Goal: Task Accomplishment & Management: Complete application form

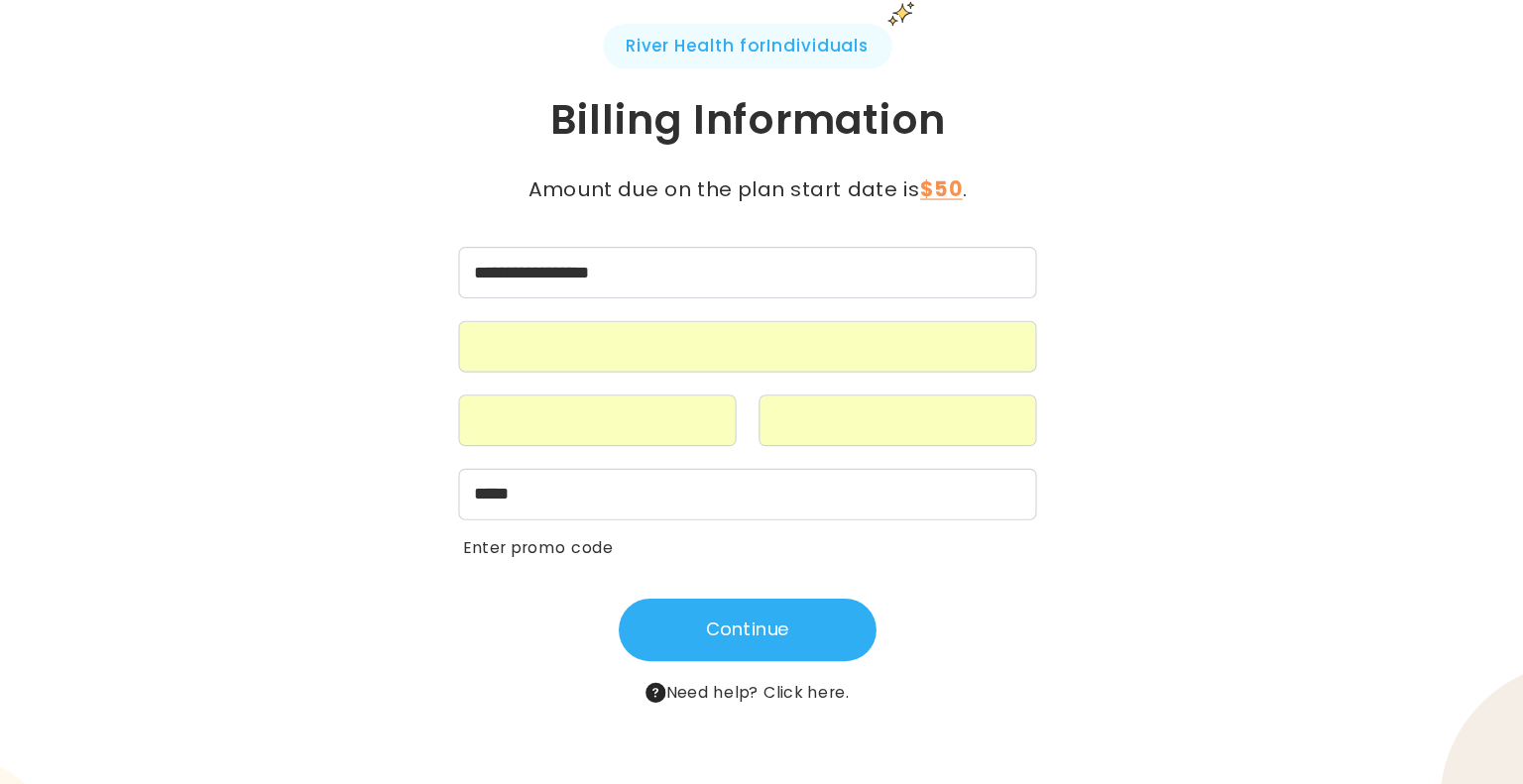
click at [397, 425] on div "**********" at bounding box center [762, 392] width 730 height 603
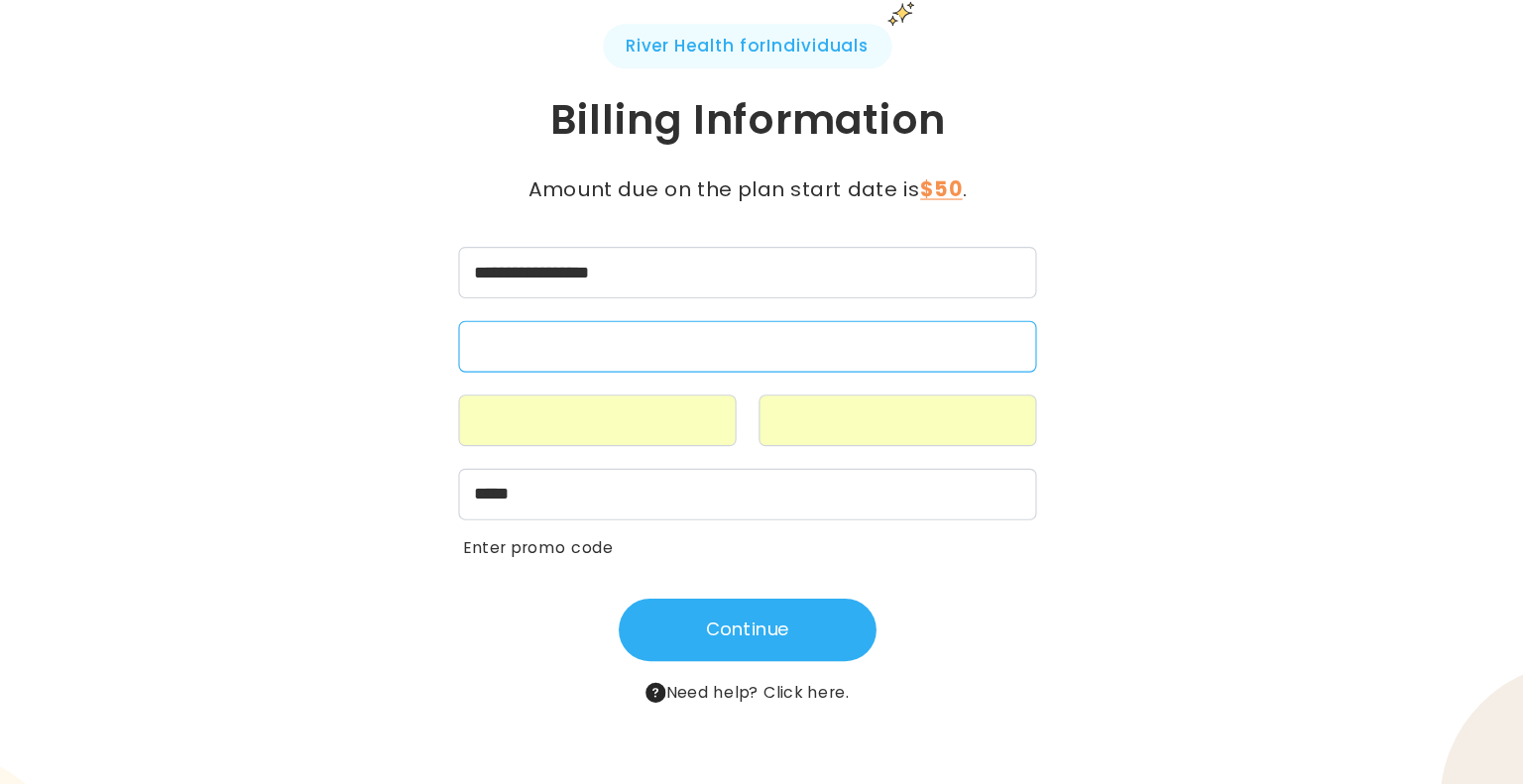
click at [300, 510] on div "**********" at bounding box center [762, 392] width 1523 height 784
click at [598, 453] on div at bounding box center [629, 441] width 246 height 46
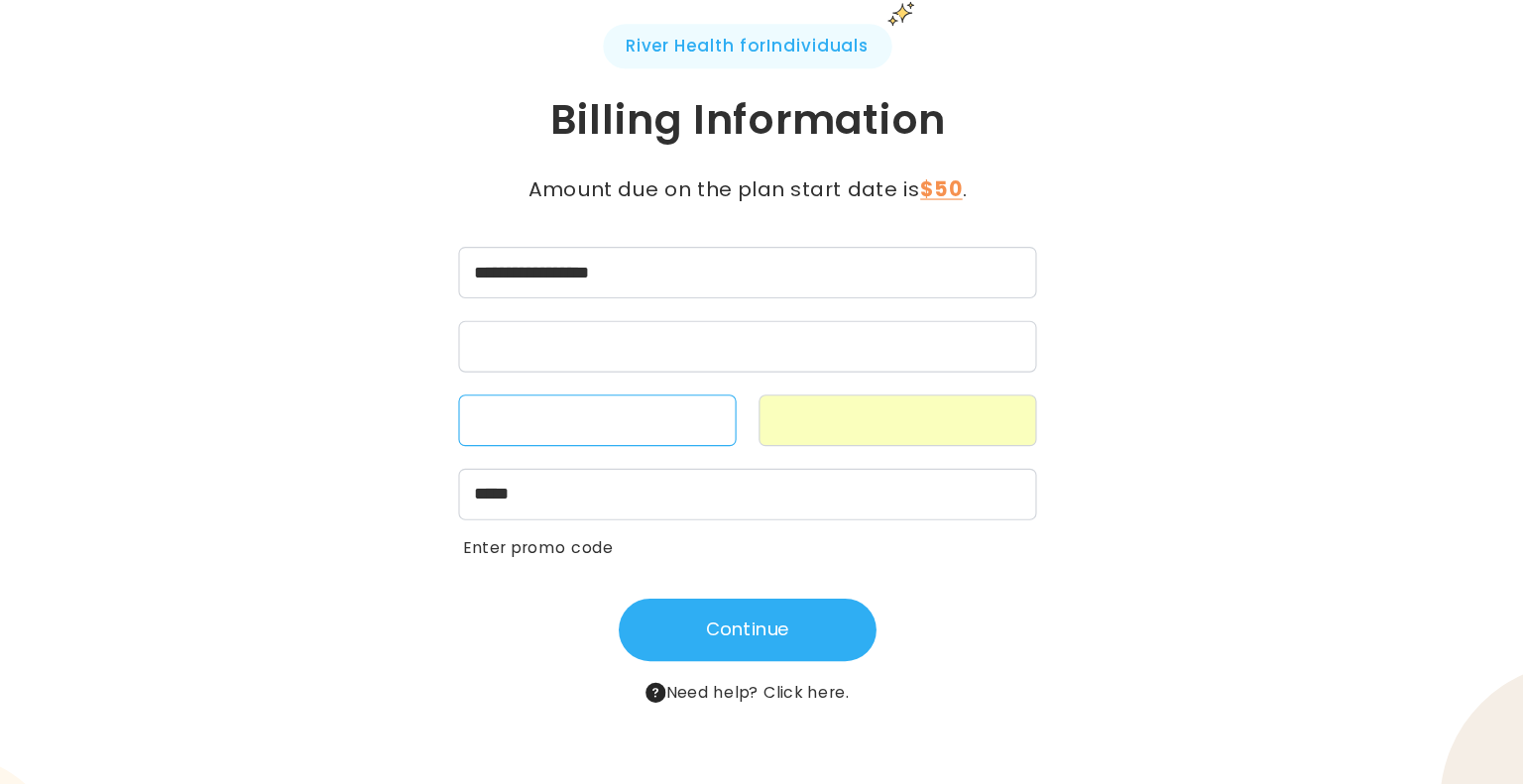
click at [921, 432] on iframe at bounding box center [894, 441] width 220 height 19
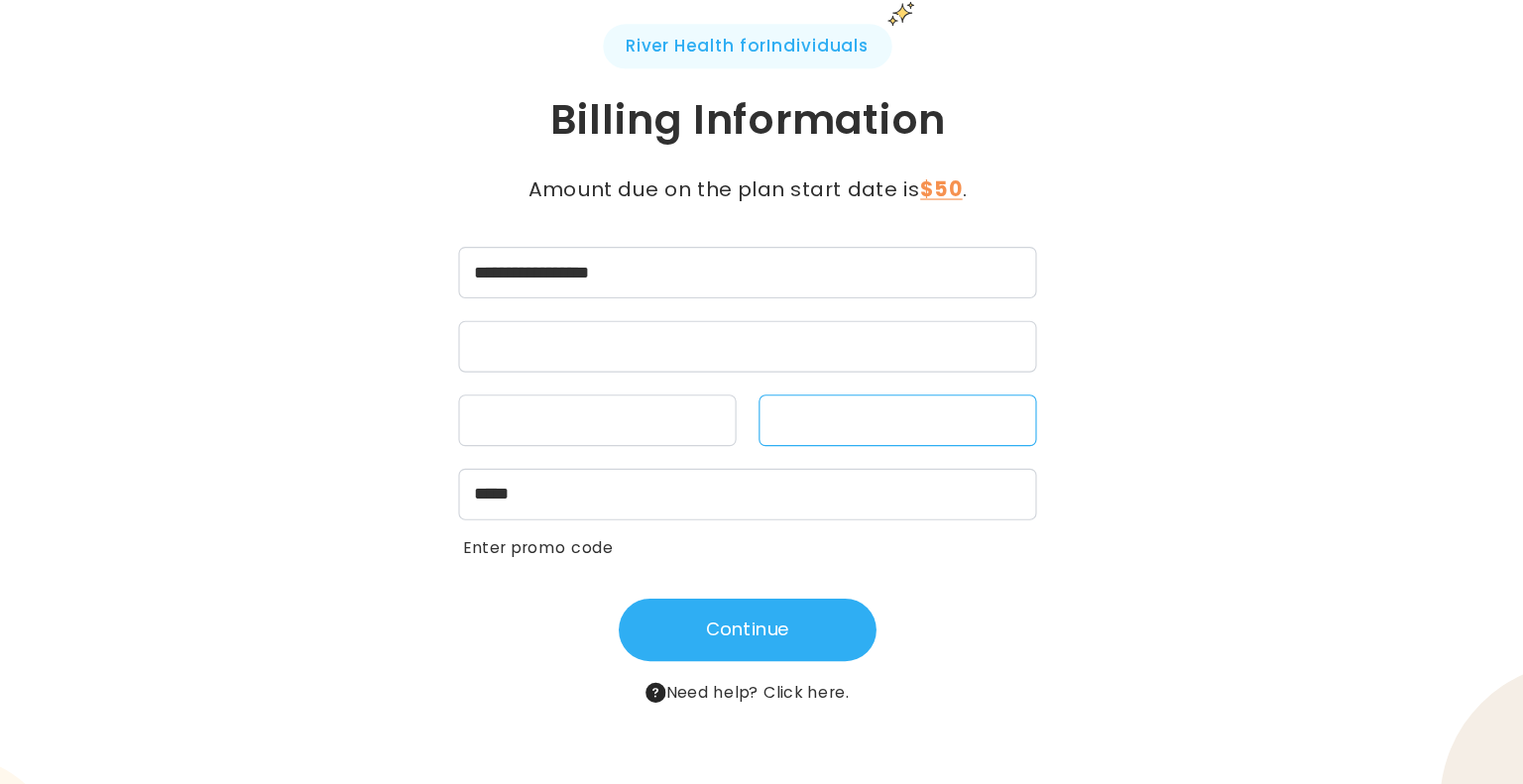
click at [705, 624] on button "Continue" at bounding box center [762, 626] width 228 height 56
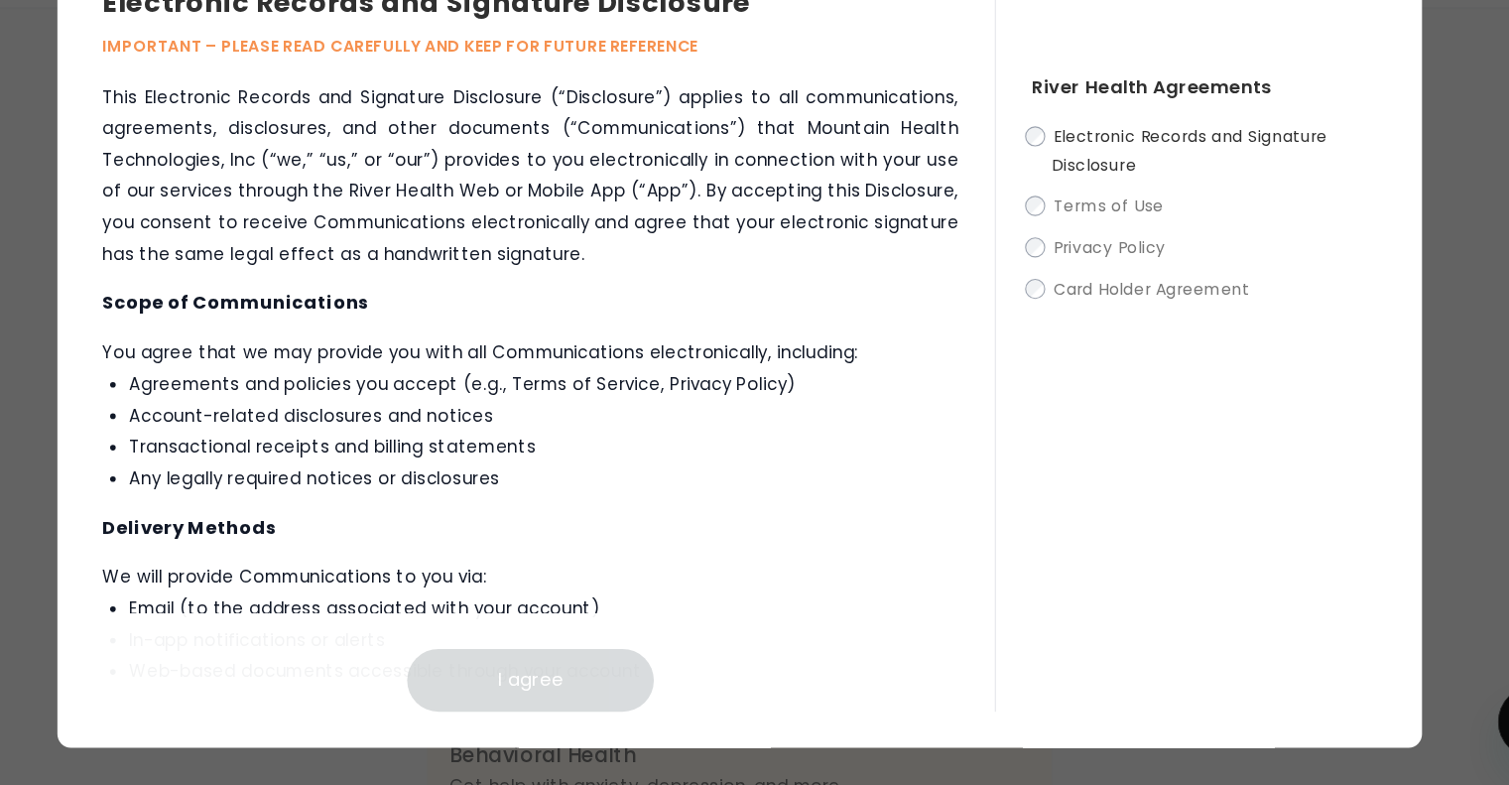
scroll to position [43, 0]
click at [1025, 207] on label "Electronic Records and Signature Disclosure" at bounding box center [1166, 222] width 306 height 50
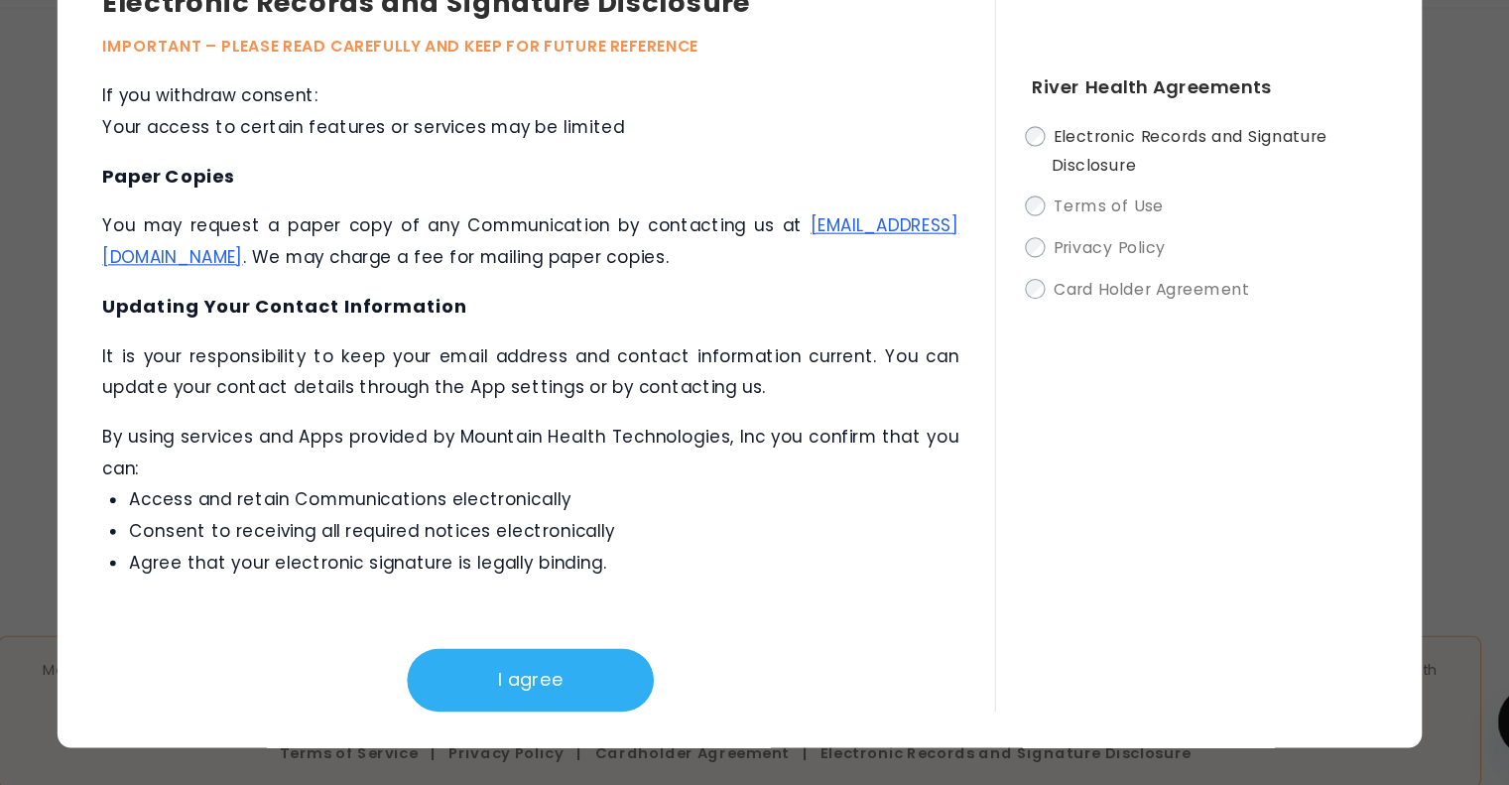
scroll to position [709, 0]
click at [552, 702] on button "I agree" at bounding box center [569, 692] width 218 height 56
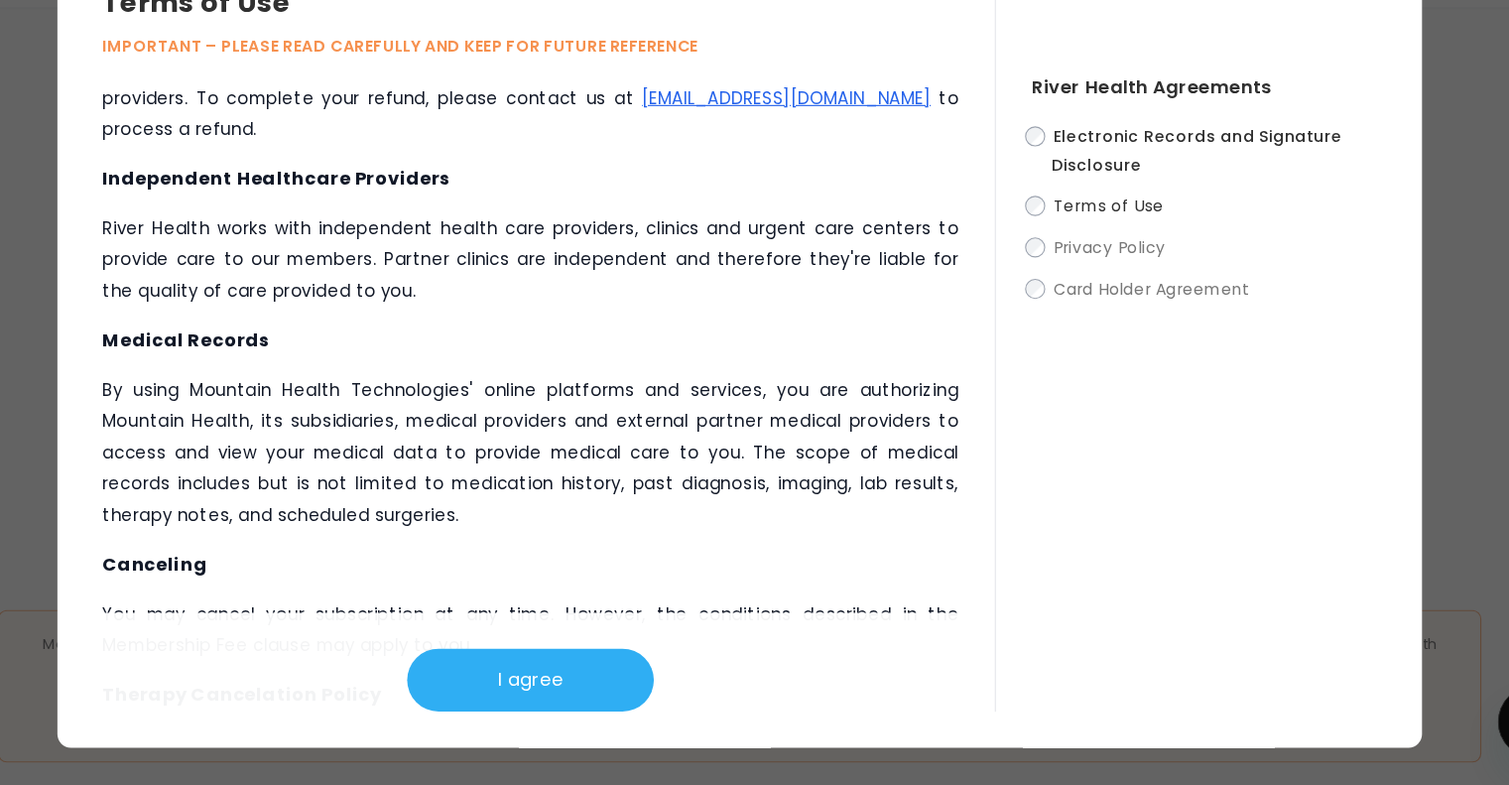
scroll to position [1681, 0]
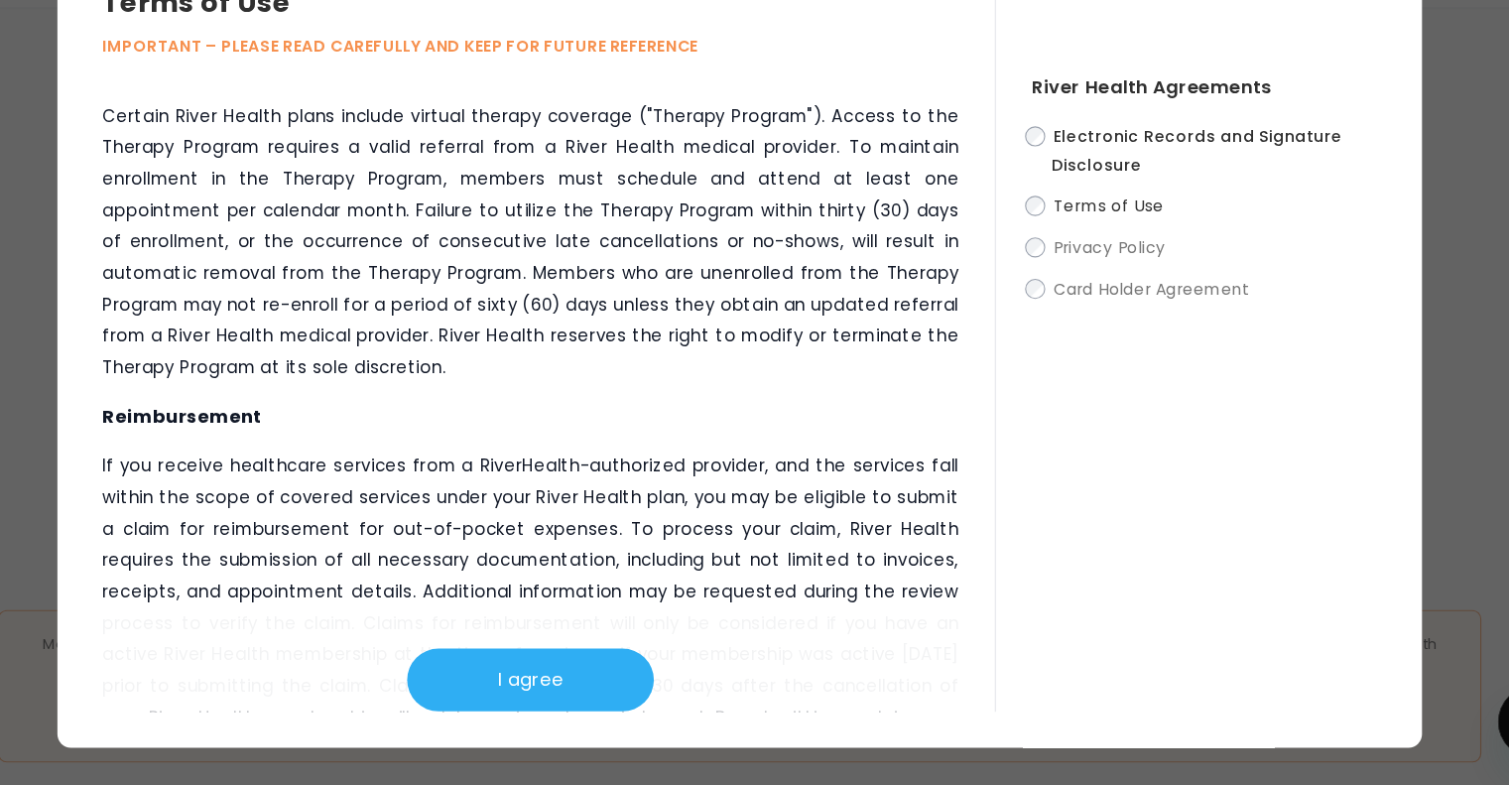
click at [510, 684] on button "I agree" at bounding box center [569, 692] width 218 height 56
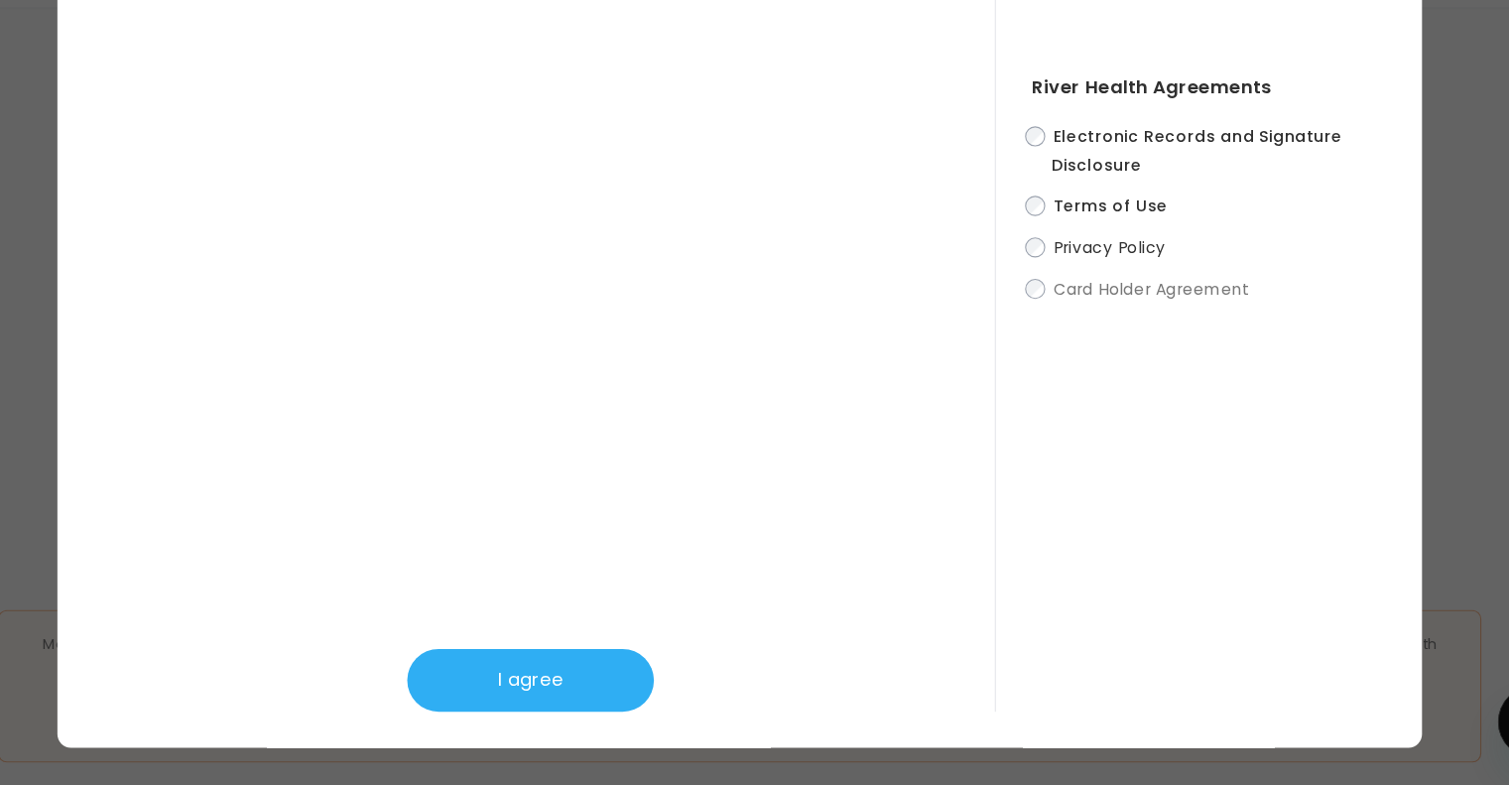
click at [510, 684] on button "I agree" at bounding box center [569, 692] width 218 height 56
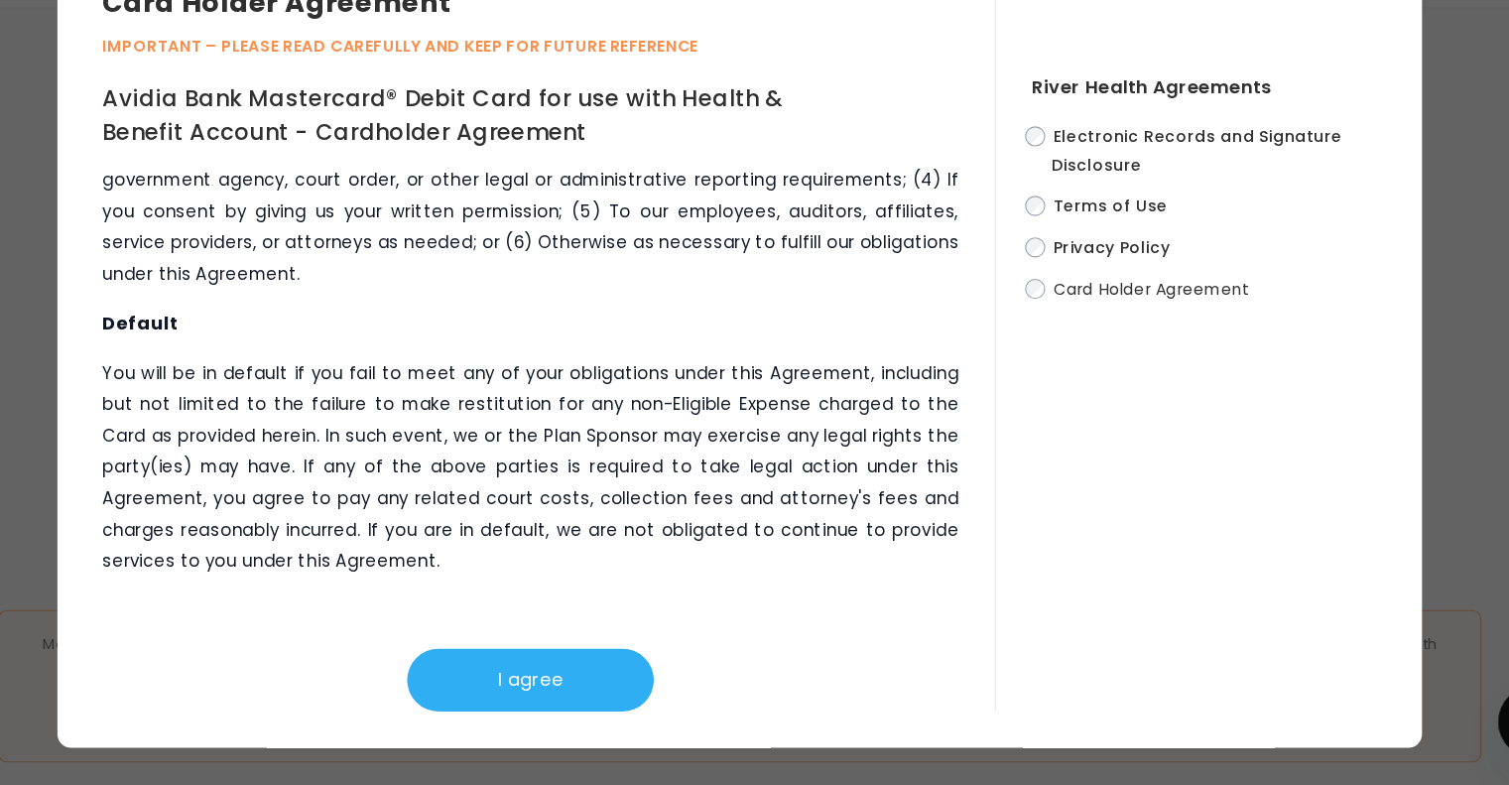
scroll to position [716, 0]
click at [485, 680] on button "I agree" at bounding box center [569, 692] width 218 height 56
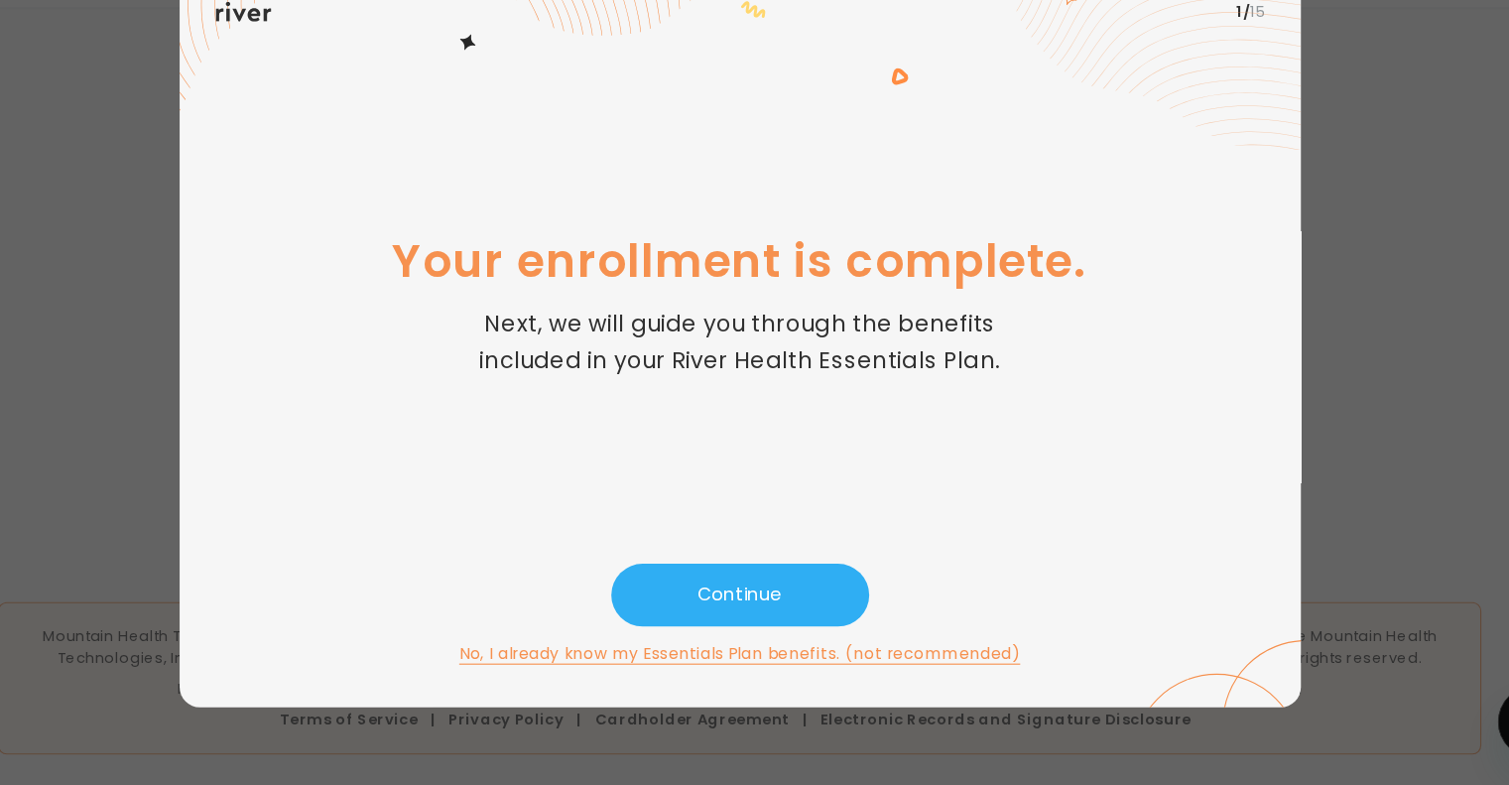
scroll to position [716, 0]
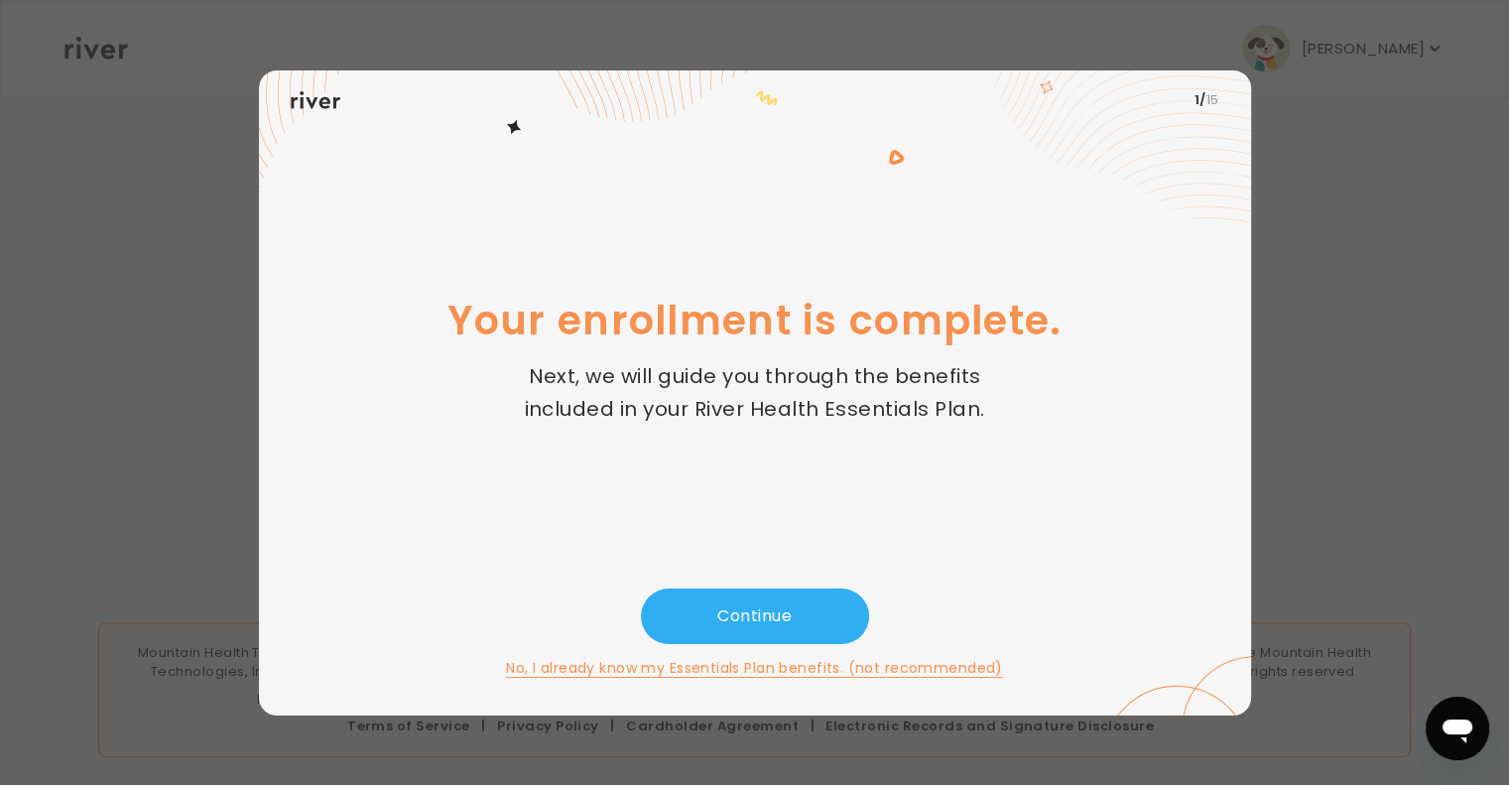
click at [697, 616] on button "Continue" at bounding box center [755, 616] width 228 height 56
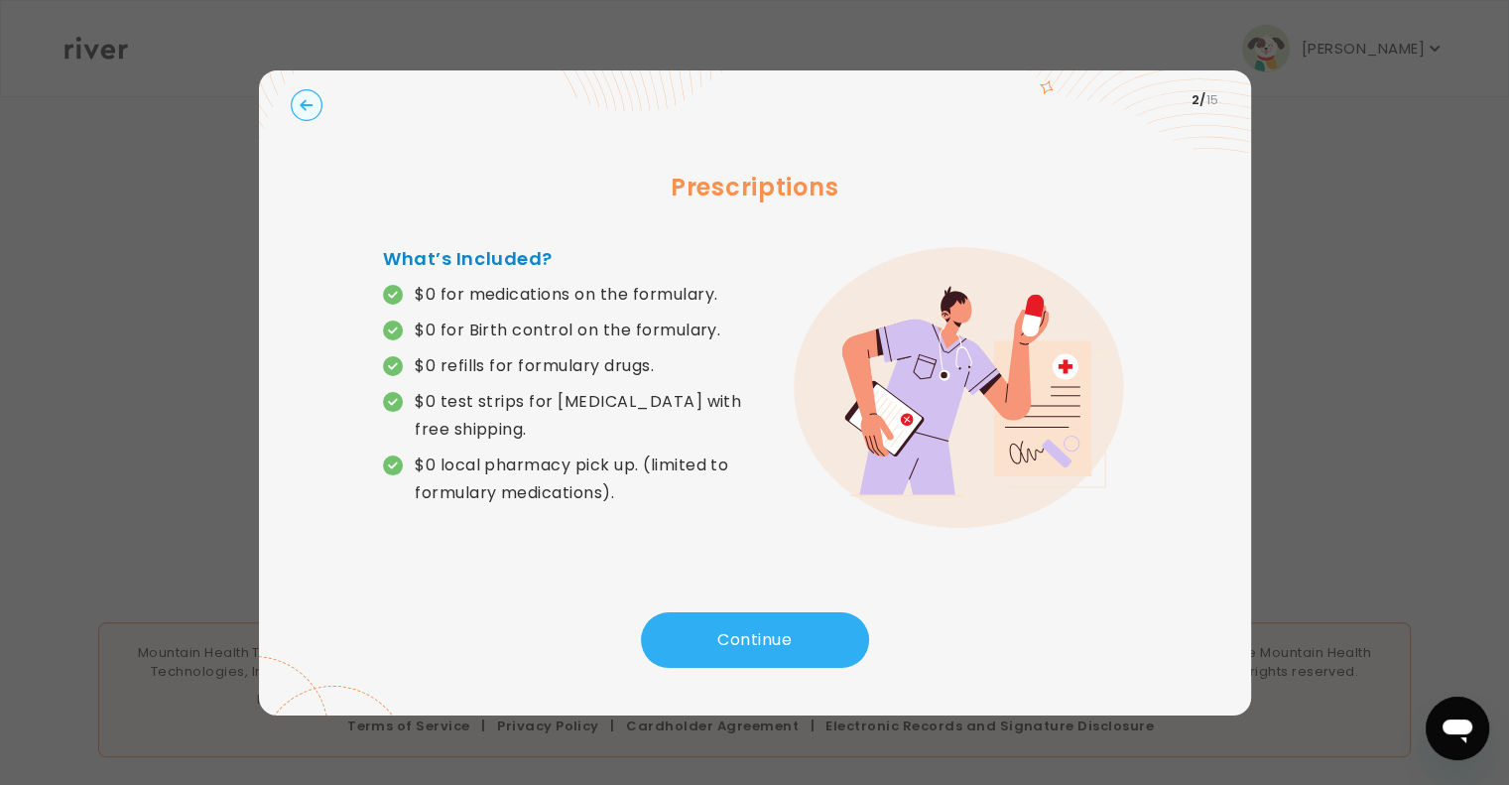
drag, startPoint x: 697, startPoint y: 616, endPoint x: 483, endPoint y: 364, distance: 330.7
click at [483, 364] on div "2 / 15 Prescriptions What’s Included? $0 for medications on the formulary. $0 f…" at bounding box center [755, 392] width 992 height 645
drag, startPoint x: 367, startPoint y: 239, endPoint x: 428, endPoint y: 280, distance: 72.9
click at [428, 280] on div "Prescriptions What’s Included? $0 for medications on the formulary. $0 for Birt…" at bounding box center [755, 371] width 928 height 482
click at [794, 263] on img at bounding box center [959, 388] width 331 height 282
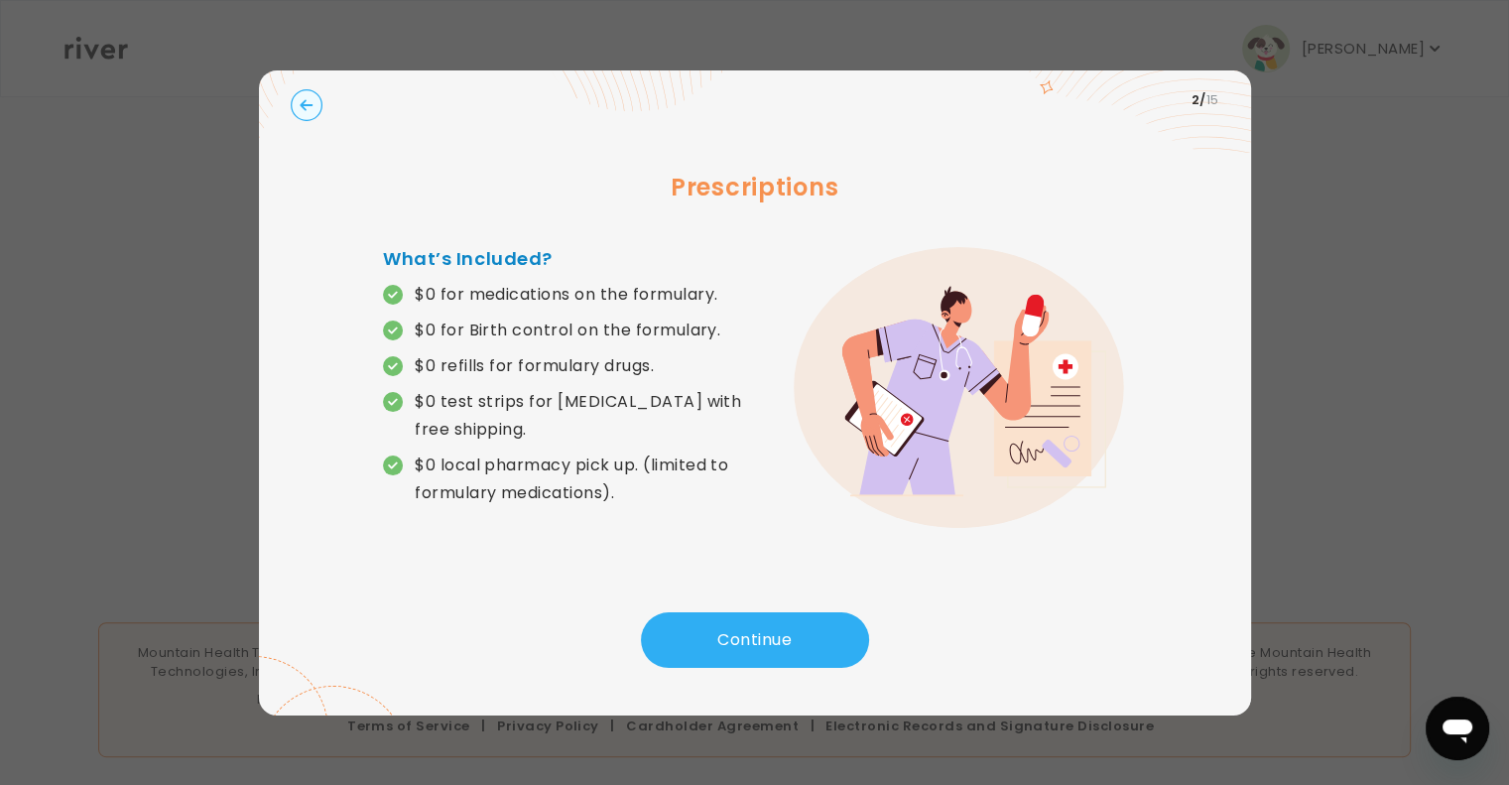
click at [627, 335] on p "$0 for Birth control on the formulary." at bounding box center [568, 330] width 306 height 28
click at [535, 340] on p "$0 for Birth control on the formulary." at bounding box center [568, 330] width 306 height 28
click at [494, 362] on p "$0 refills for formulary drugs." at bounding box center [534, 366] width 239 height 28
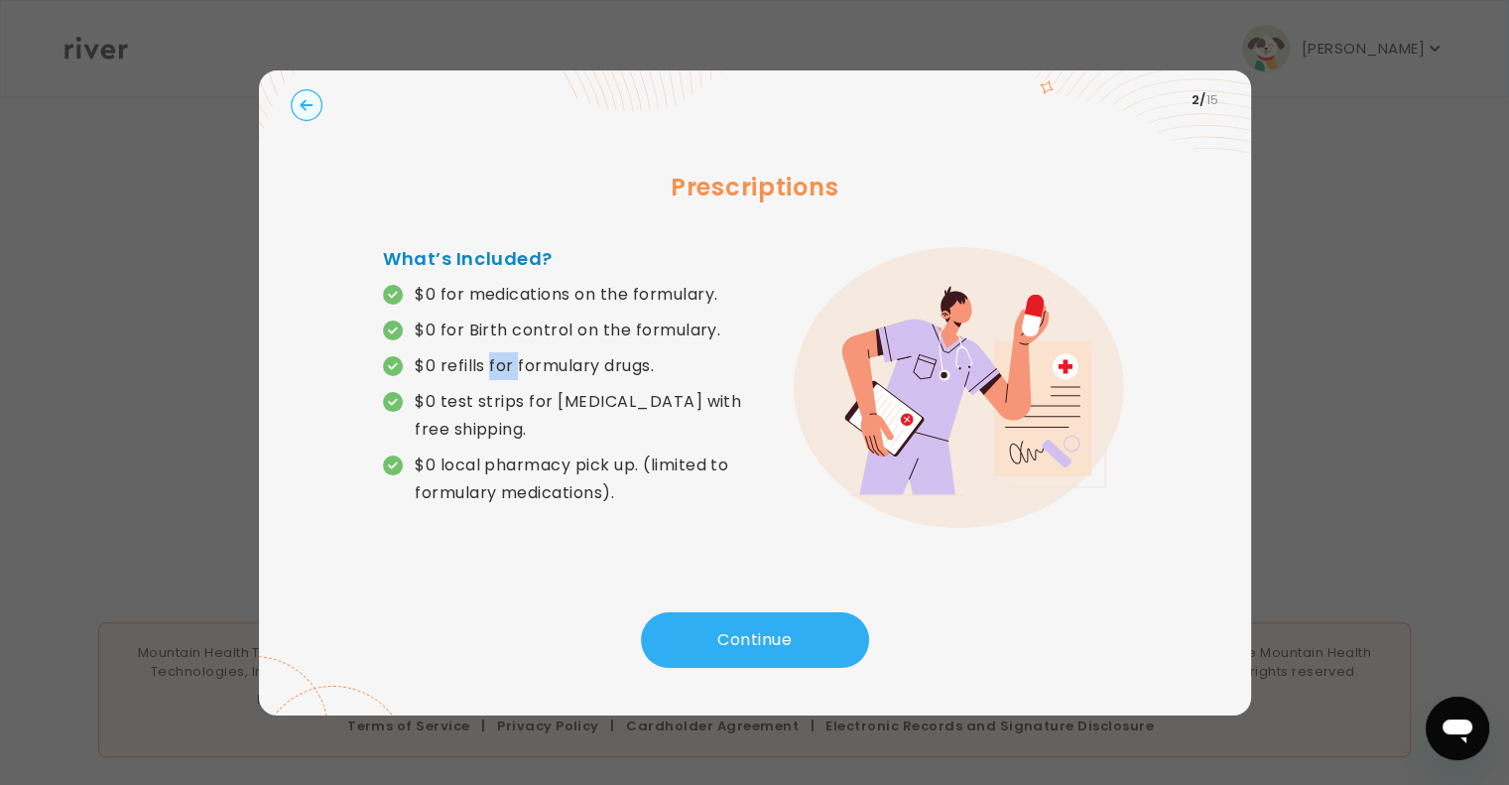
click at [494, 362] on p "$0 refills for formulary drugs." at bounding box center [534, 366] width 239 height 28
click at [475, 413] on p "$0 test strips for [MEDICAL_DATA] with free shipping." at bounding box center [584, 416] width 339 height 56
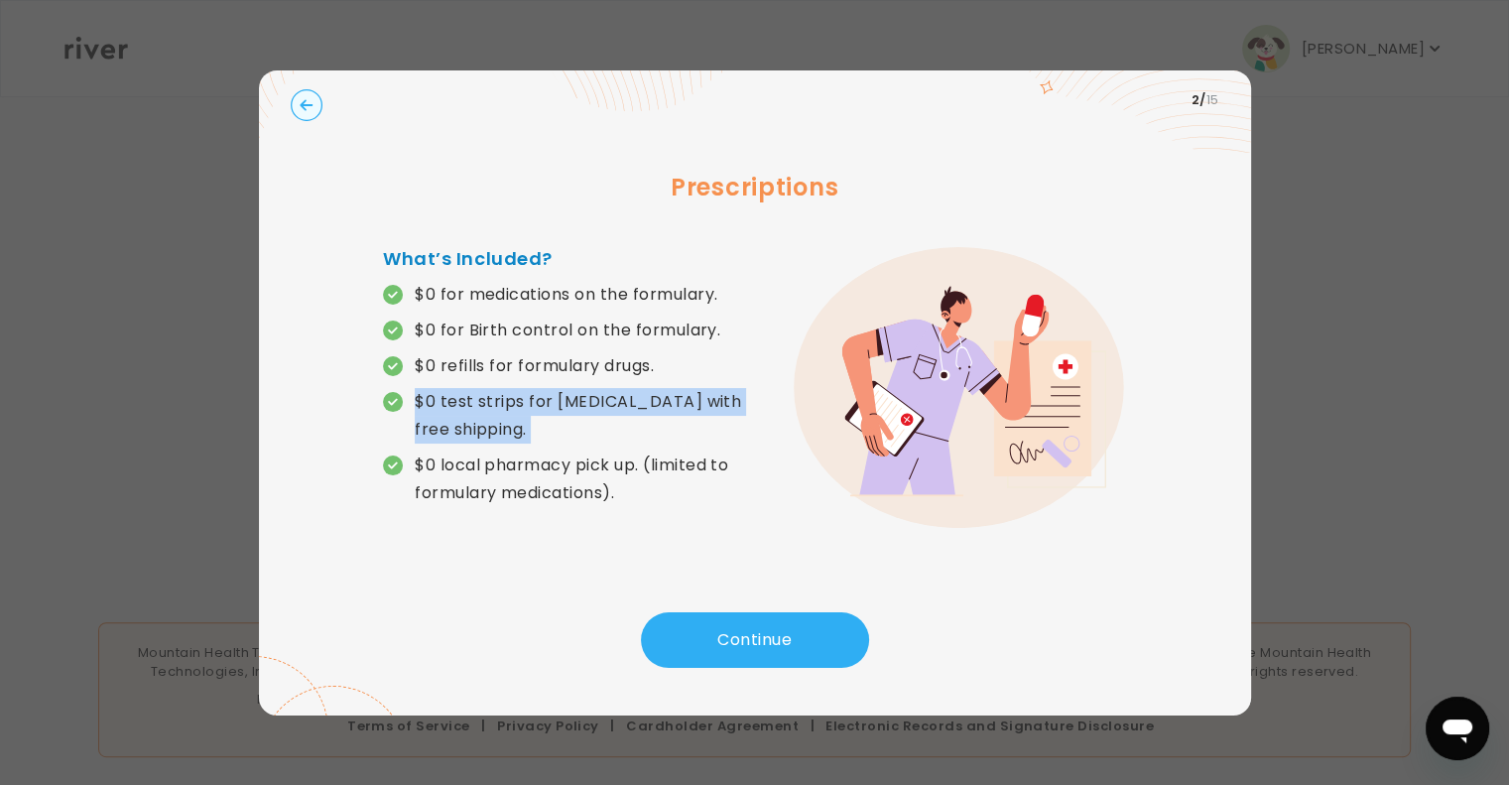
click at [475, 413] on p "$0 test strips for [MEDICAL_DATA] with free shipping." at bounding box center [584, 416] width 339 height 56
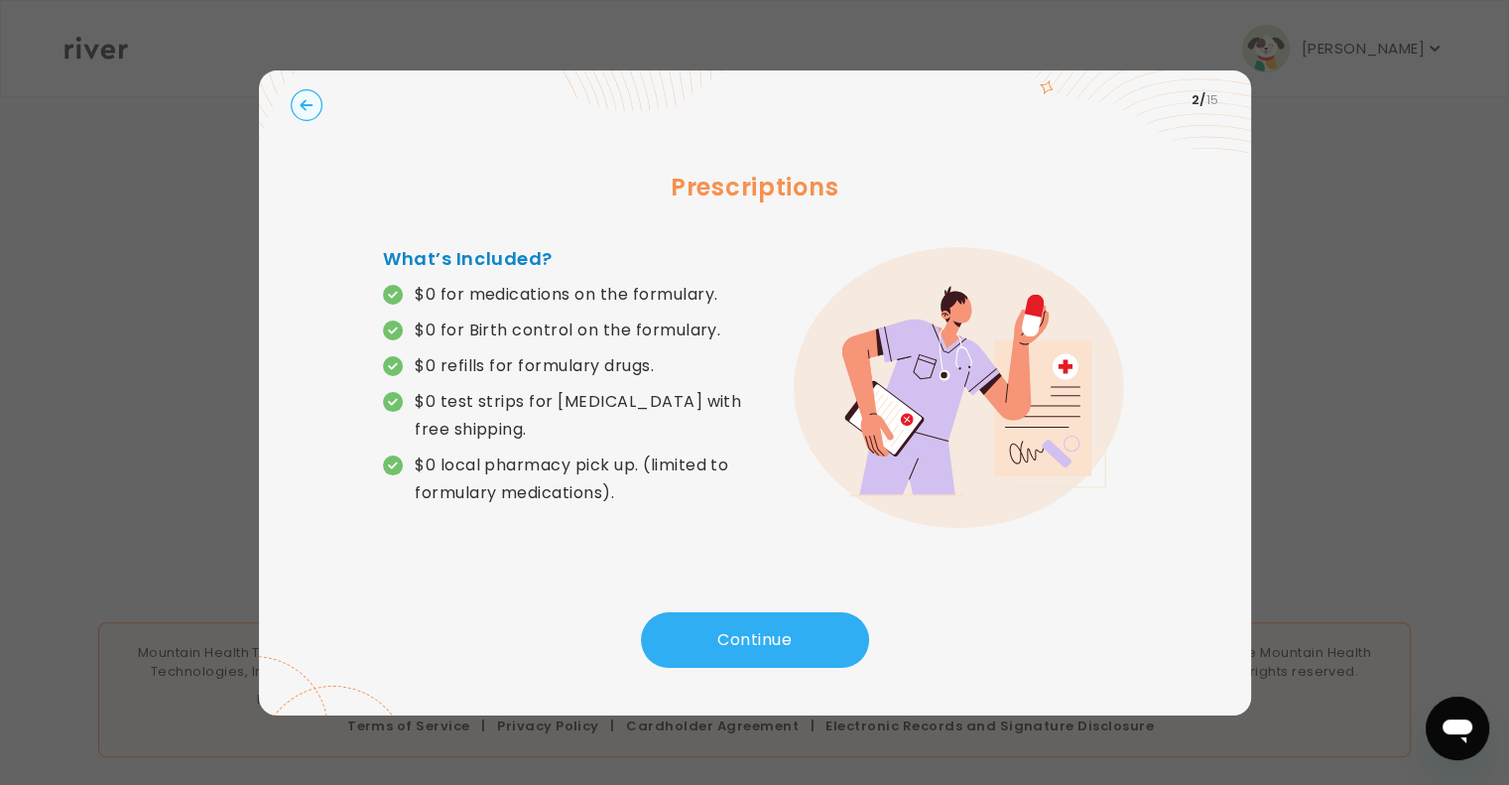
click at [497, 491] on p "$0 local pharmacy pick up. (limited to formulary medications)." at bounding box center [584, 479] width 339 height 56
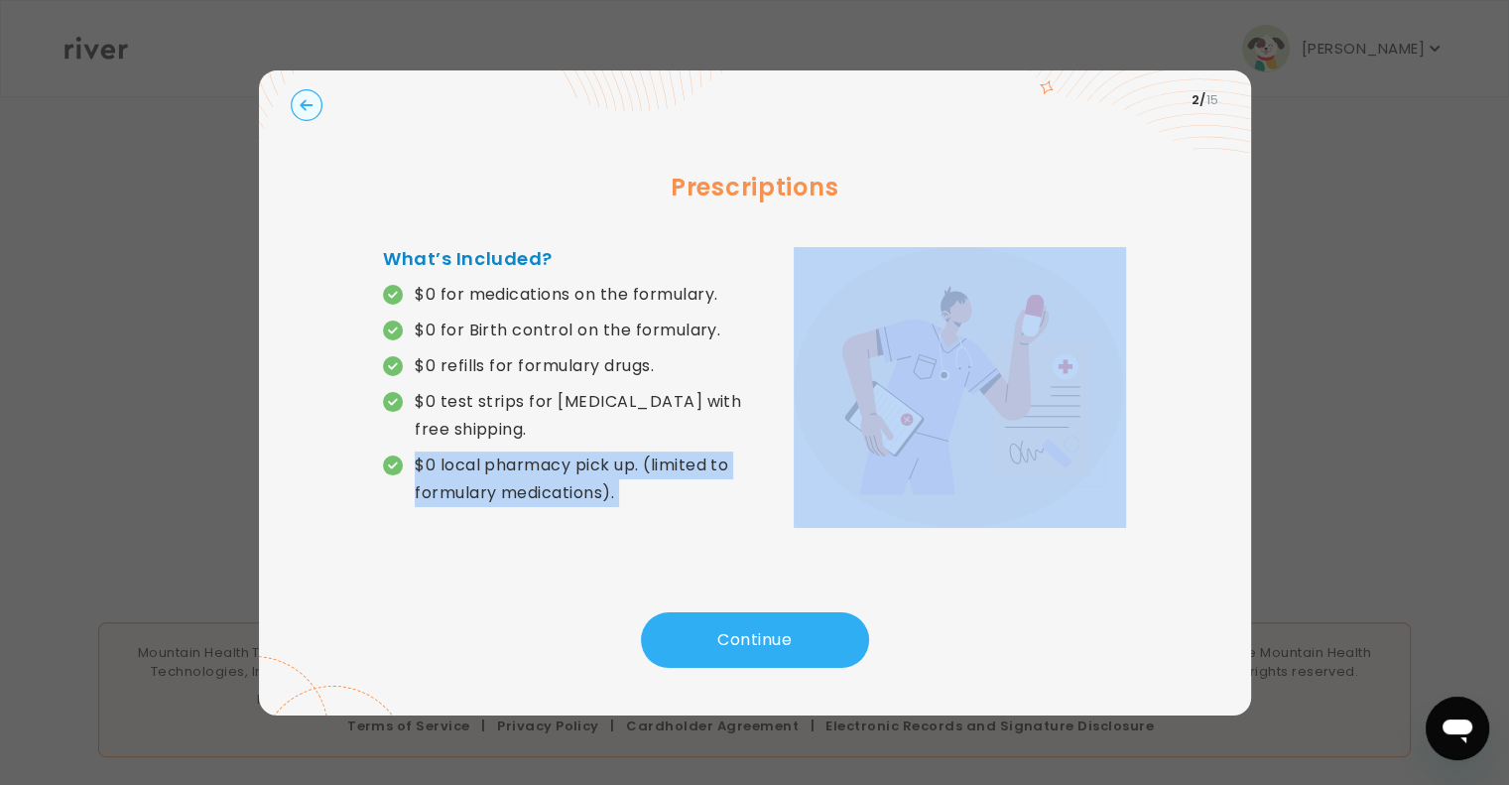
click at [497, 491] on p "$0 local pharmacy pick up. (limited to formulary medications)." at bounding box center [584, 479] width 339 height 56
click at [487, 507] on div "What’s Included? $0 for medications on the formulary. $0 for Birth control on t…" at bounding box center [568, 388] width 371 height 286
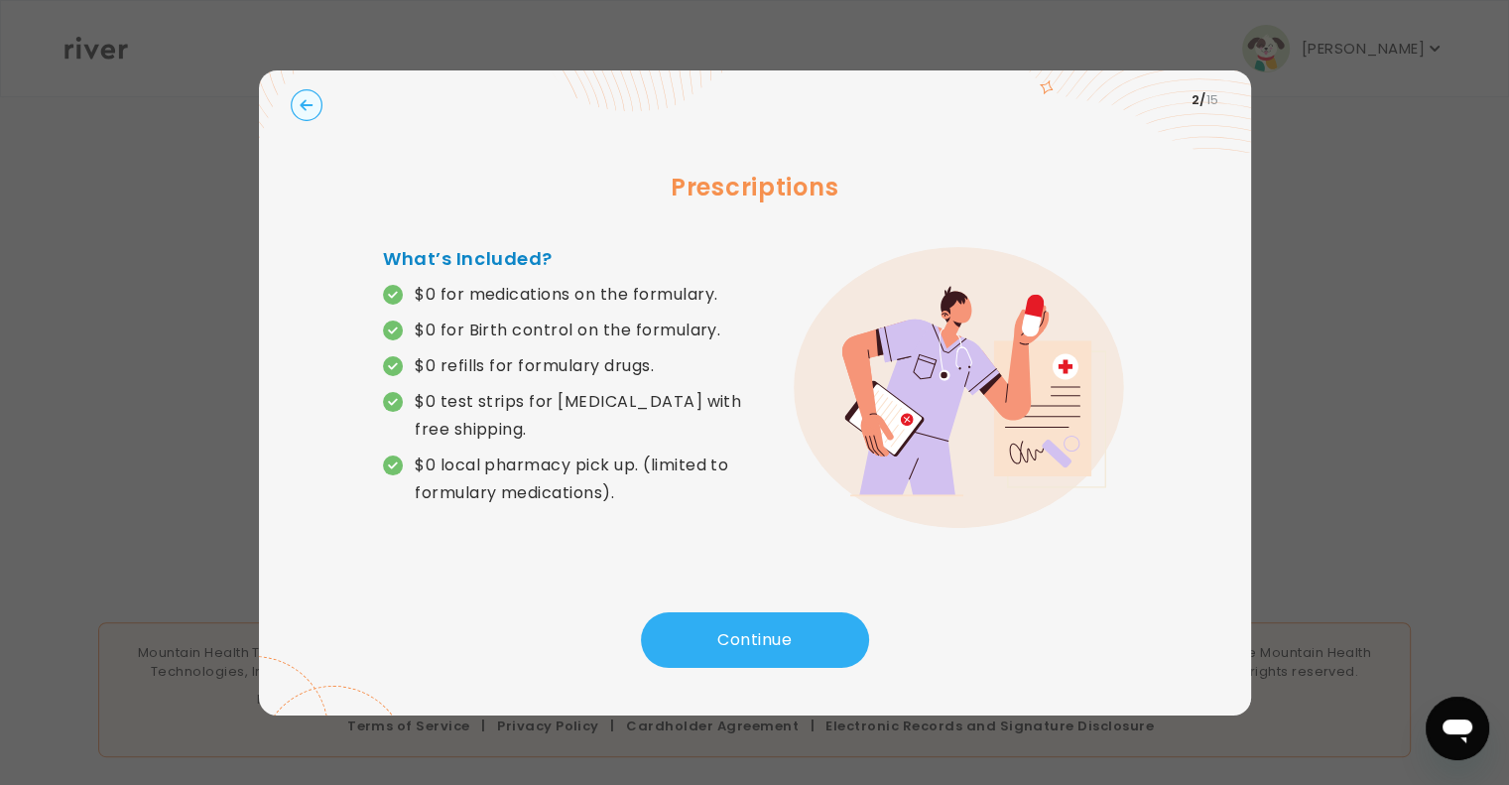
click at [739, 642] on button "Continue" at bounding box center [755, 640] width 228 height 56
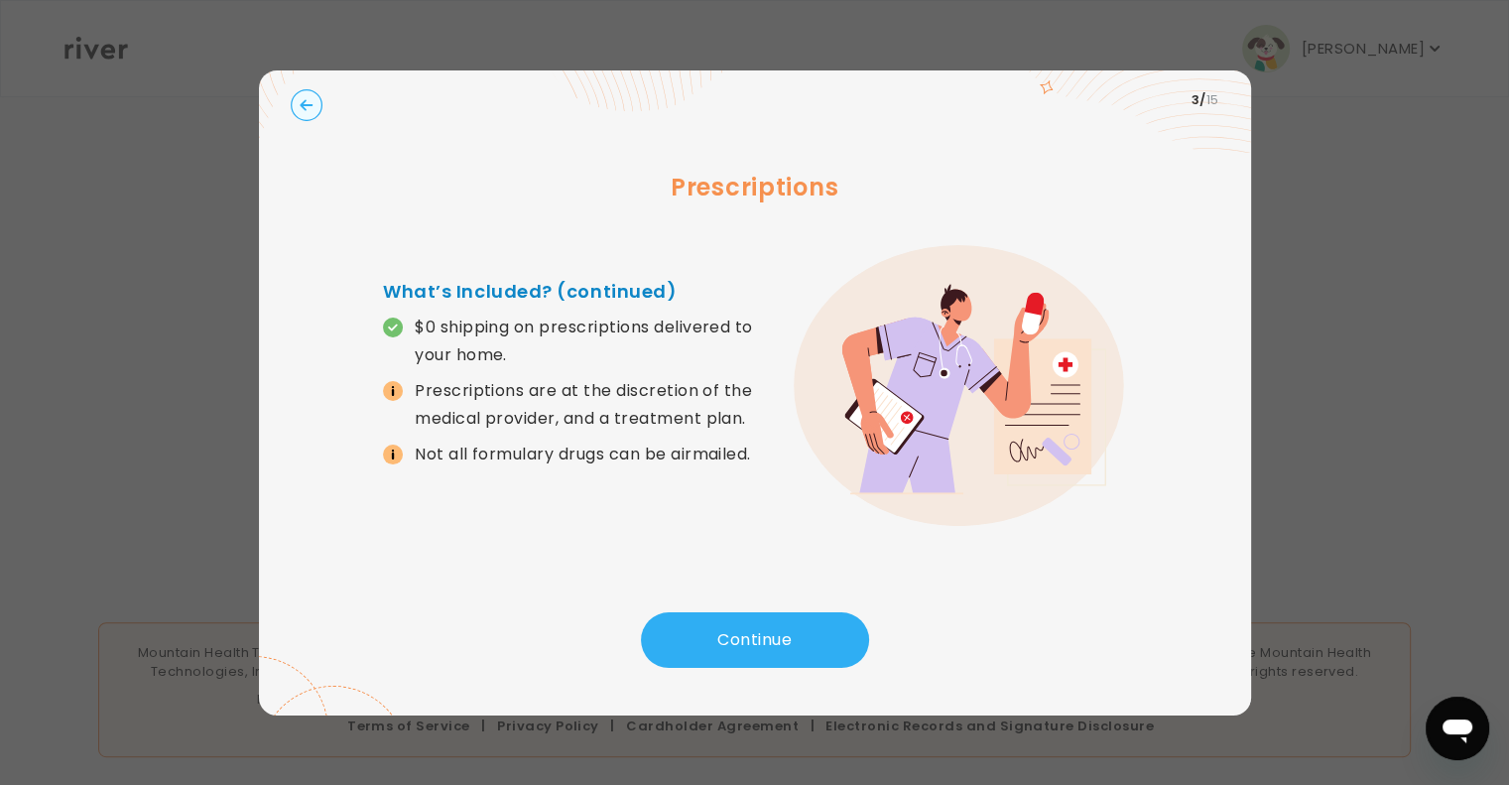
click at [725, 625] on button "Continue" at bounding box center [755, 640] width 228 height 56
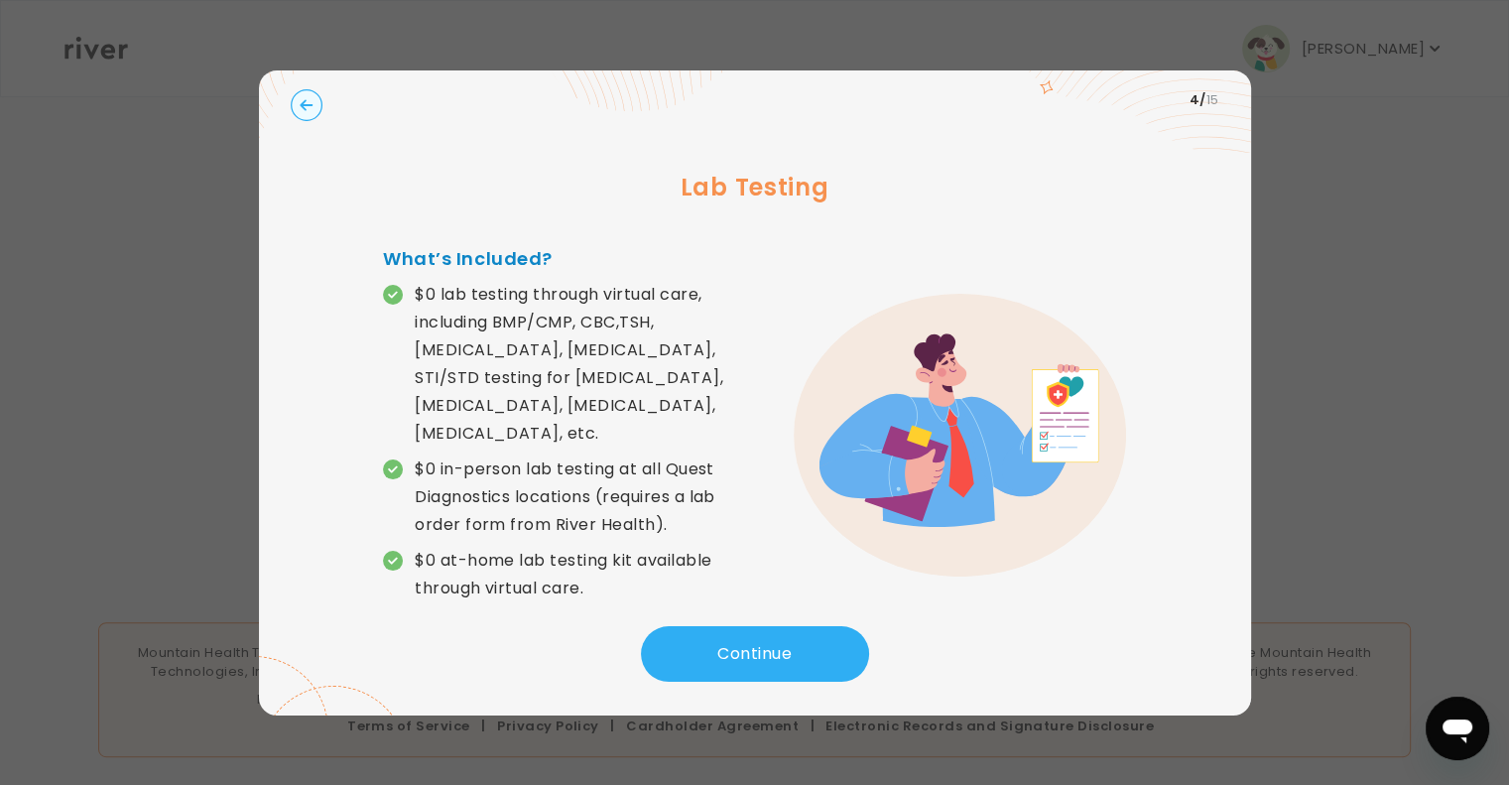
click at [746, 646] on button "Continue" at bounding box center [755, 654] width 228 height 56
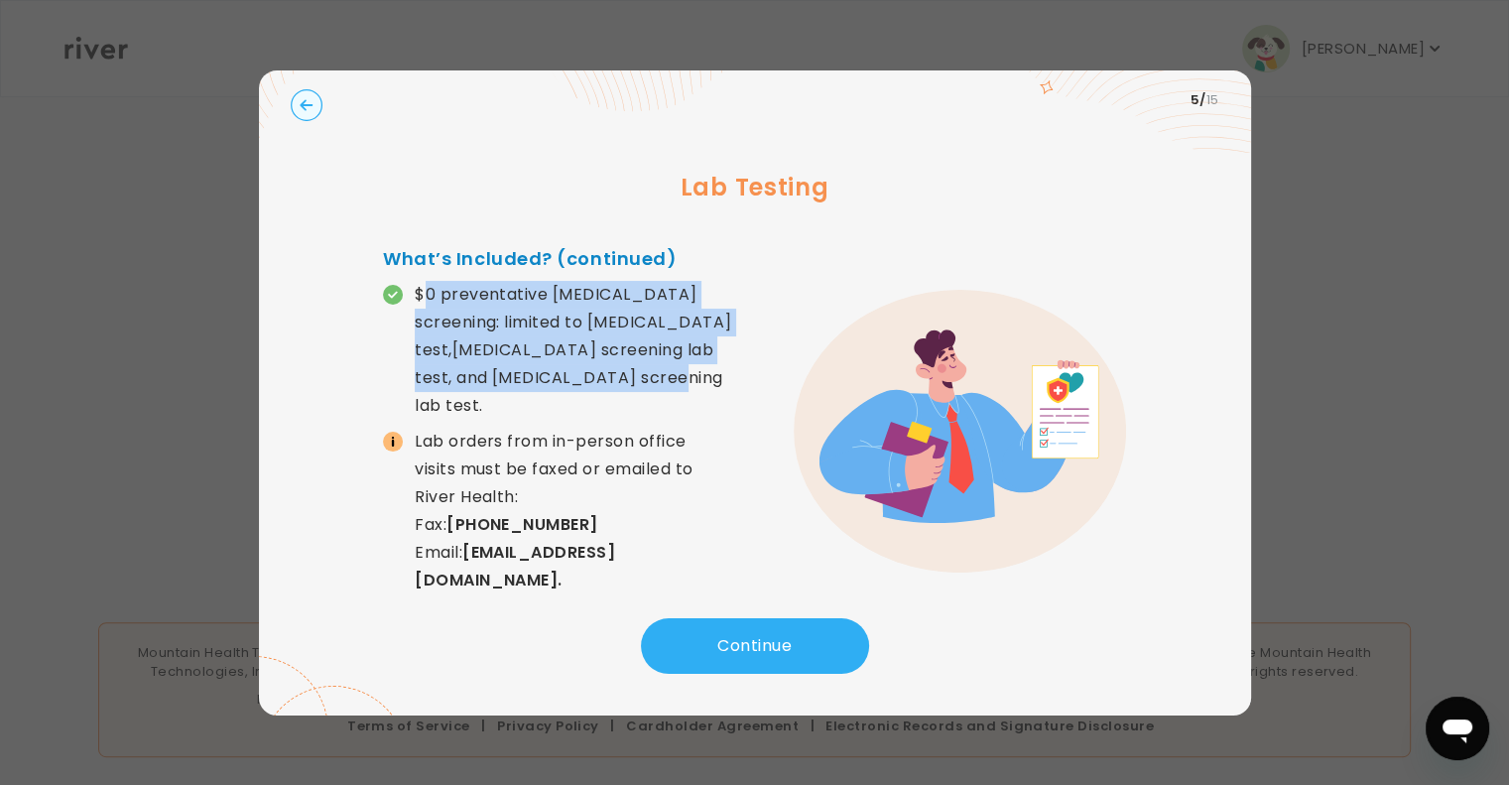
drag, startPoint x: 589, startPoint y: 378, endPoint x: 421, endPoint y: 296, distance: 187.6
click at [421, 296] on p "$0 preventative [MEDICAL_DATA] screening: limited to [MEDICAL_DATA] test,[MEDIC…" at bounding box center [584, 350] width 339 height 139
click at [586, 348] on p "$0 preventative [MEDICAL_DATA] screening: limited to [MEDICAL_DATA] test,[MEDIC…" at bounding box center [584, 350] width 339 height 139
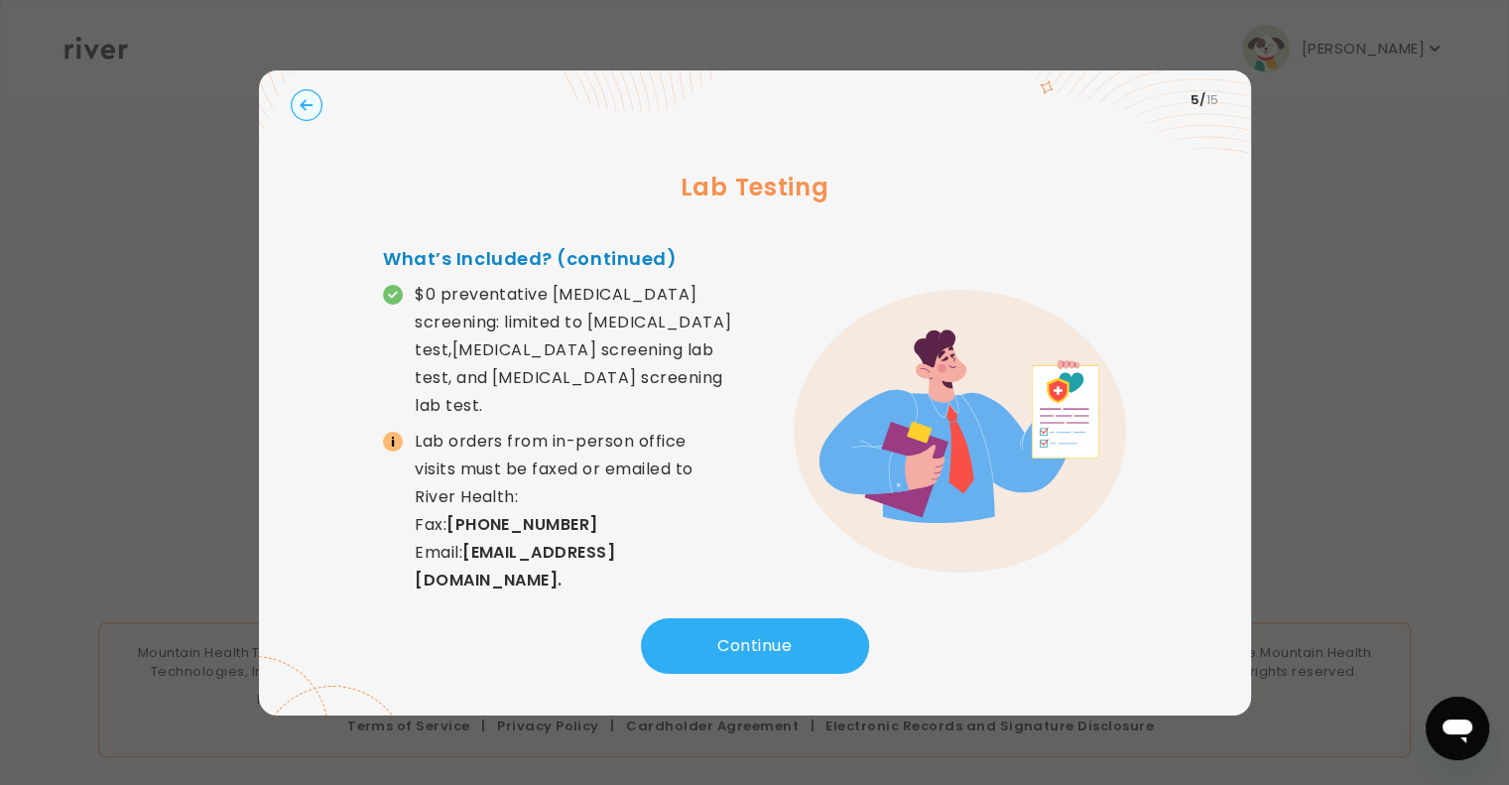
click at [753, 646] on button "Continue" at bounding box center [755, 646] width 228 height 56
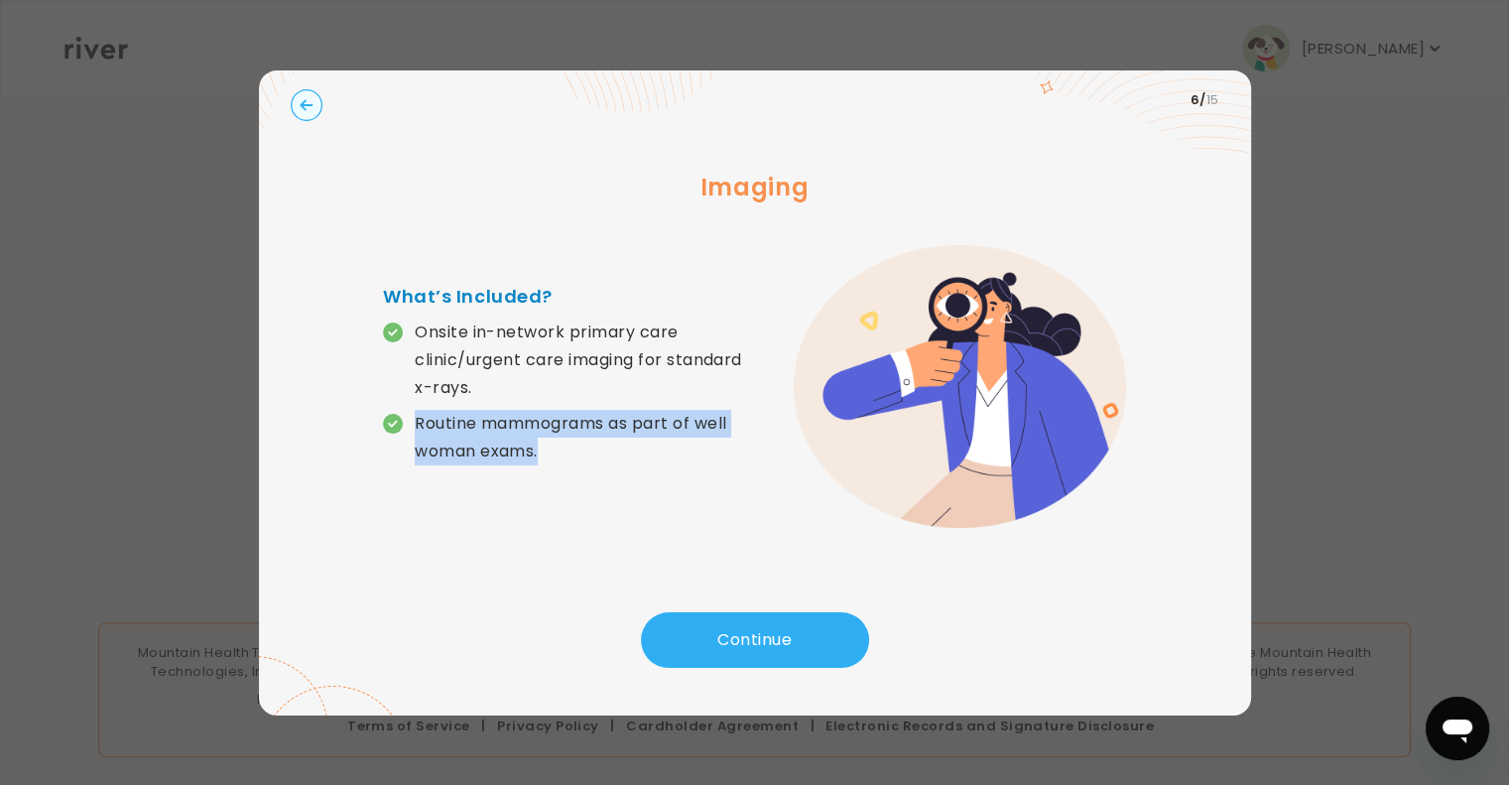
drag, startPoint x: 588, startPoint y: 471, endPoint x: 402, endPoint y: 431, distance: 190.7
click at [402, 431] on div "What’s Included? Onsite in-network primary care clinic/urgent care imaging for …" at bounding box center [568, 386] width 371 height 206
click at [607, 465] on p "Routine mammograms as part of well woman exams." at bounding box center [584, 438] width 339 height 56
click at [721, 646] on button "Continue" at bounding box center [755, 640] width 228 height 56
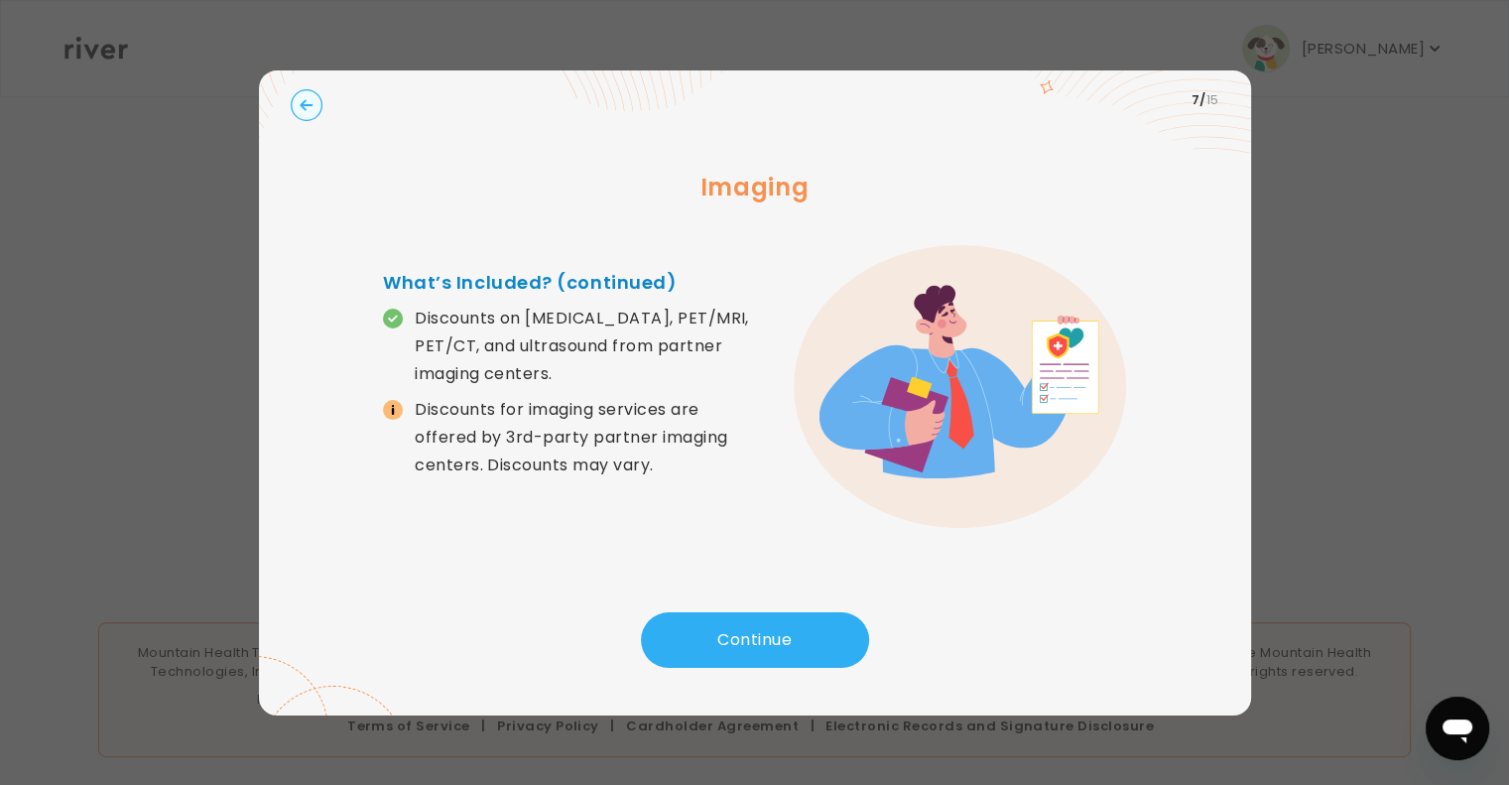
click at [721, 646] on button "Continue" at bounding box center [755, 640] width 228 height 56
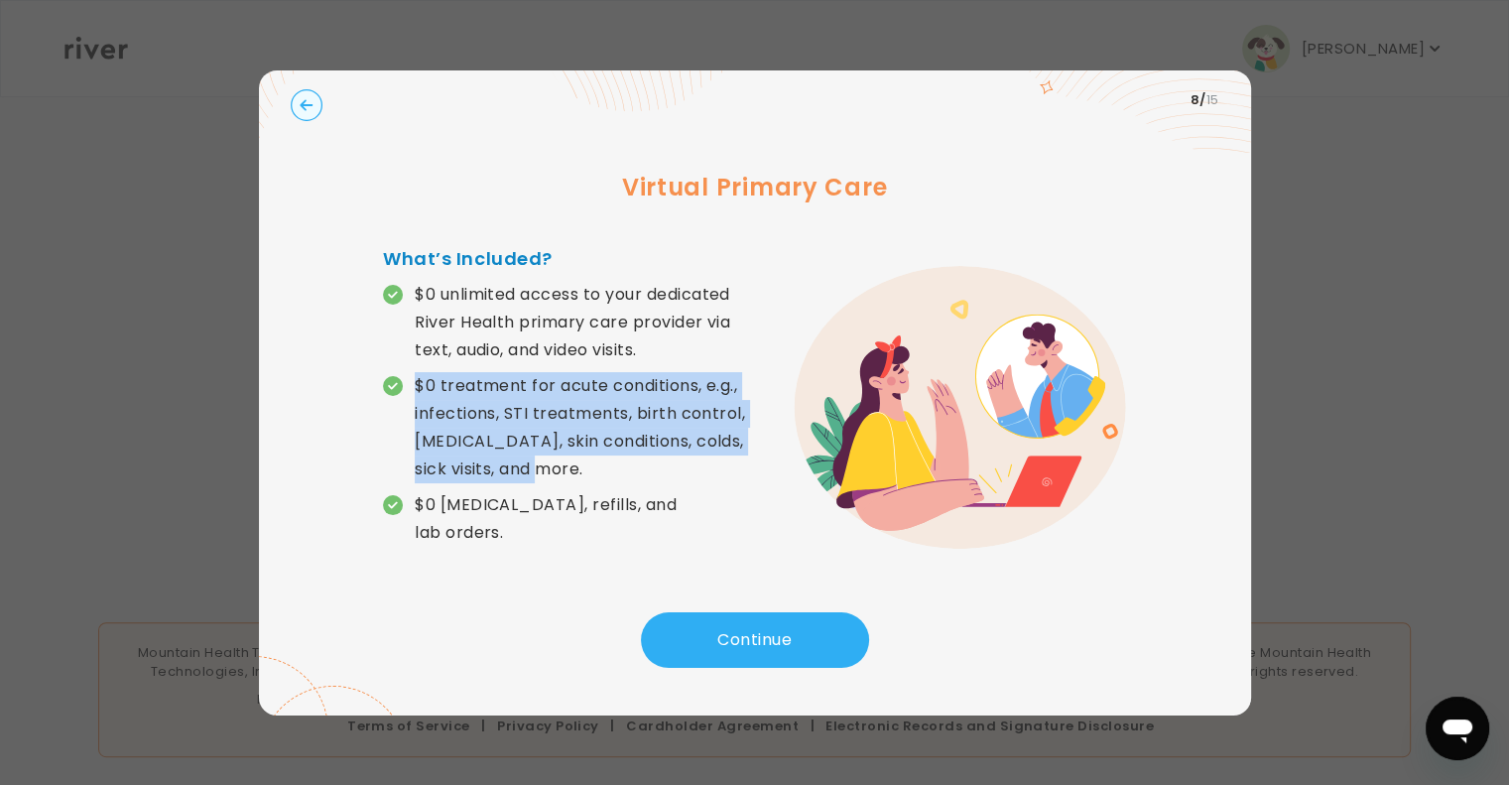
drag, startPoint x: 647, startPoint y: 348, endPoint x: 608, endPoint y: 467, distance: 125.2
click at [608, 467] on div "$0 unlimited access to your dedicated River Health primary care provider via te…" at bounding box center [568, 414] width 371 height 266
click at [552, 461] on p "$0 treatment for acute conditions, e.g., infections, STI treatments, birth cont…" at bounding box center [584, 427] width 339 height 111
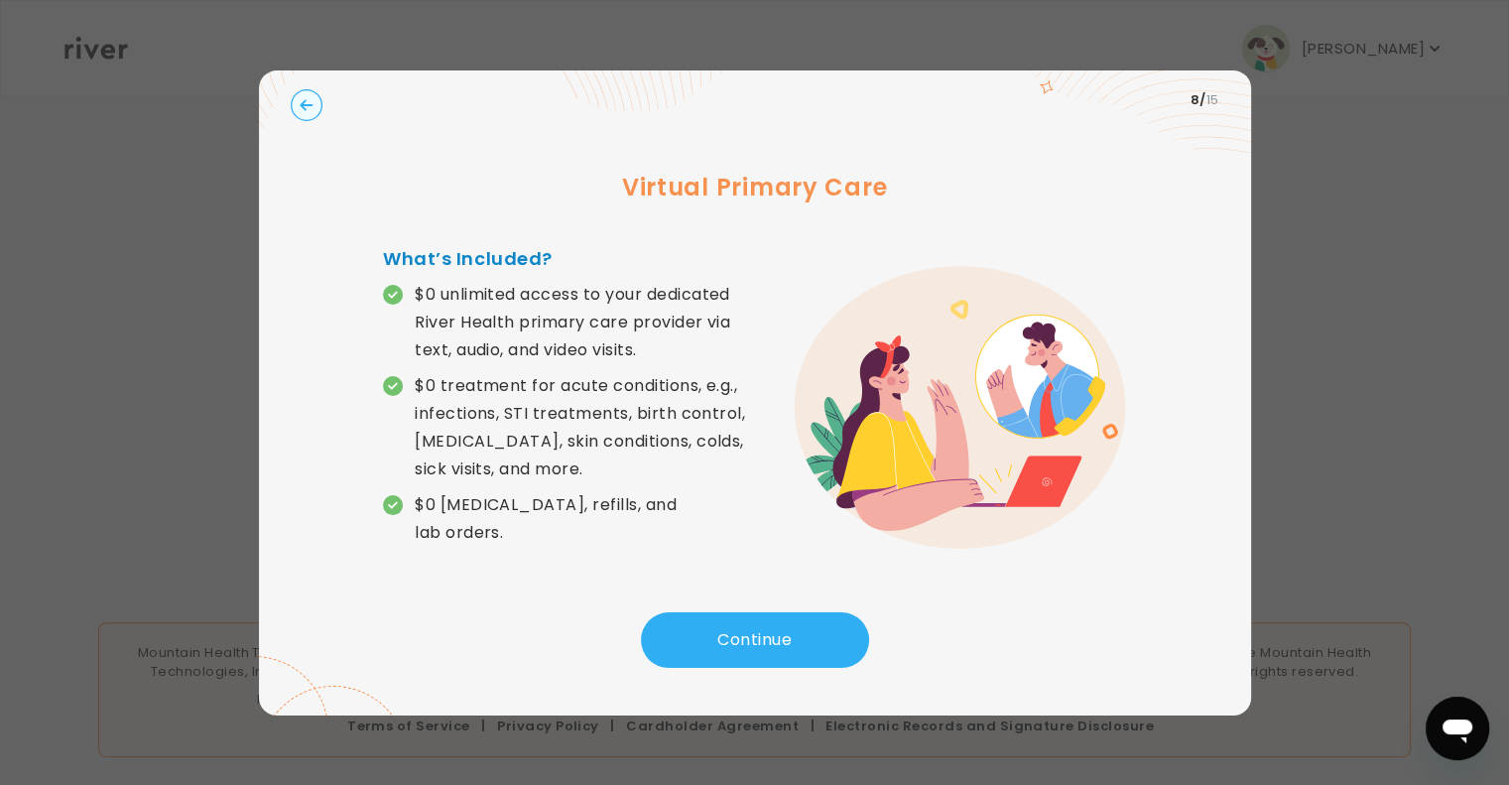
click at [512, 530] on p "$0 [MEDICAL_DATA], refills, and lab orders." at bounding box center [584, 519] width 339 height 56
click at [724, 644] on button "Continue" at bounding box center [755, 640] width 228 height 56
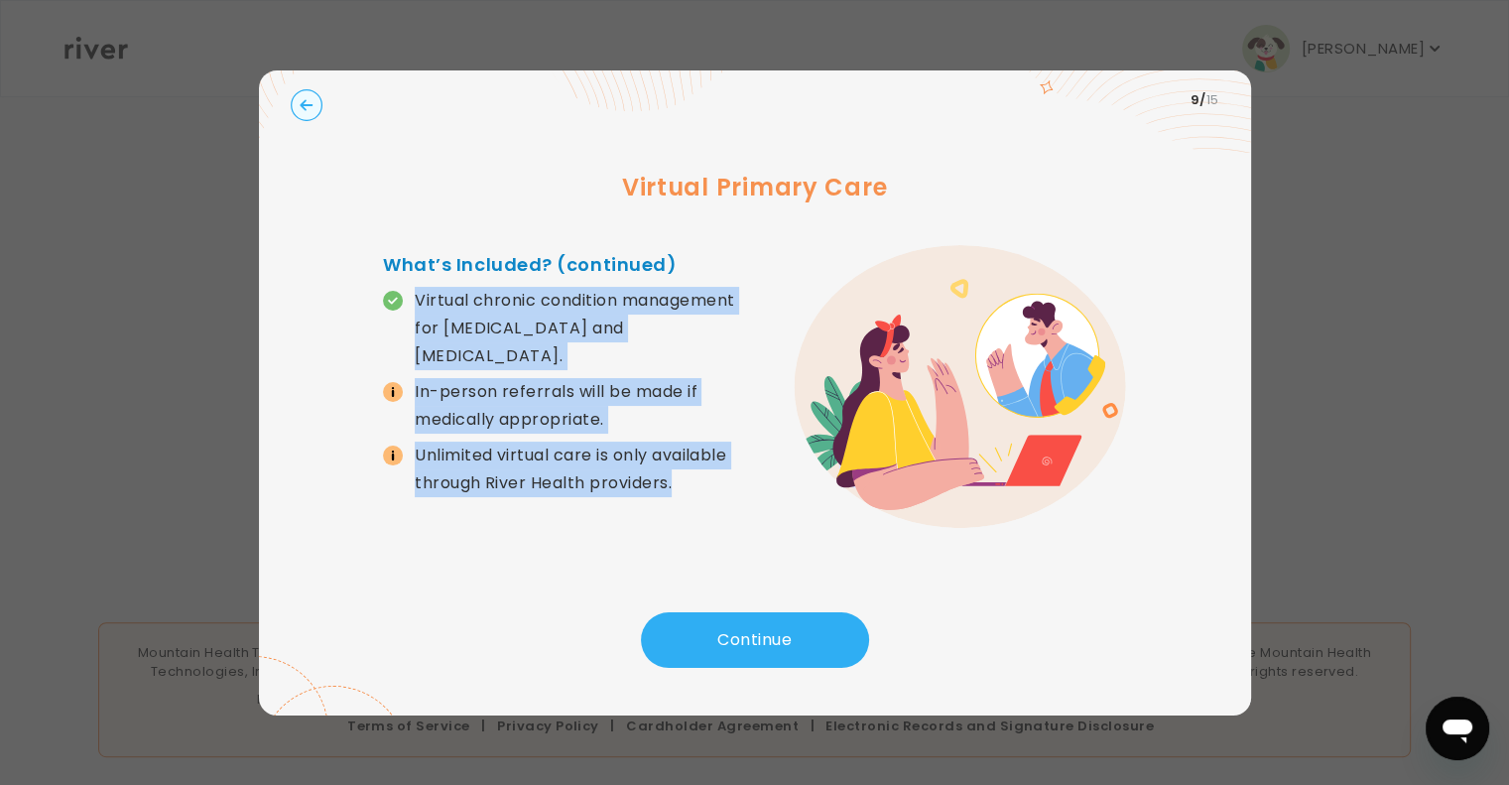
drag, startPoint x: 414, startPoint y: 310, endPoint x: 724, endPoint y: 471, distance: 349.6
click at [724, 471] on div "Virtual chronic condition management for [MEDICAL_DATA] and [MEDICAL_DATA]. In-…" at bounding box center [568, 392] width 371 height 210
click at [724, 471] on p "Unlimited virtual care is only available through River Health providers." at bounding box center [584, 469] width 339 height 56
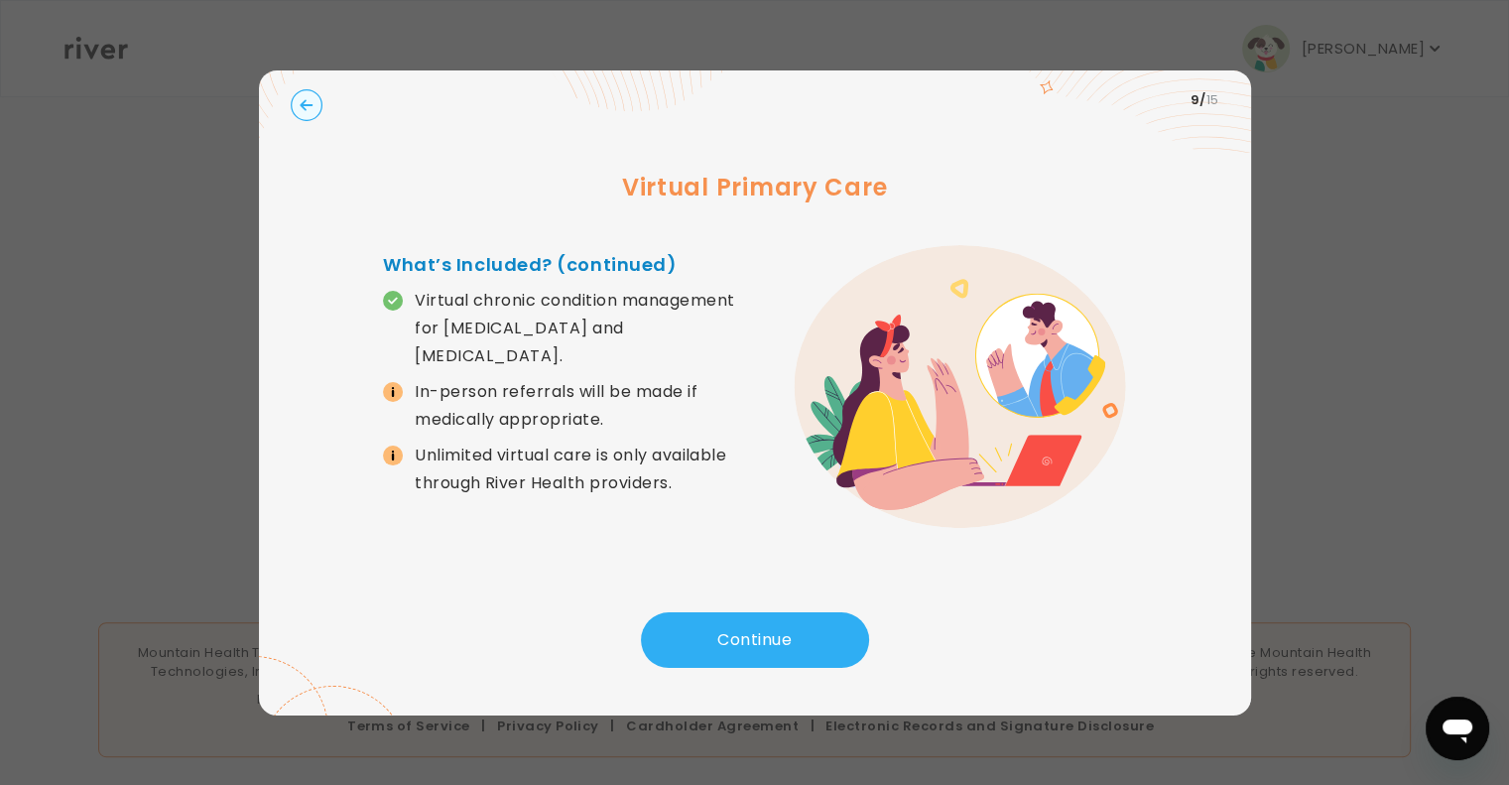
click at [703, 620] on button "Continue" at bounding box center [755, 640] width 228 height 56
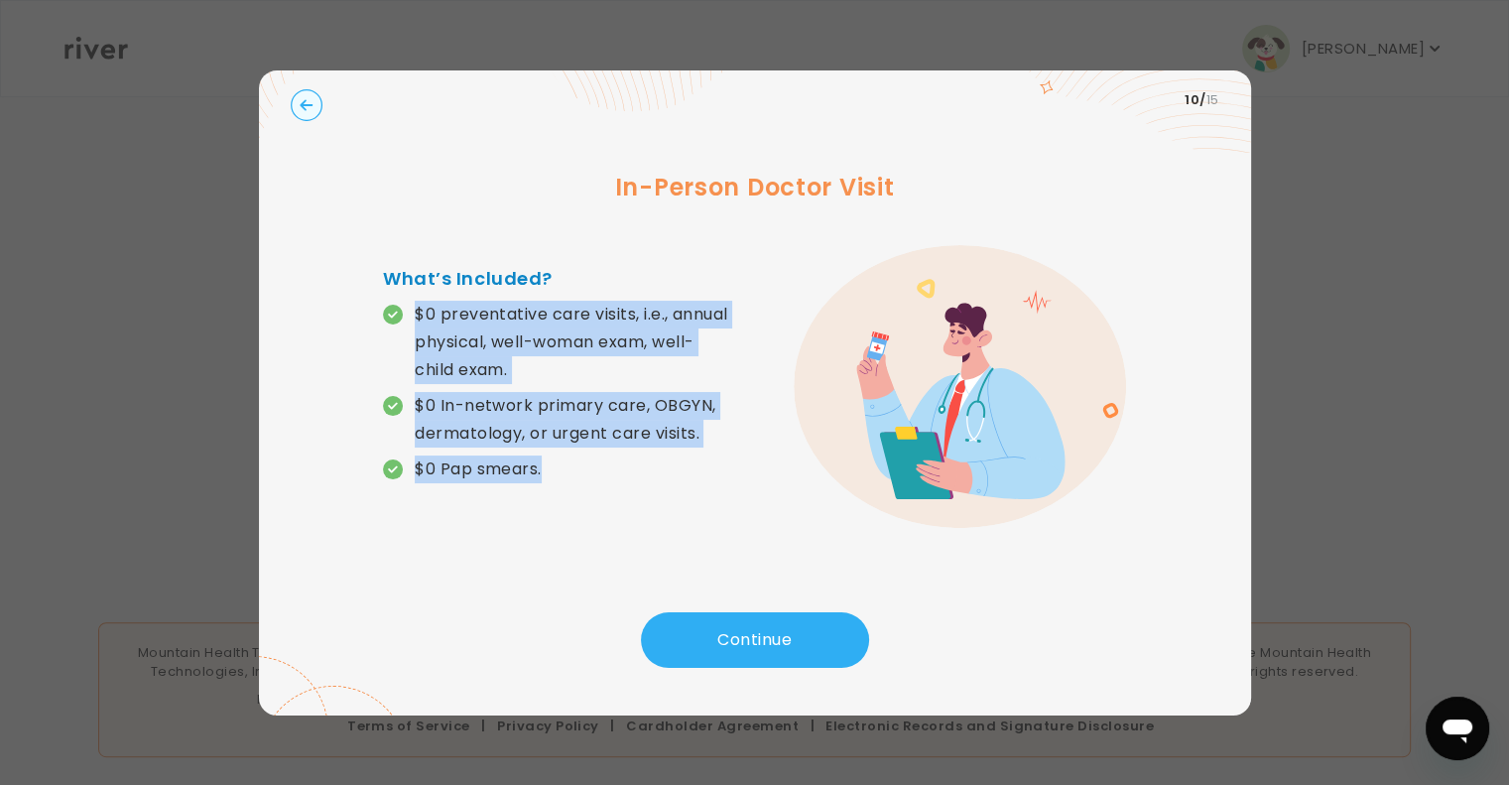
drag, startPoint x: 418, startPoint y: 308, endPoint x: 738, endPoint y: 480, distance: 363.4
click at [738, 480] on div "$0 preventative care visits, i.e., annual physical, well-woman exam, well-child…" at bounding box center [568, 392] width 371 height 183
click at [457, 416] on p "$0 In-network primary care, OBGYN, dermatology, or urgent care visits." at bounding box center [584, 420] width 339 height 56
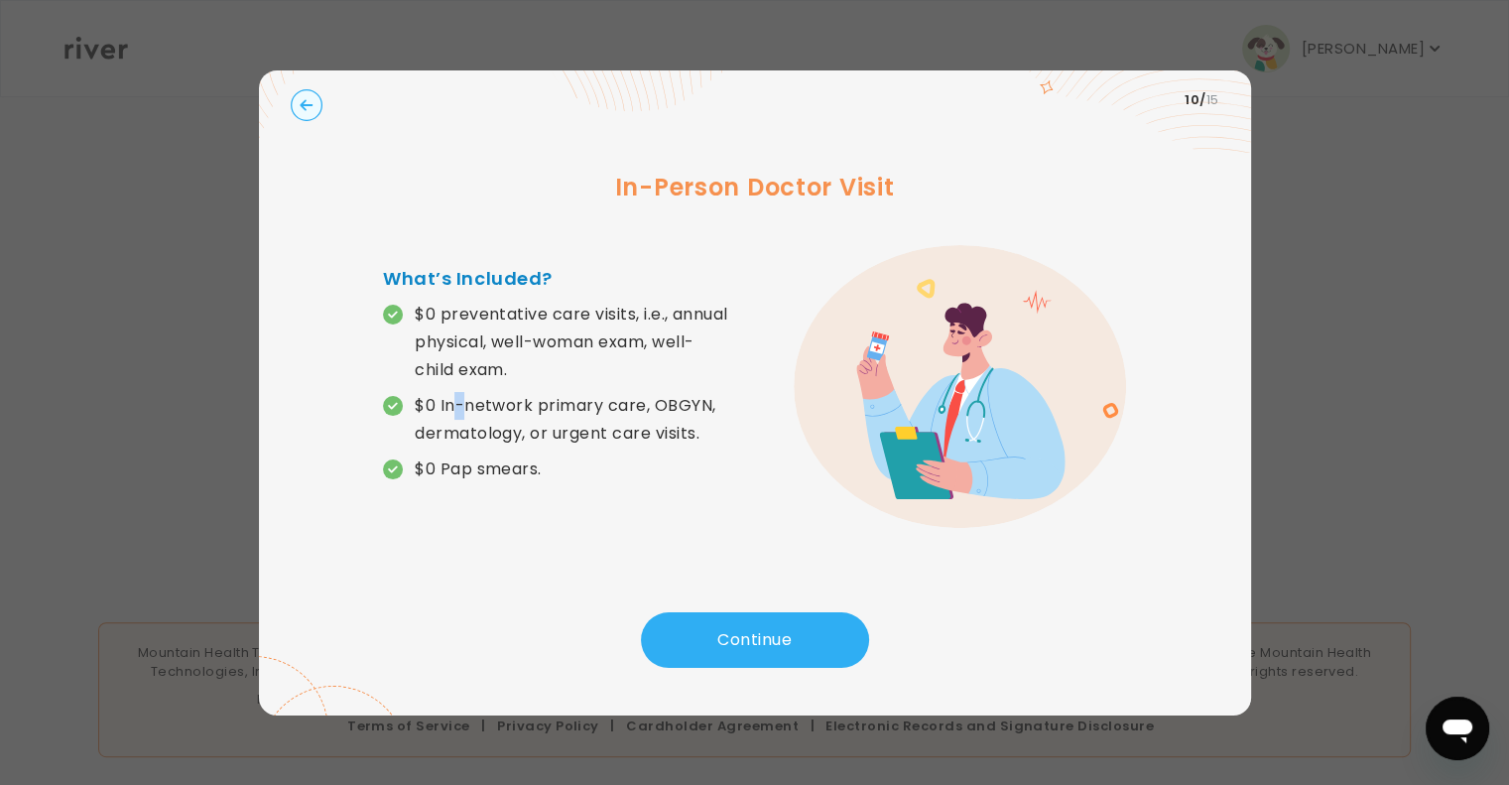
click at [457, 416] on p "$0 In-network primary care, OBGYN, dermatology, or urgent care visits." at bounding box center [584, 420] width 339 height 56
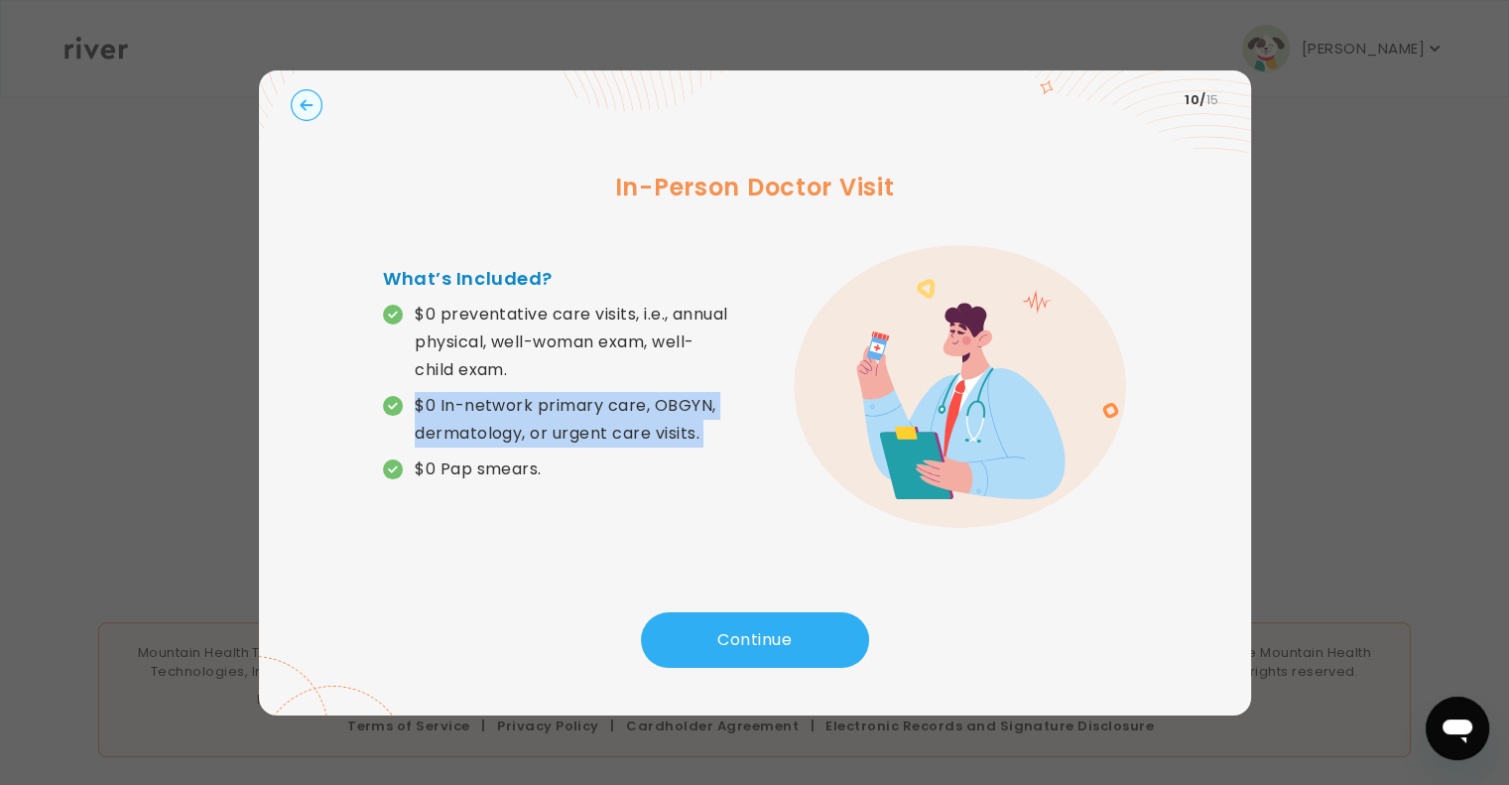
click at [457, 416] on p "$0 In-network primary care, OBGYN, dermatology, or urgent care visits." at bounding box center [584, 420] width 339 height 56
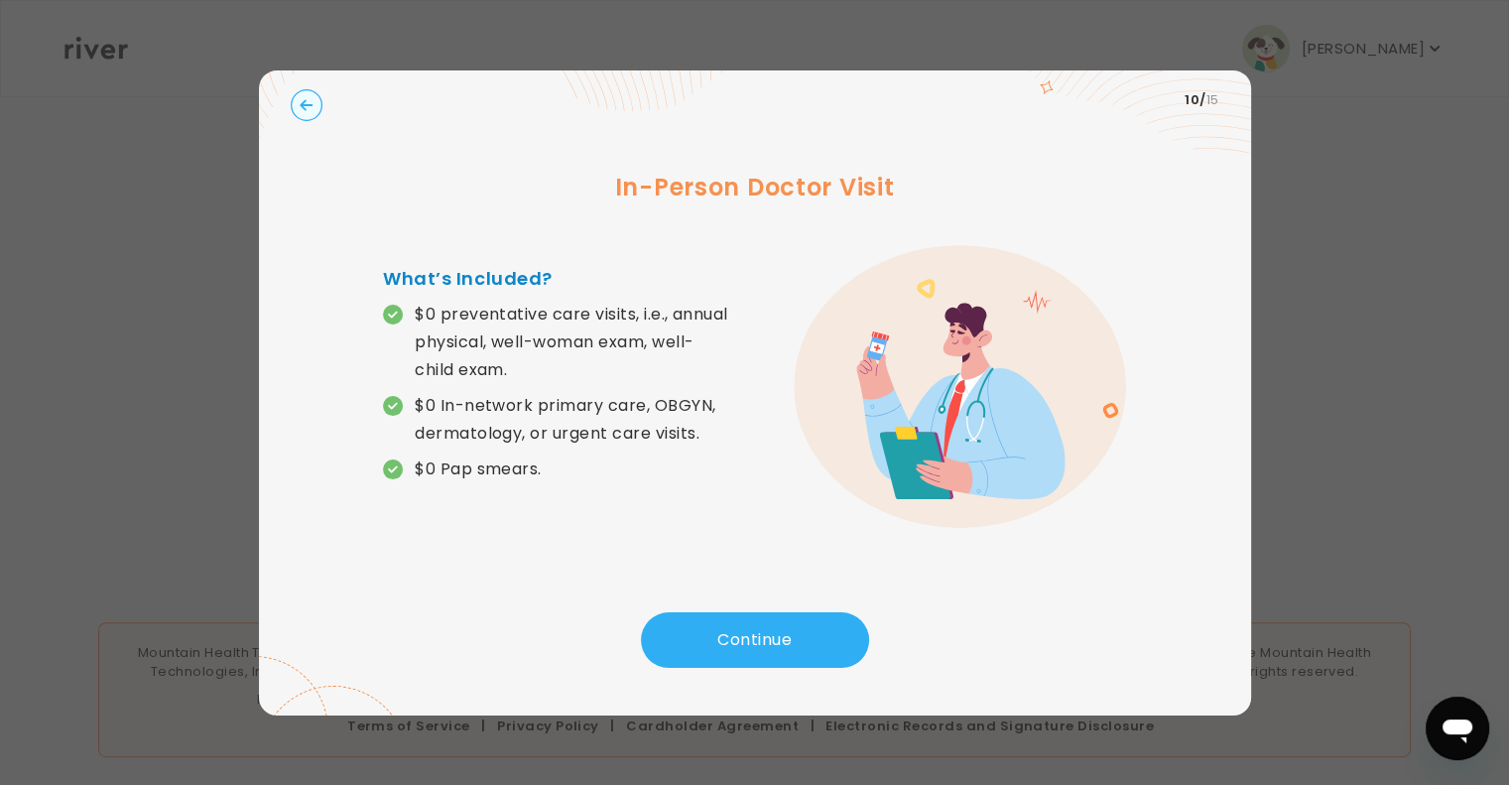
click at [462, 468] on p "$0 Pap smears." at bounding box center [478, 469] width 127 height 28
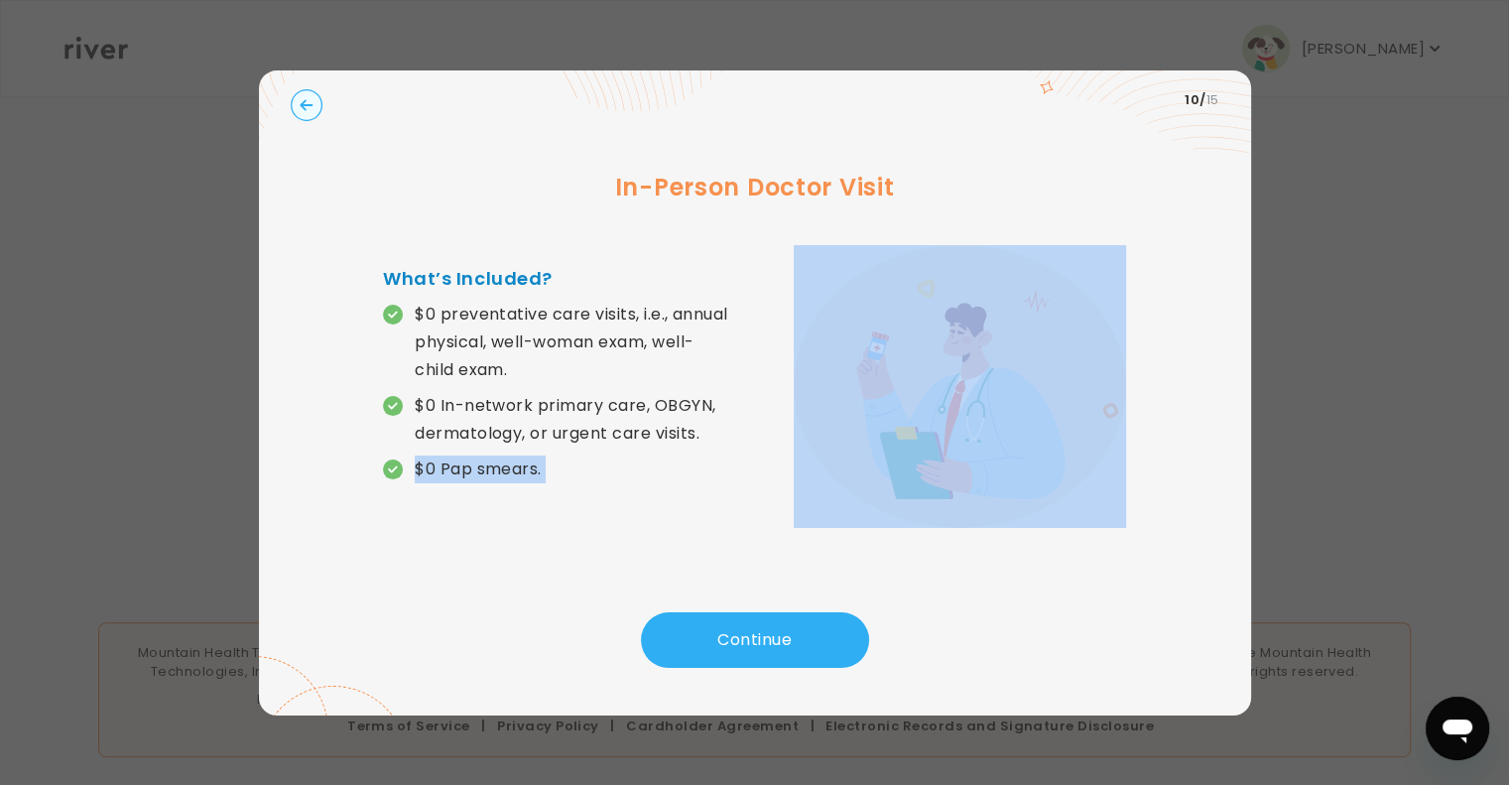
click at [462, 468] on p "$0 Pap smears." at bounding box center [478, 469] width 127 height 28
click at [532, 513] on div "What’s Included? $0 preventative care visits, i.e., annual physical, well-woman…" at bounding box center [754, 387] width 743 height 284
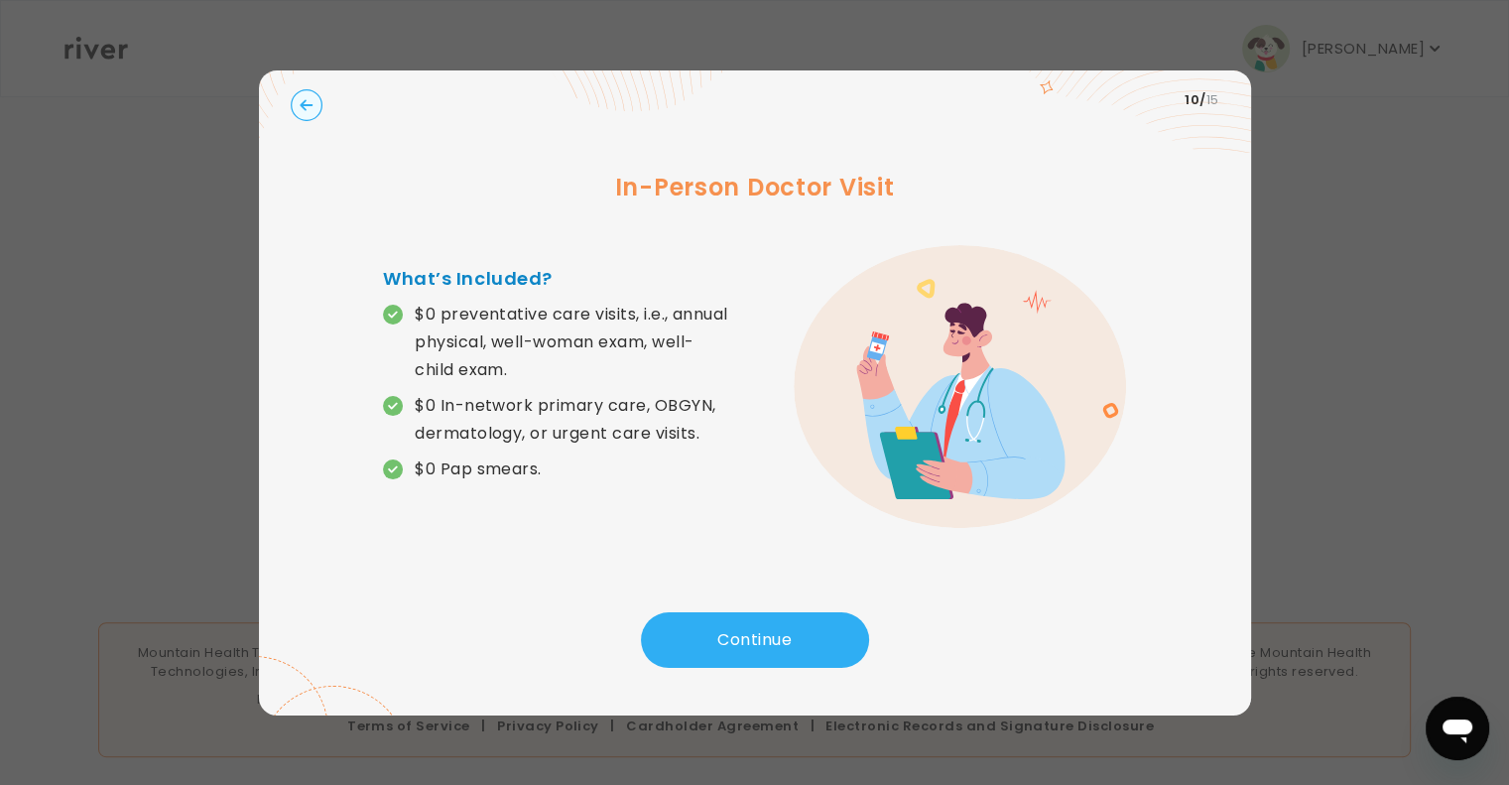
click at [690, 649] on button "Continue" at bounding box center [755, 640] width 228 height 56
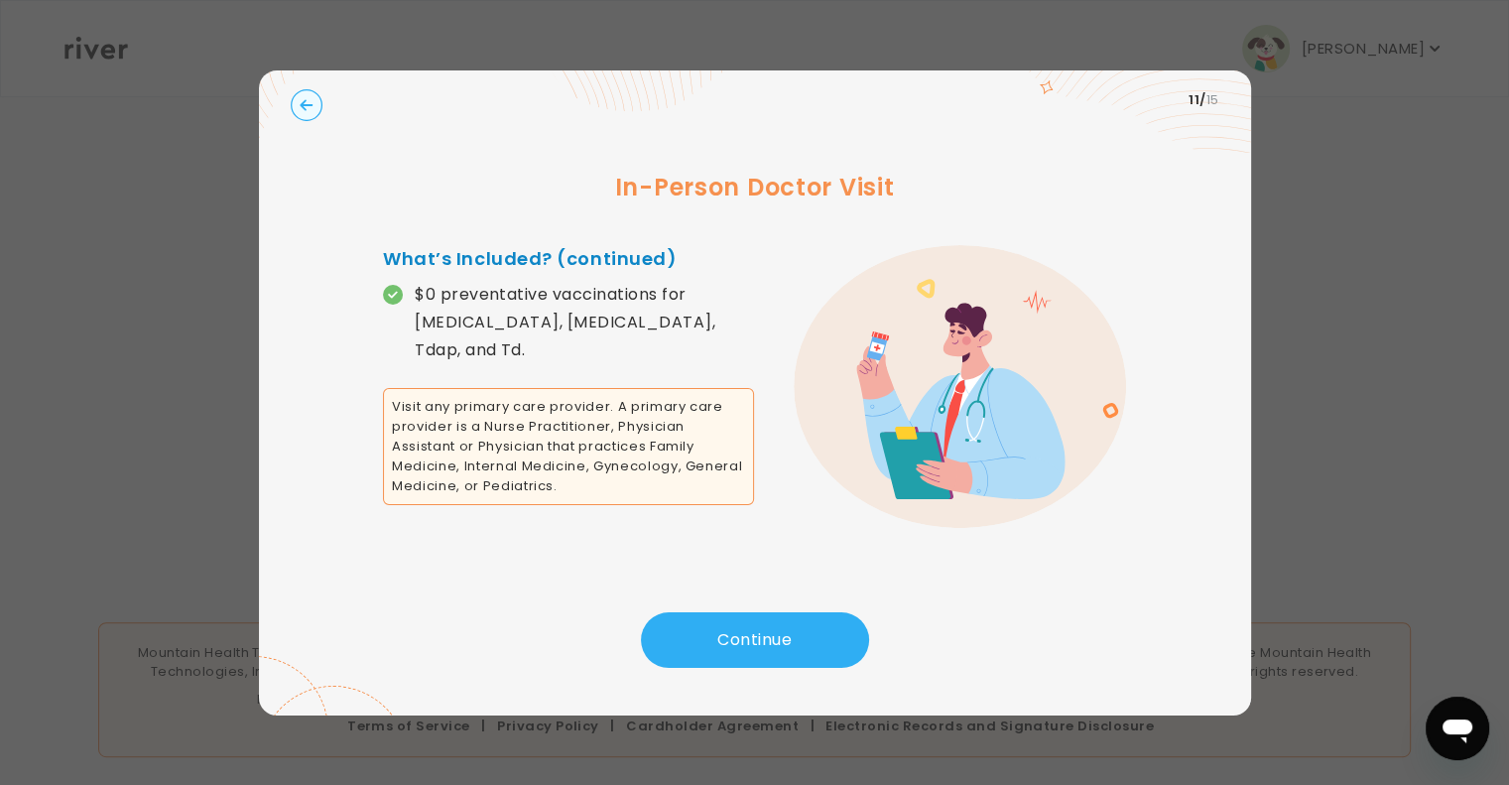
click at [735, 628] on button "Continue" at bounding box center [755, 640] width 228 height 56
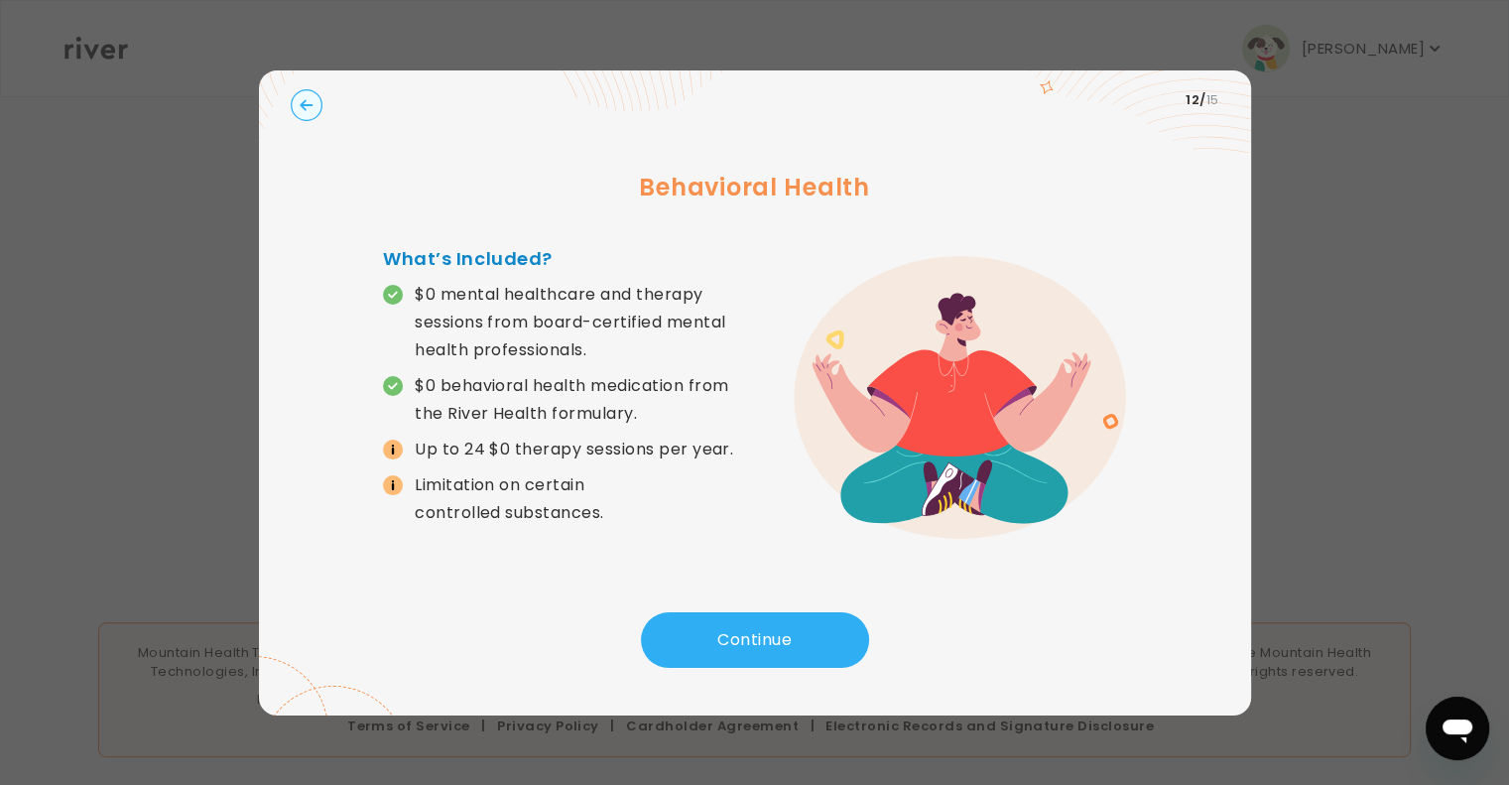
click at [746, 645] on button "Continue" at bounding box center [755, 640] width 228 height 56
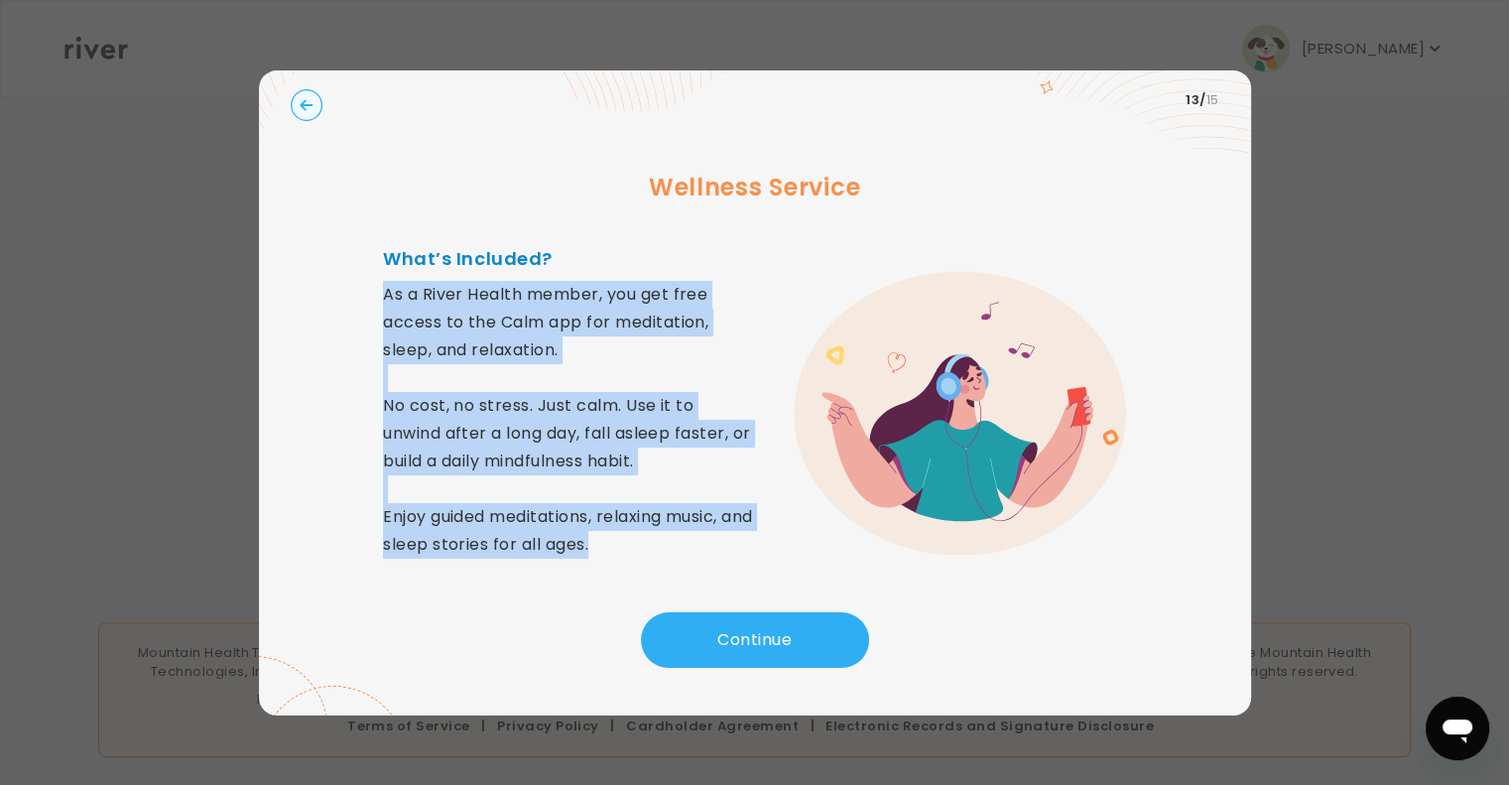
drag, startPoint x: 383, startPoint y: 283, endPoint x: 738, endPoint y: 539, distance: 437.7
click at [738, 539] on p "As a River Health member, you get free access to the Calm app for meditation, s…" at bounding box center [568, 420] width 371 height 278
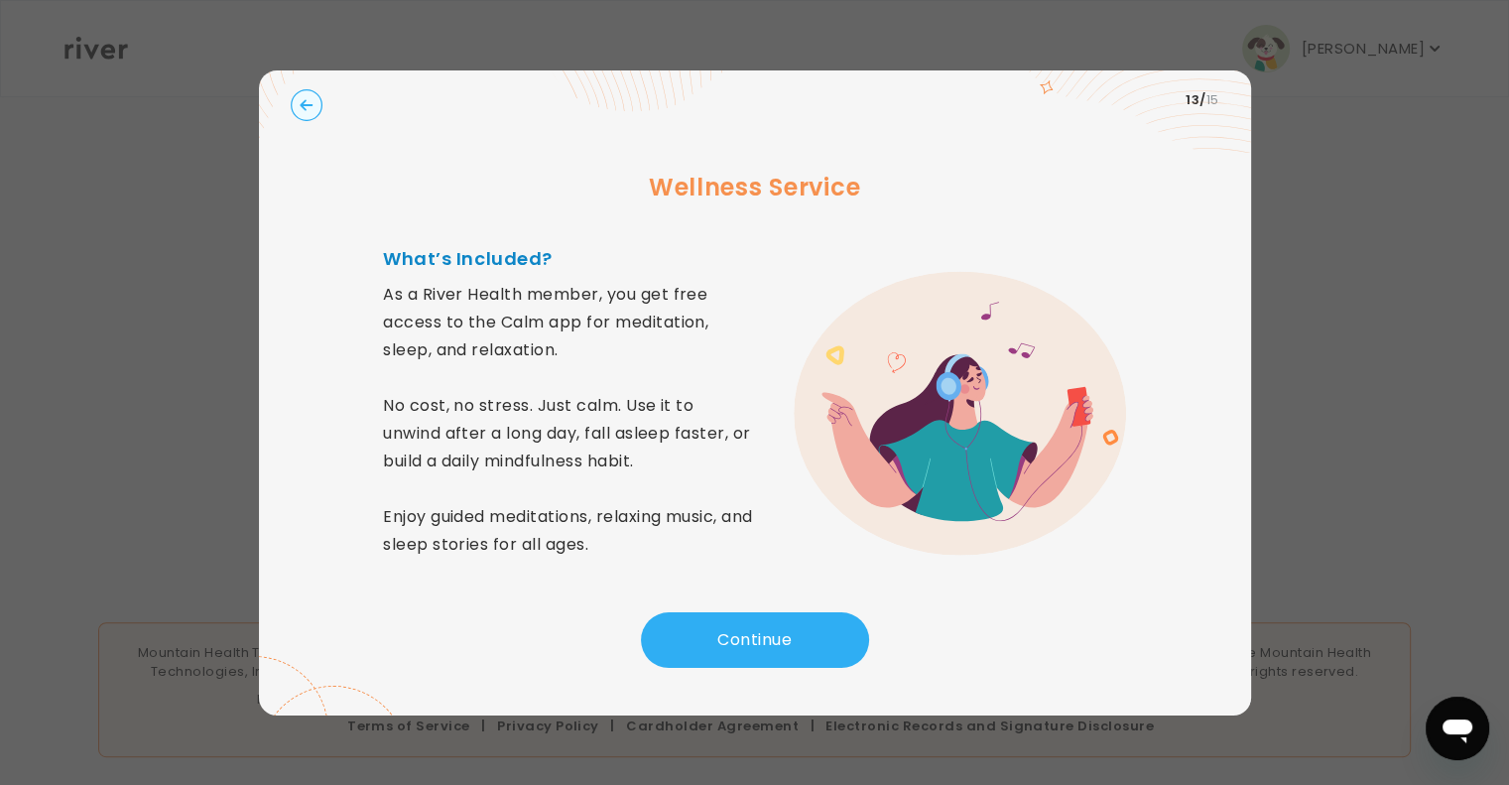
click at [721, 642] on button "Continue" at bounding box center [755, 640] width 228 height 56
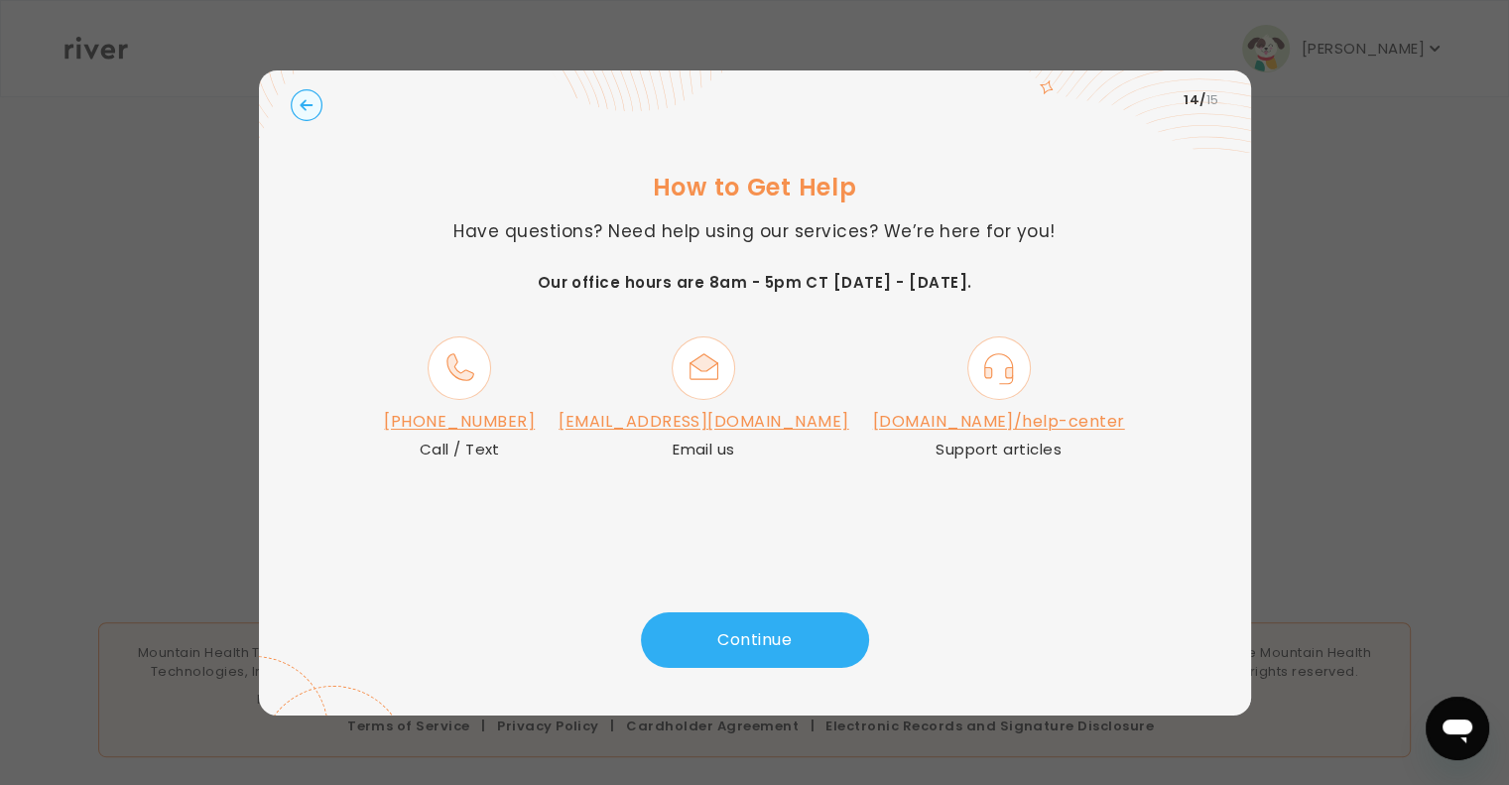
click at [706, 603] on div "How to Get Help Have questions? Need help using our services? We’re here for yo…" at bounding box center [755, 371] width 928 height 482
click at [763, 622] on button "Continue" at bounding box center [755, 640] width 228 height 56
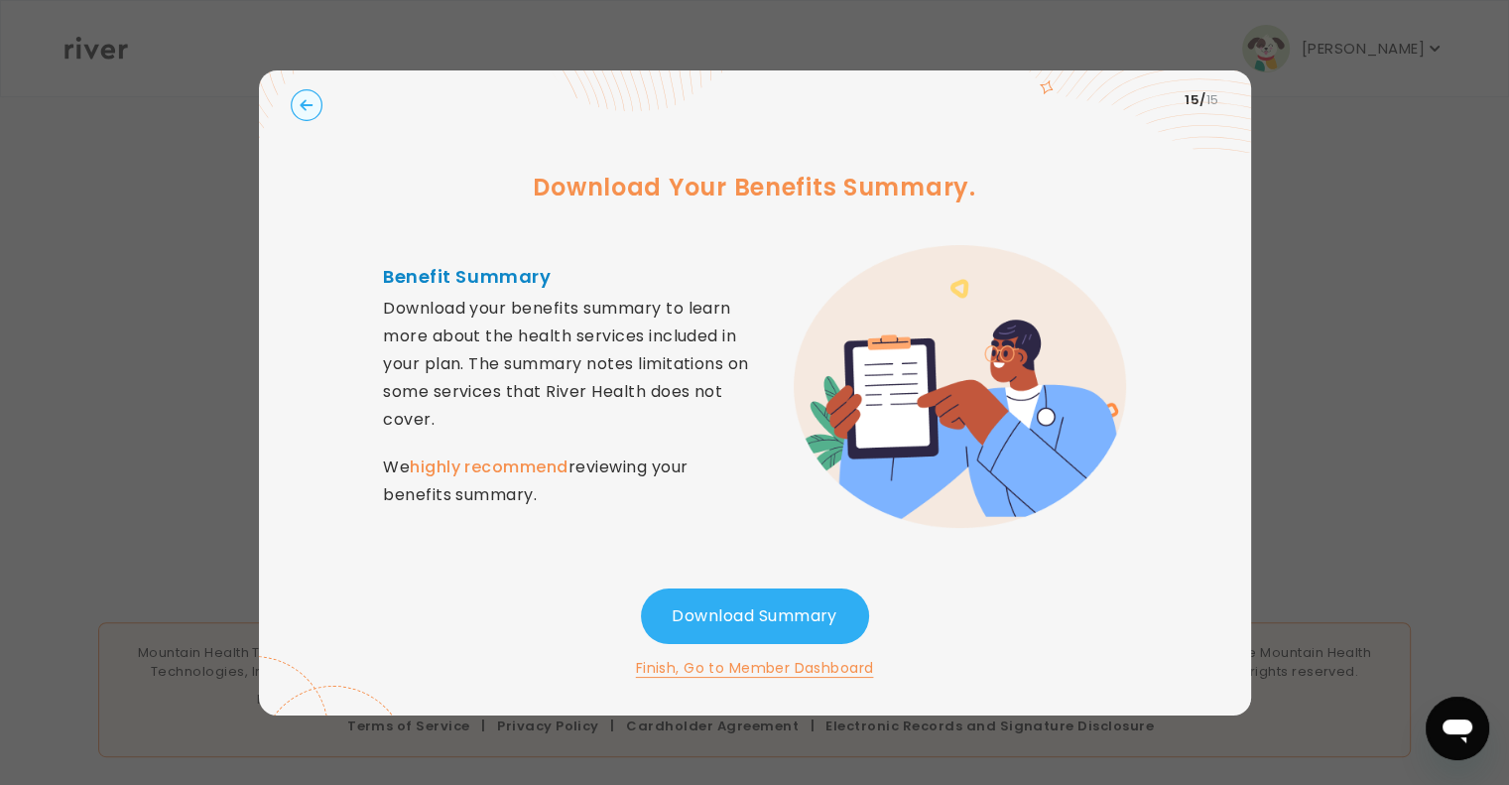
click at [683, 622] on button "Download Summary" at bounding box center [755, 616] width 228 height 56
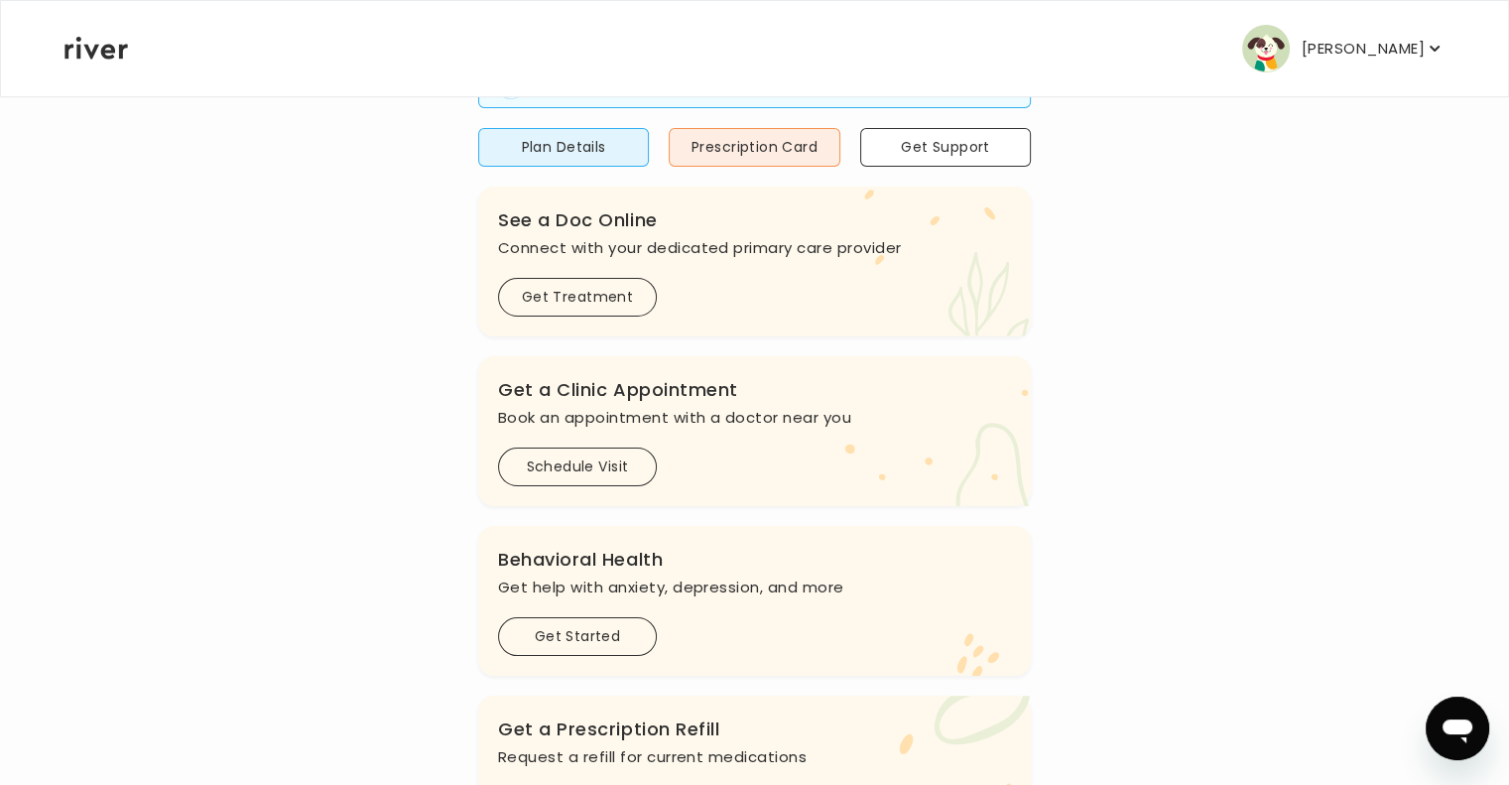
scroll to position [241, 0]
click at [623, 301] on button "Get Treatment" at bounding box center [577, 296] width 159 height 39
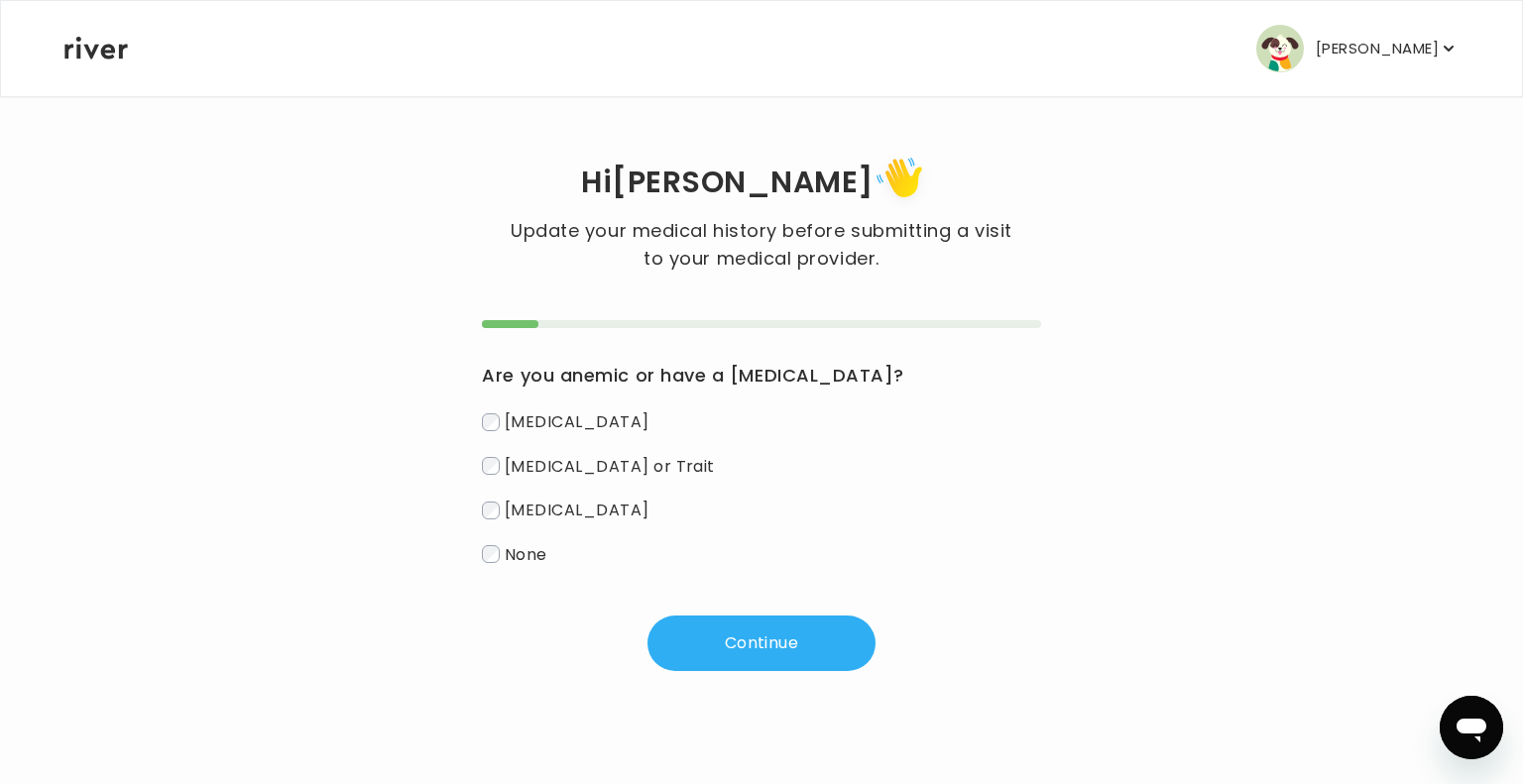
click at [496, 570] on div "Are you anemic or have a [MEDICAL_DATA]? [MEDICAL_DATA] [MEDICAL_DATA] or Trait…" at bounding box center [761, 494] width 558 height 351
click at [694, 658] on button "Continue" at bounding box center [762, 643] width 228 height 56
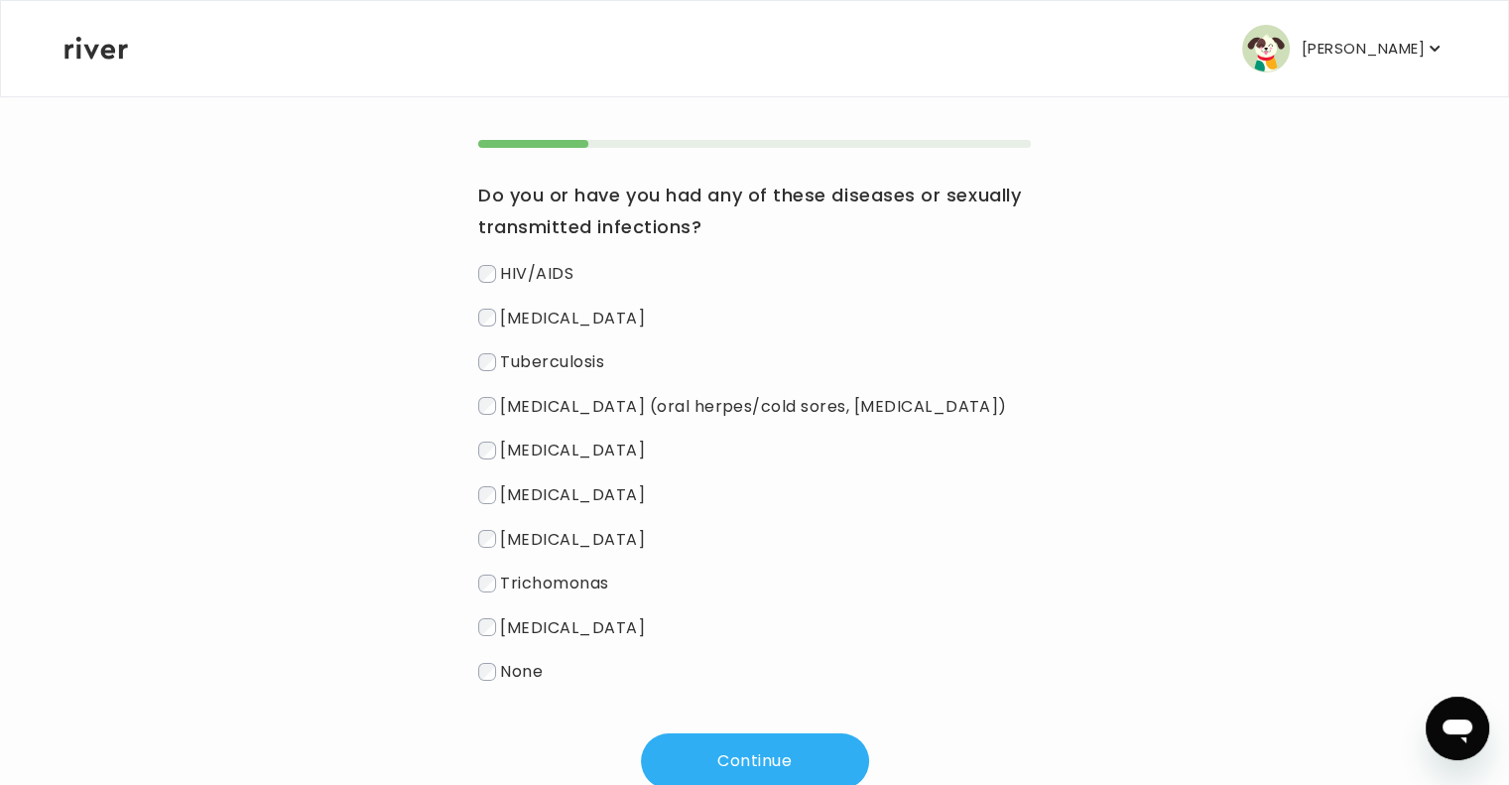
scroll to position [188, 0]
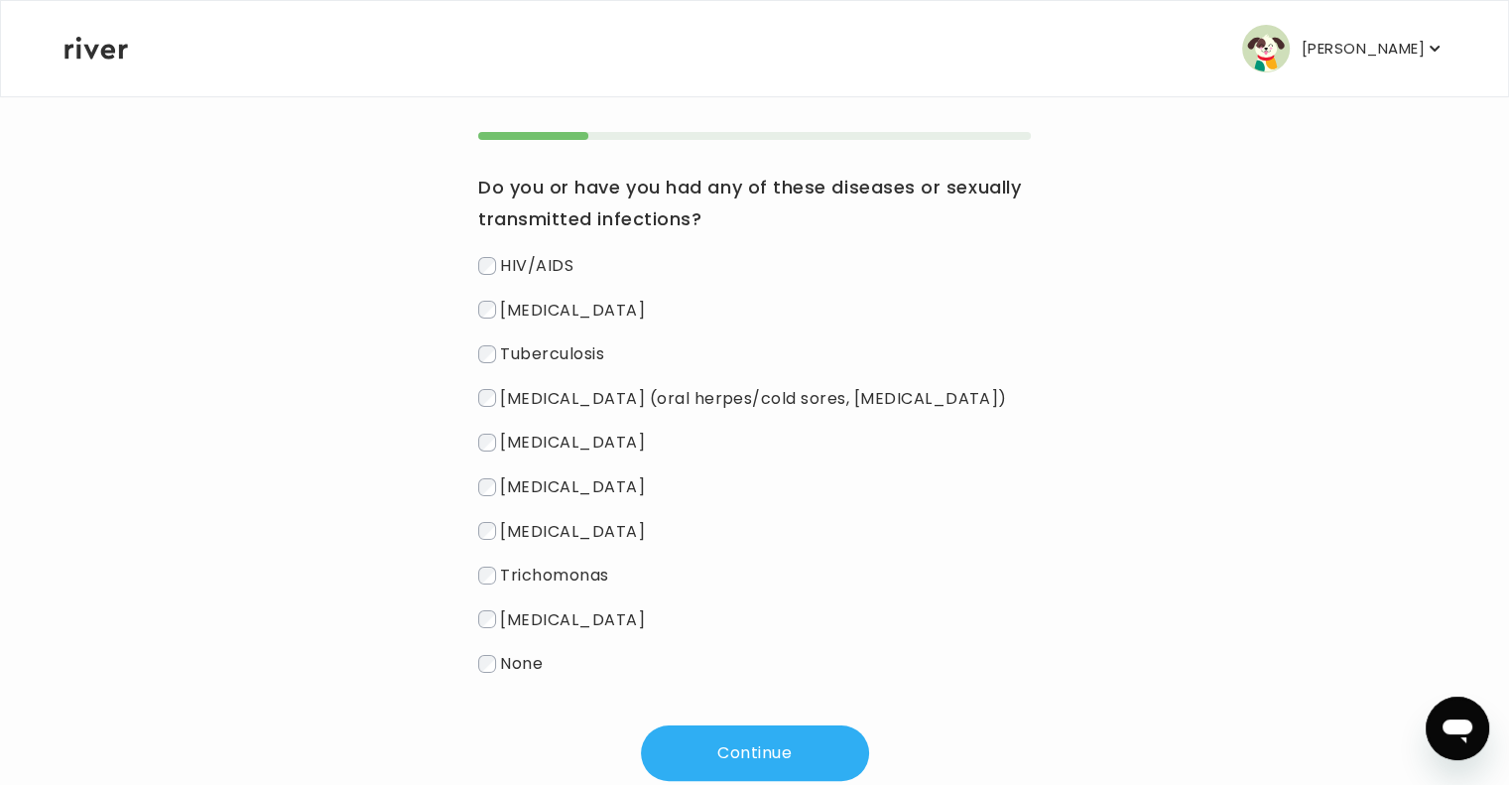
click at [710, 758] on button "Continue" at bounding box center [755, 753] width 228 height 56
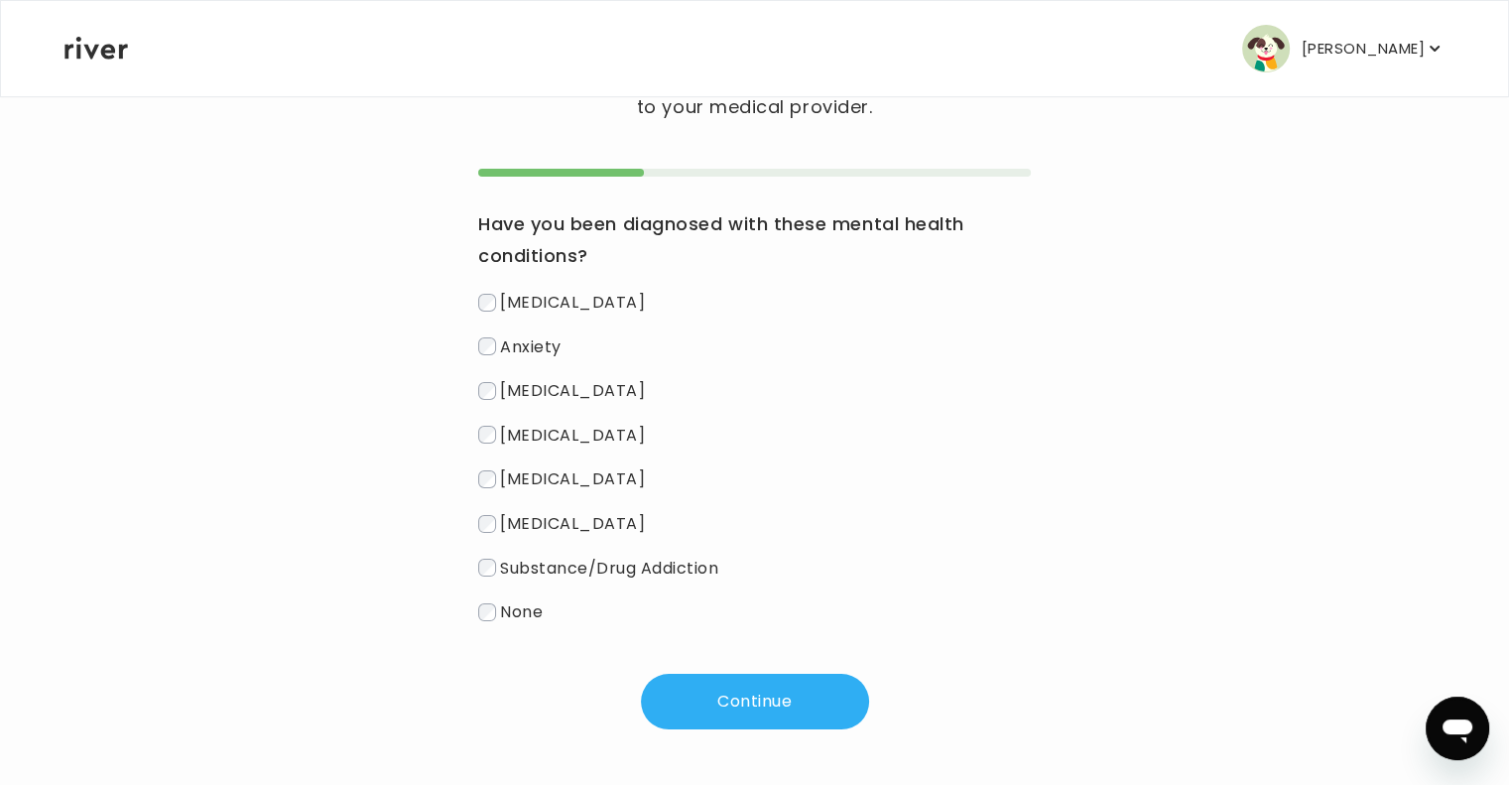
scroll to position [153, 0]
click at [512, 606] on span "None" at bounding box center [521, 611] width 43 height 23
click at [701, 682] on button "Continue" at bounding box center [755, 701] width 228 height 56
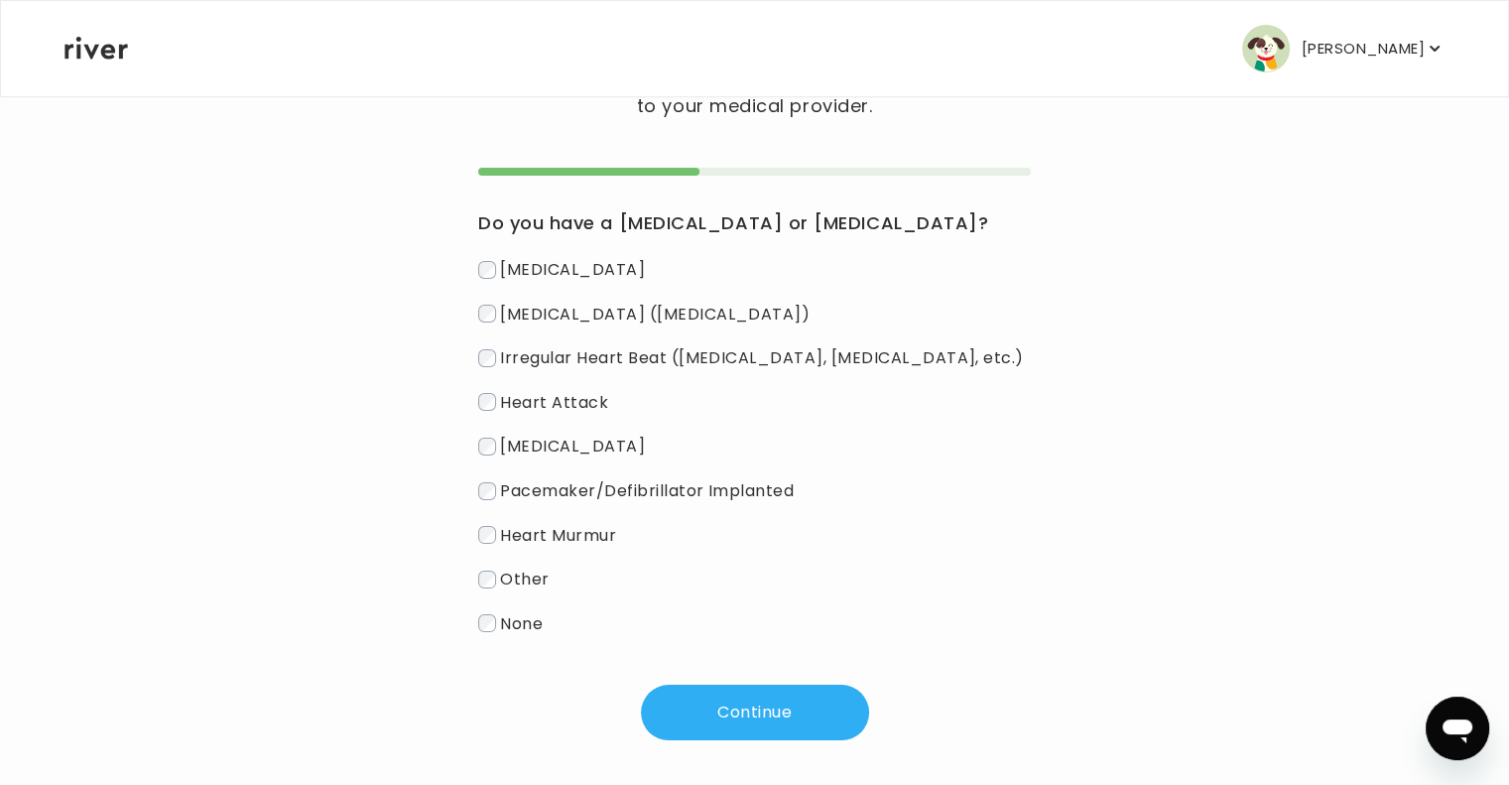
click at [691, 701] on button "Continue" at bounding box center [755, 712] width 228 height 56
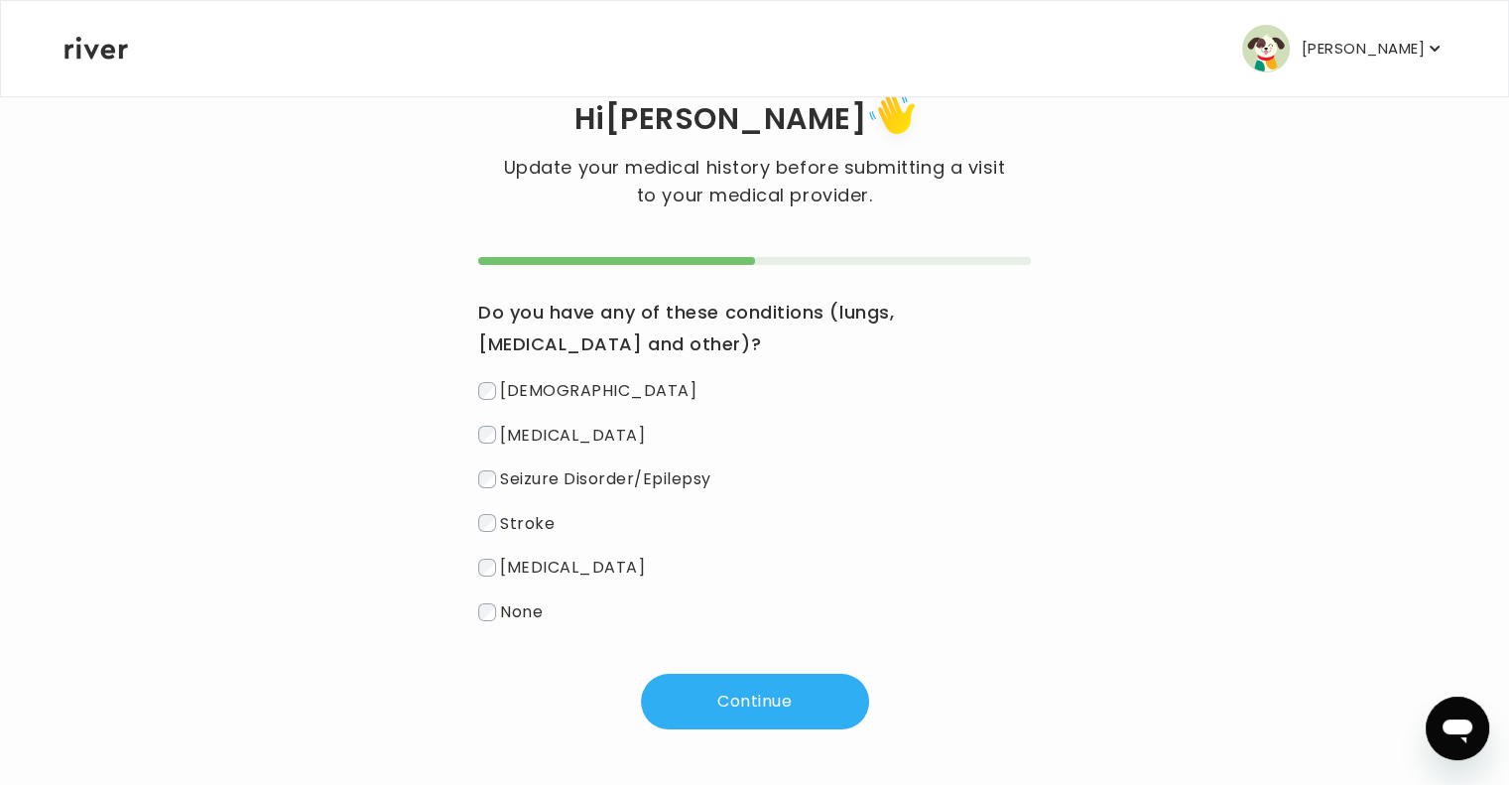
click at [693, 710] on button "Continue" at bounding box center [755, 701] width 228 height 56
click at [665, 697] on button "Continue" at bounding box center [755, 701] width 228 height 56
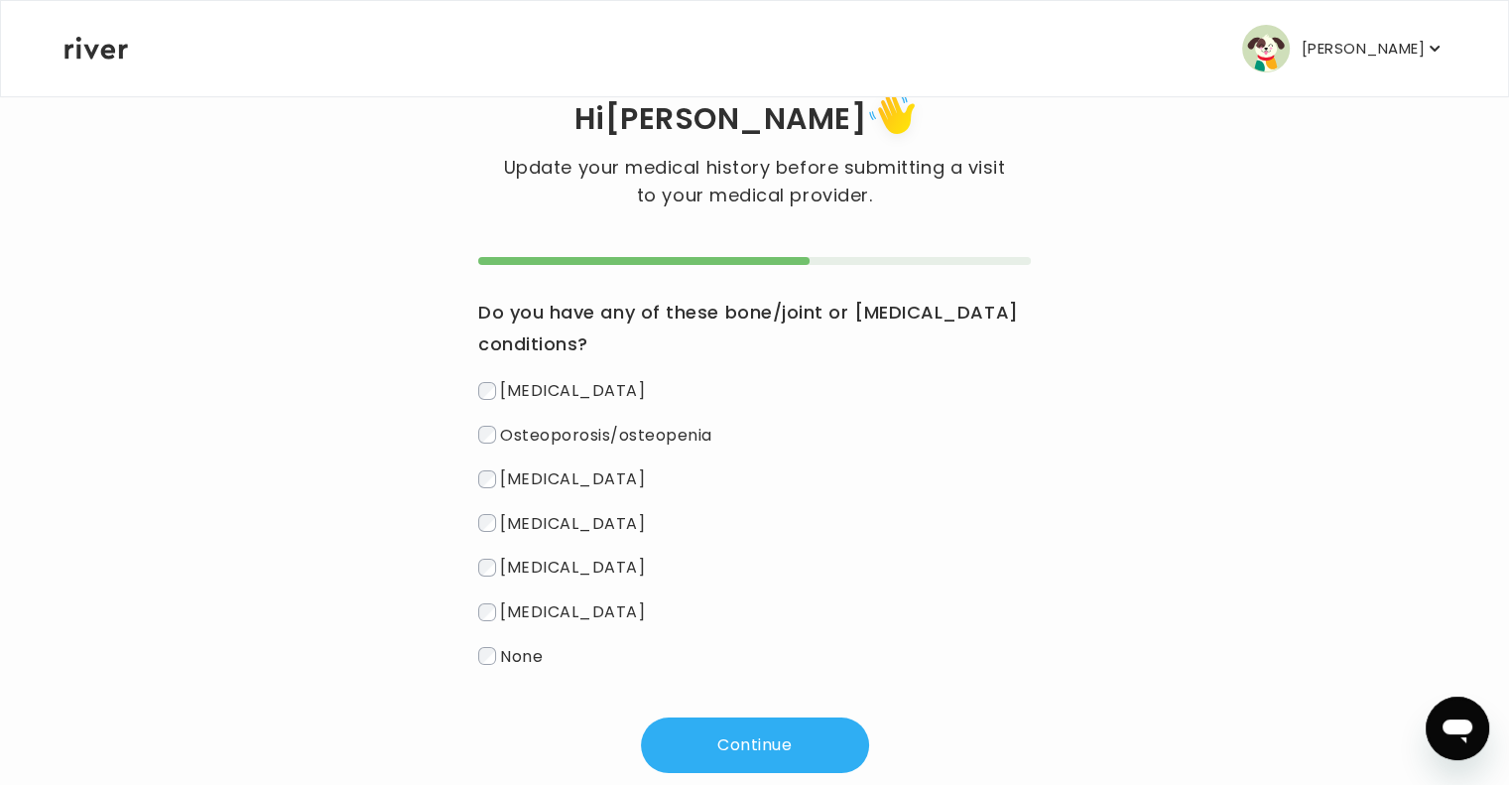
click at [503, 663] on span "None" at bounding box center [521, 655] width 43 height 23
click at [705, 738] on button "Continue" at bounding box center [755, 745] width 228 height 56
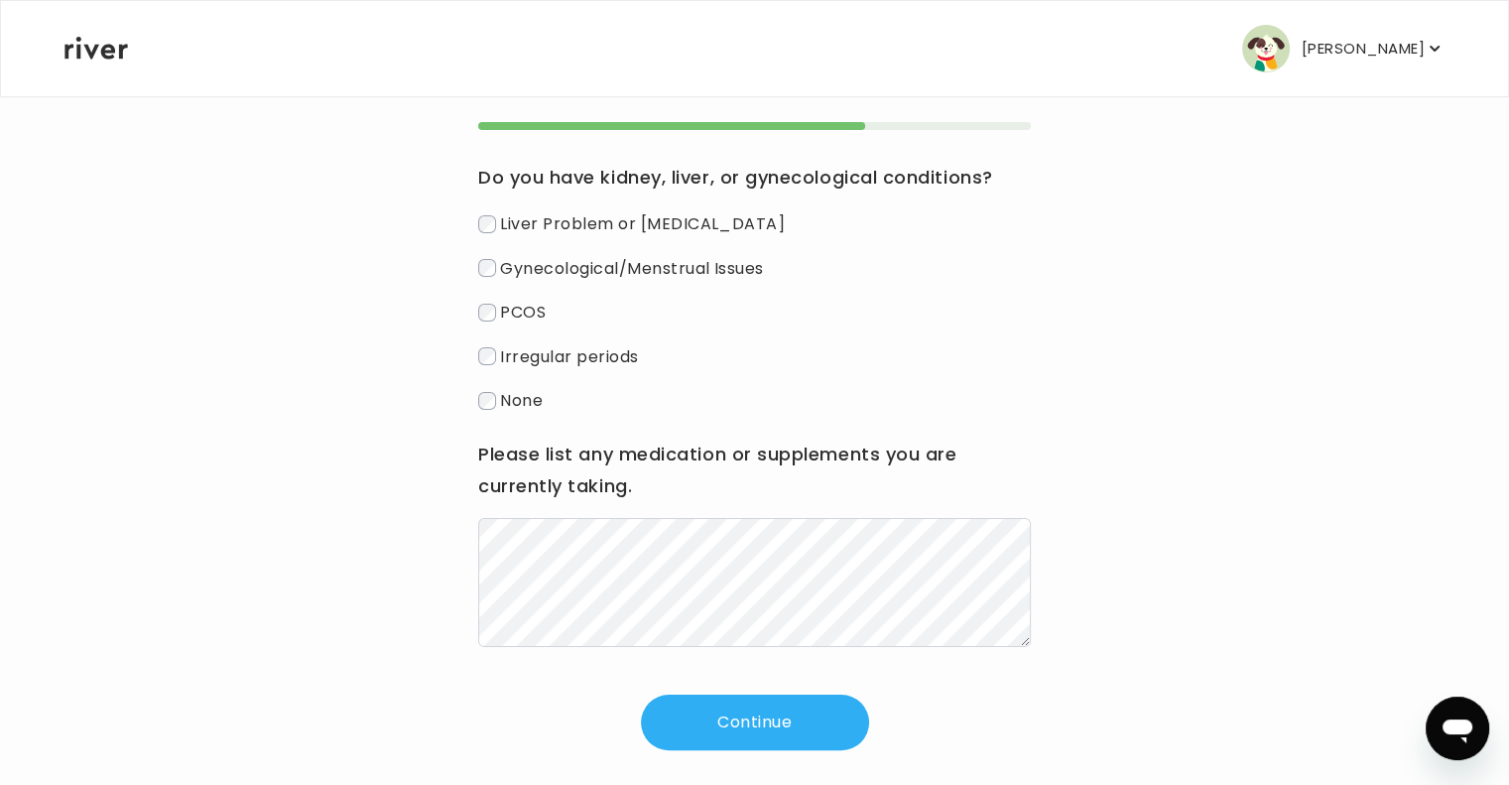
scroll to position [199, 0]
click at [740, 727] on button "Continue" at bounding box center [755, 721] width 228 height 56
click at [692, 698] on button "Continue" at bounding box center [755, 721] width 228 height 56
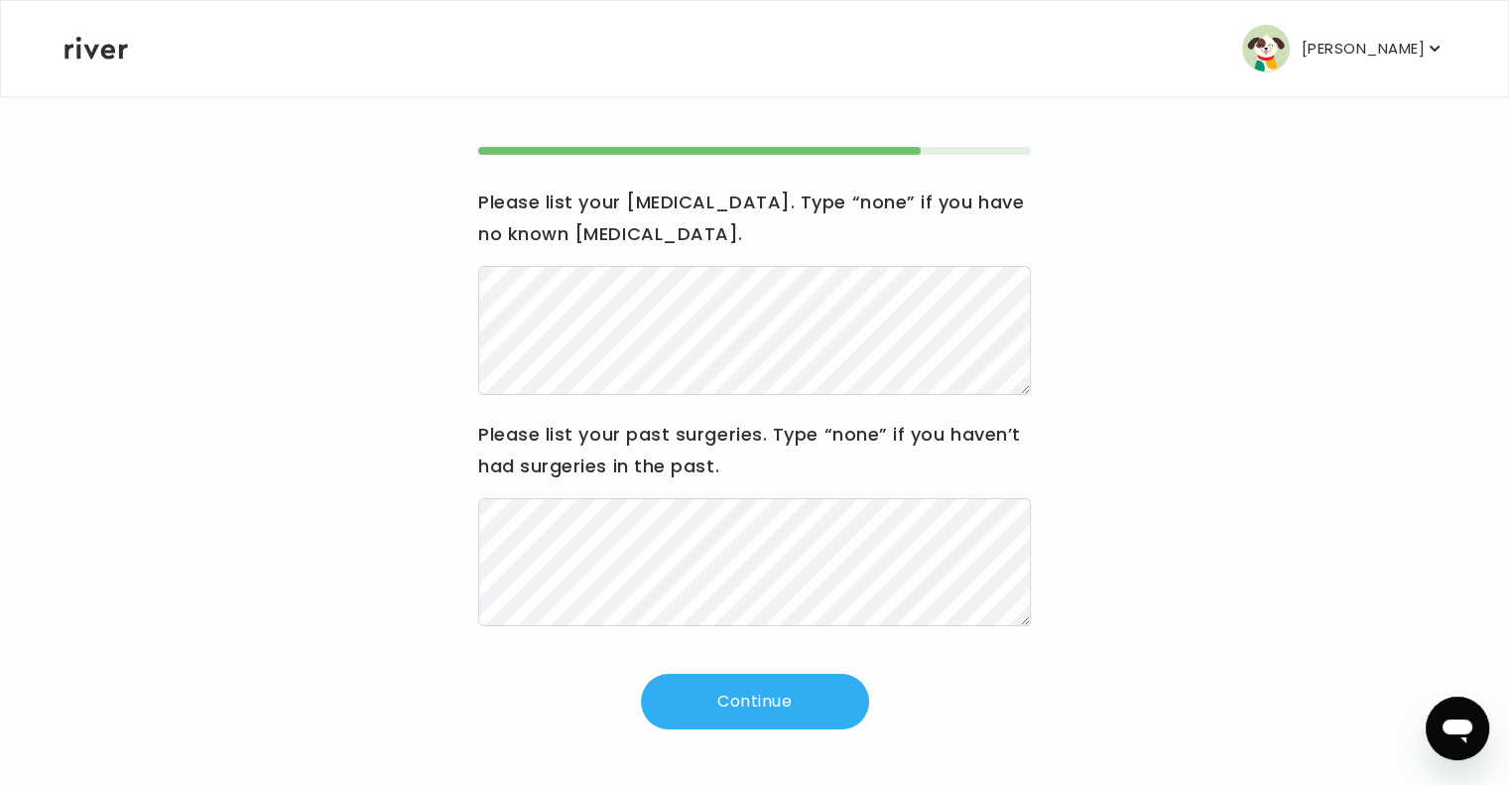
click at [779, 707] on button "Continue" at bounding box center [755, 701] width 228 height 56
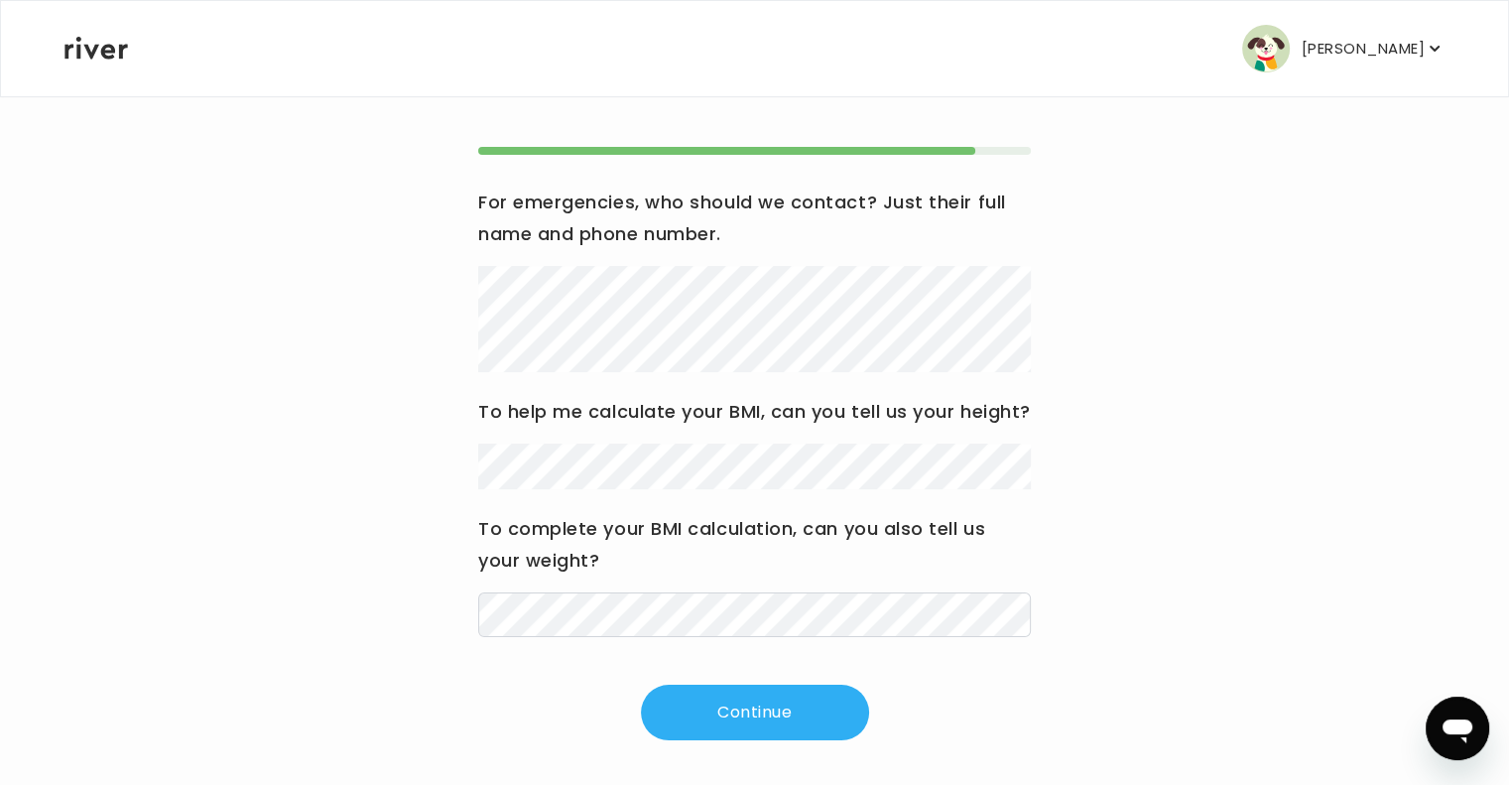
click at [812, 522] on div "For emergencies, who should we contact? Just their full name and phone number. …" at bounding box center [754, 411] width 552 height 450
click at [631, 689] on div "For emergencies, who should we contact? Just their full name and phone number. …" at bounding box center [754, 443] width 552 height 593
click at [759, 736] on button "Continue" at bounding box center [755, 712] width 228 height 56
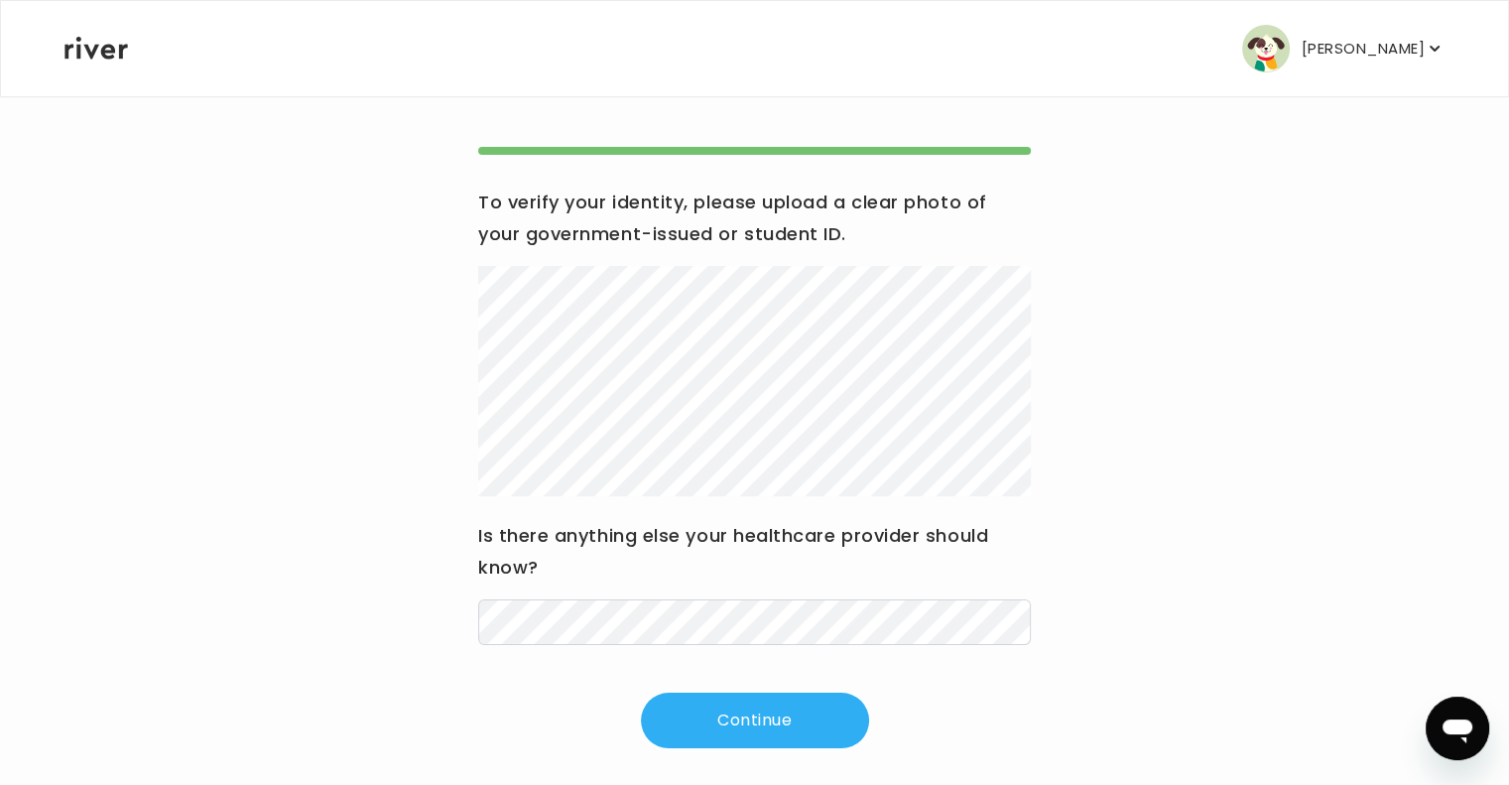
click at [740, 709] on button "Continue" at bounding box center [755, 720] width 228 height 56
click at [710, 725] on button "Continue" at bounding box center [755, 720] width 228 height 56
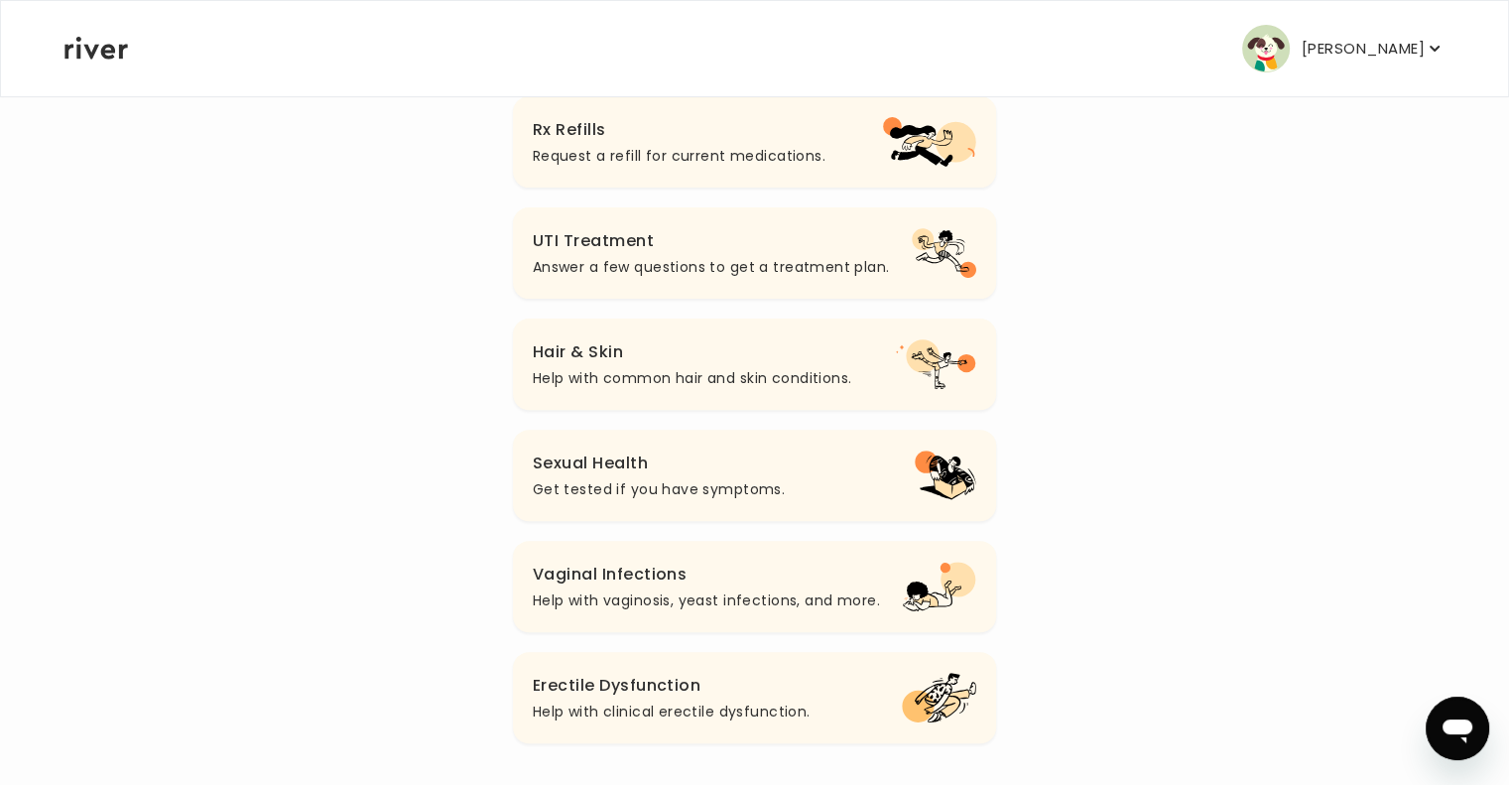
scroll to position [54, 0]
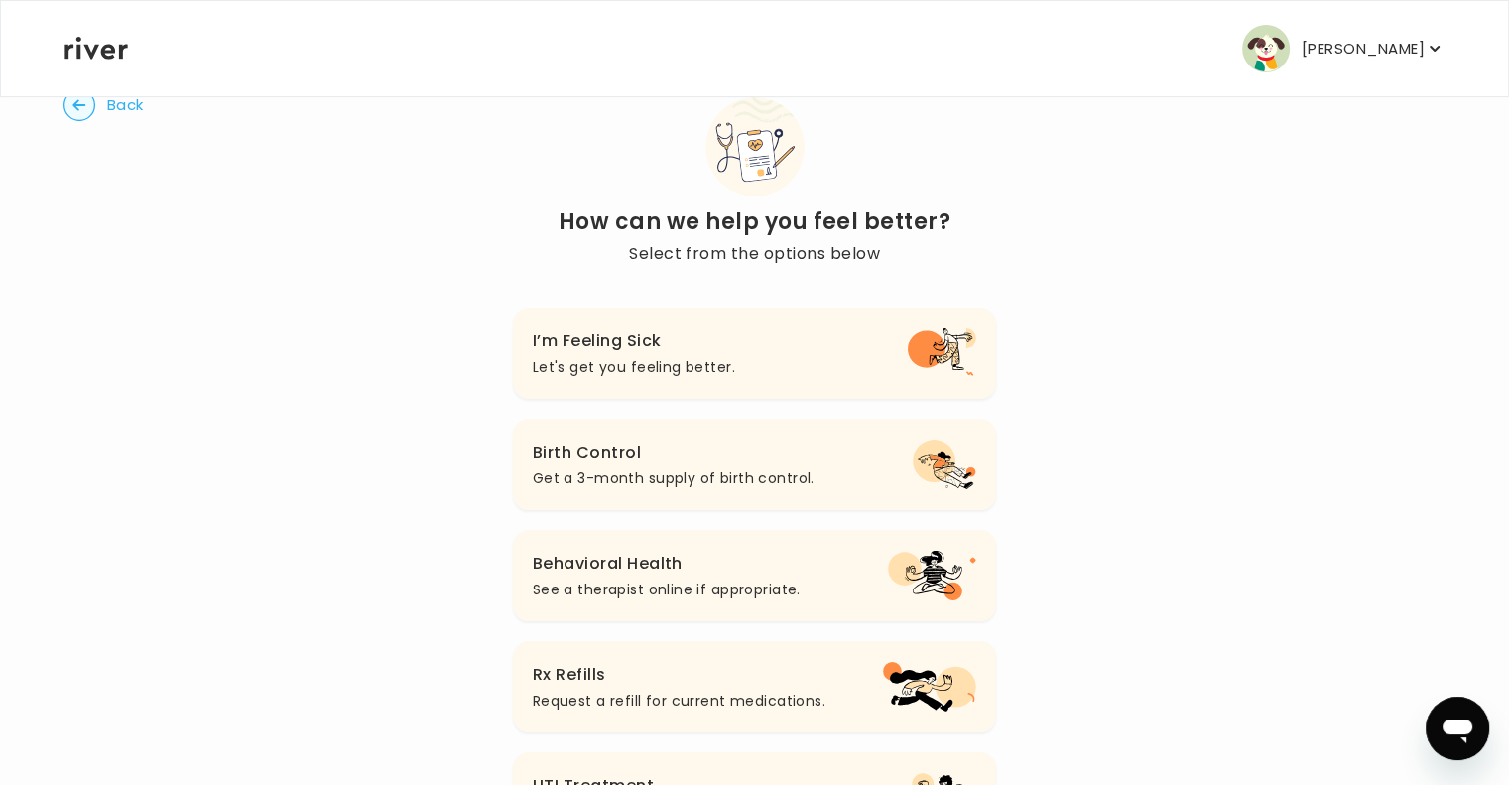
click at [583, 578] on p "See a therapist online if appropriate." at bounding box center [667, 589] width 268 height 24
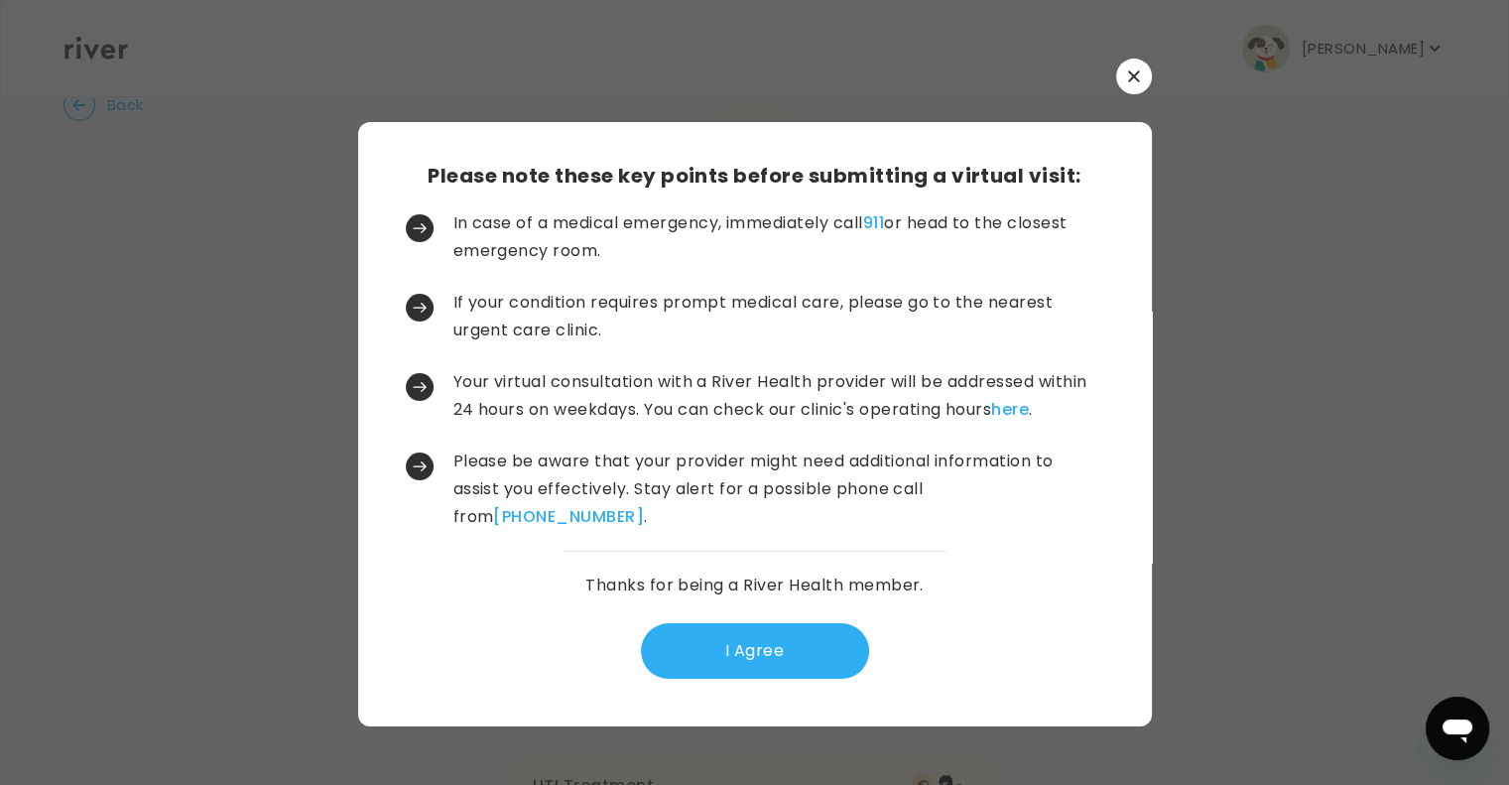
scroll to position [0, 0]
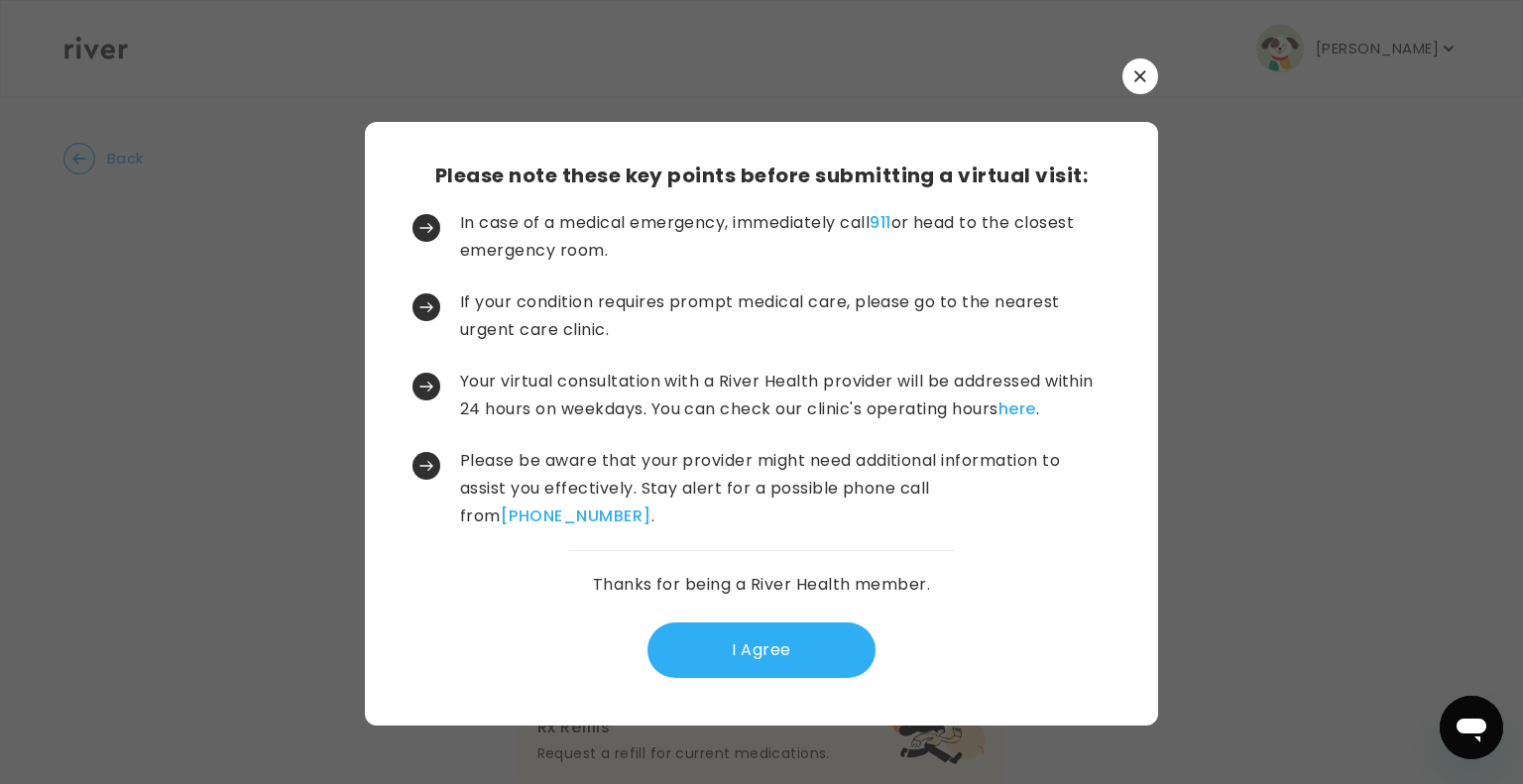
click at [711, 655] on button "I Agree" at bounding box center [762, 650] width 228 height 56
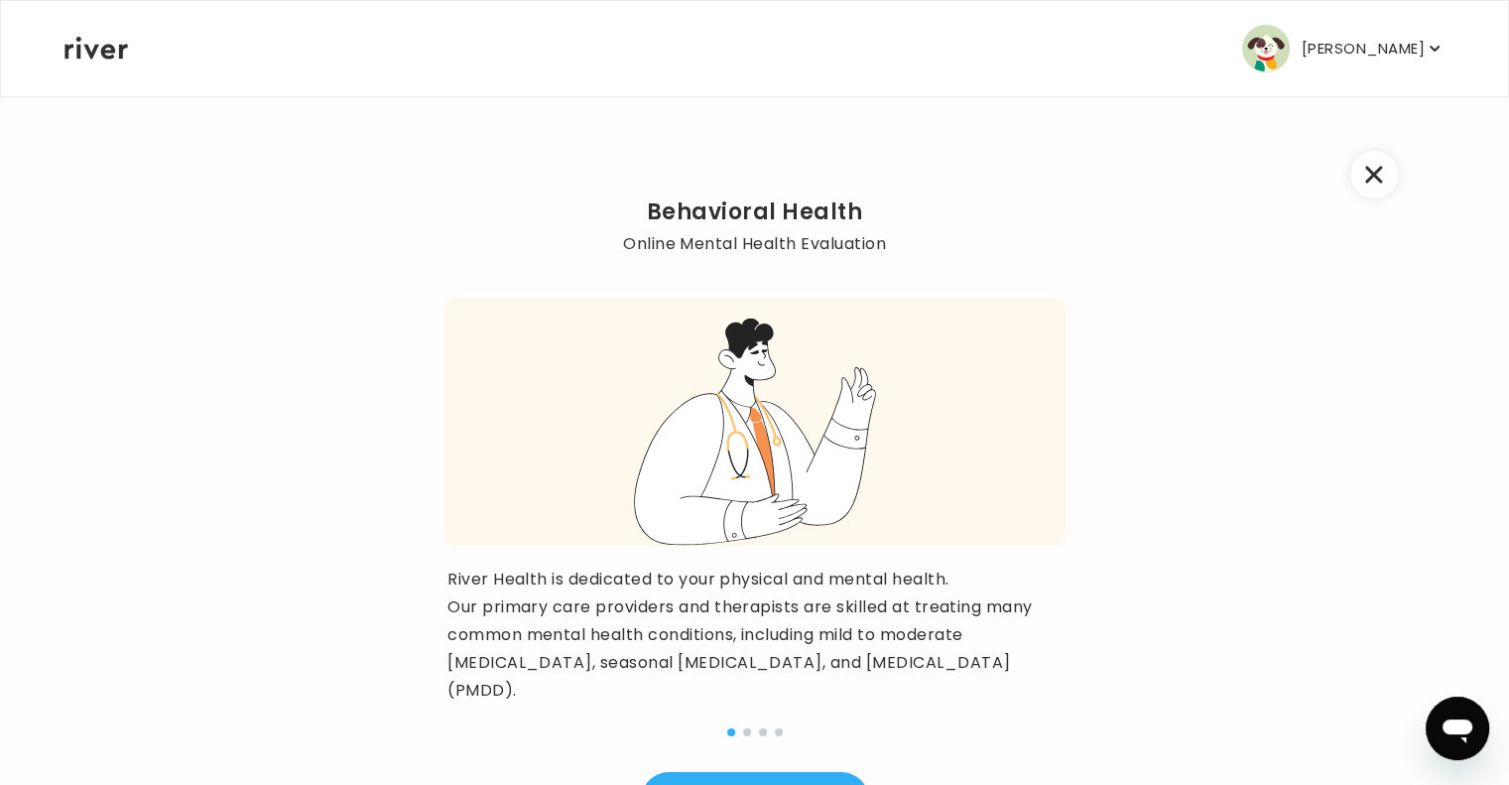
scroll to position [146, 0]
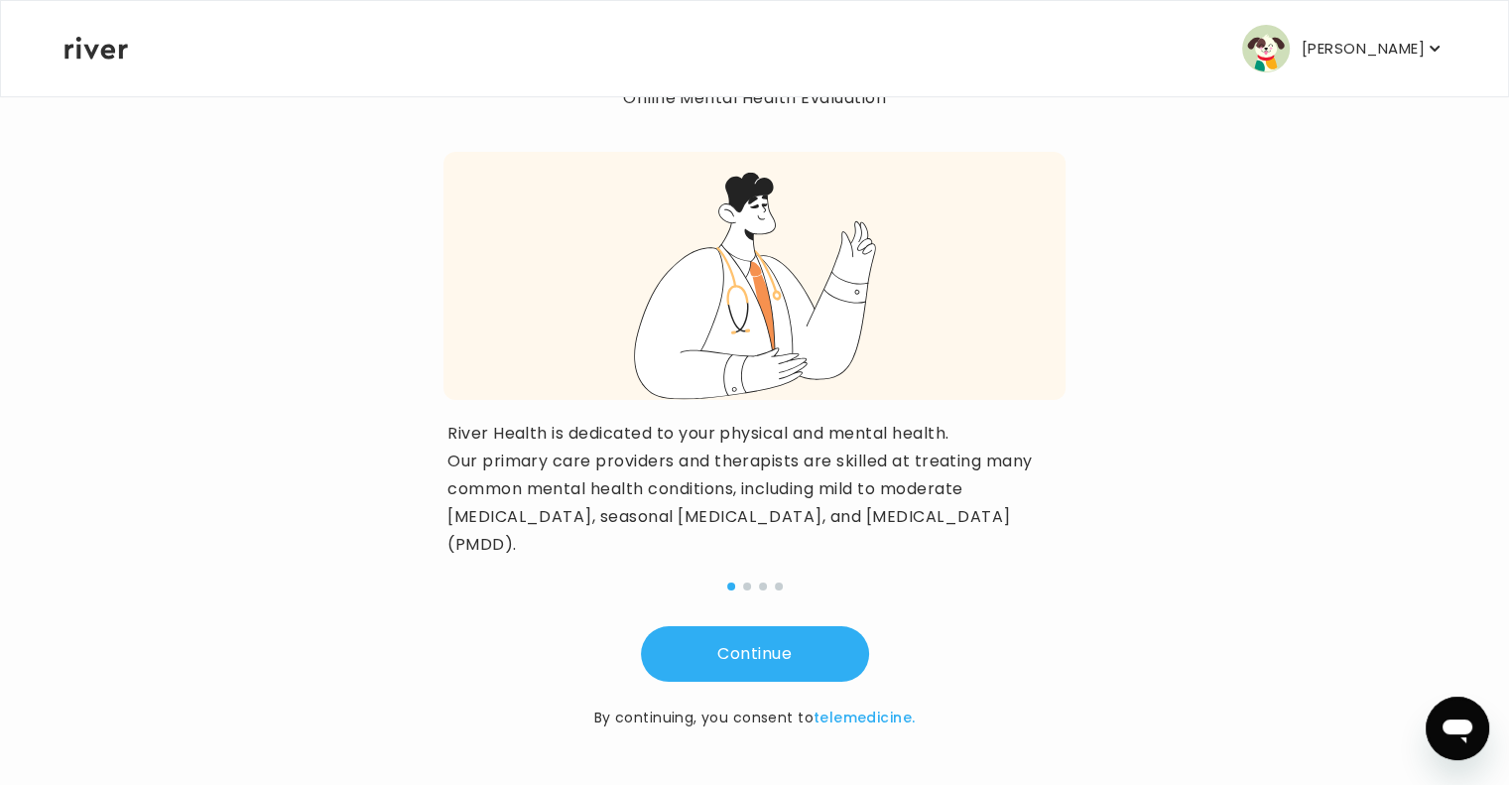
click at [765, 651] on button "Continue" at bounding box center [755, 654] width 228 height 56
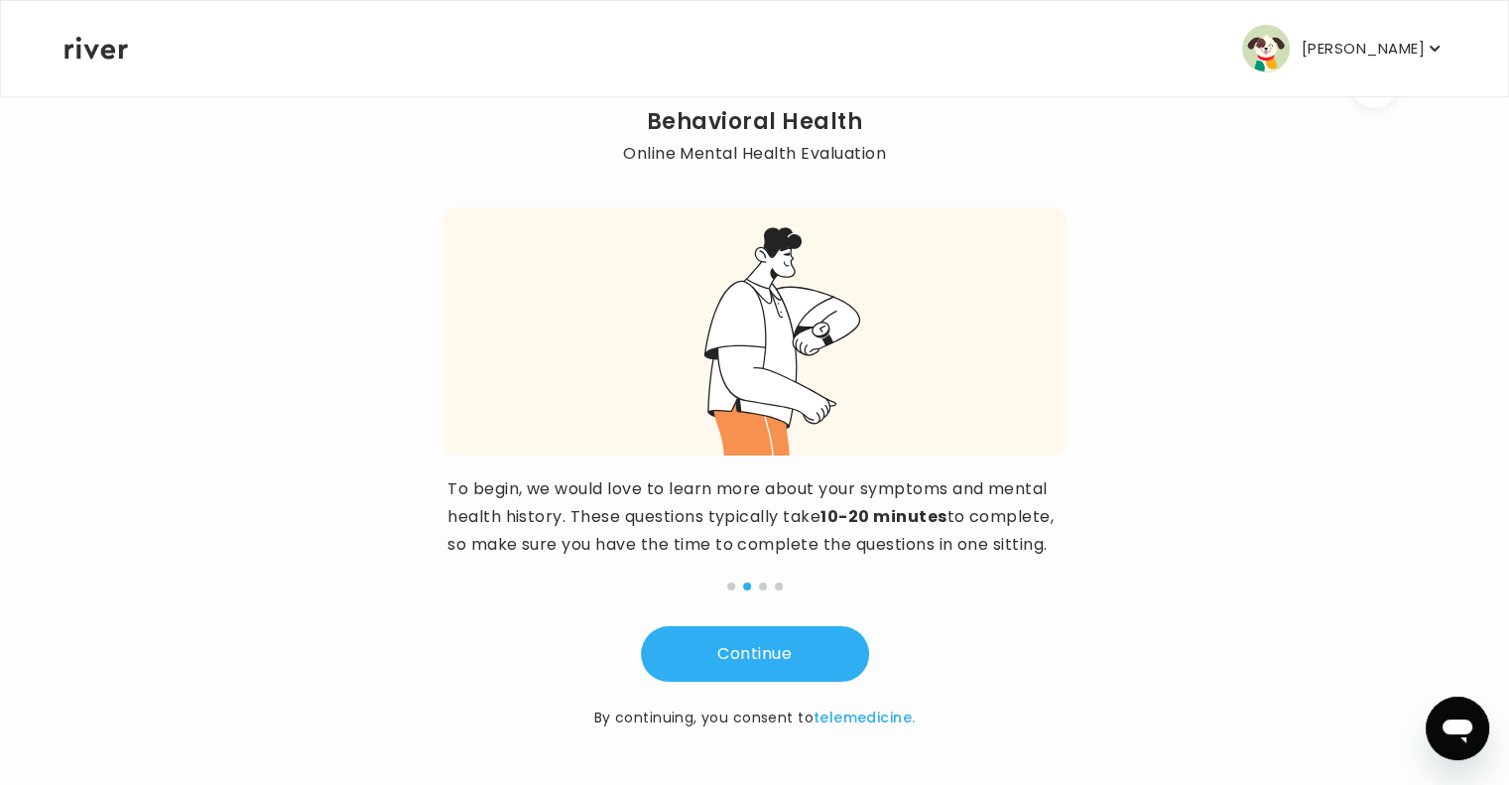
click at [765, 651] on button "Continue" at bounding box center [755, 654] width 228 height 56
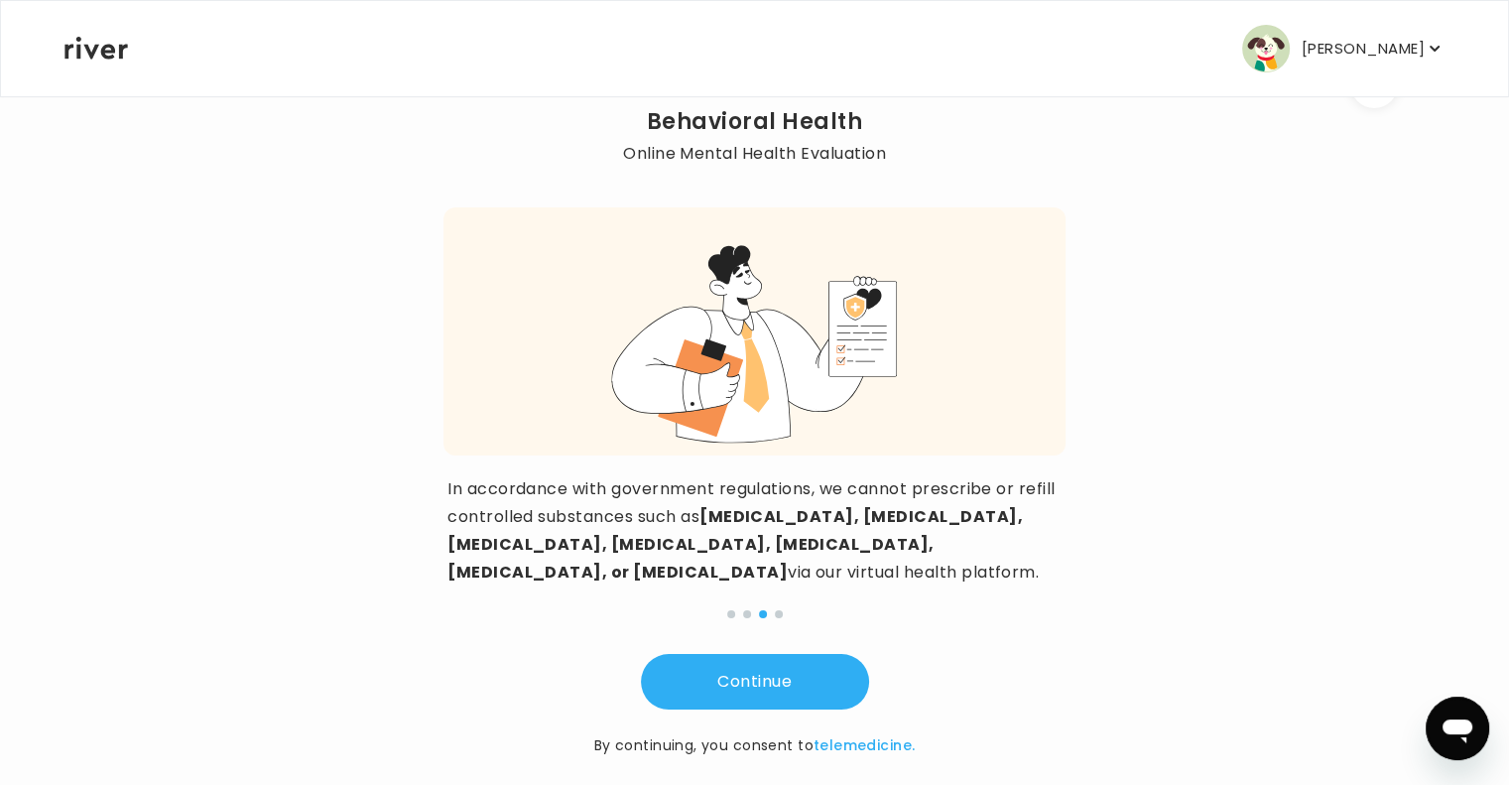
click at [765, 654] on button "Continue" at bounding box center [755, 682] width 228 height 56
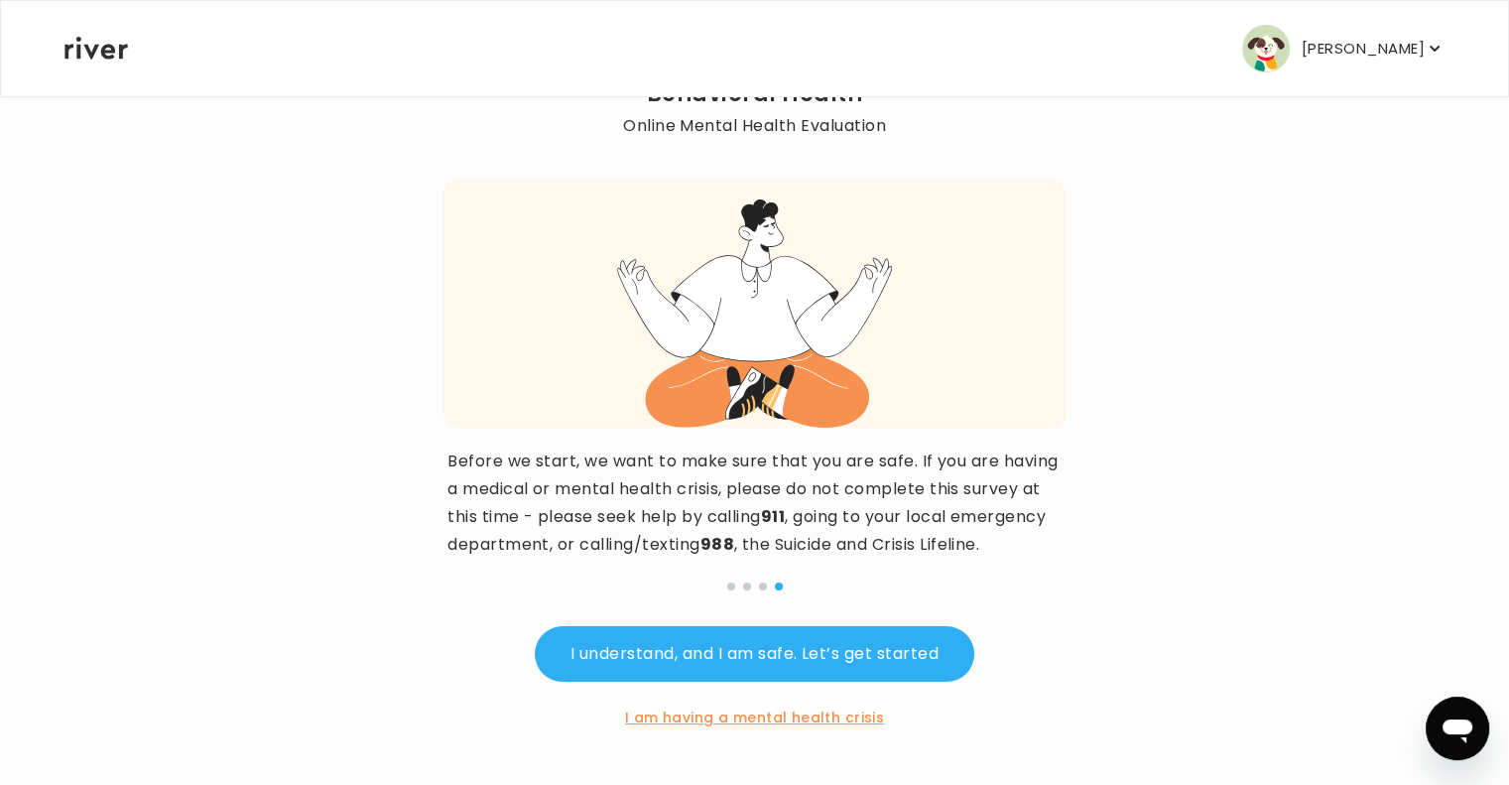
scroll to position [94, 0]
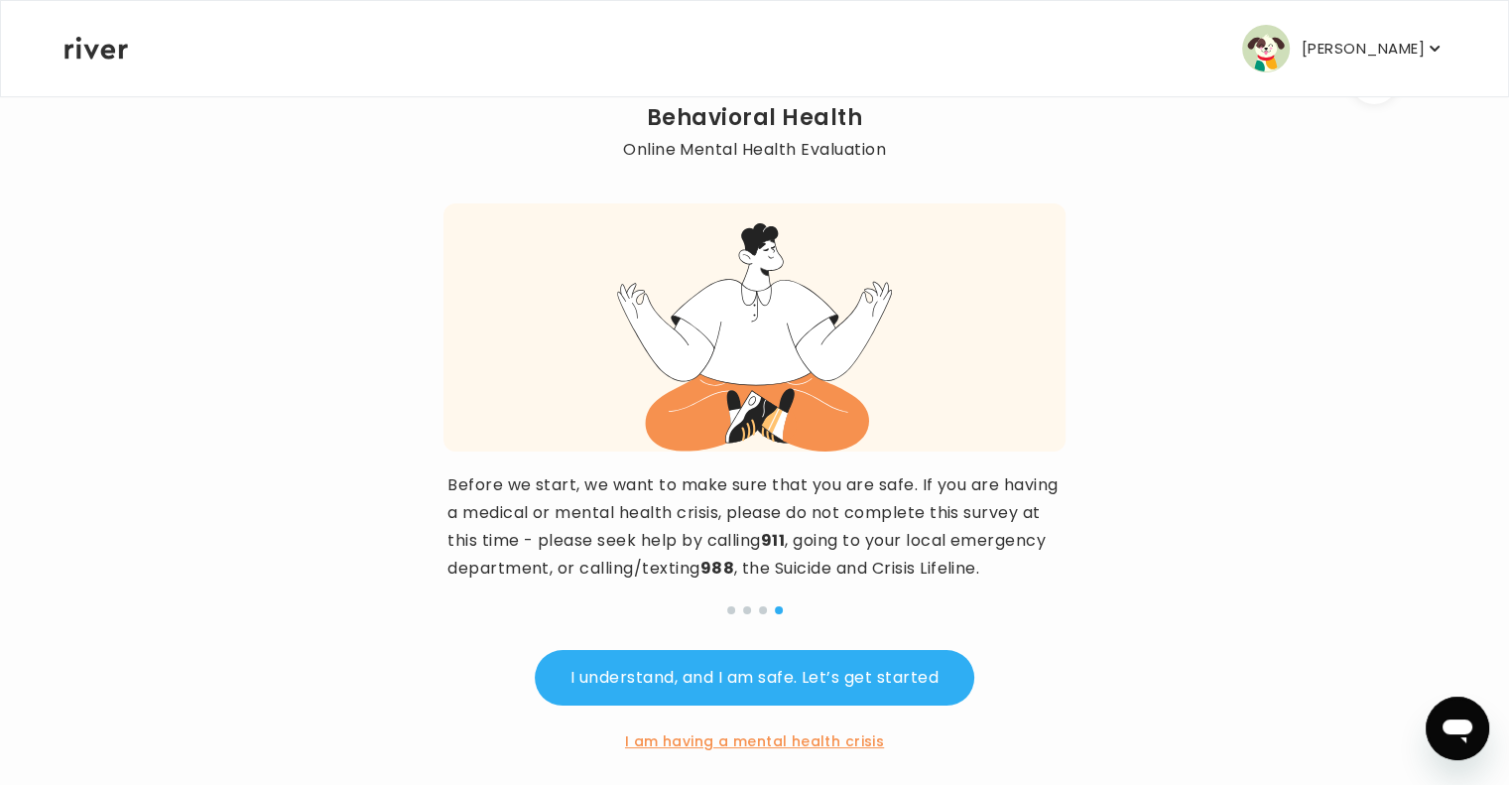
click at [694, 705] on button "I understand, and I am safe. Let’s get started" at bounding box center [754, 678] width 439 height 56
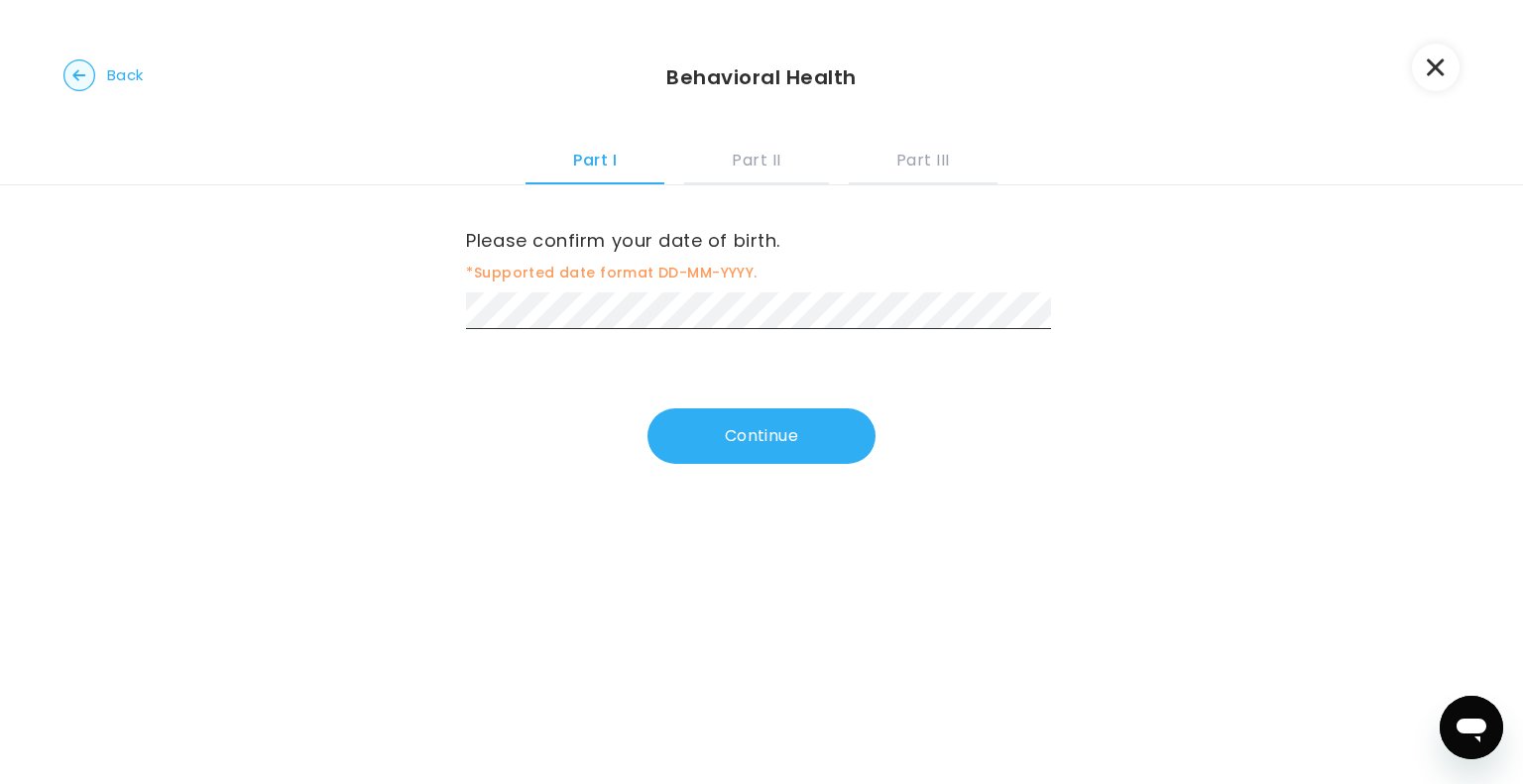
click at [710, 421] on button "Continue" at bounding box center [762, 436] width 228 height 56
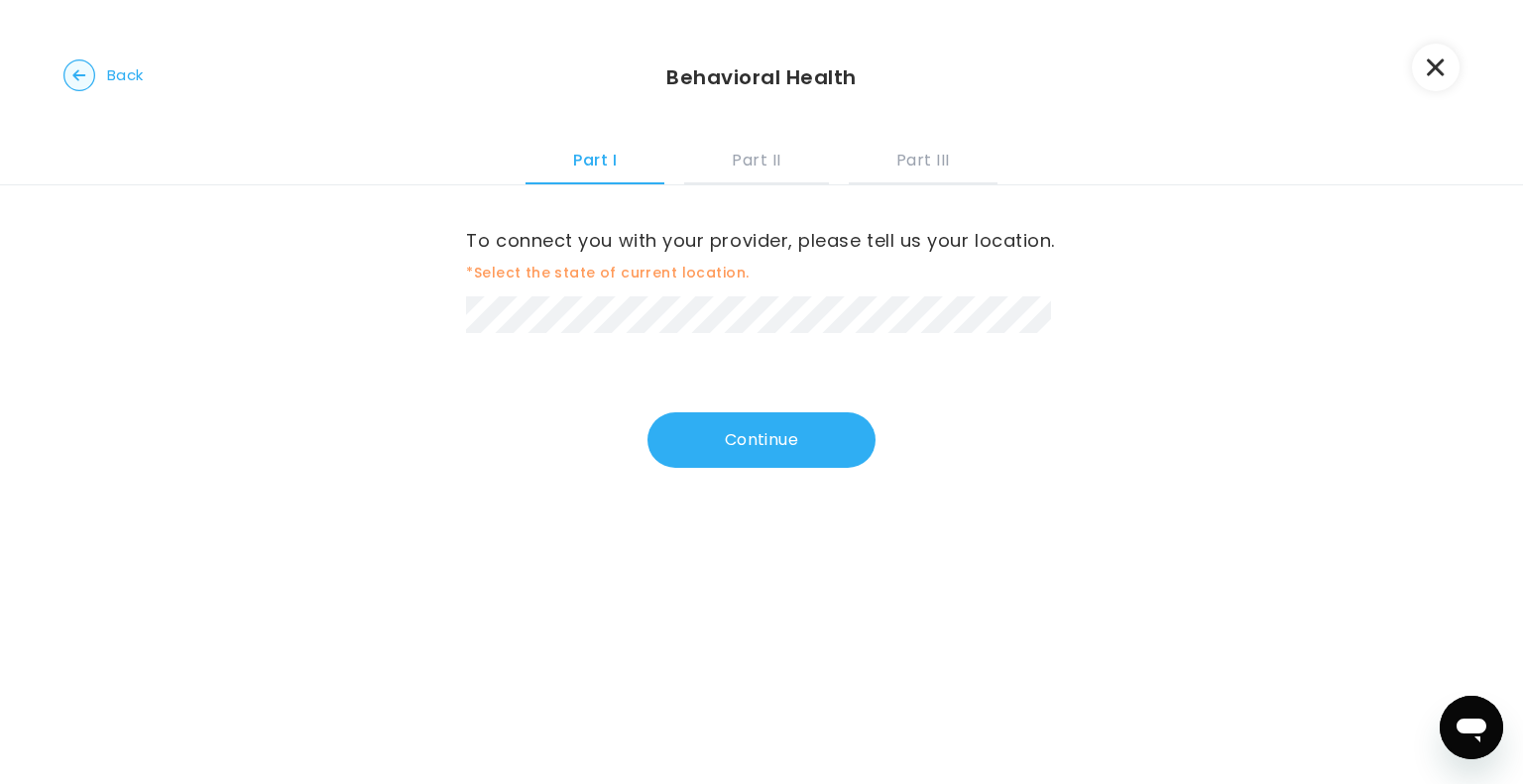
click at [778, 454] on button "Continue" at bounding box center [762, 440] width 228 height 56
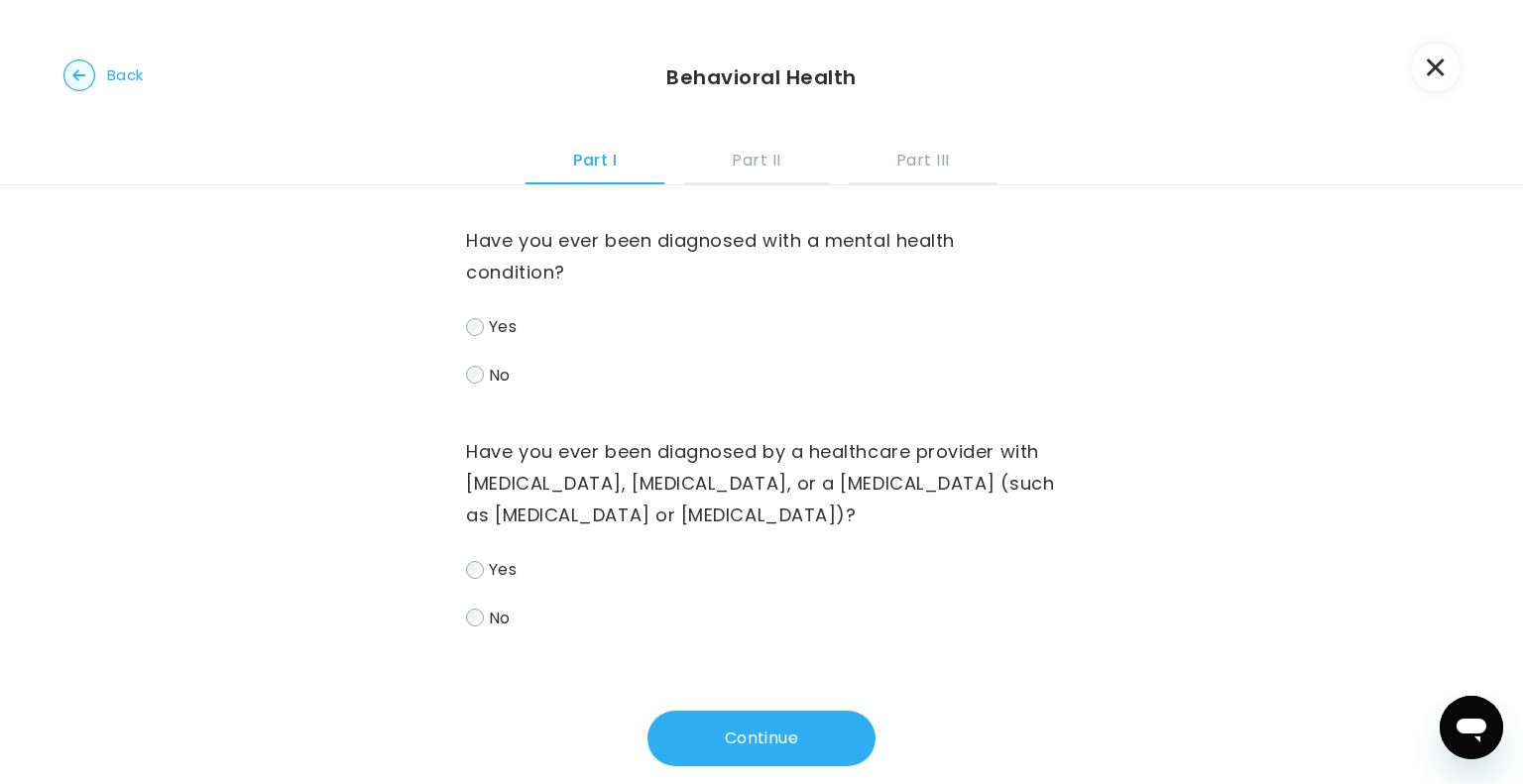
scroll to position [63, 0]
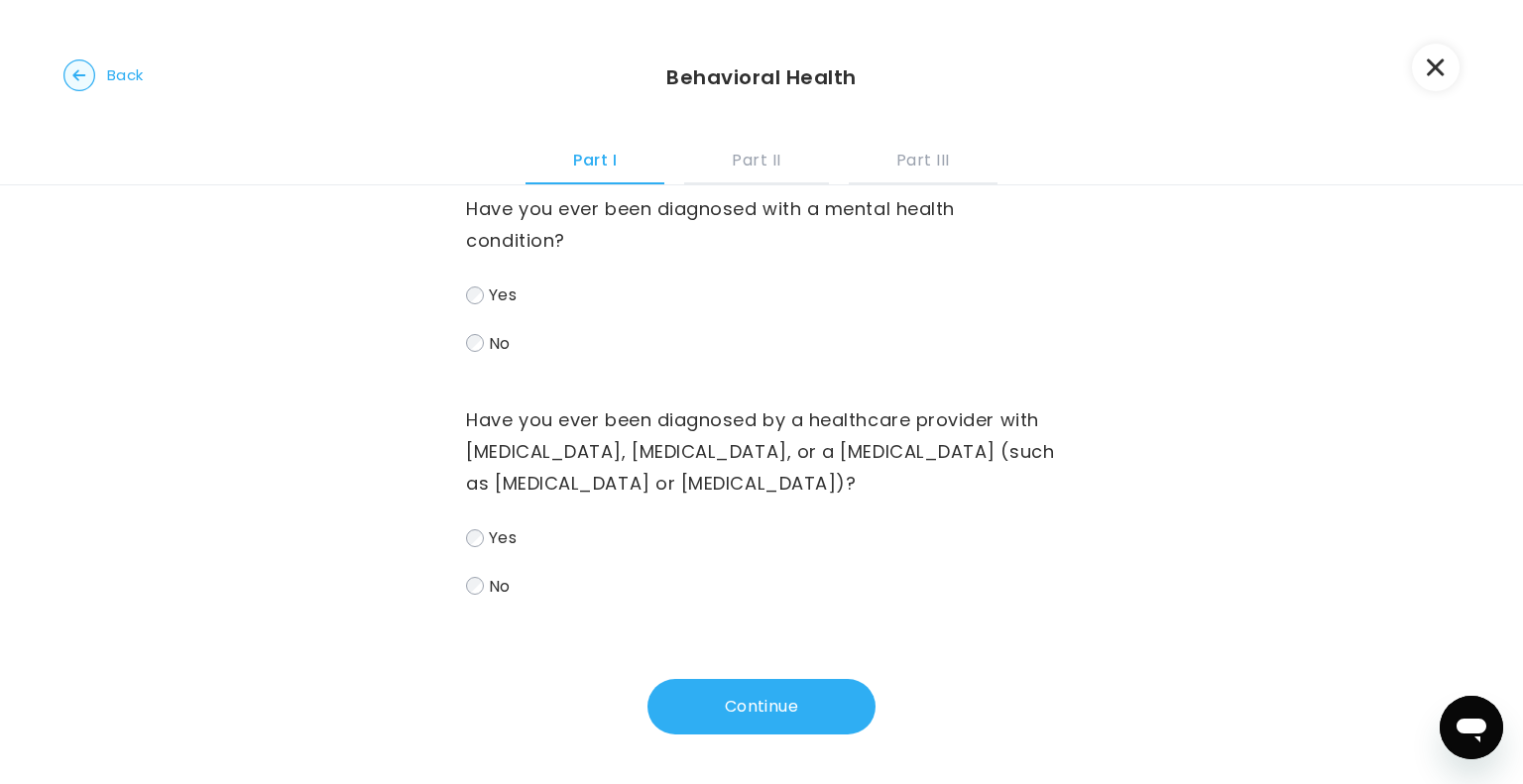
click at [458, 566] on div "Have you ever been diagnosed with a mental health condition? Yes No Have you ev…" at bounding box center [762, 468] width 1523 height 630
click at [719, 679] on button "Continue" at bounding box center [762, 706] width 228 height 56
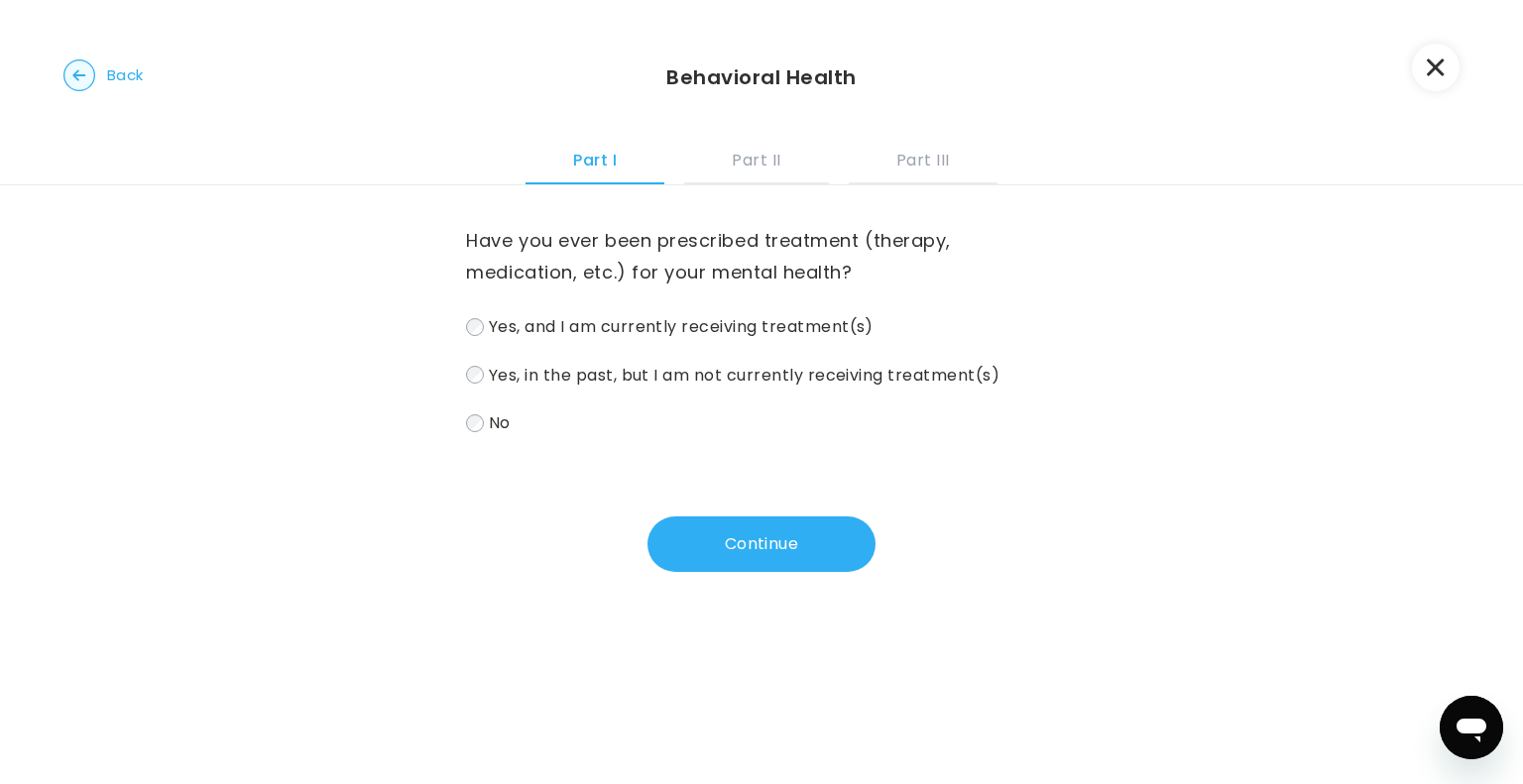
scroll to position [0, 0]
click at [742, 544] on button "Continue" at bounding box center [762, 544] width 228 height 56
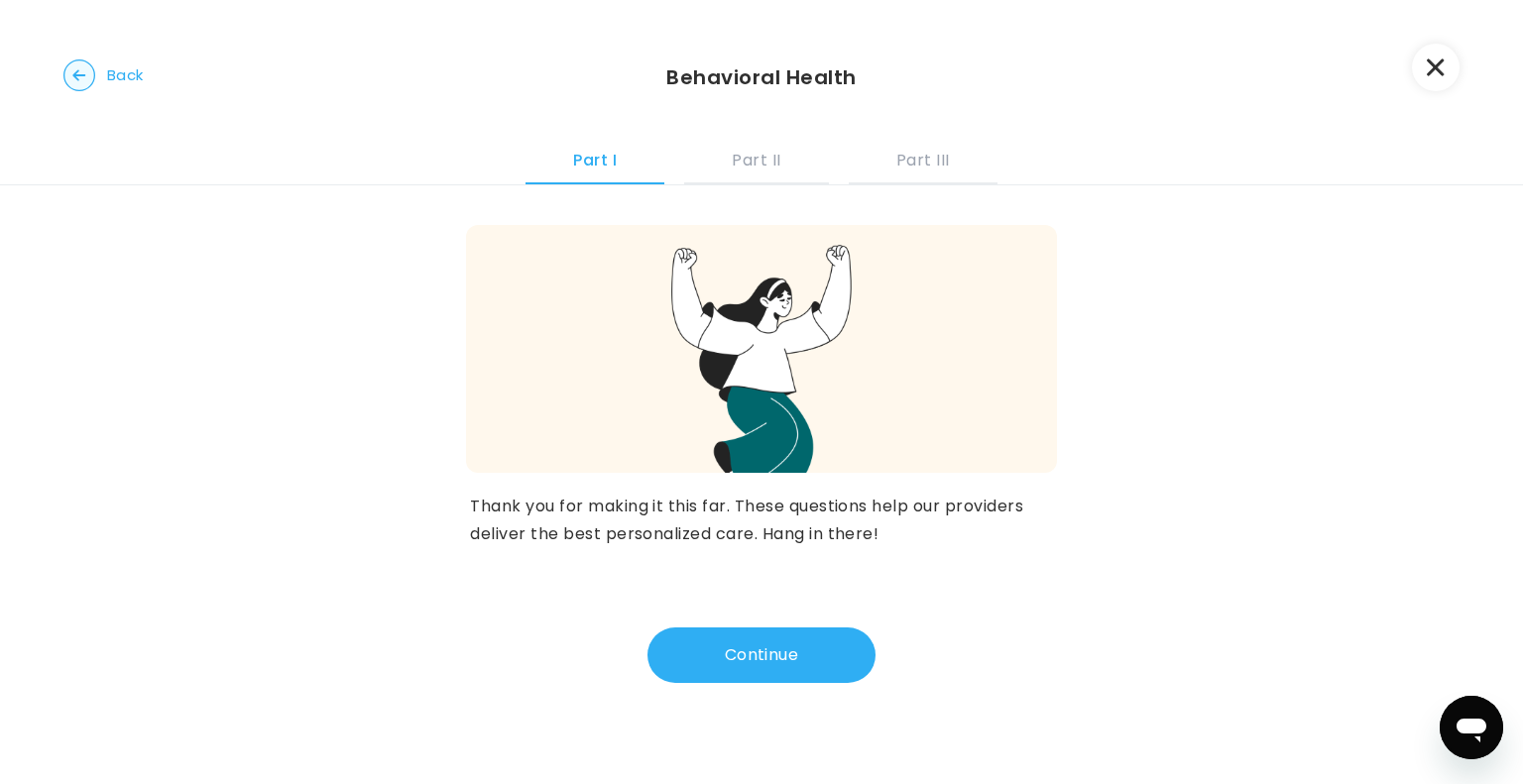
click at [745, 663] on button "Continue" at bounding box center [762, 655] width 228 height 56
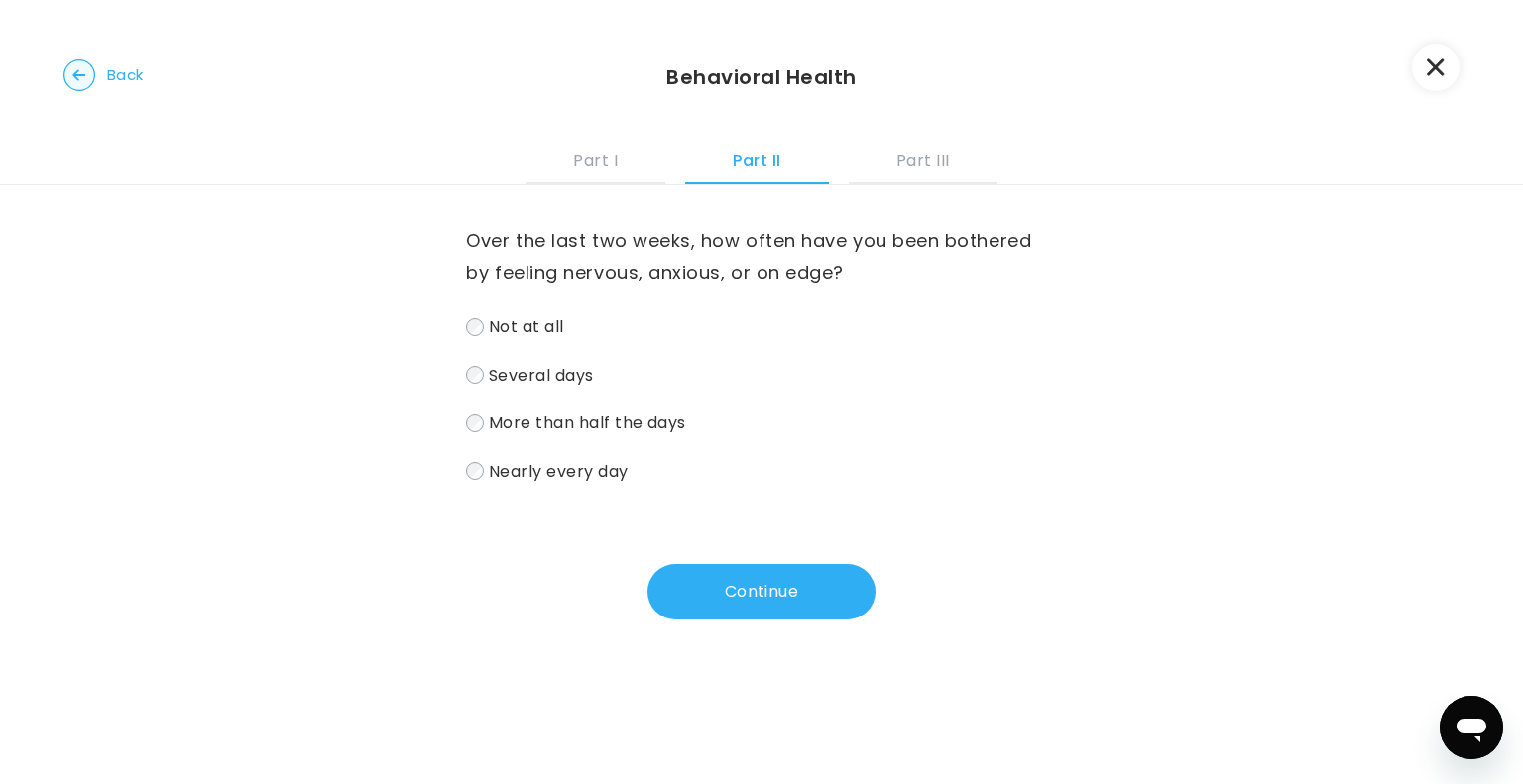
click at [524, 379] on span "Several days" at bounding box center [541, 374] width 105 height 23
click at [697, 589] on button "Continue" at bounding box center [762, 591] width 228 height 56
click at [737, 597] on button "Continue" at bounding box center [762, 591] width 228 height 56
click at [563, 379] on span "Several days" at bounding box center [541, 374] width 105 height 23
click at [790, 593] on button "Continue" at bounding box center [762, 591] width 228 height 56
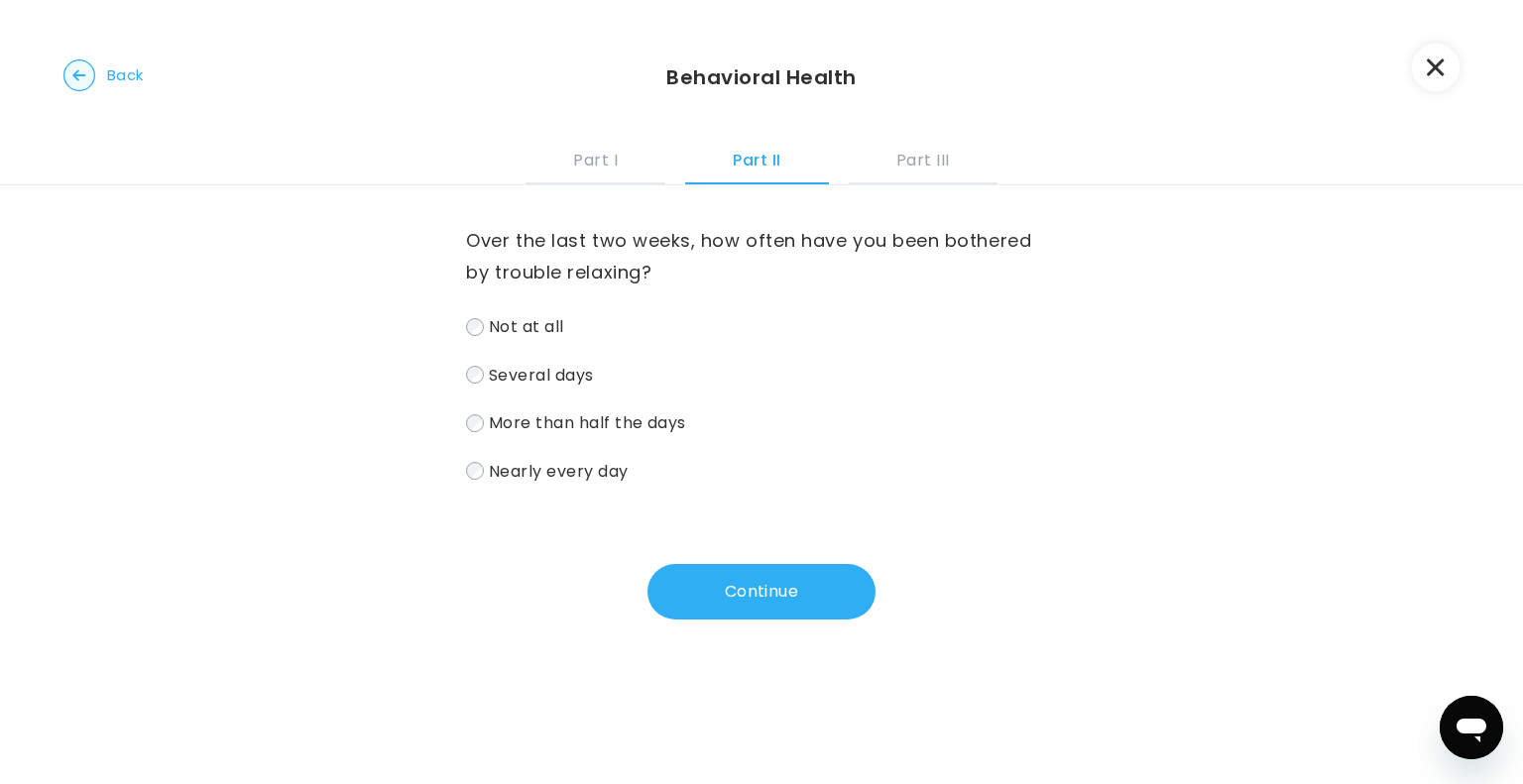
click at [508, 383] on span "Several days" at bounding box center [541, 374] width 105 height 23
click at [761, 588] on button "Continue" at bounding box center [762, 591] width 228 height 56
click at [508, 376] on span "Several days" at bounding box center [541, 374] width 105 height 23
click at [762, 593] on button "Continue" at bounding box center [762, 591] width 228 height 56
click at [543, 369] on span "Several days" at bounding box center [541, 374] width 105 height 23
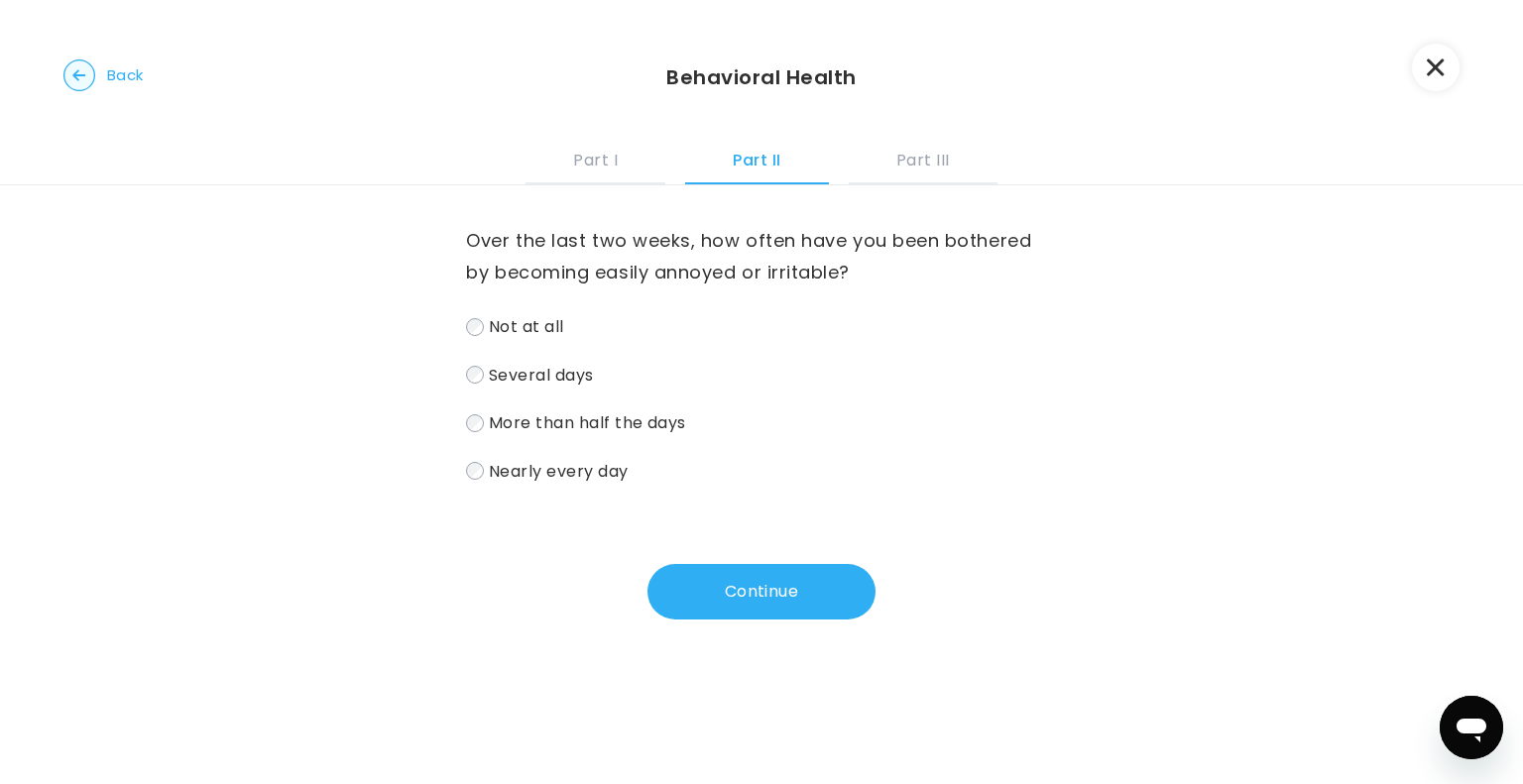
click at [673, 576] on button "Continue" at bounding box center [762, 591] width 228 height 56
click at [524, 374] on span "Several days" at bounding box center [541, 374] width 105 height 23
click at [468, 305] on div "Over the last two weeks, how often have you been bothered by feeling afraid as …" at bounding box center [761, 355] width 590 height 260
click at [684, 591] on button "Continue" at bounding box center [762, 591] width 228 height 56
click at [502, 371] on span "Several days" at bounding box center [541, 374] width 105 height 23
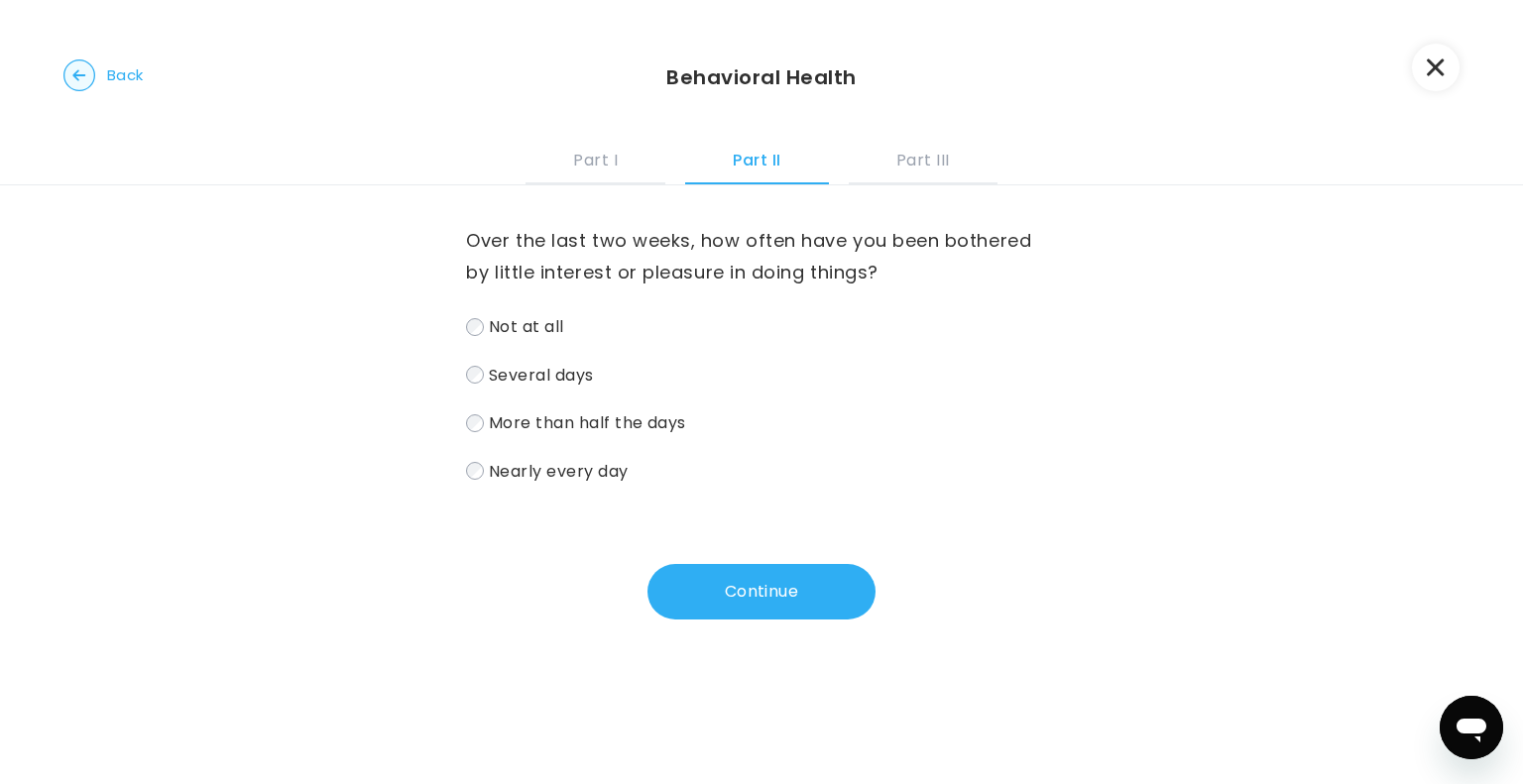
click at [726, 595] on button "Continue" at bounding box center [762, 591] width 228 height 56
click at [746, 579] on button "Continue" at bounding box center [762, 591] width 228 height 56
click at [516, 422] on span "More than half the days" at bounding box center [587, 422] width 197 height 23
click at [722, 592] on button "Continue" at bounding box center [762, 591] width 228 height 56
click at [492, 477] on span "Nearly every day" at bounding box center [559, 469] width 140 height 23
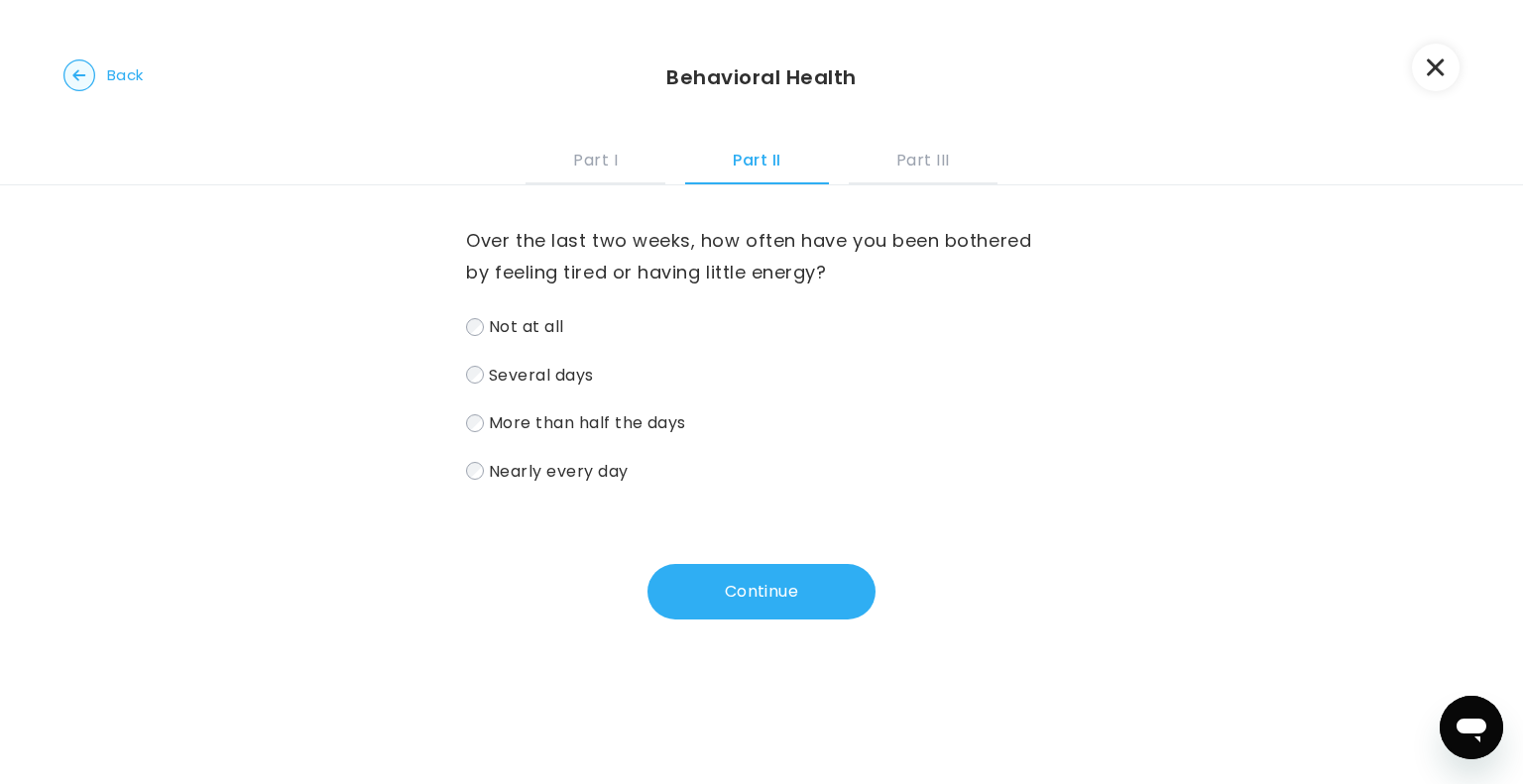
click at [696, 597] on button "Continue" at bounding box center [762, 591] width 228 height 56
click at [526, 378] on span "Several days" at bounding box center [541, 374] width 105 height 23
click at [742, 586] on button "Continue" at bounding box center [762, 591] width 228 height 56
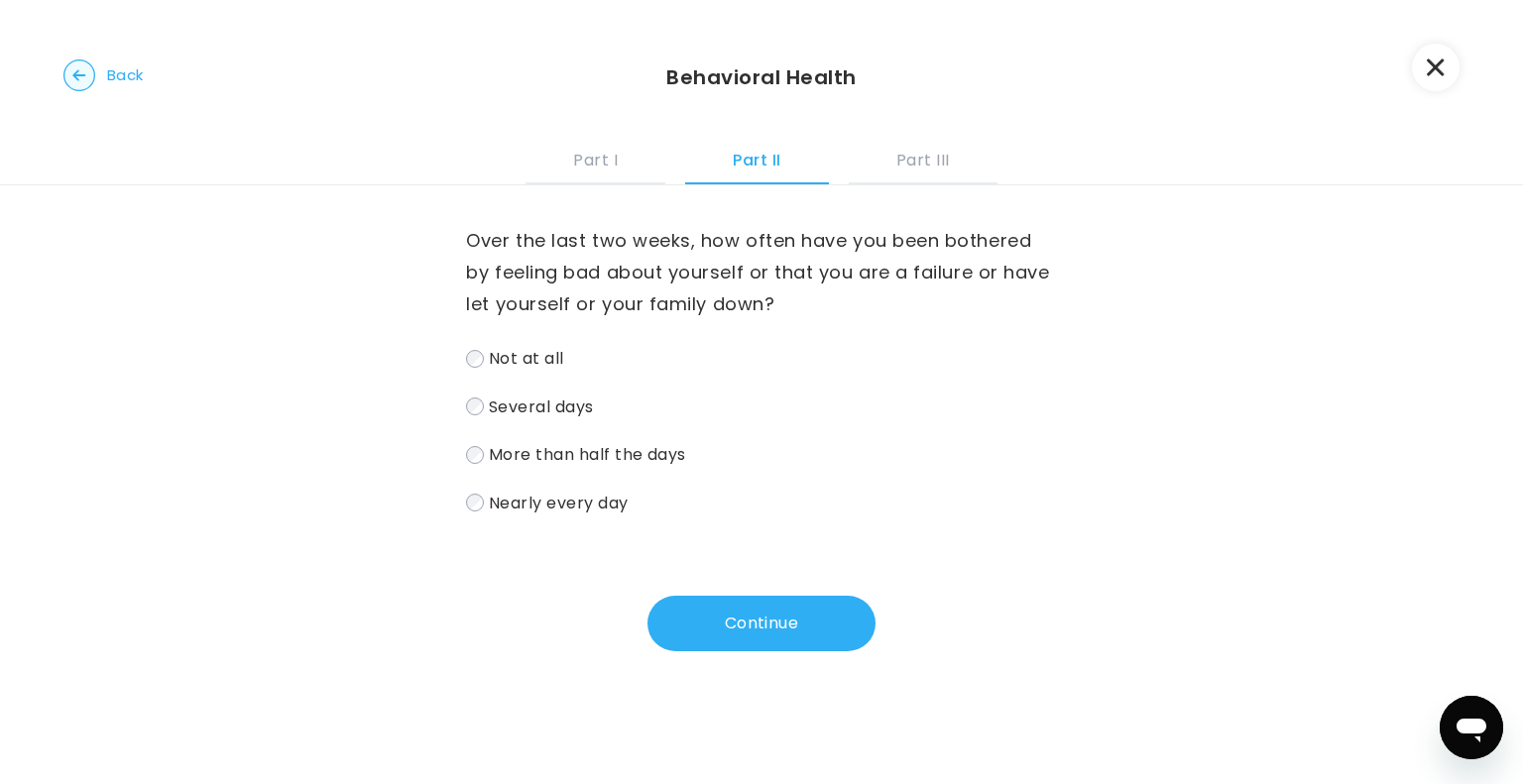
click at [507, 400] on span "Several days" at bounding box center [541, 405] width 105 height 23
click at [743, 624] on button "Continue" at bounding box center [762, 623] width 228 height 56
click at [504, 360] on span "Not at all" at bounding box center [526, 358] width 75 height 23
click at [710, 635] on button "Continue" at bounding box center [762, 623] width 228 height 56
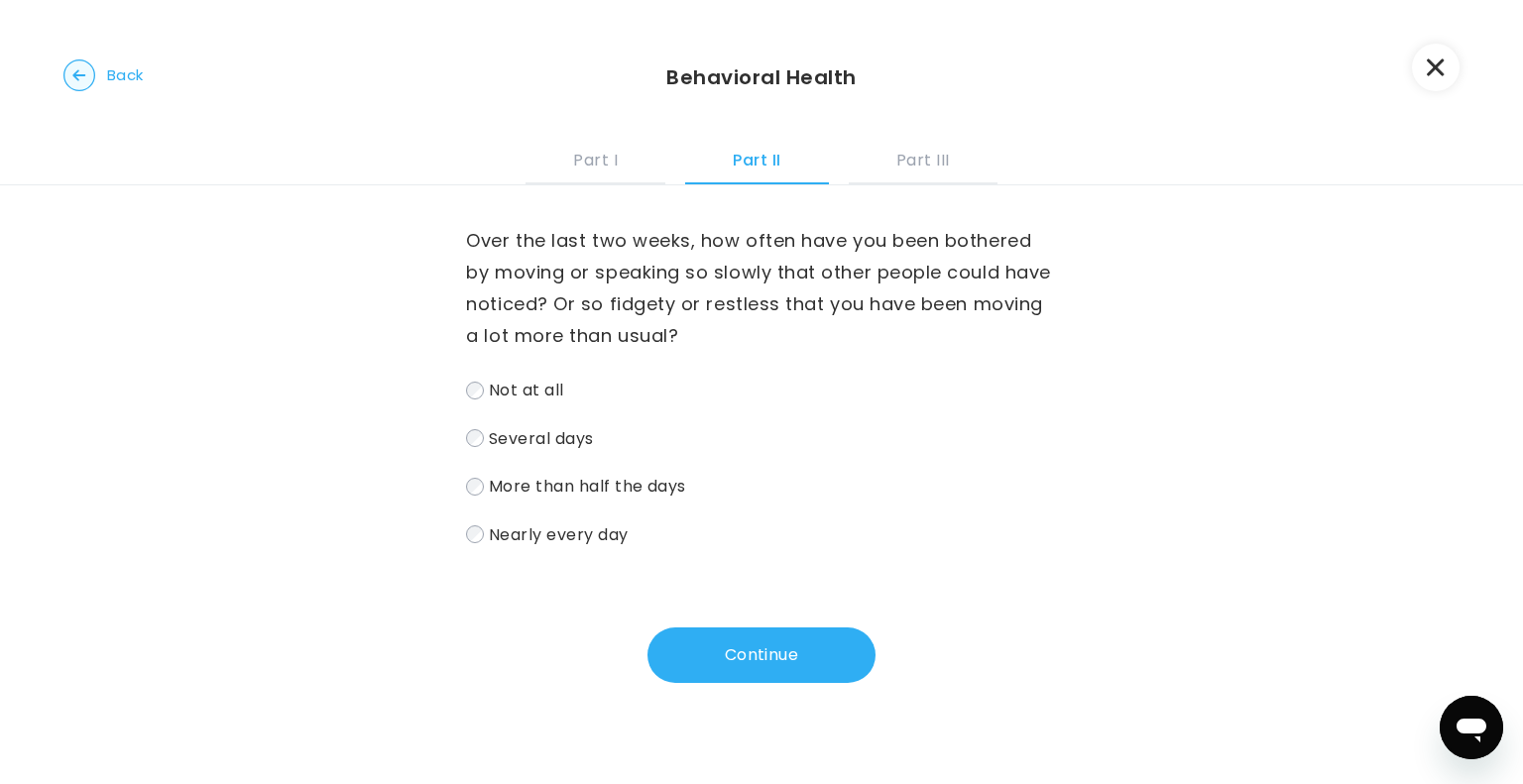
click at [504, 395] on span "Not at all" at bounding box center [526, 390] width 75 height 23
click at [723, 637] on button "Continue" at bounding box center [762, 655] width 228 height 56
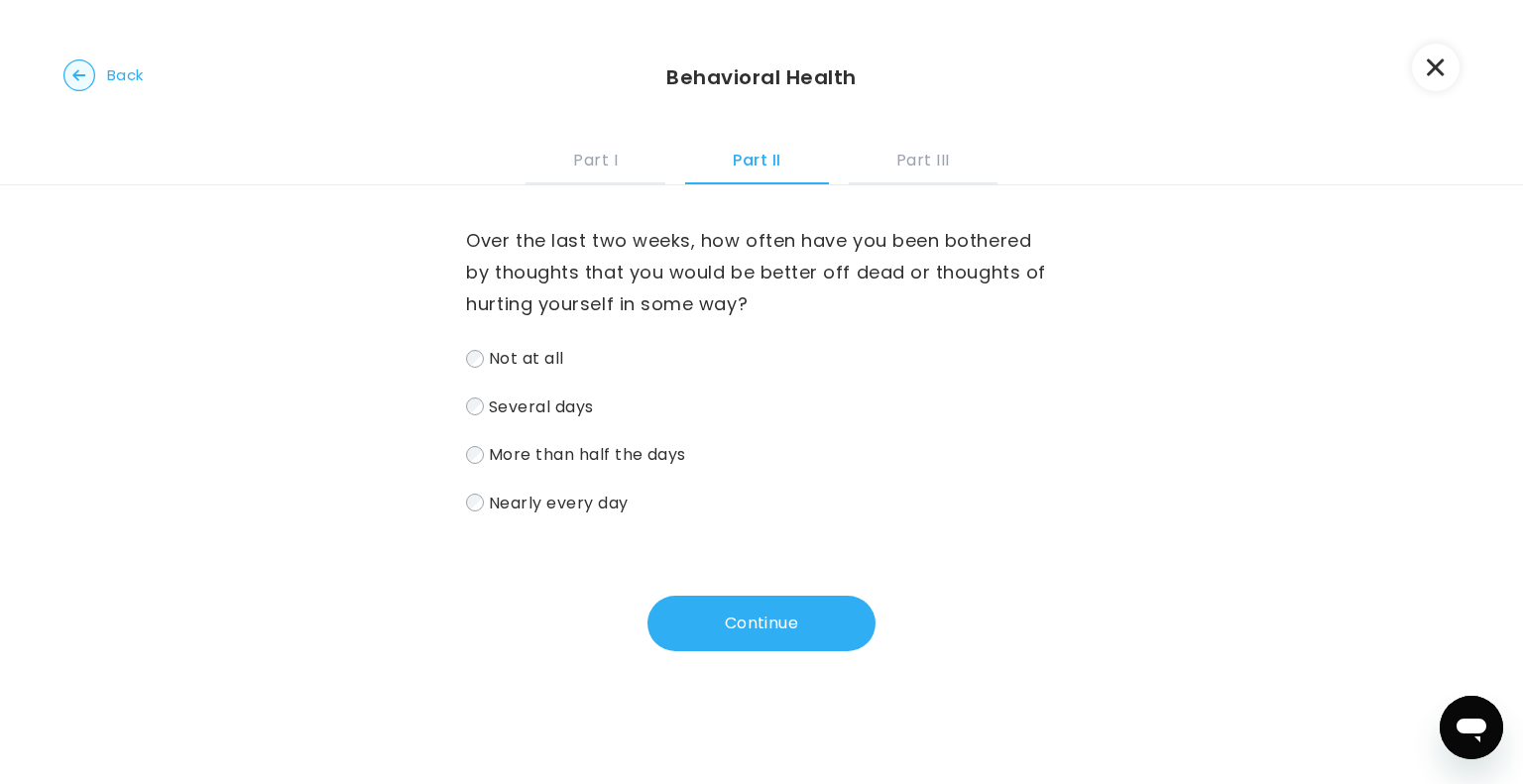
click at [498, 358] on span "Not at all" at bounding box center [526, 358] width 75 height 23
click at [755, 631] on button "Continue" at bounding box center [762, 623] width 228 height 56
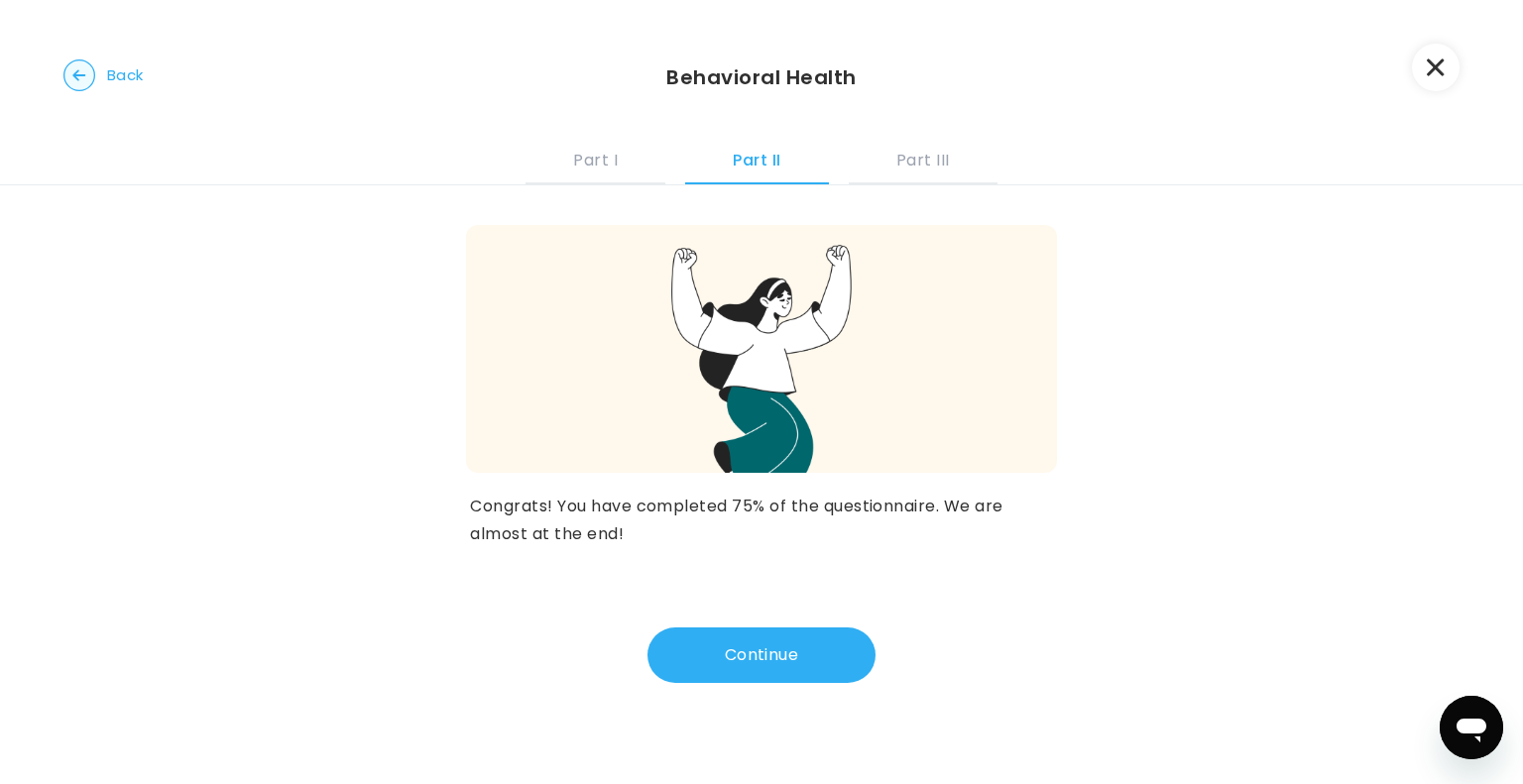
click at [714, 661] on button "Continue" at bounding box center [762, 655] width 228 height 56
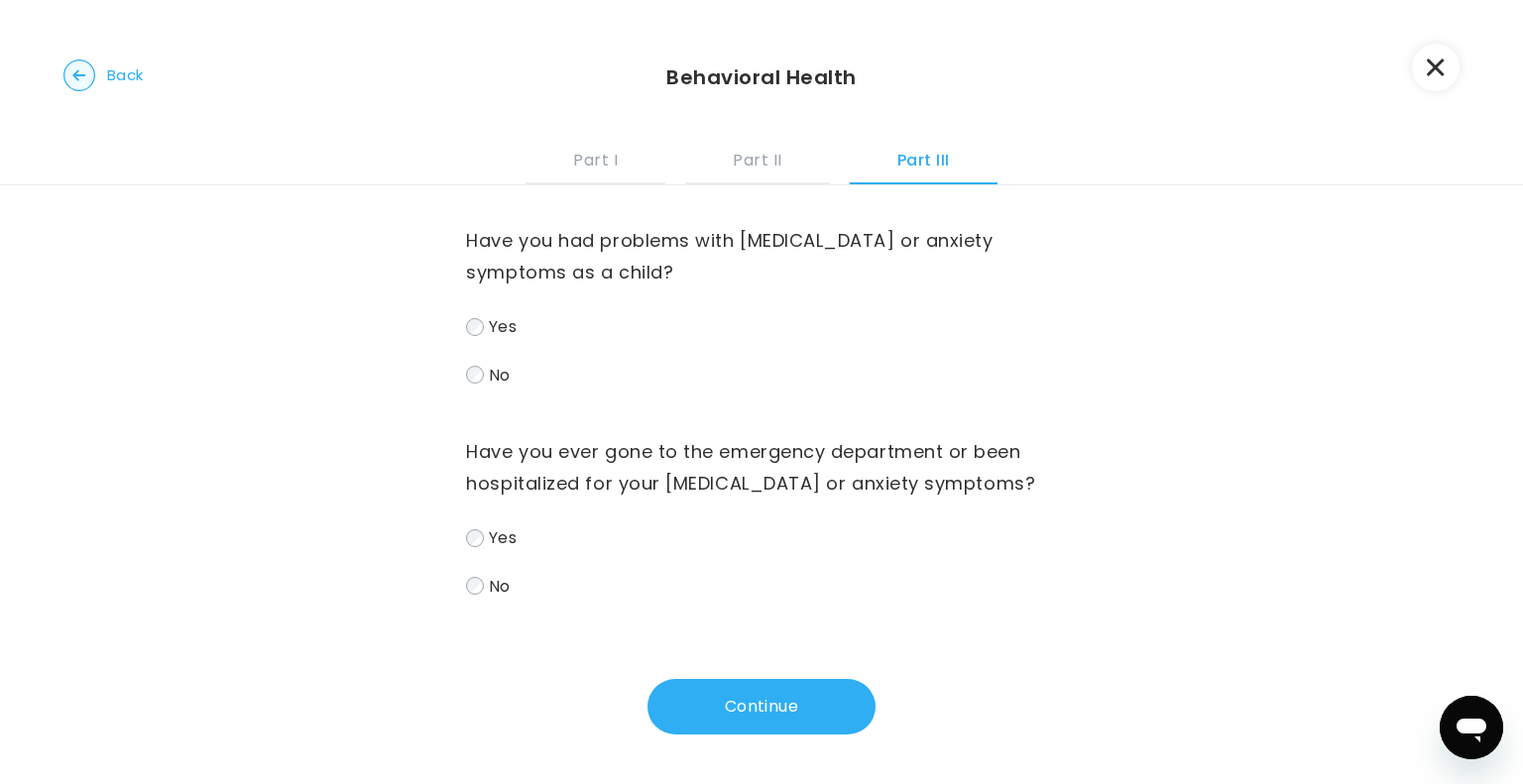
click at [489, 583] on span "No" at bounding box center [500, 584] width 22 height 23
click at [728, 680] on button "Continue" at bounding box center [762, 706] width 228 height 56
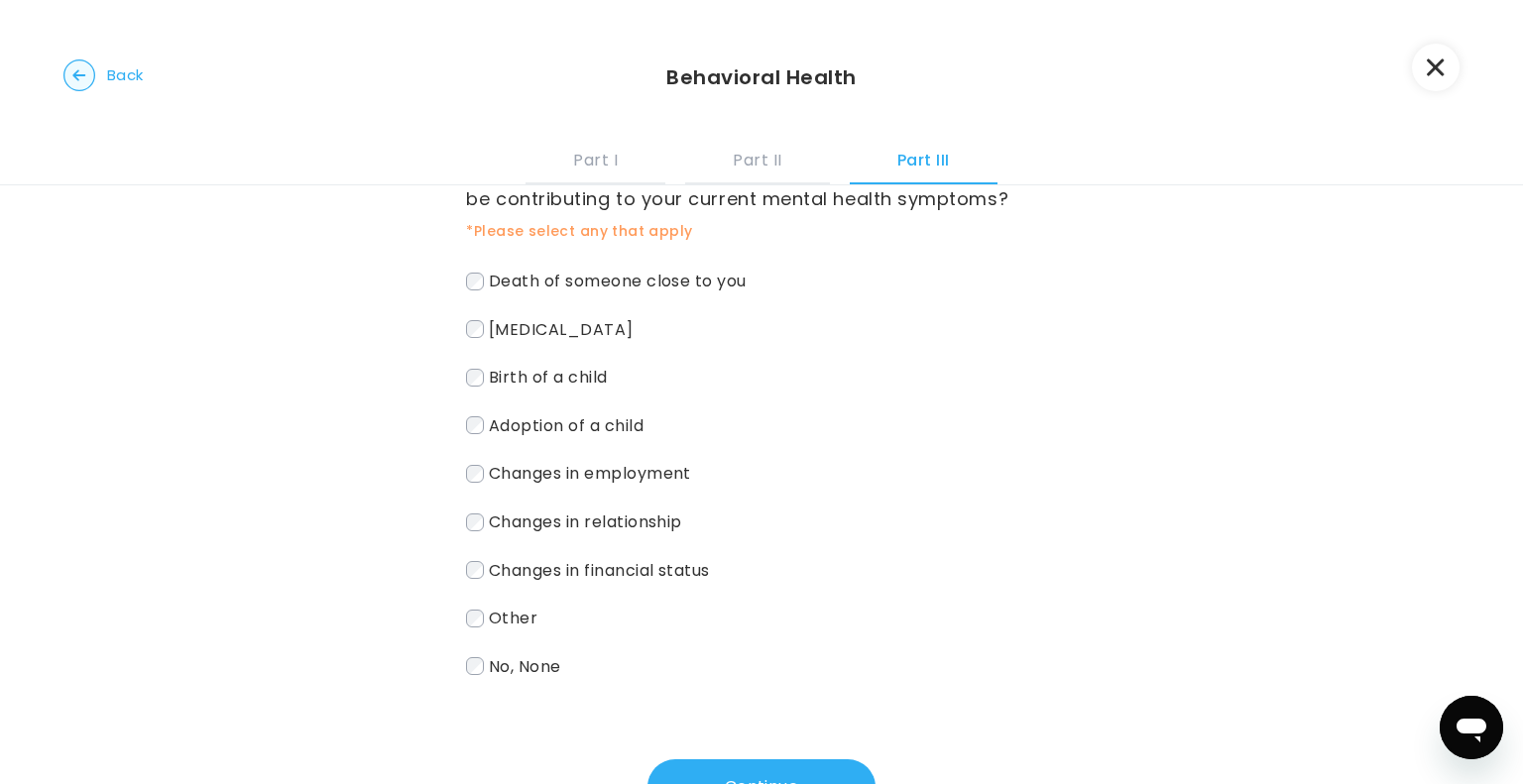
scroll to position [79, 0]
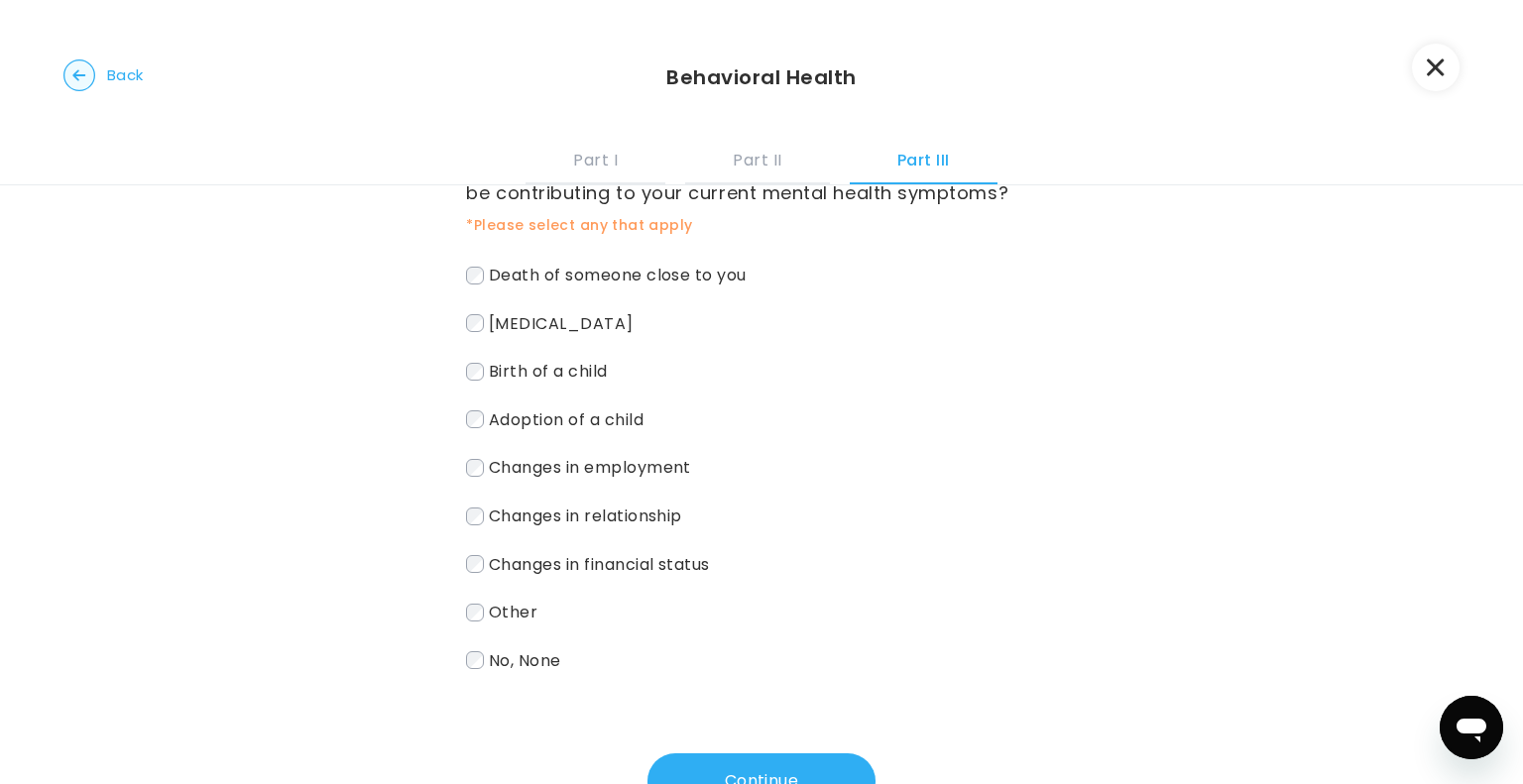
click at [586, 526] on label "Changes in relationship" at bounding box center [761, 515] width 590 height 29
click at [513, 559] on span "Changes in financial status" at bounding box center [599, 562] width 221 height 23
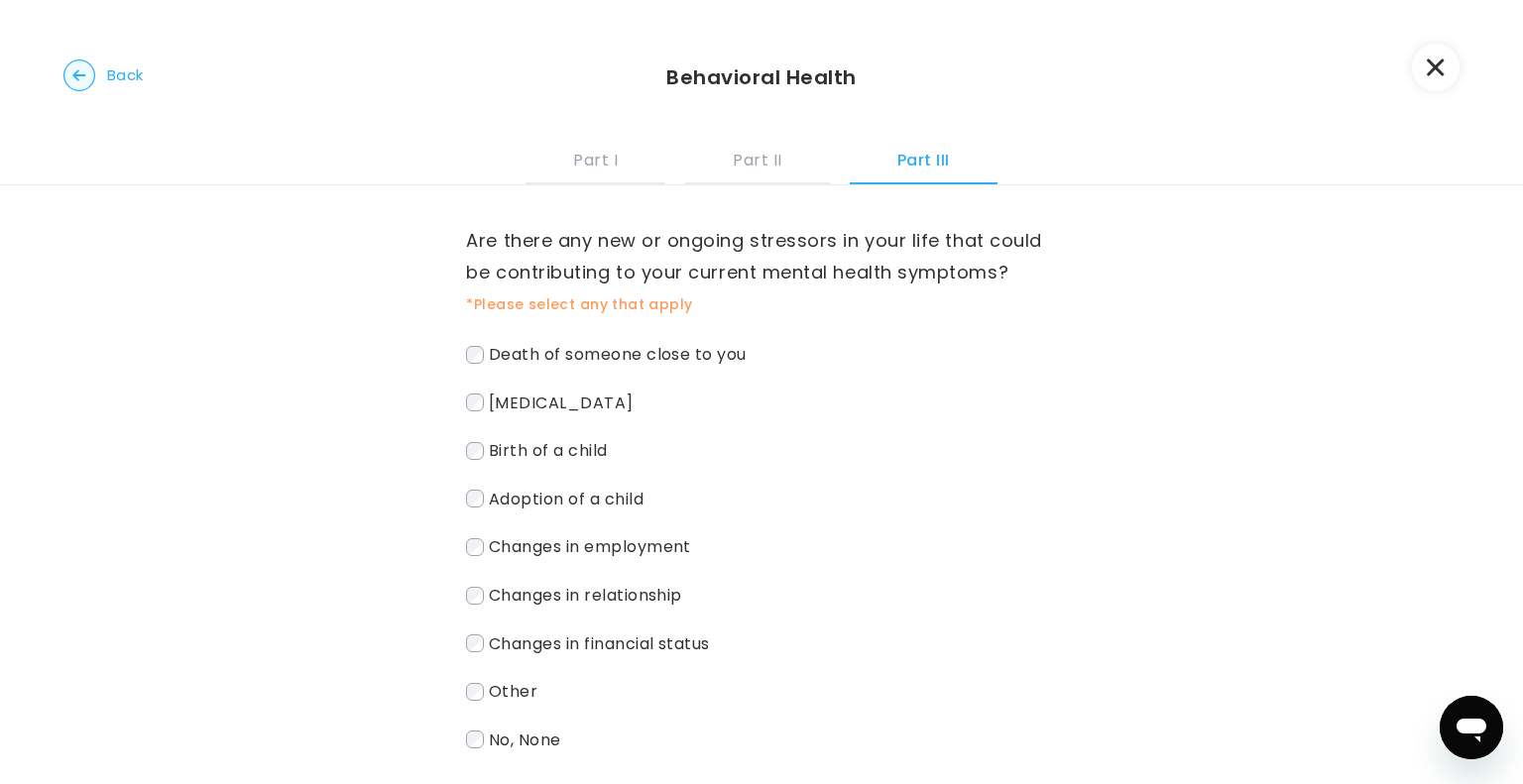
scroll to position [155, 0]
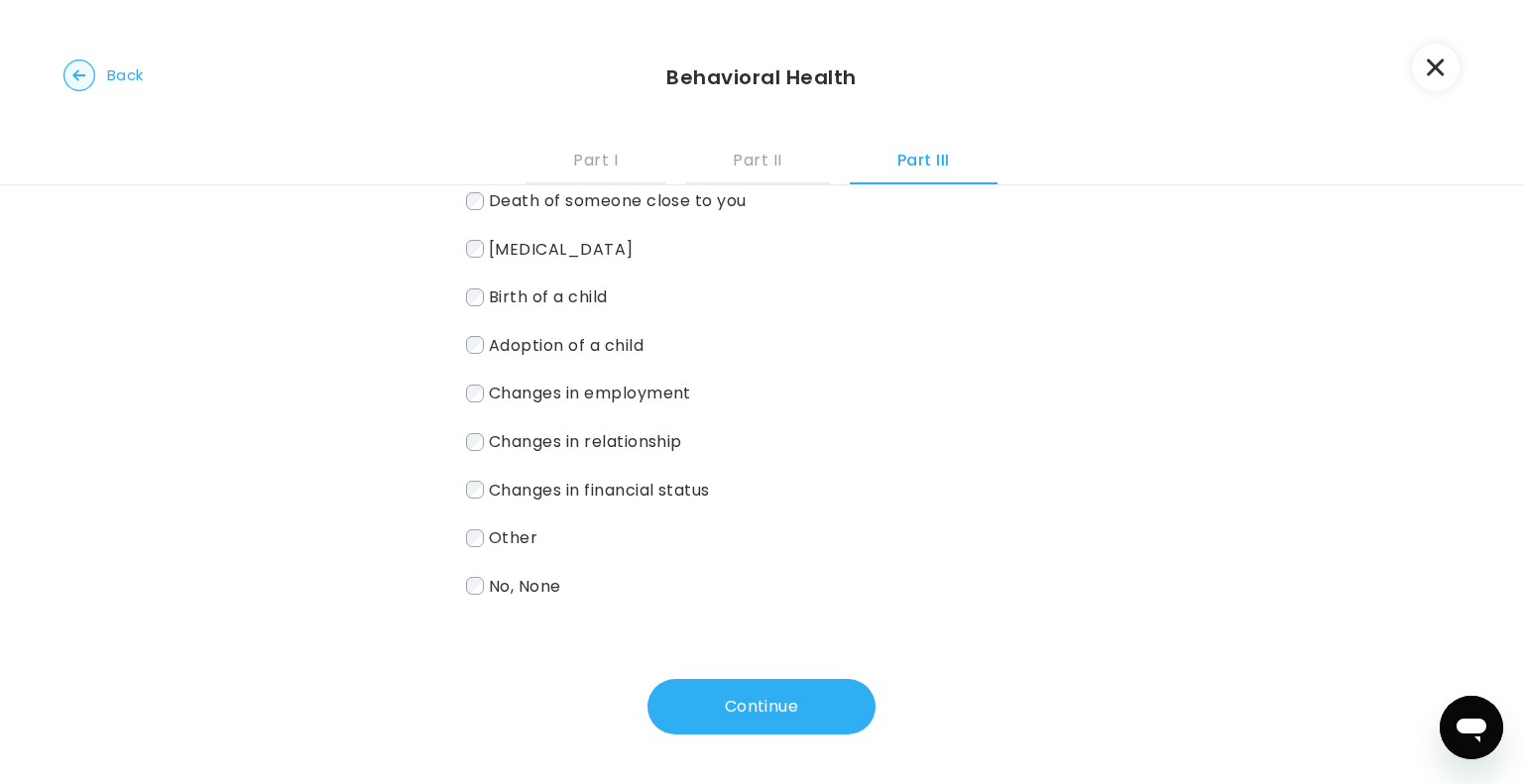
click at [733, 712] on button "Continue" at bounding box center [762, 706] width 228 height 56
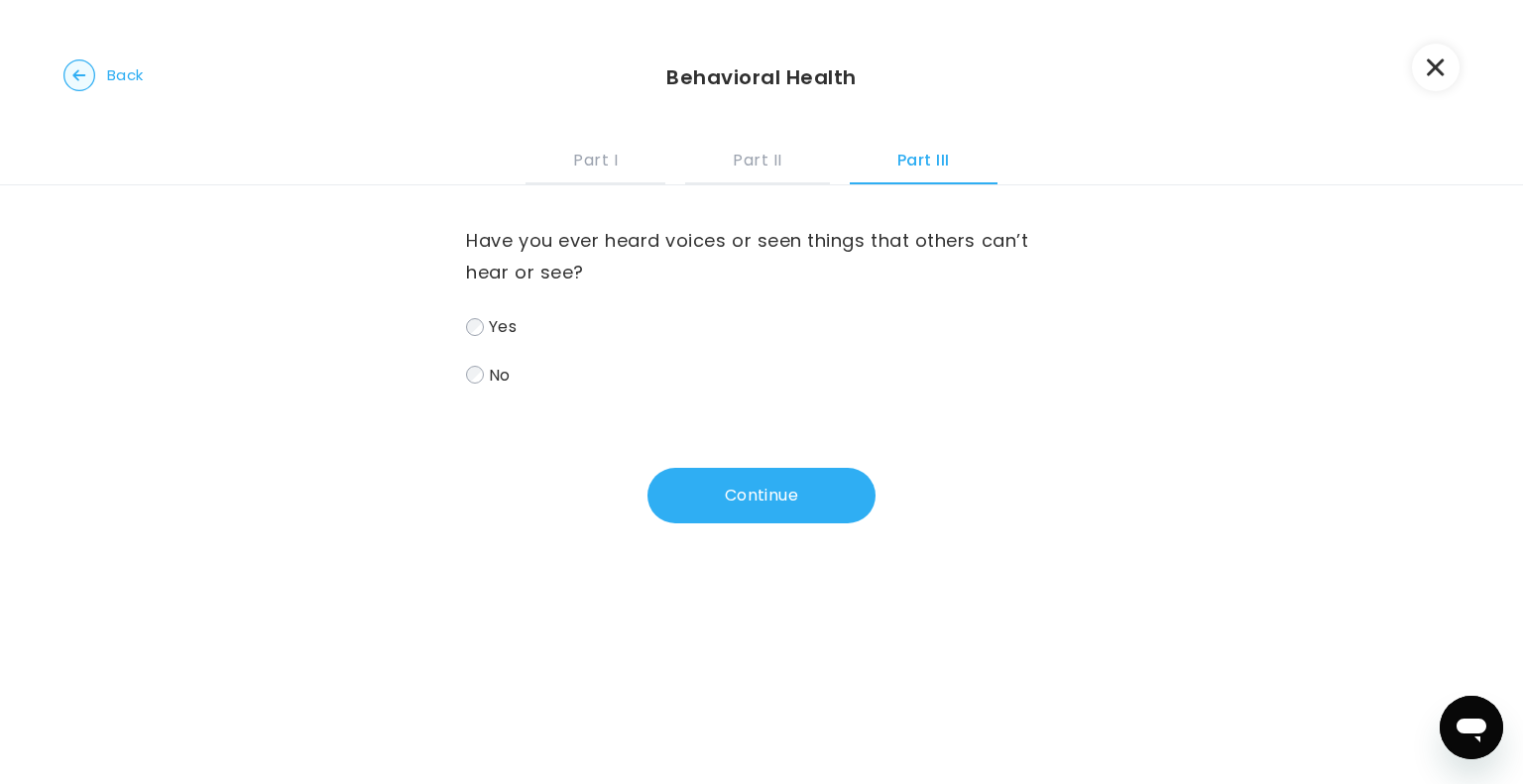
scroll to position [0, 0]
click at [476, 366] on label "No" at bounding box center [761, 375] width 590 height 29
click at [682, 474] on button "Continue" at bounding box center [762, 495] width 228 height 56
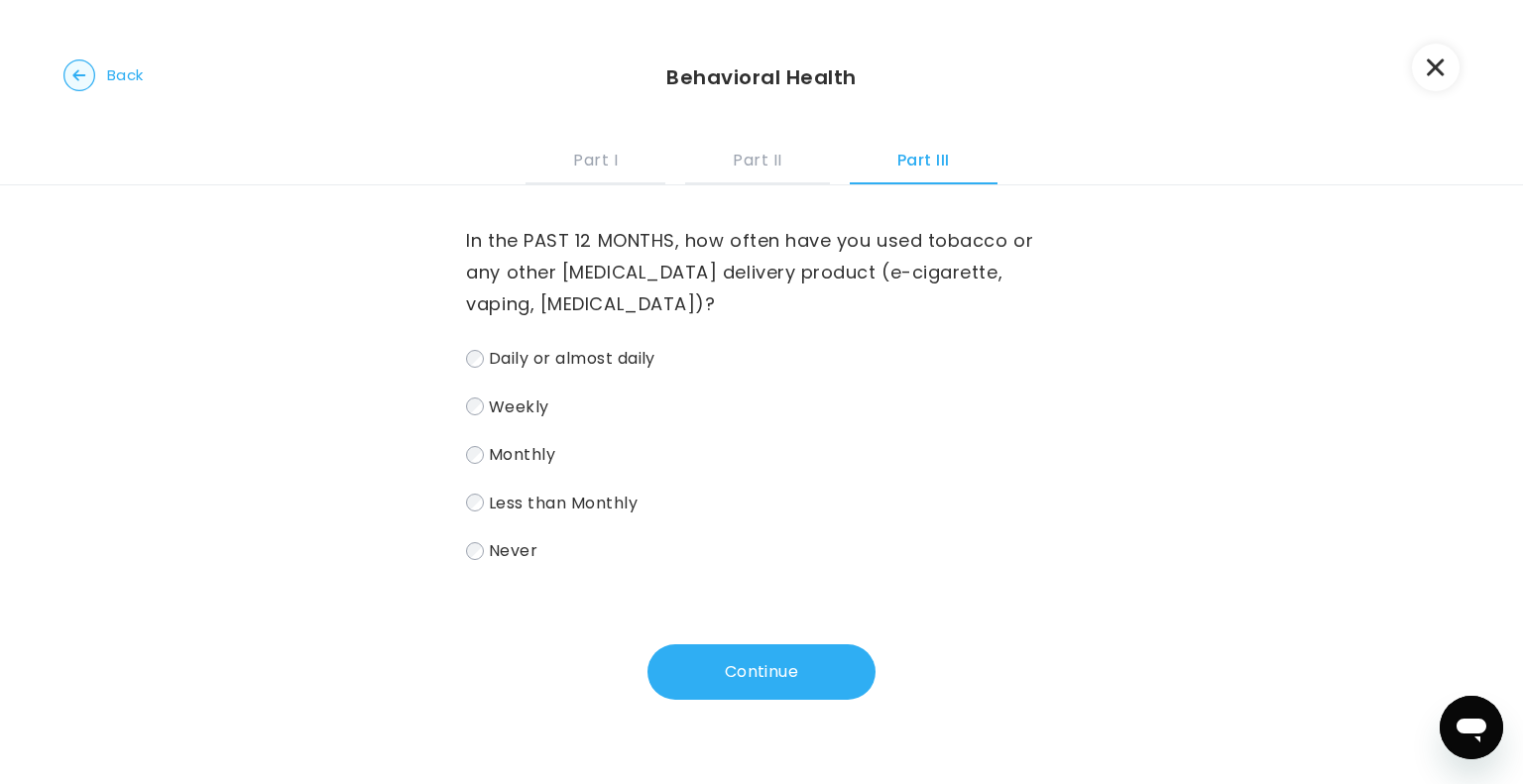
click at [490, 550] on span "Never" at bounding box center [513, 550] width 49 height 23
click at [763, 649] on button "Continue" at bounding box center [762, 672] width 228 height 56
click at [489, 553] on span "Never" at bounding box center [513, 550] width 49 height 23
click at [548, 505] on span "Less than Monthly" at bounding box center [563, 501] width 149 height 23
click at [524, 499] on span "Less than Monthly" at bounding box center [563, 501] width 149 height 23
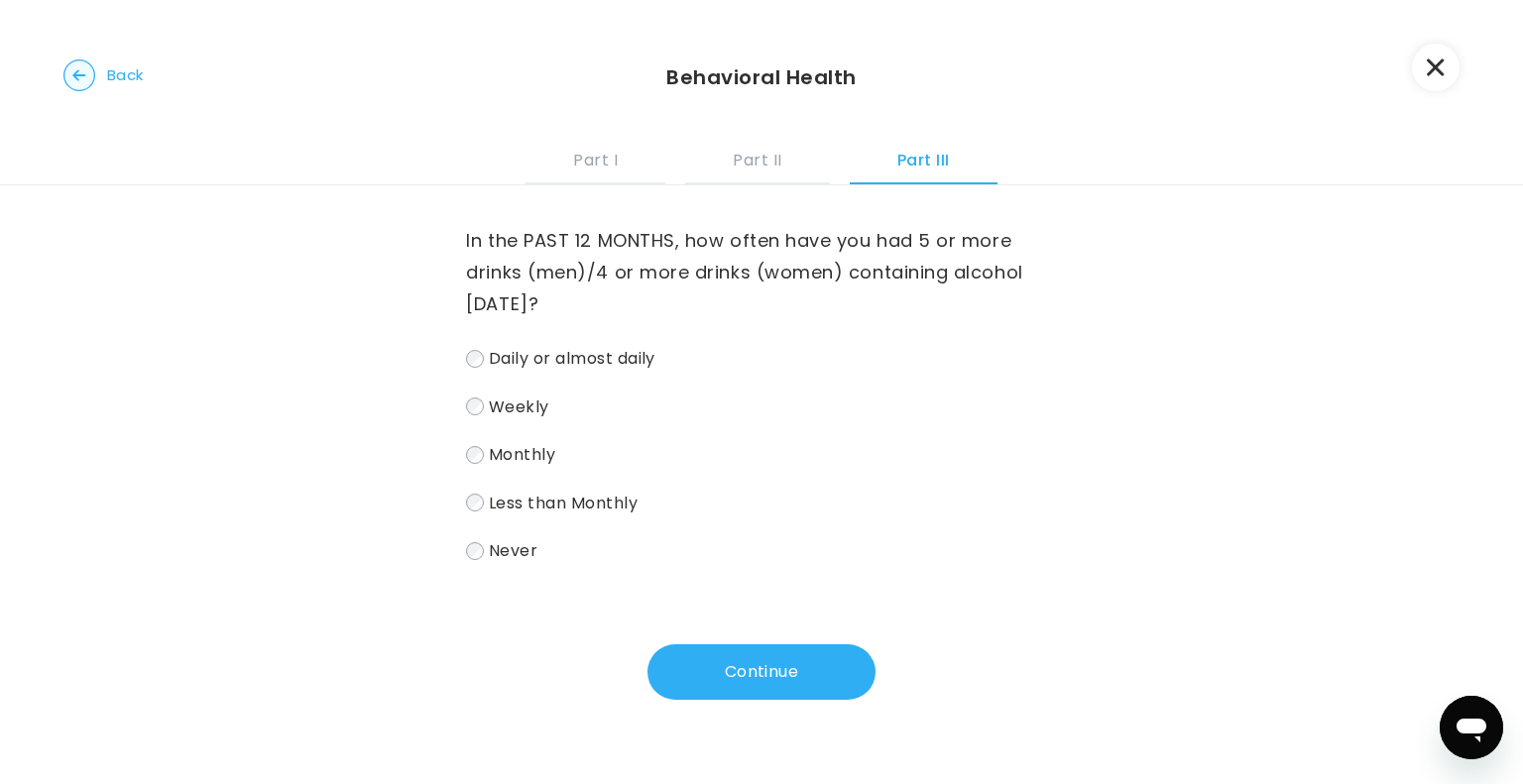
click at [706, 672] on button "Continue" at bounding box center [762, 672] width 228 height 56
click at [492, 558] on span "Never" at bounding box center [513, 550] width 49 height 23
click at [706, 657] on button "Continue" at bounding box center [762, 672] width 228 height 56
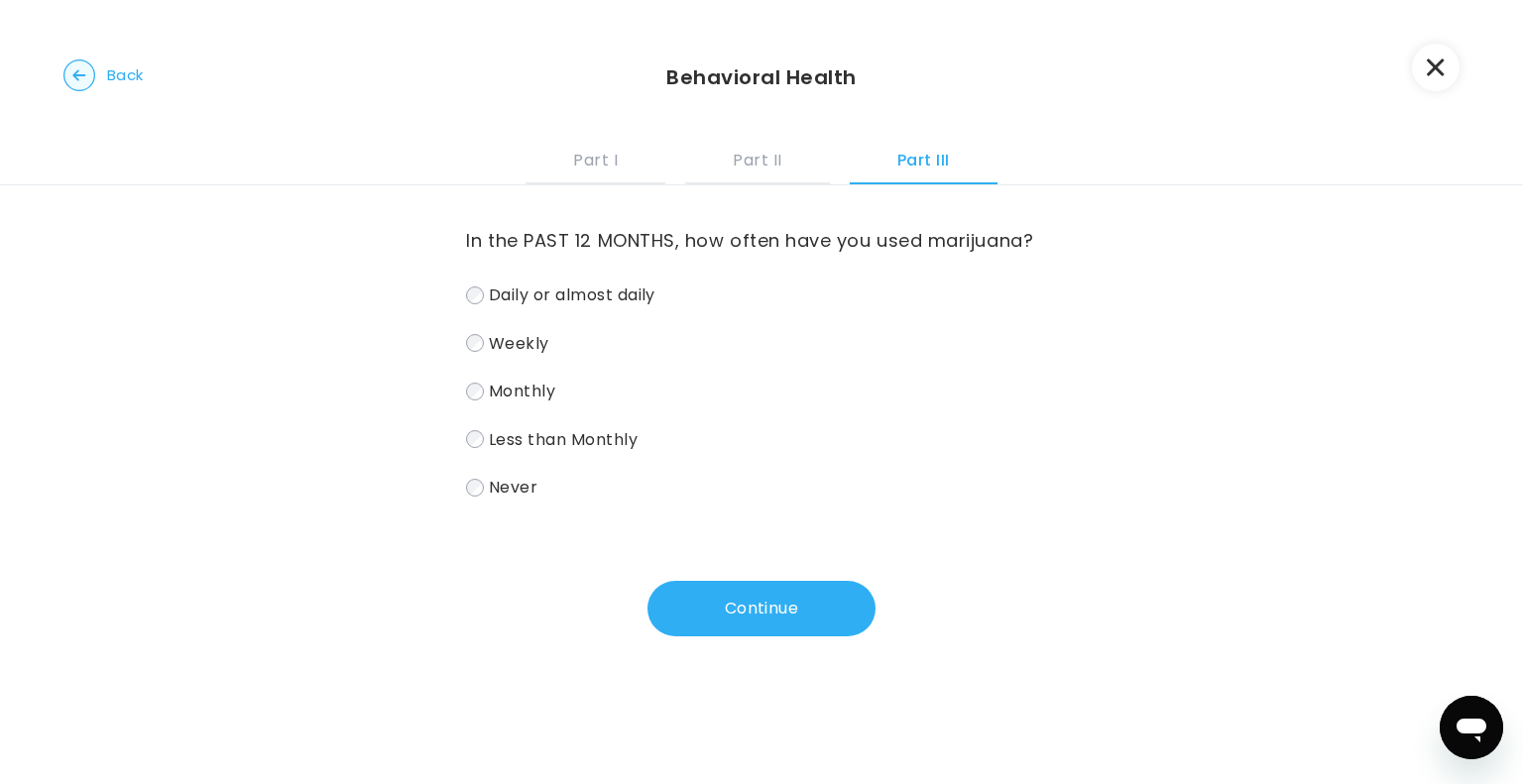
click at [551, 428] on span "Less than Monthly" at bounding box center [563, 438] width 149 height 23
click at [504, 402] on label "Monthly" at bounding box center [761, 391] width 590 height 29
click at [675, 604] on button "Continue" at bounding box center [762, 608] width 228 height 56
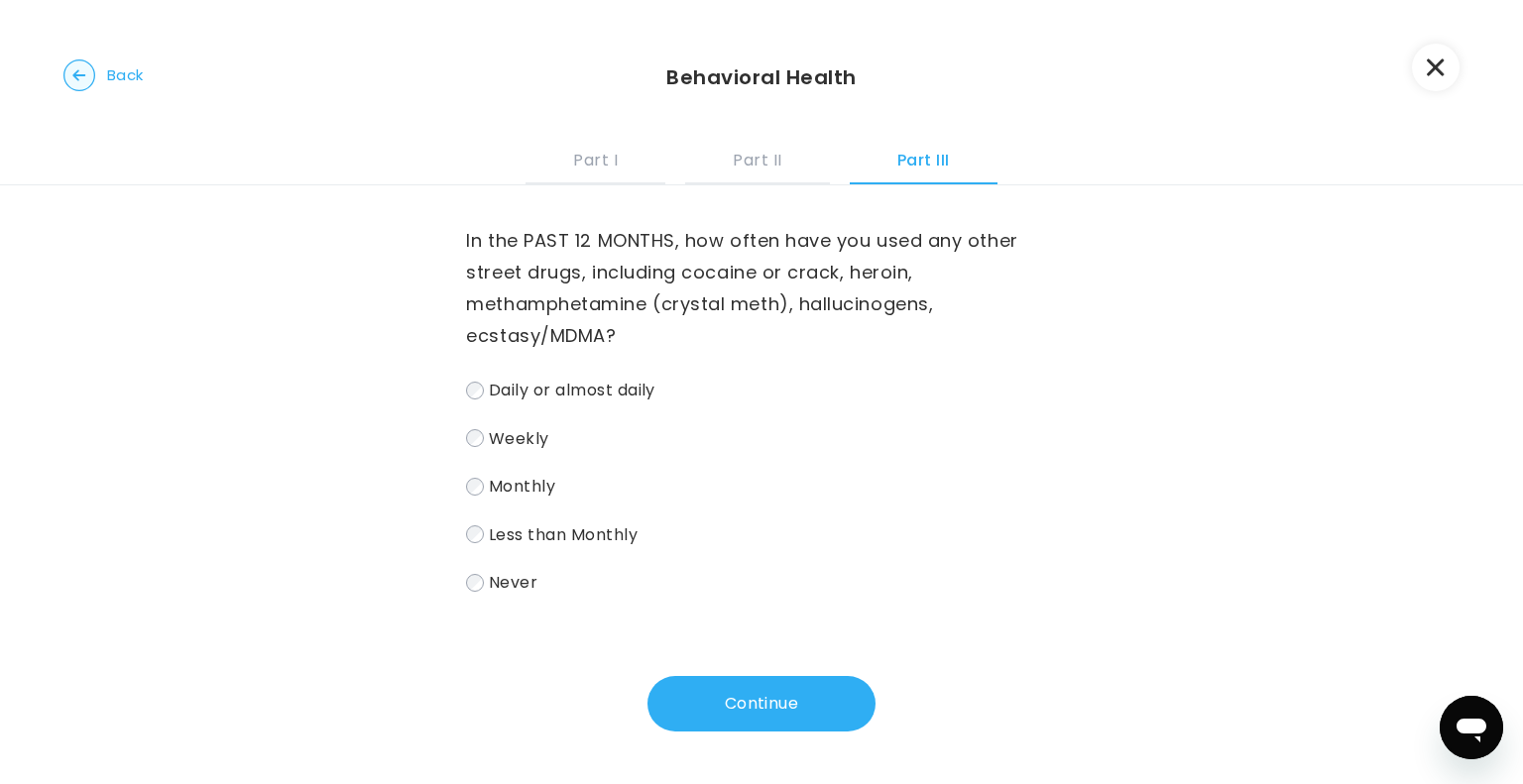
click at [489, 580] on span "Never" at bounding box center [513, 581] width 49 height 23
click at [763, 679] on button "Continue" at bounding box center [762, 703] width 228 height 56
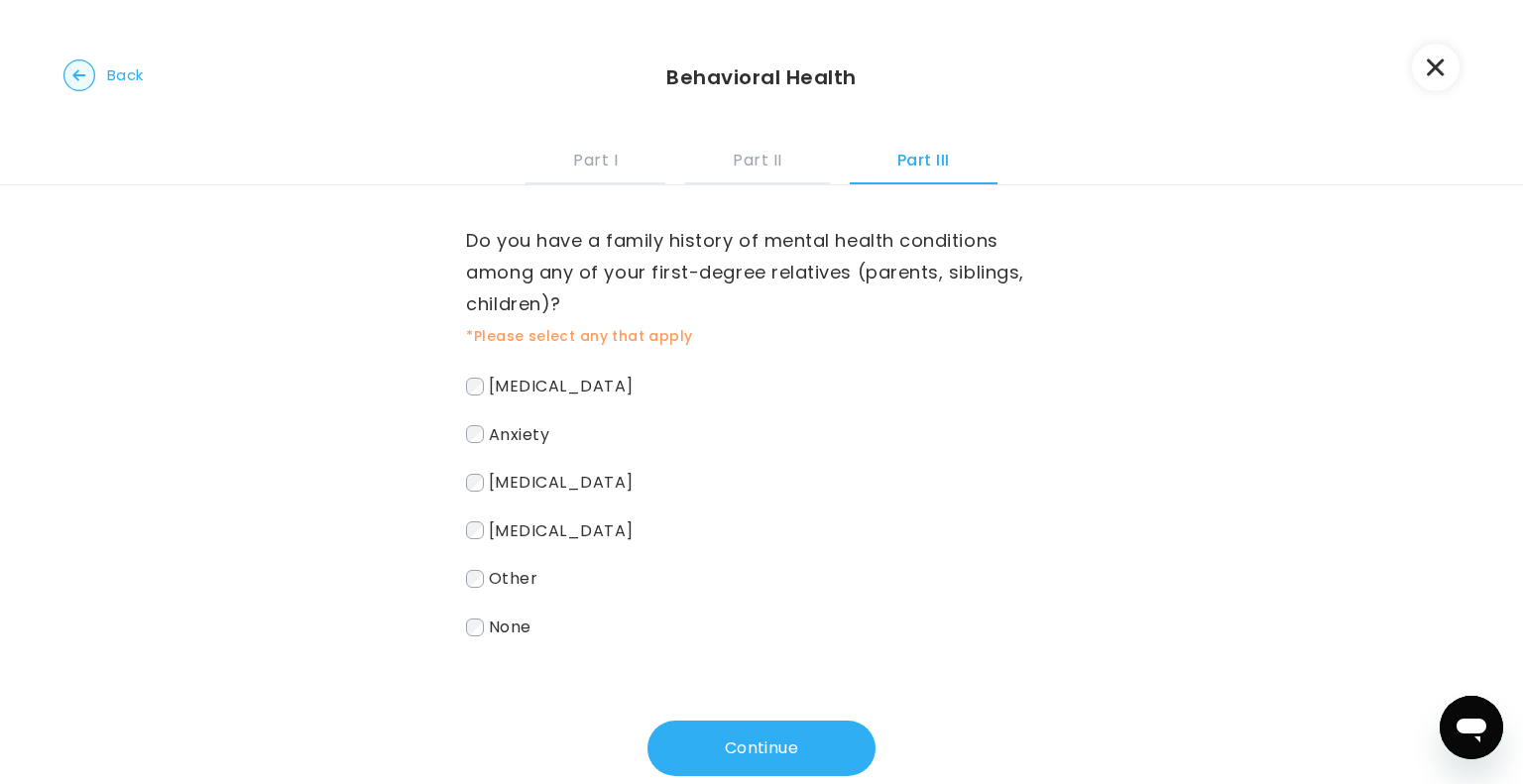
scroll to position [42, 0]
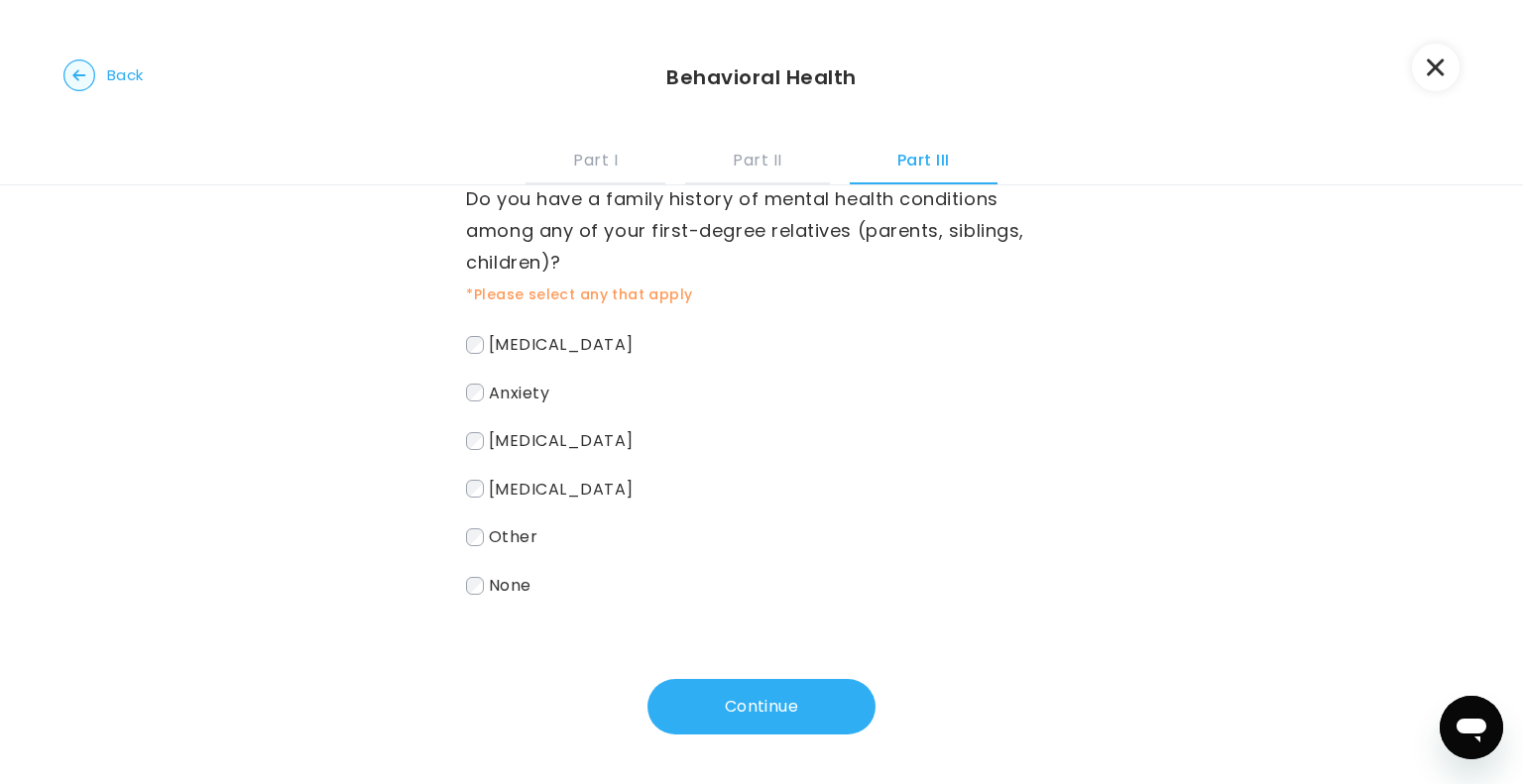
click at [489, 496] on span "[MEDICAL_DATA]" at bounding box center [561, 487] width 145 height 23
click at [804, 712] on button "Continue" at bounding box center [762, 706] width 228 height 56
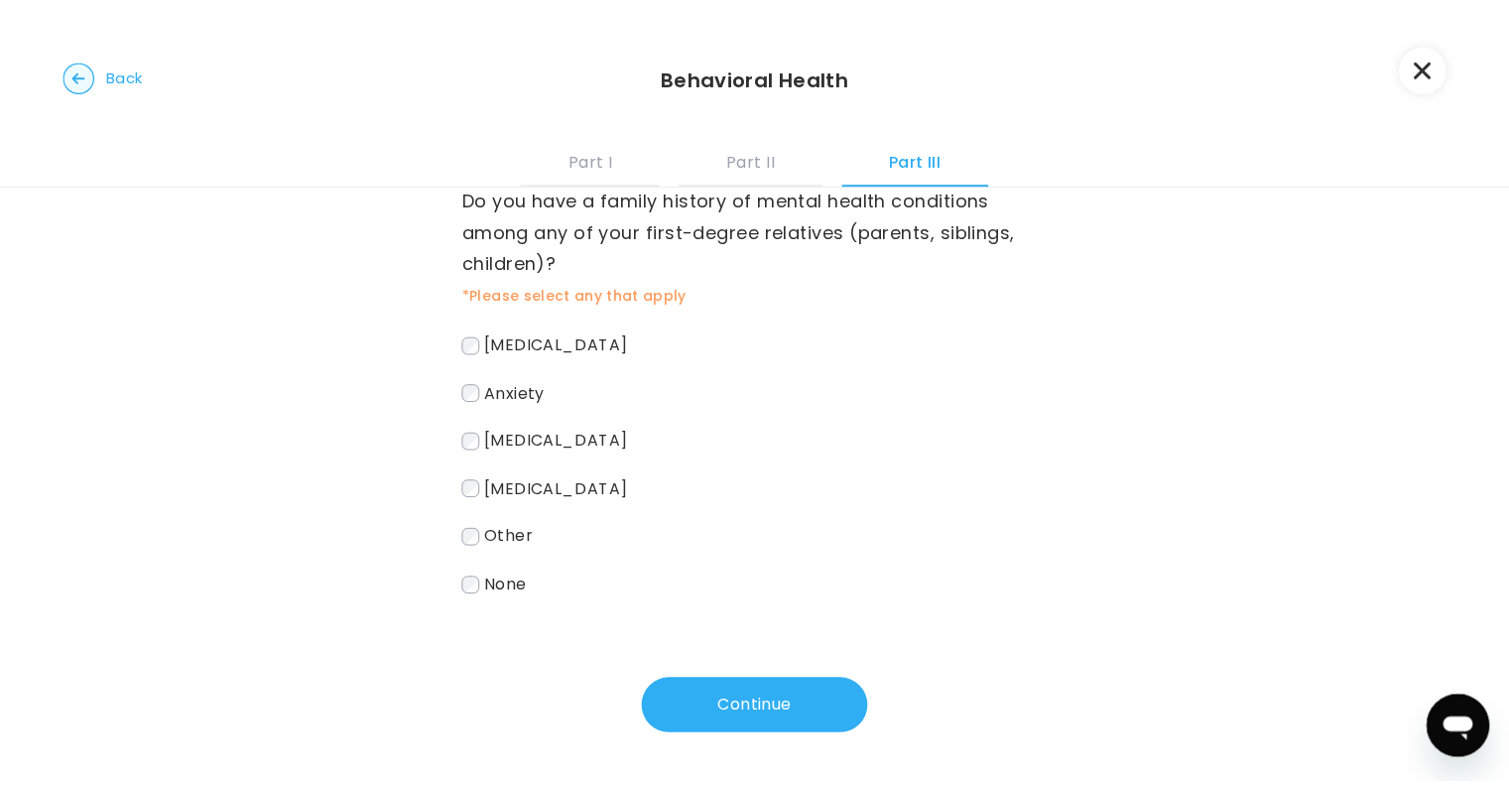
scroll to position [0, 0]
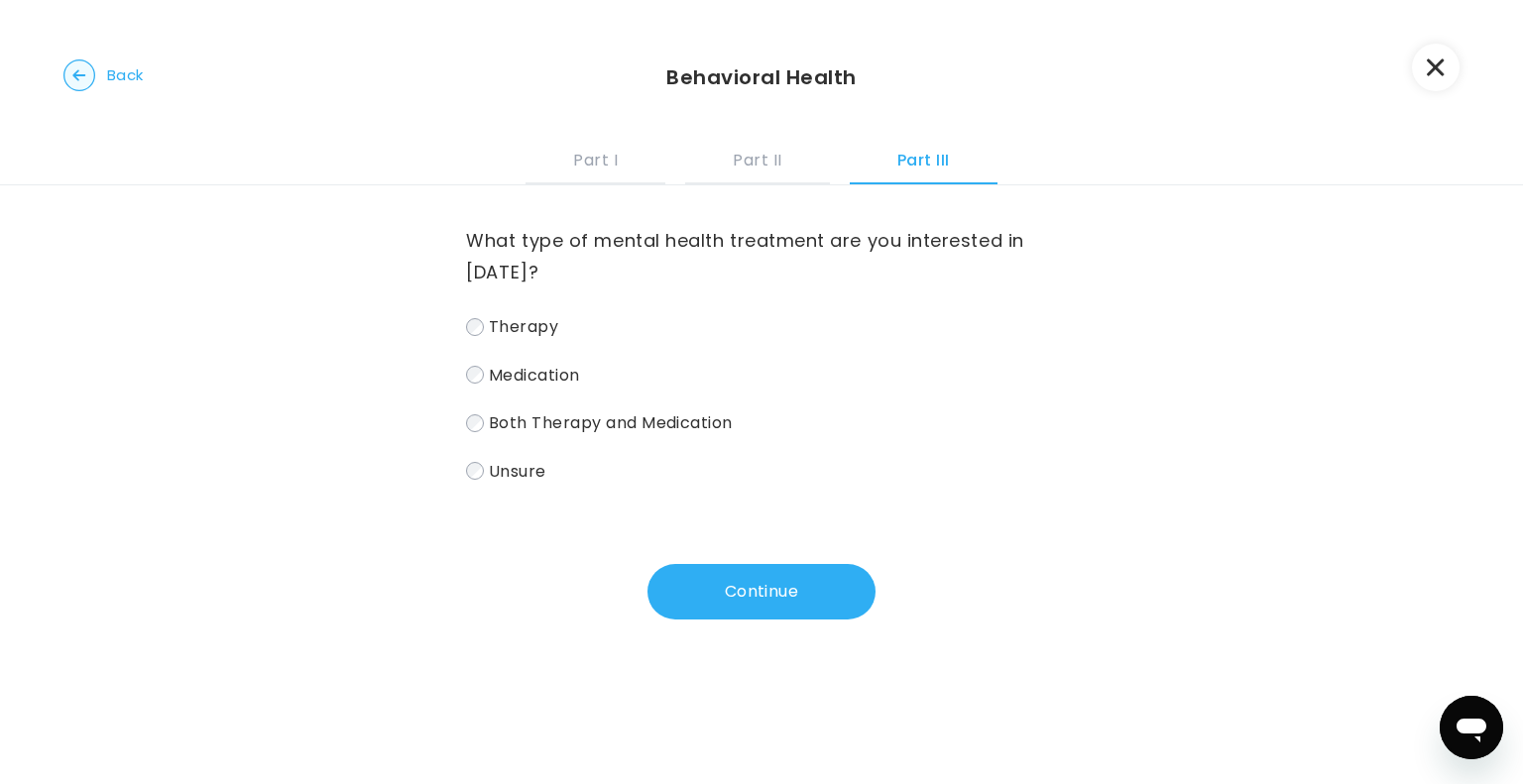
click at [480, 324] on label "Therapy" at bounding box center [761, 326] width 590 height 29
click at [744, 579] on button "Continue" at bounding box center [762, 591] width 228 height 56
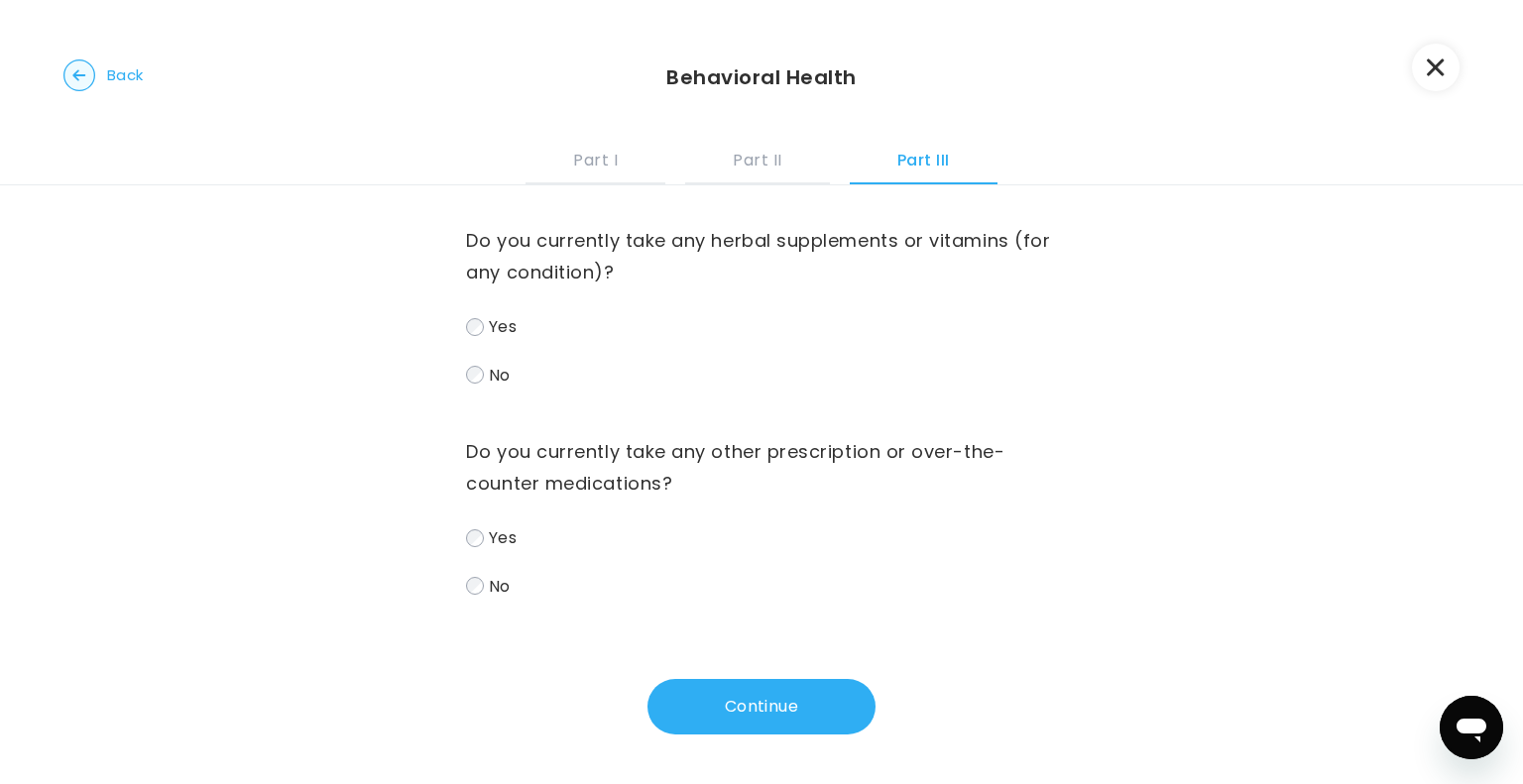
click at [495, 388] on label "No" at bounding box center [761, 375] width 590 height 29
click at [701, 692] on button "Continue" at bounding box center [762, 706] width 228 height 56
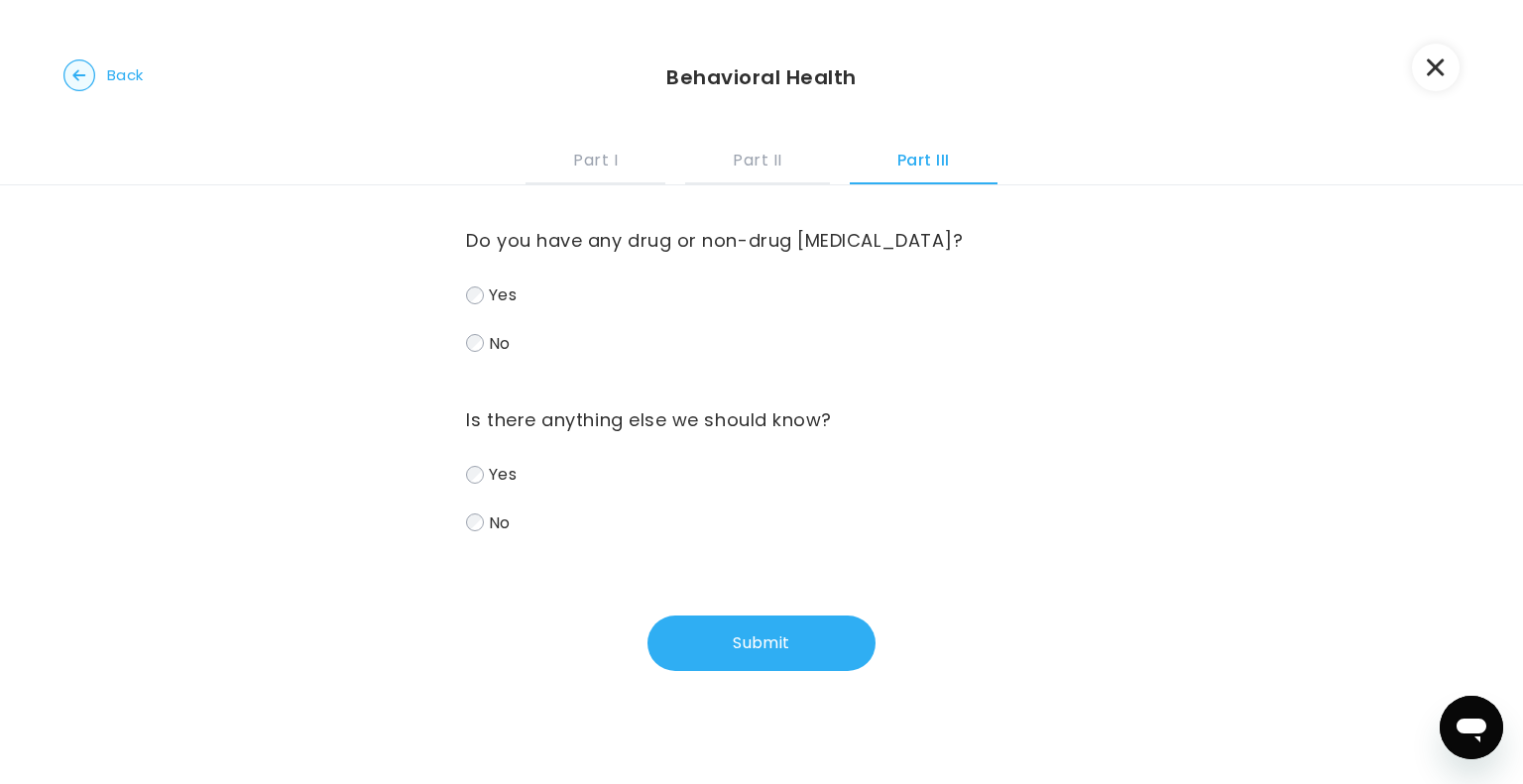
click at [478, 336] on label "No" at bounding box center [761, 343] width 590 height 29
click at [710, 635] on button "Submit" at bounding box center [762, 643] width 228 height 56
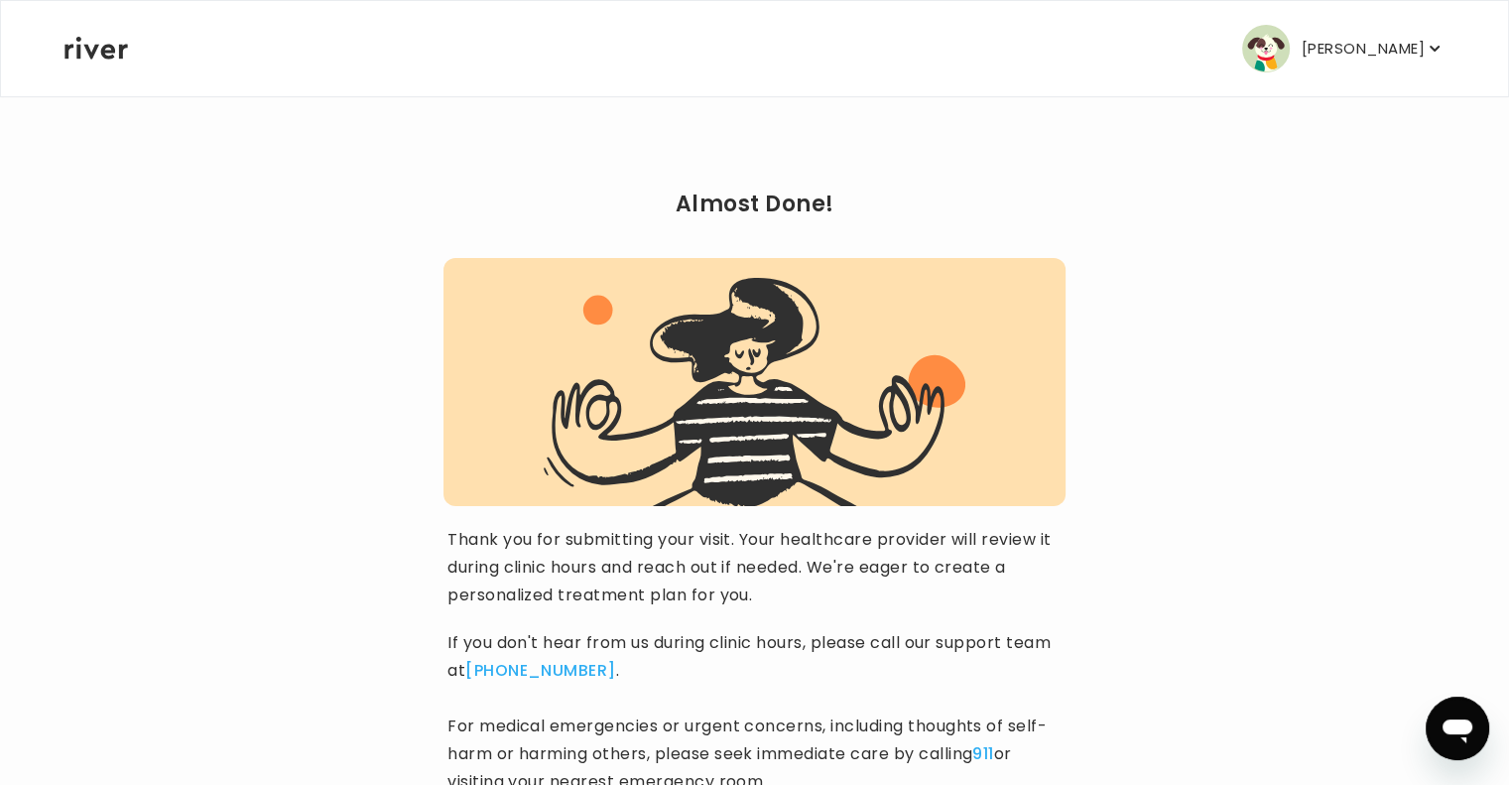
click at [1145, 430] on div "Almost Done! Thank you for submitting your visit. Your healthcare provider will…" at bounding box center [754, 530] width 1382 height 871
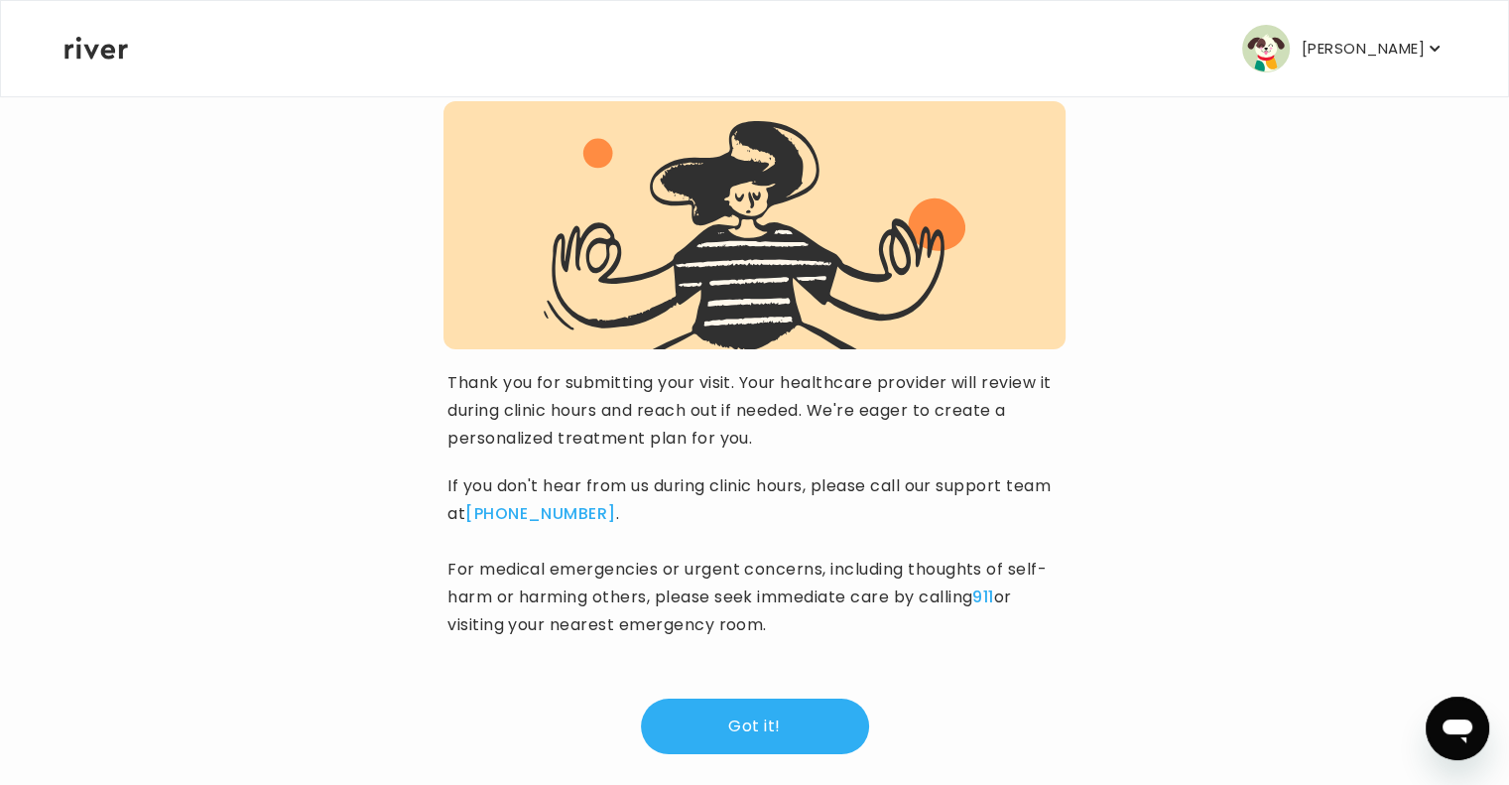
scroll to position [182, 0]
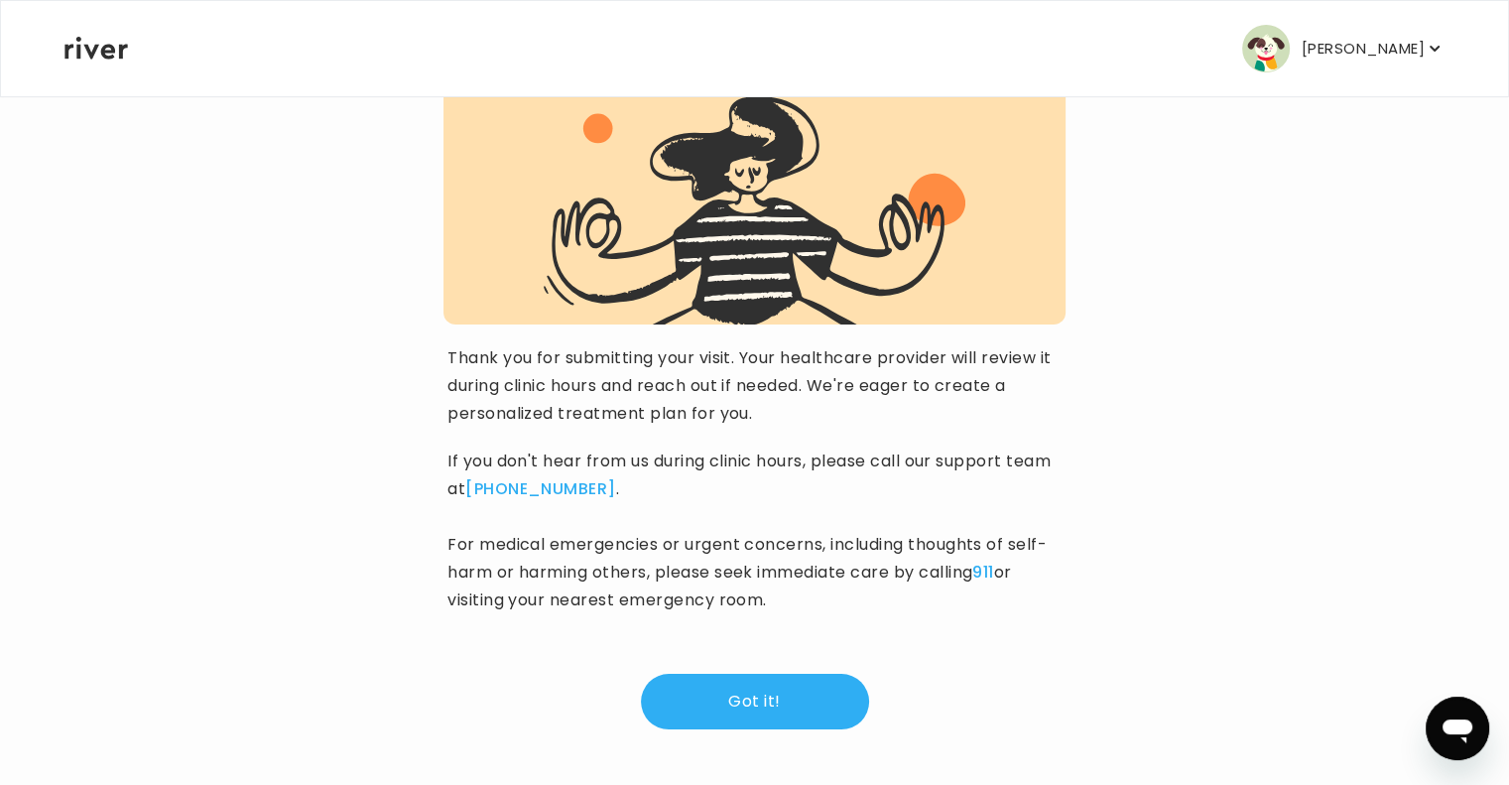
click at [764, 691] on button "Got it!" at bounding box center [755, 701] width 228 height 56
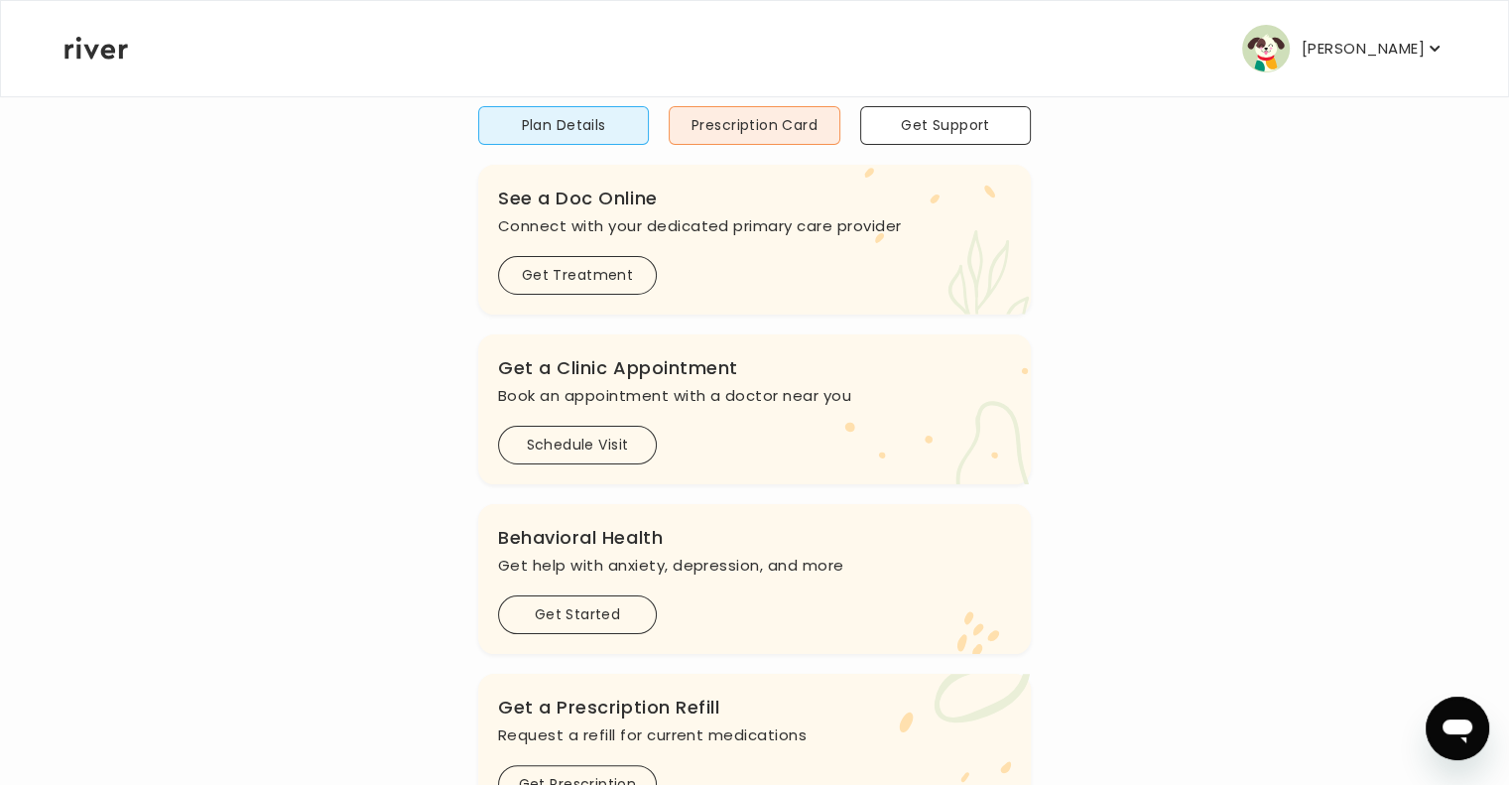
scroll to position [261, 0]
click at [551, 291] on button "Get Treatment" at bounding box center [577, 276] width 159 height 39
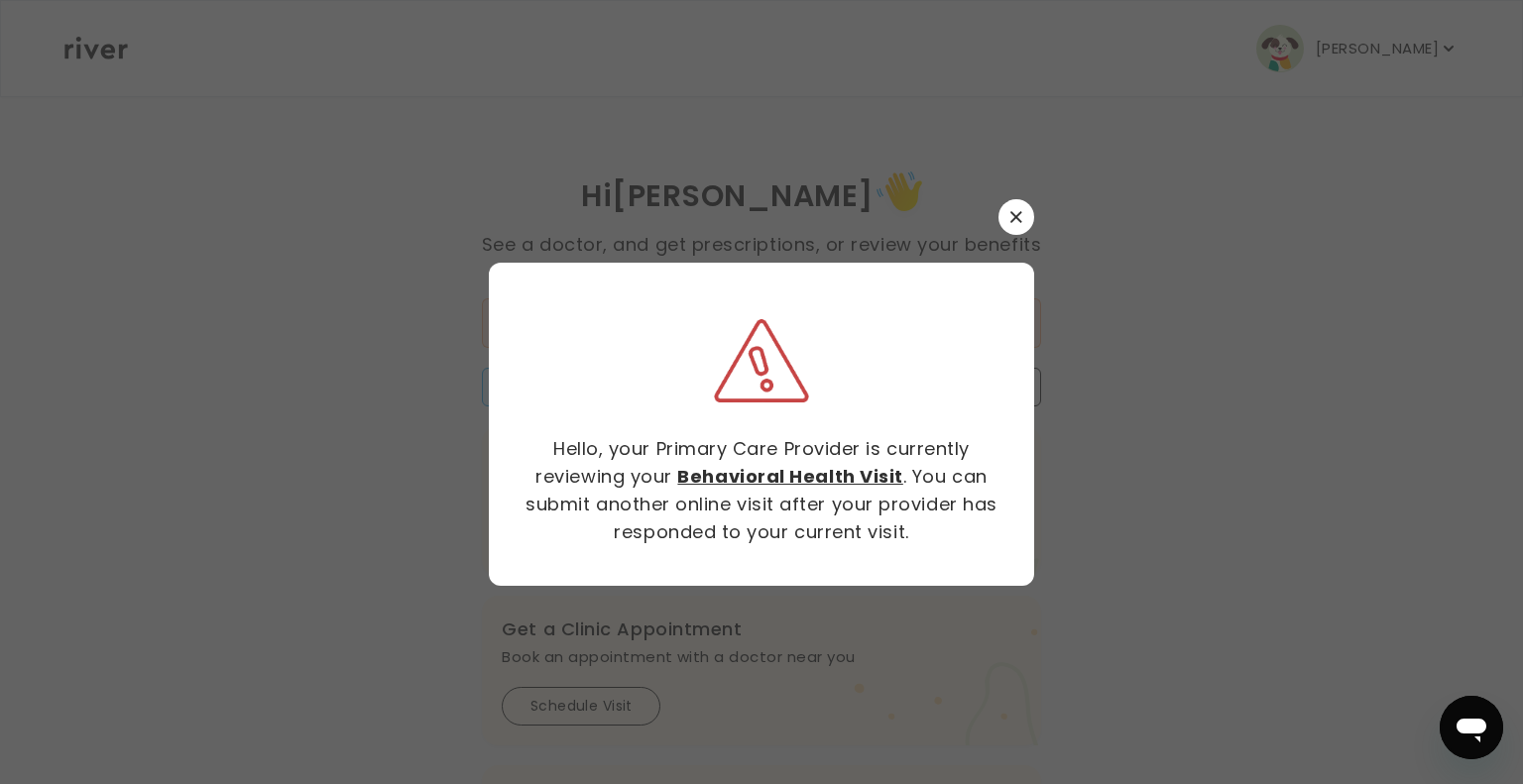
click at [1008, 213] on button "button" at bounding box center [1016, 217] width 36 height 36
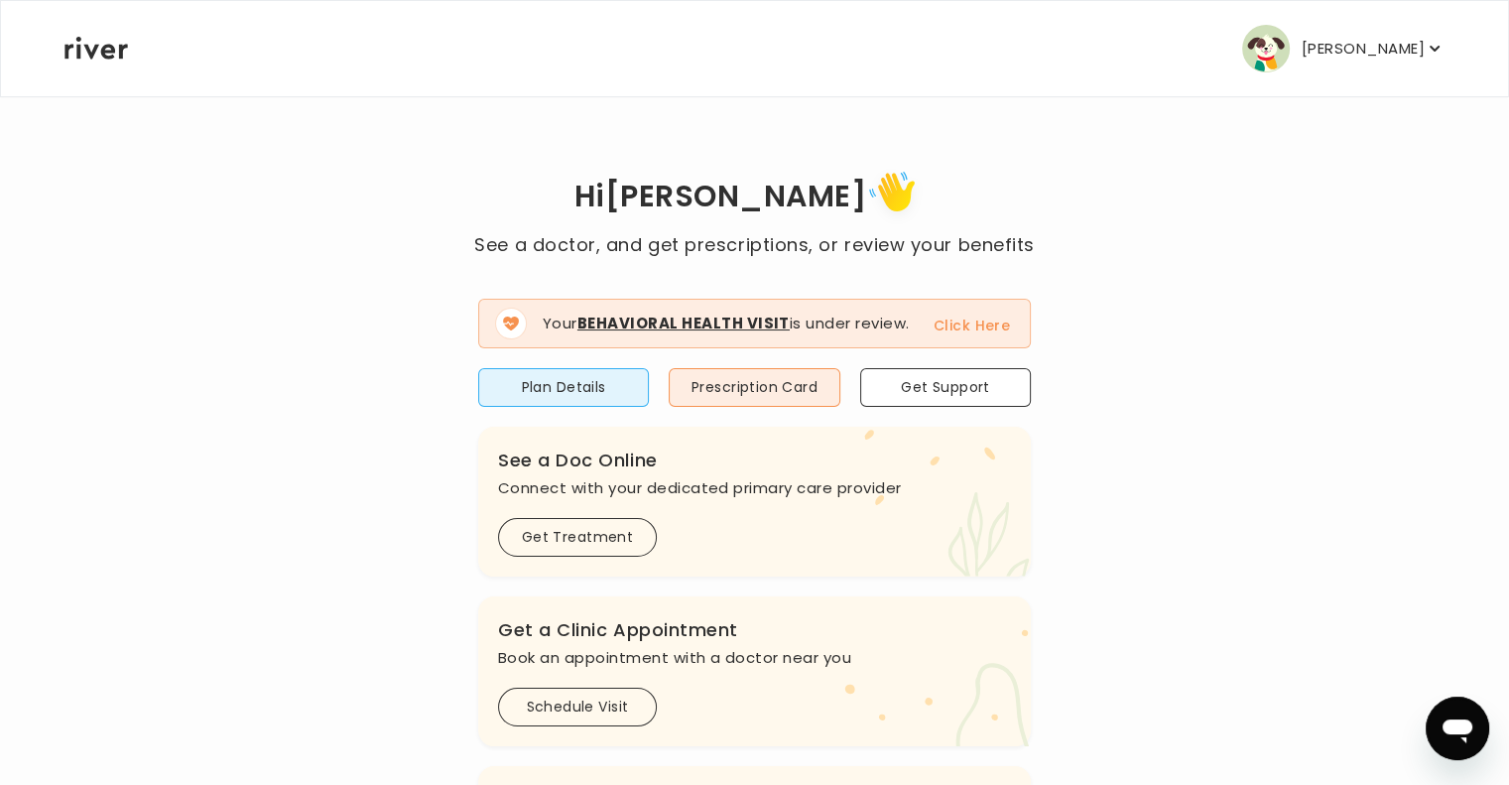
scroll to position [87, 0]
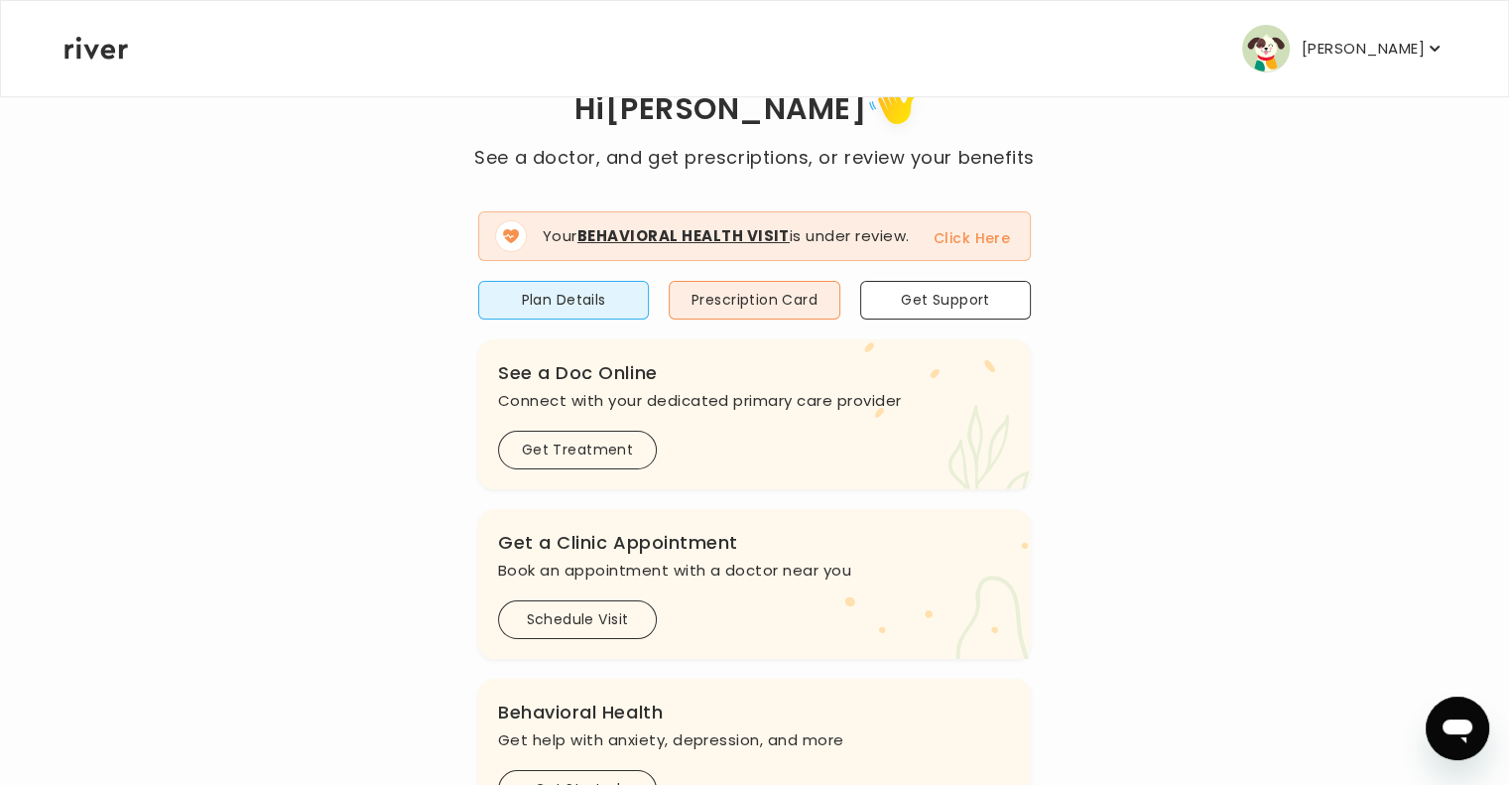
click at [571, 634] on button "Schedule Visit" at bounding box center [577, 619] width 159 height 39
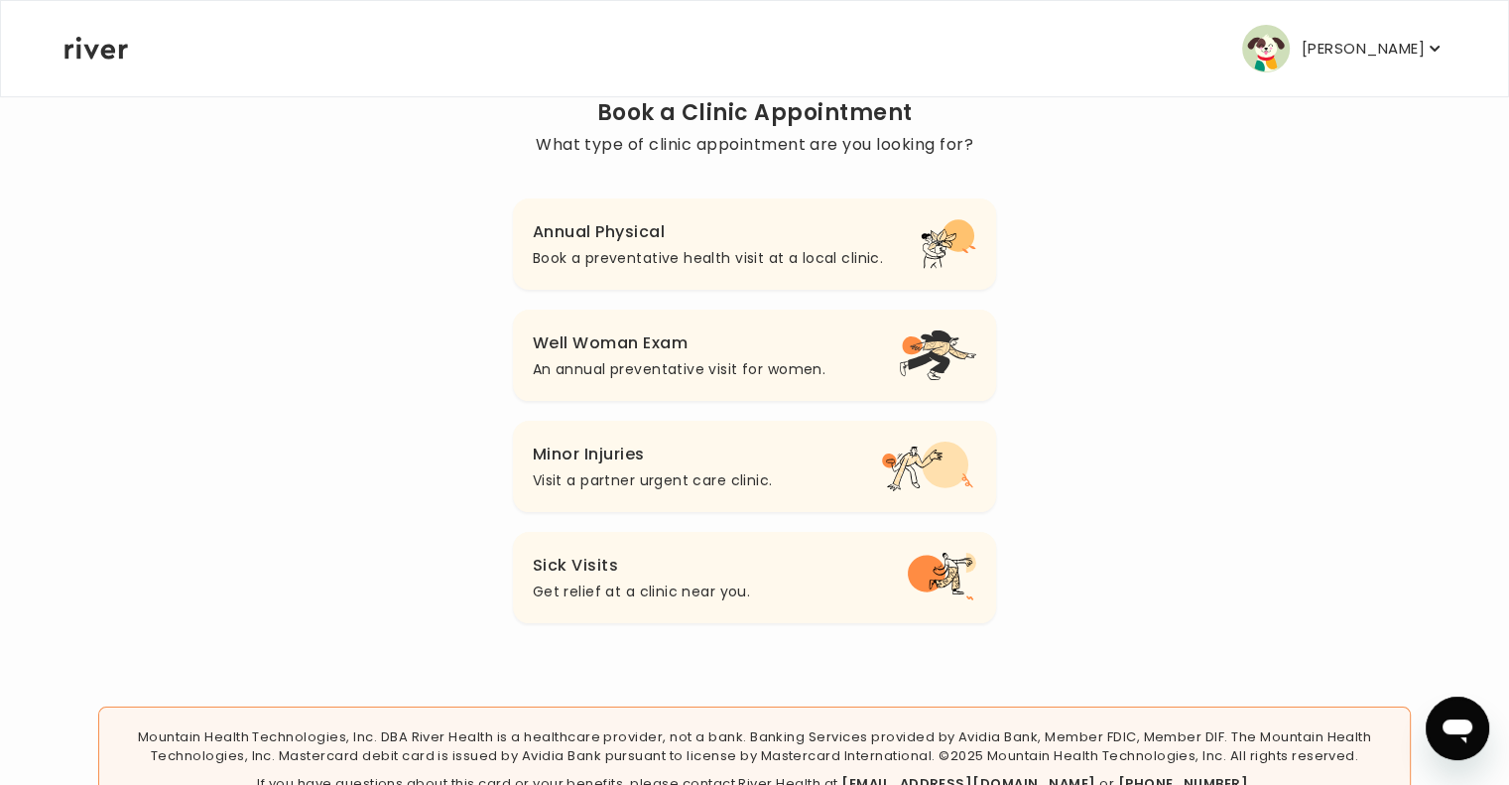
scroll to position [173, 0]
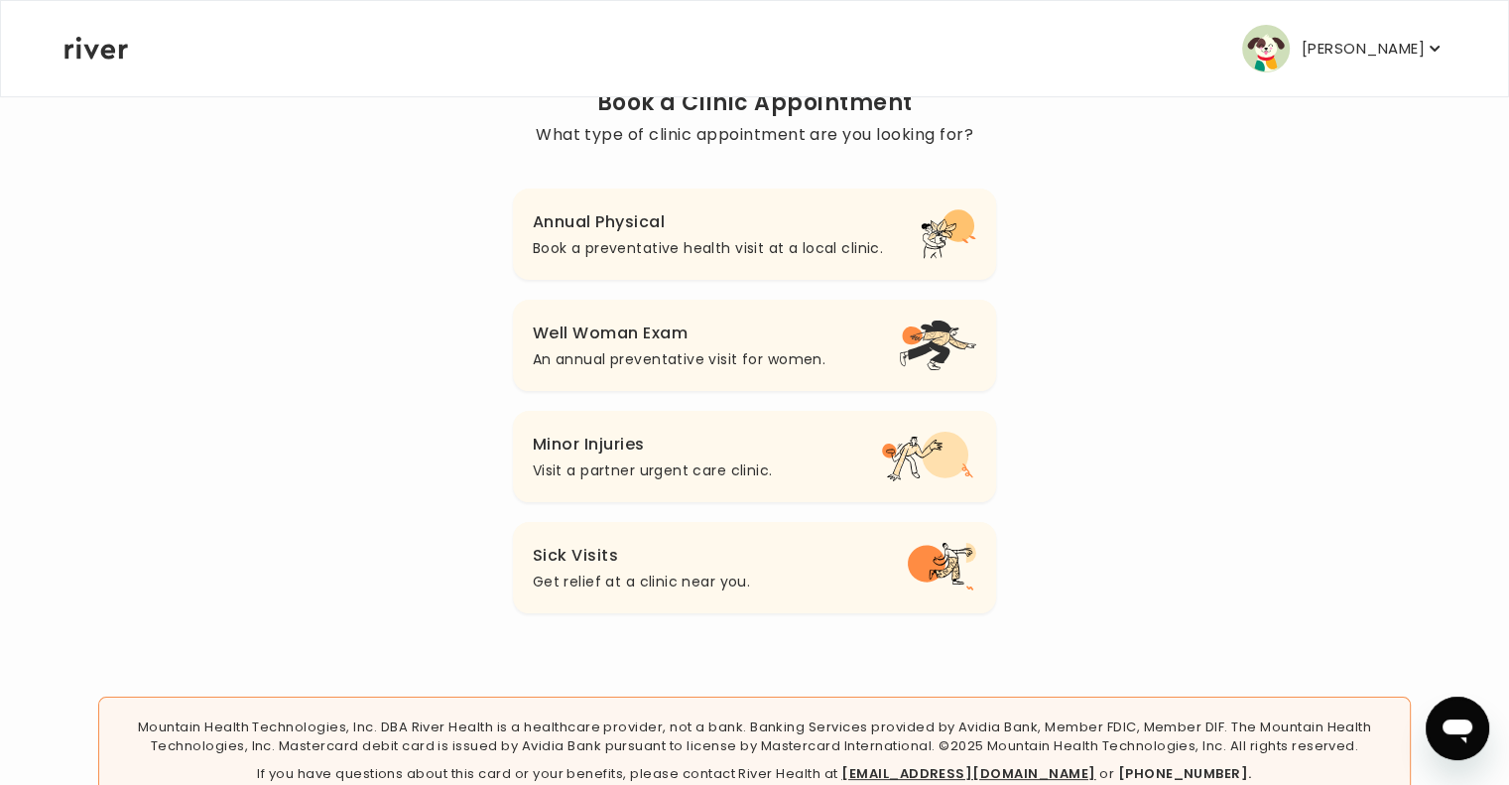
click at [786, 353] on p "An annual preventative visit for women." at bounding box center [679, 359] width 293 height 24
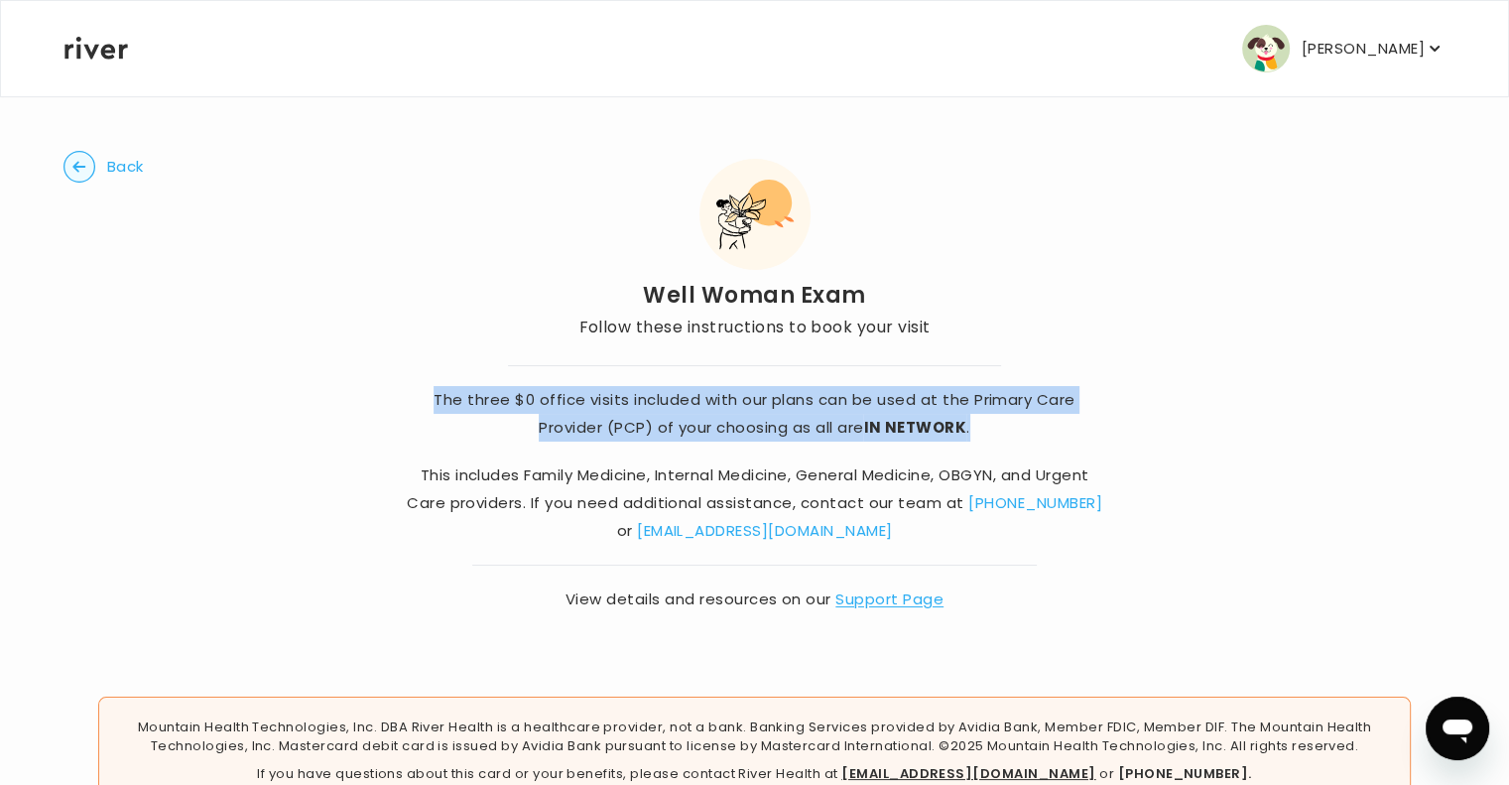
drag, startPoint x: 407, startPoint y: 387, endPoint x: 1020, endPoint y: 424, distance: 614.1
click at [1020, 424] on p "The three $0 office visits included with our plans can be used at the Primary C…" at bounding box center [754, 414] width 704 height 56
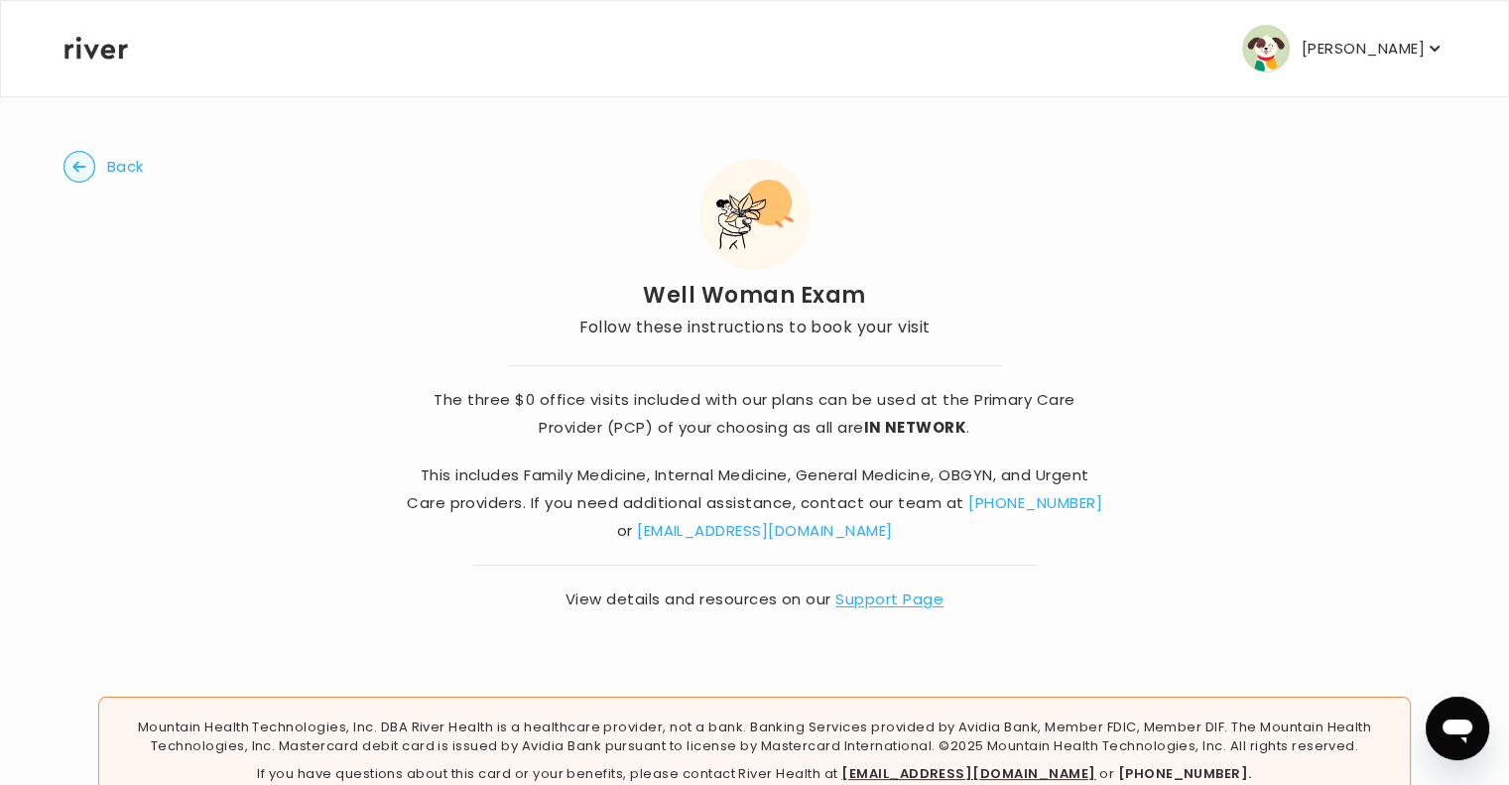
click at [890, 424] on strong "IN NETWORK" at bounding box center [914, 427] width 103 height 21
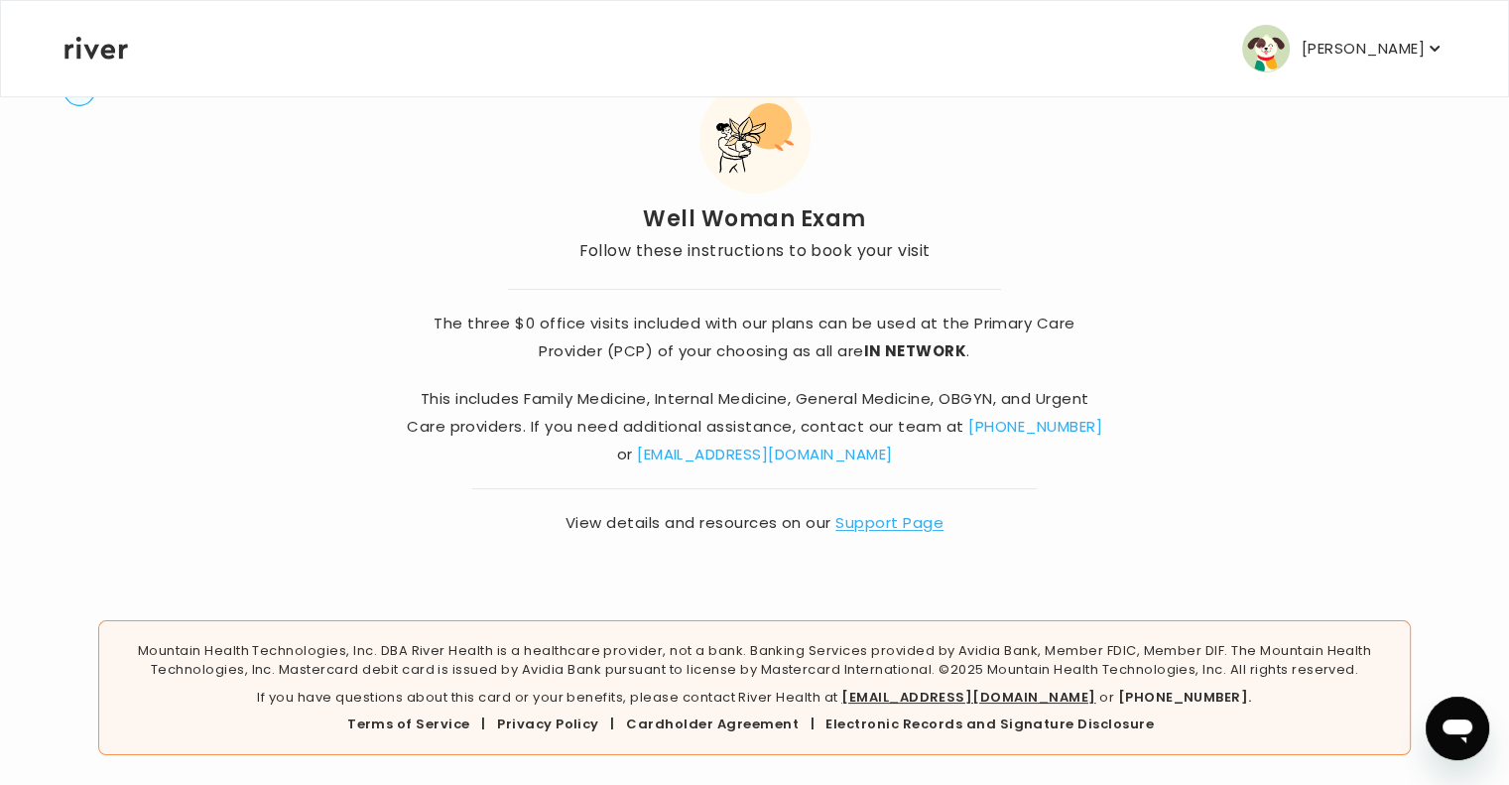
click at [692, 540] on div "Back Well Woman Exam Follow these instructions to book your visit The three $0 …" at bounding box center [754, 305] width 1382 height 573
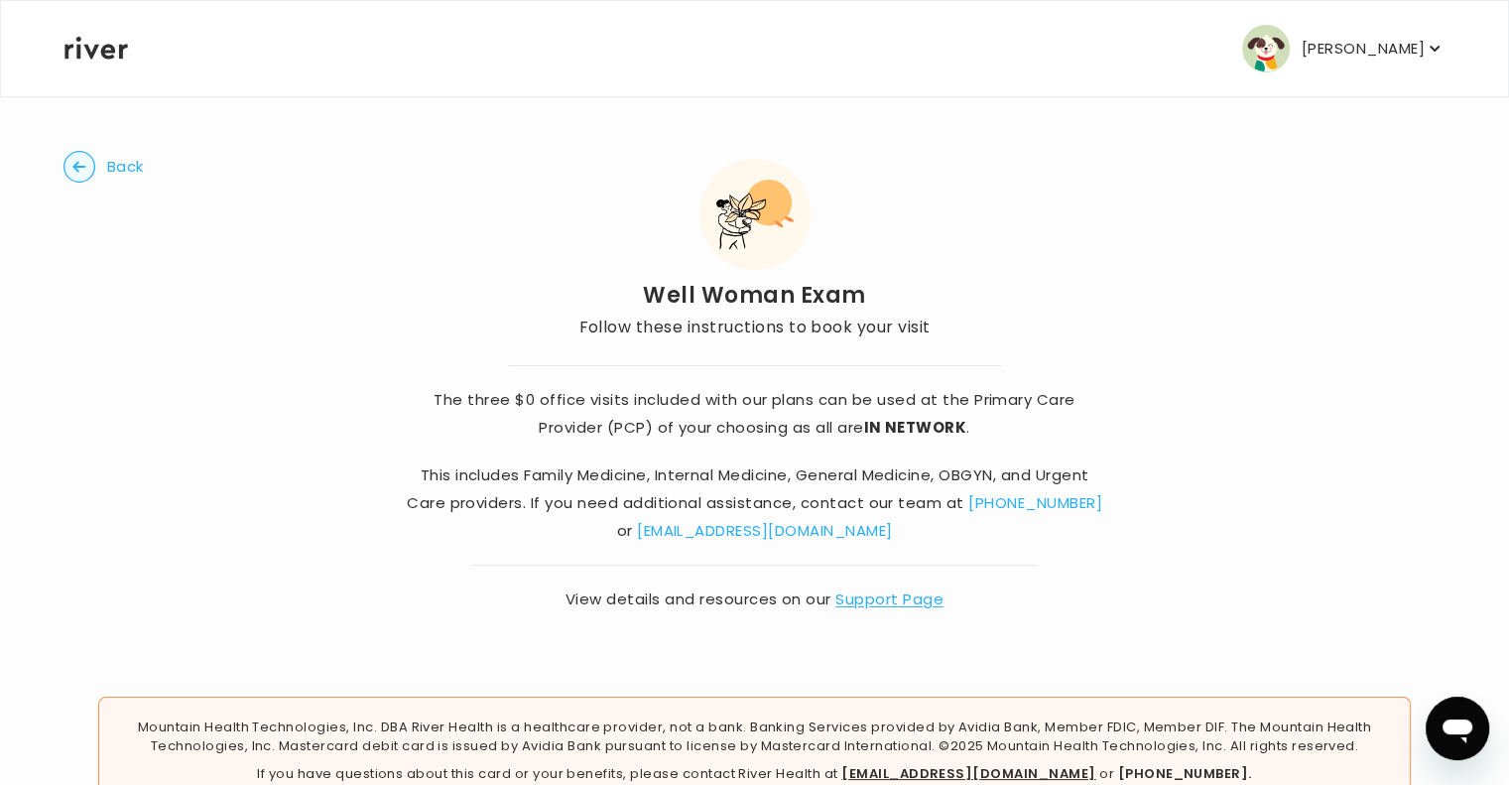
scroll to position [0, 0]
click at [130, 169] on span "Back" at bounding box center [125, 167] width 37 height 28
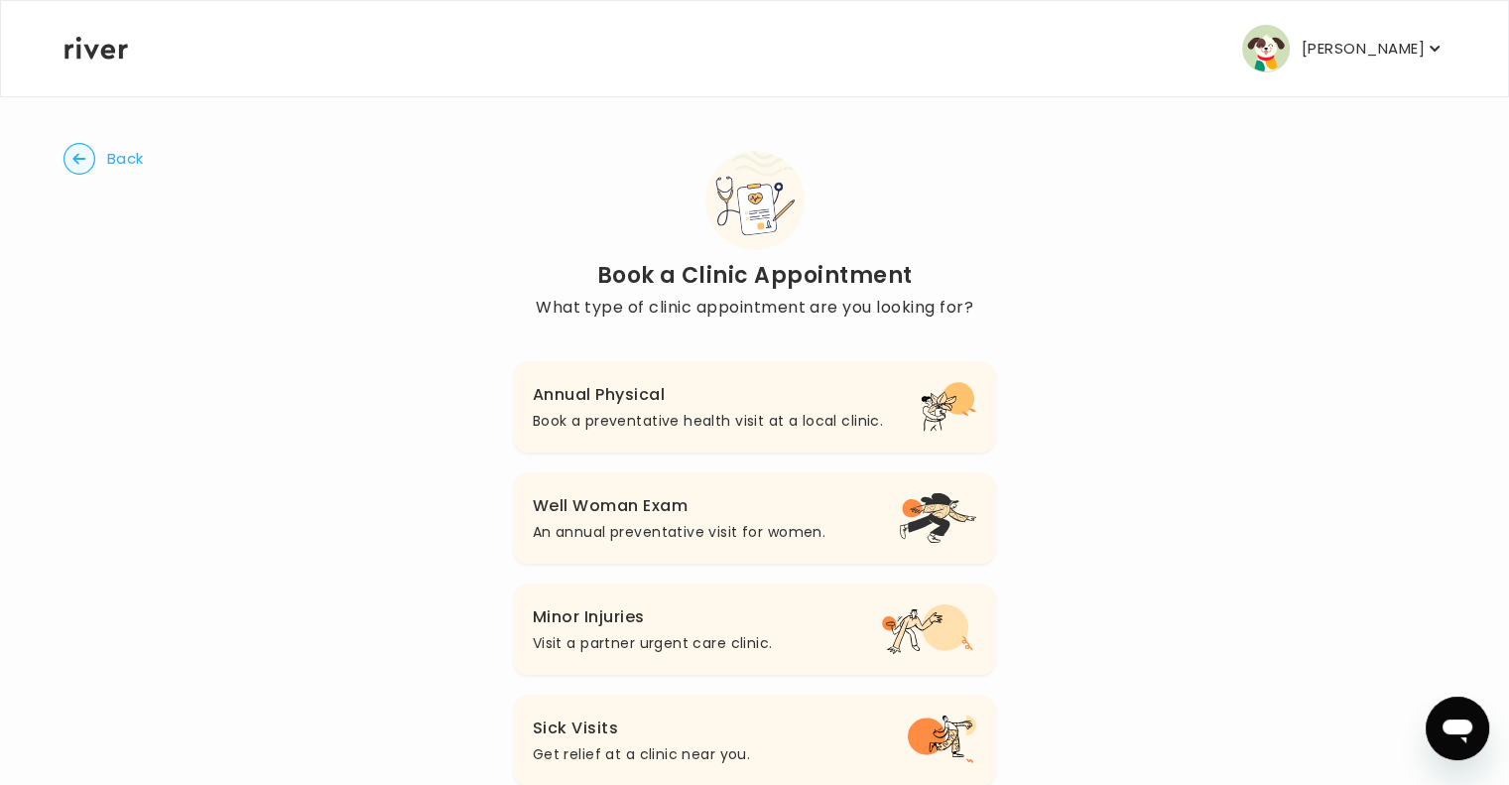
scroll to position [173, 0]
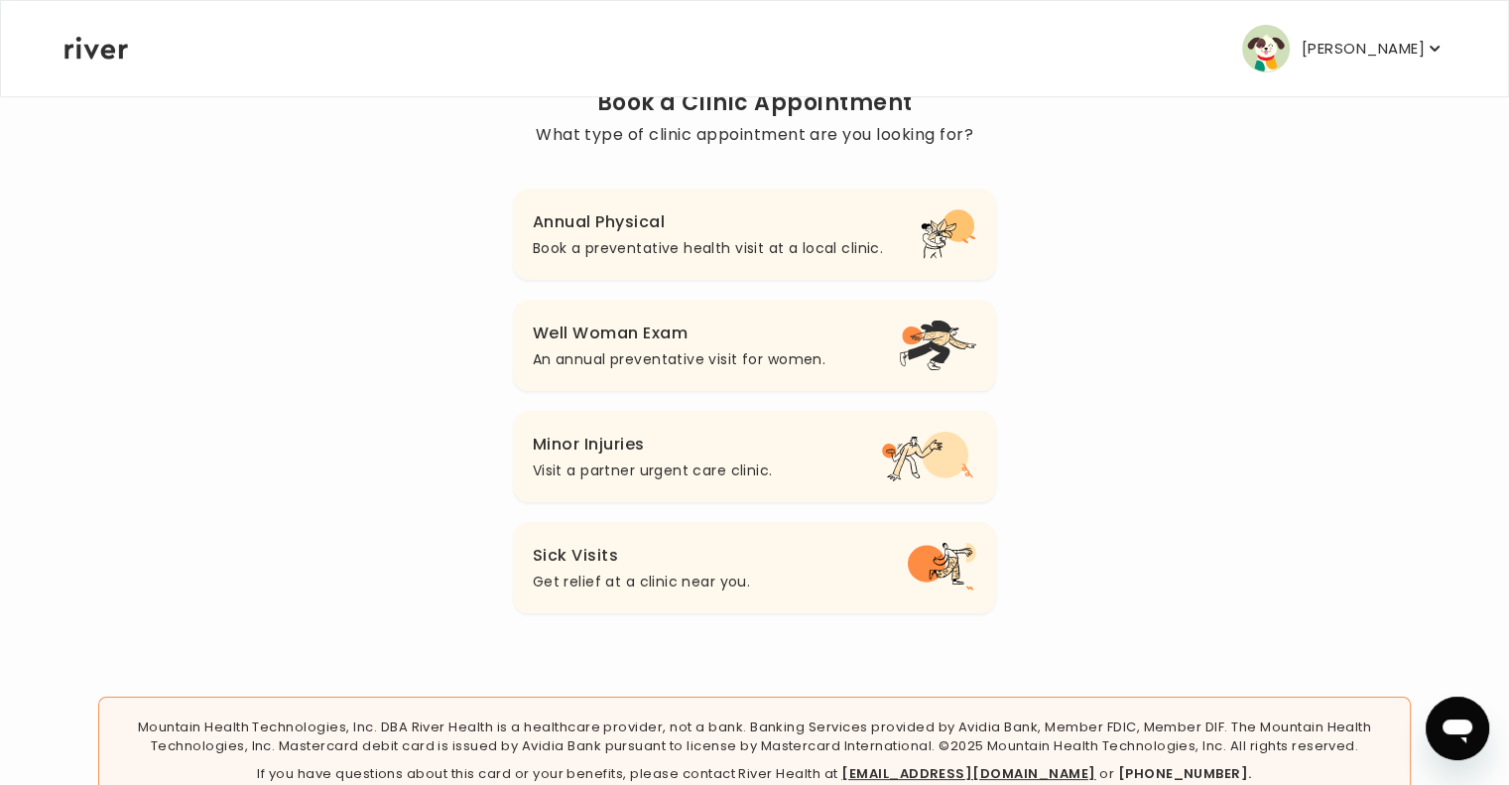
click at [581, 245] on p "Book a preventative health visit at a local clinic." at bounding box center [708, 248] width 350 height 24
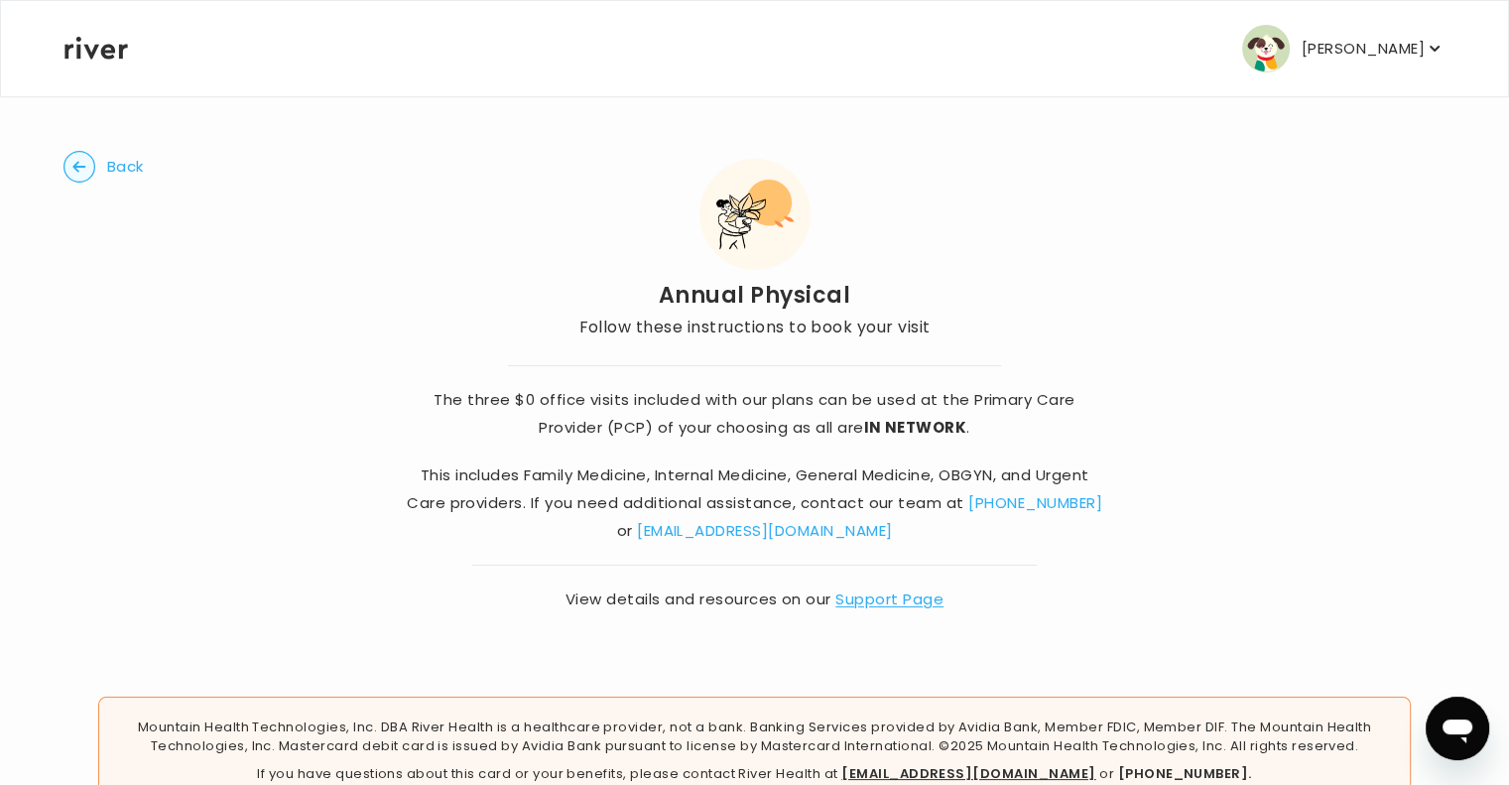
click at [76, 166] on icon "button" at bounding box center [78, 166] width 13 height 11
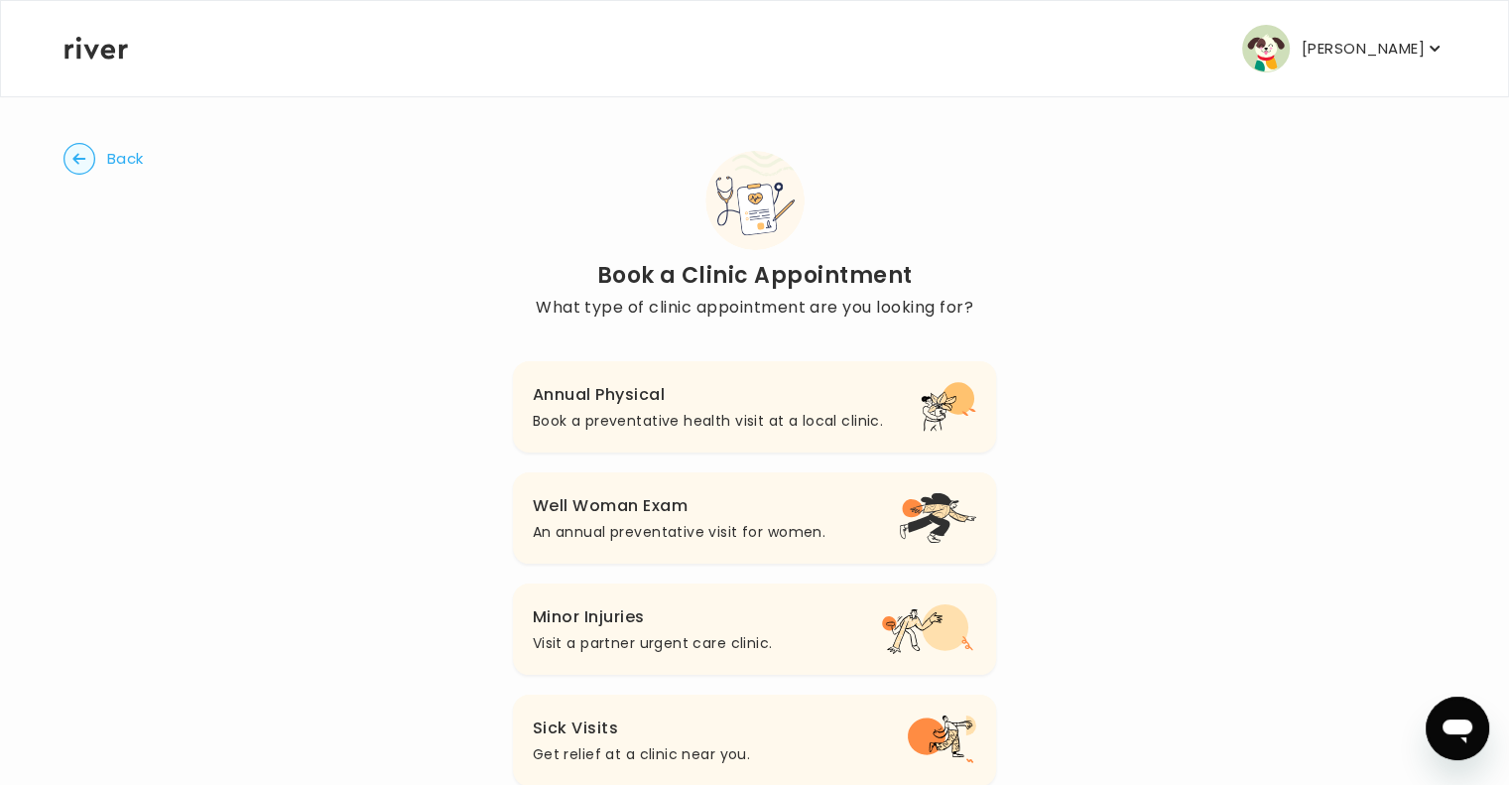
scroll to position [173, 0]
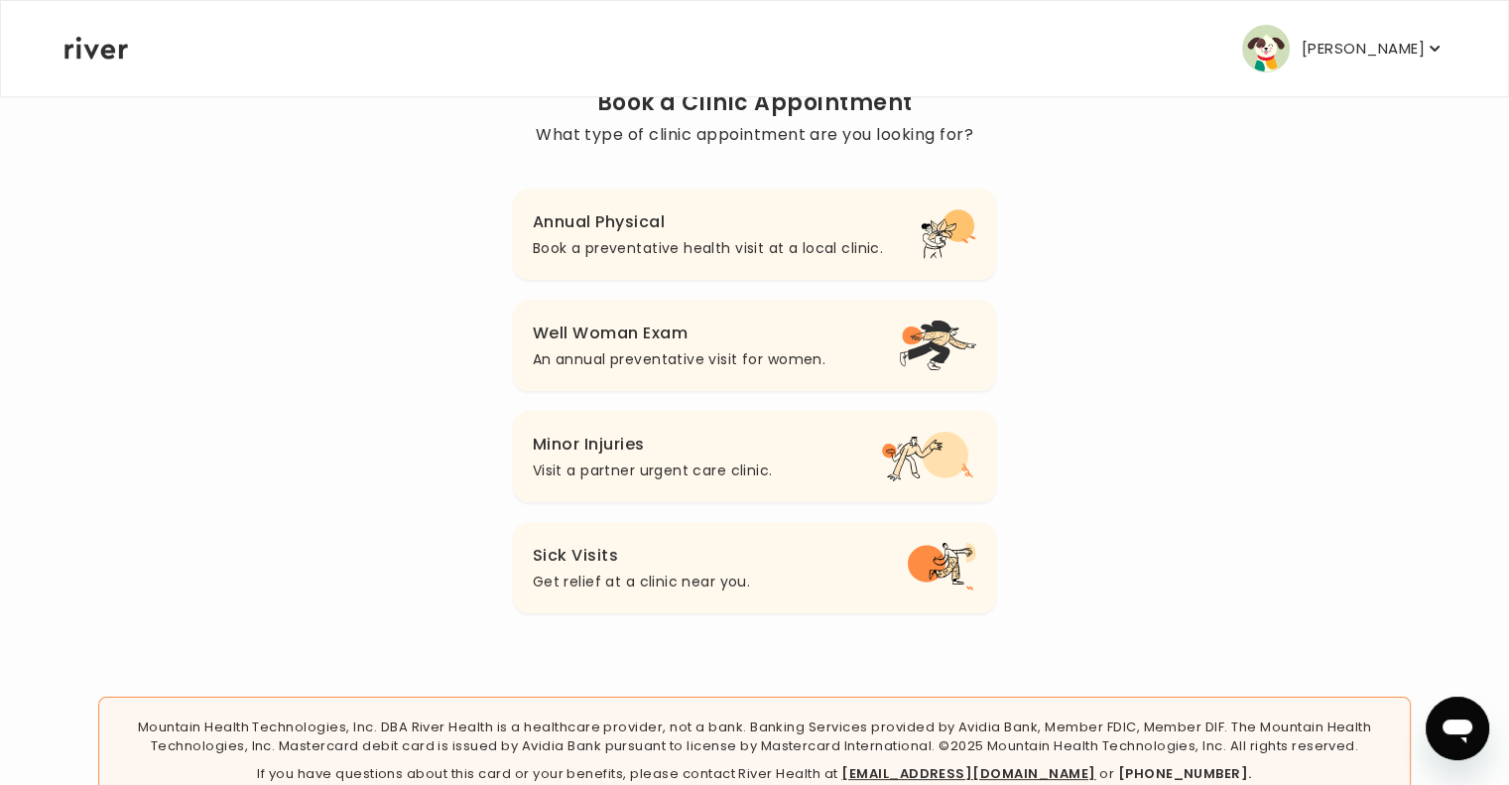
click at [561, 437] on h3 "Minor Injuries" at bounding box center [653, 444] width 240 height 28
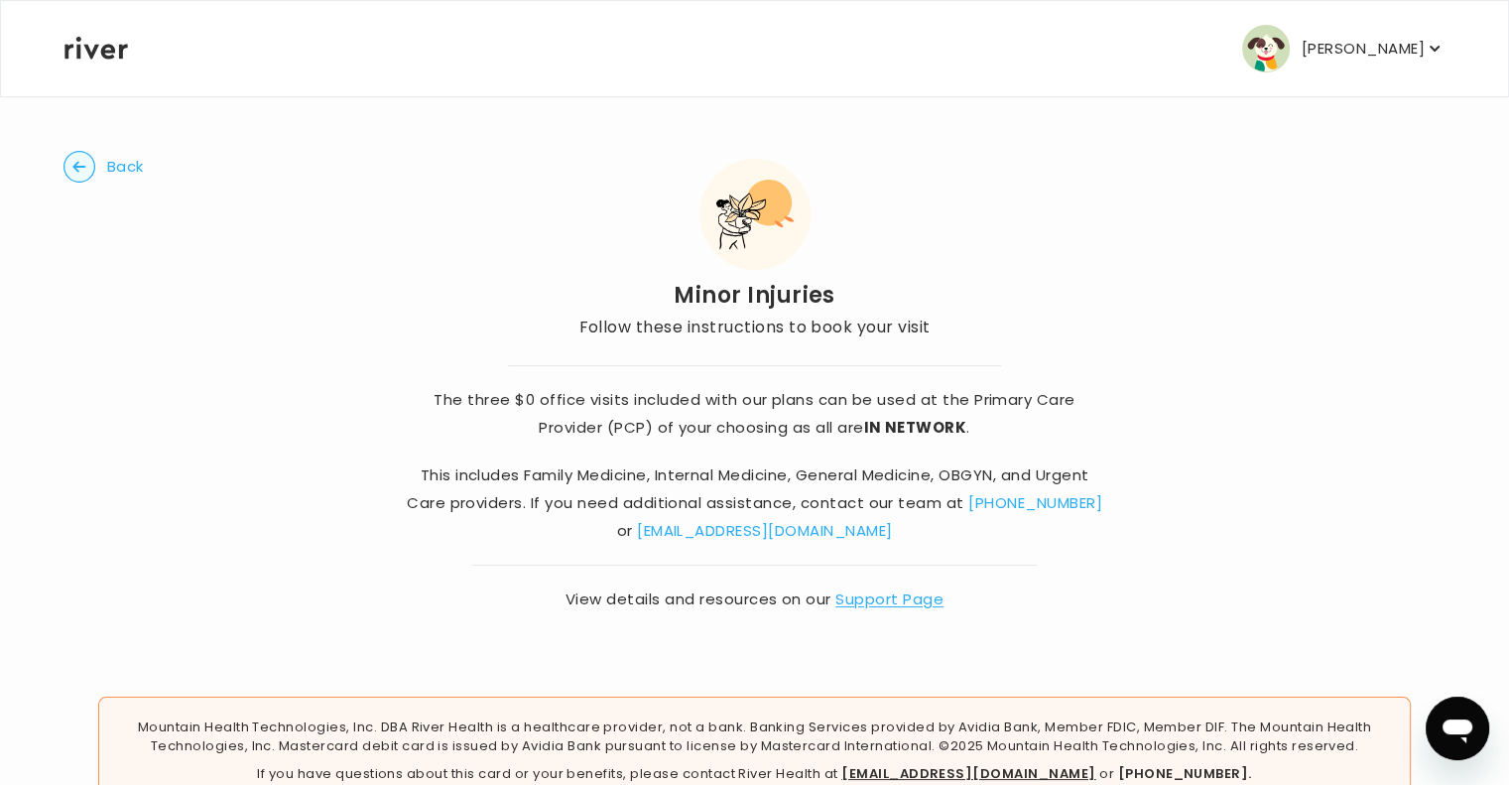
click at [87, 178] on circle "button" at bounding box center [79, 167] width 31 height 31
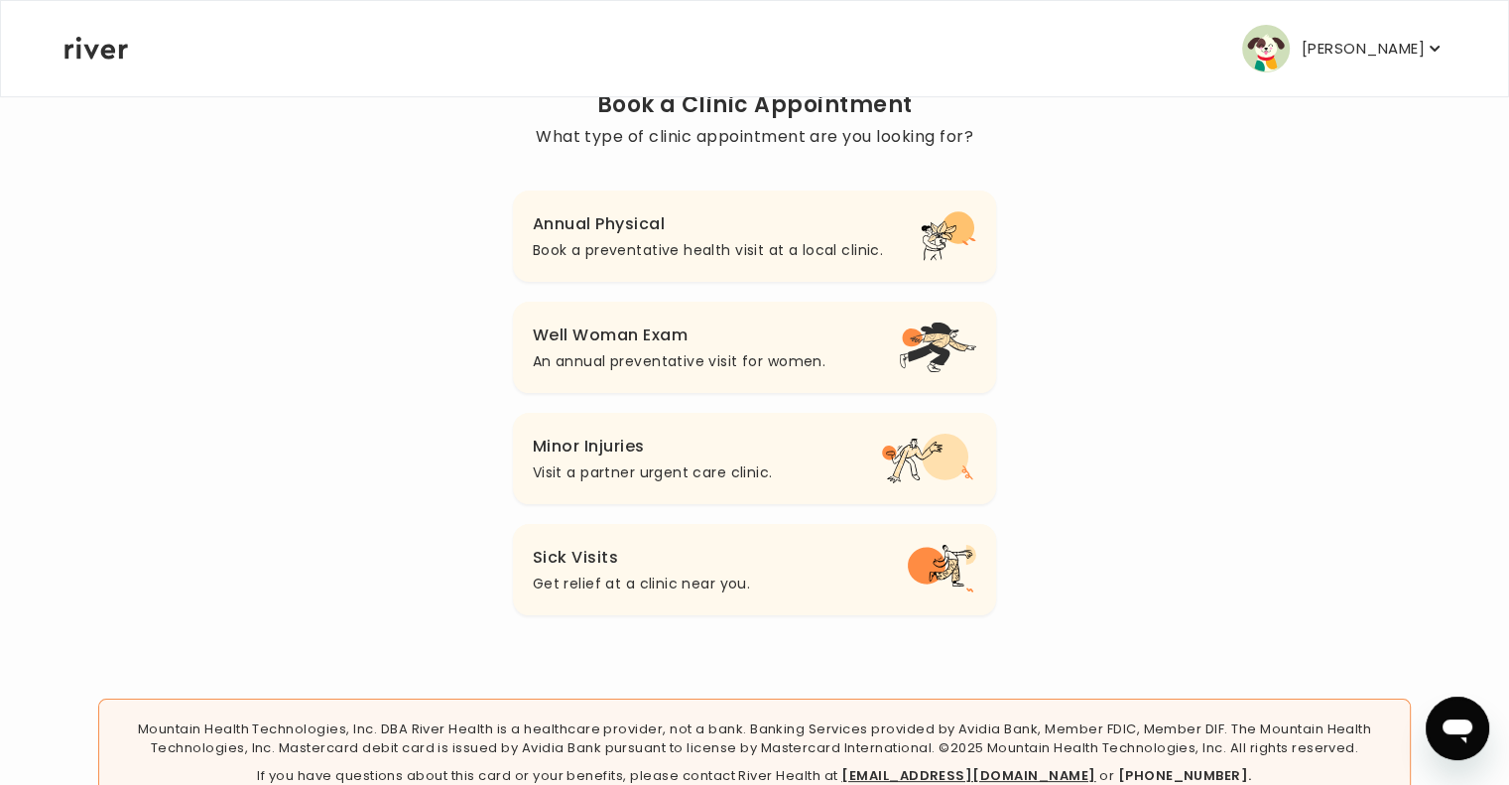
scroll to position [173, 0]
click at [594, 583] on p "Get relief at a clinic near you." at bounding box center [641, 581] width 217 height 24
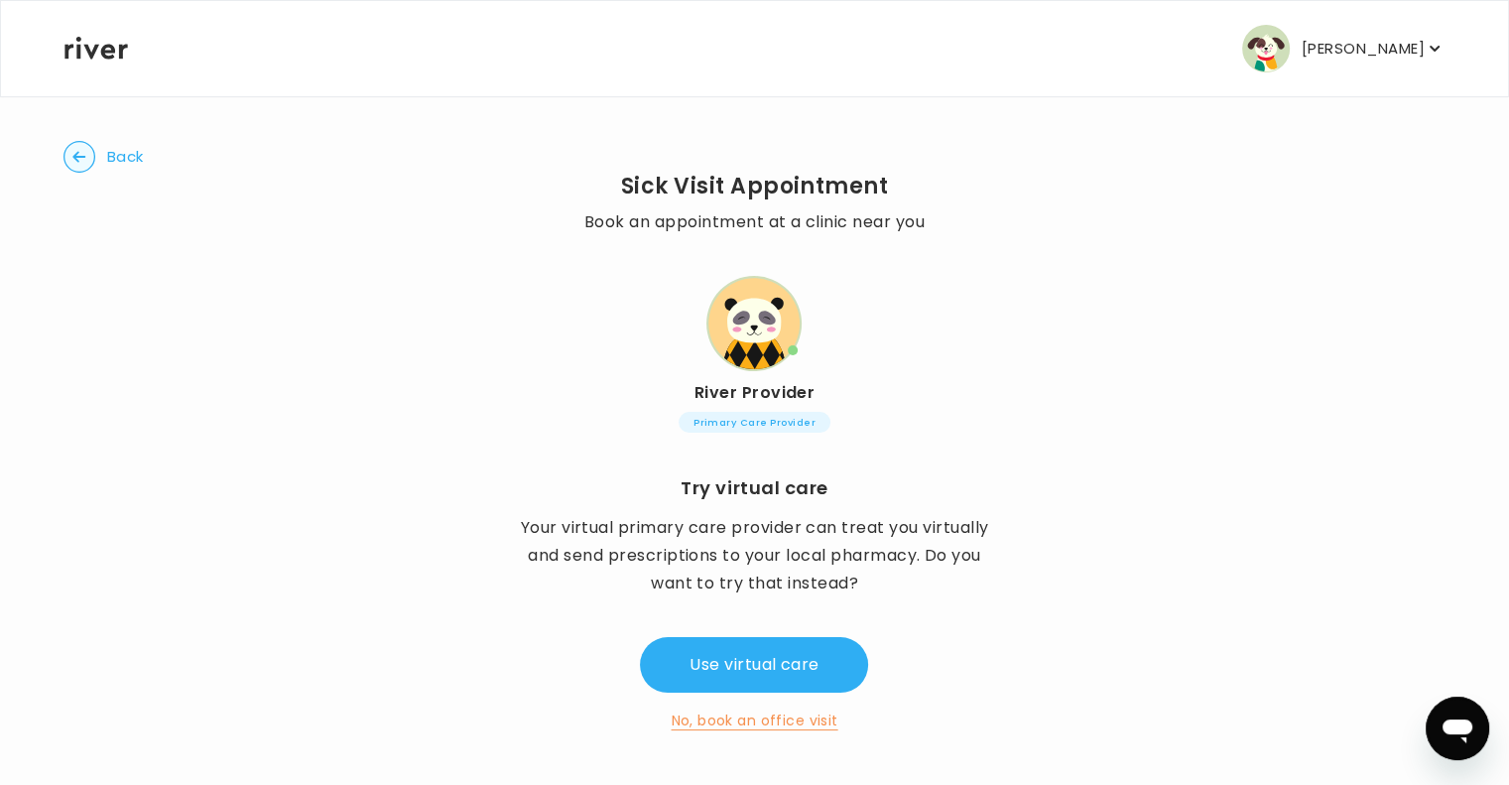
scroll to position [12, 0]
click at [79, 142] on circle "button" at bounding box center [79, 155] width 31 height 31
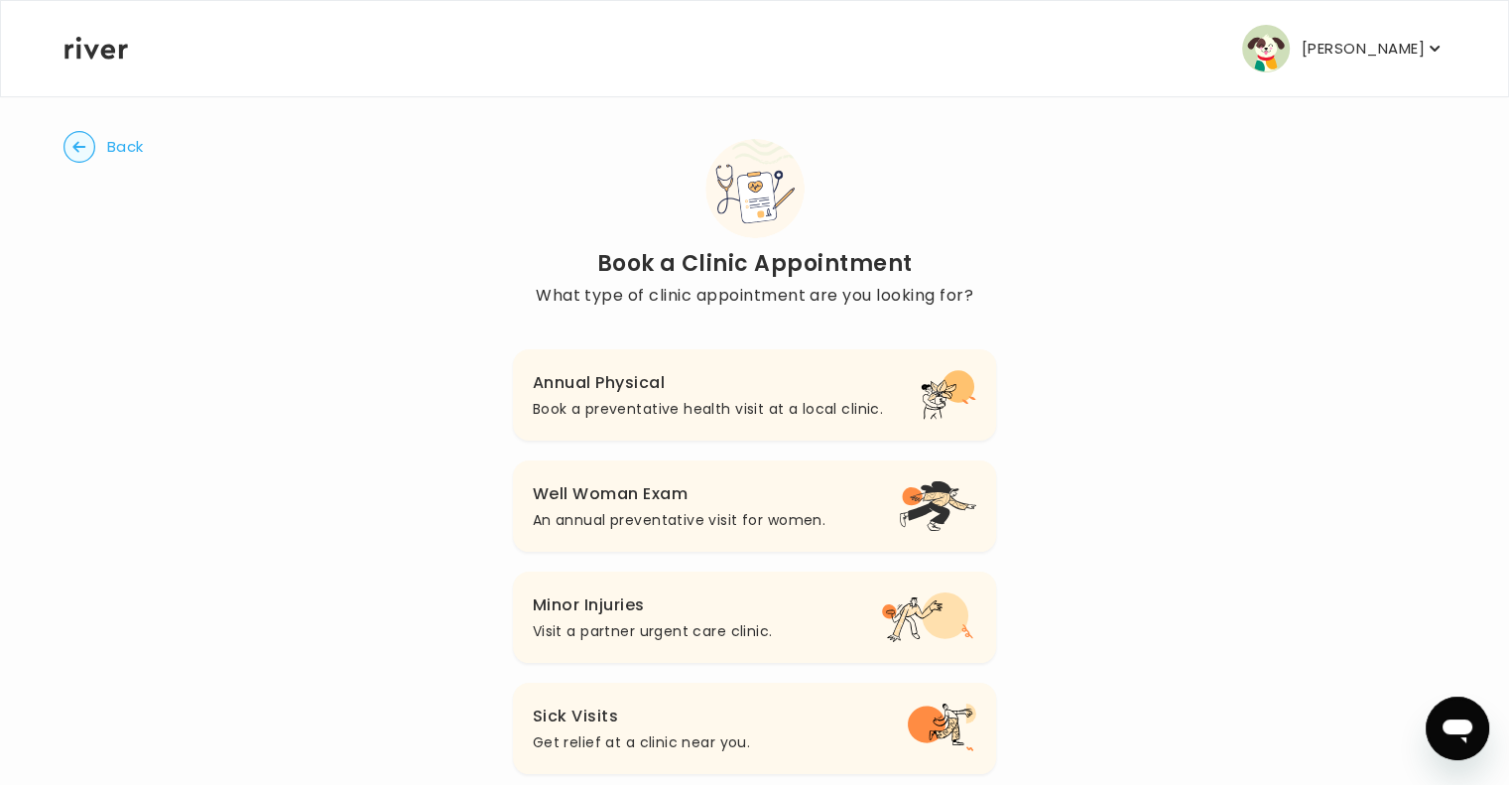
scroll to position [173, 0]
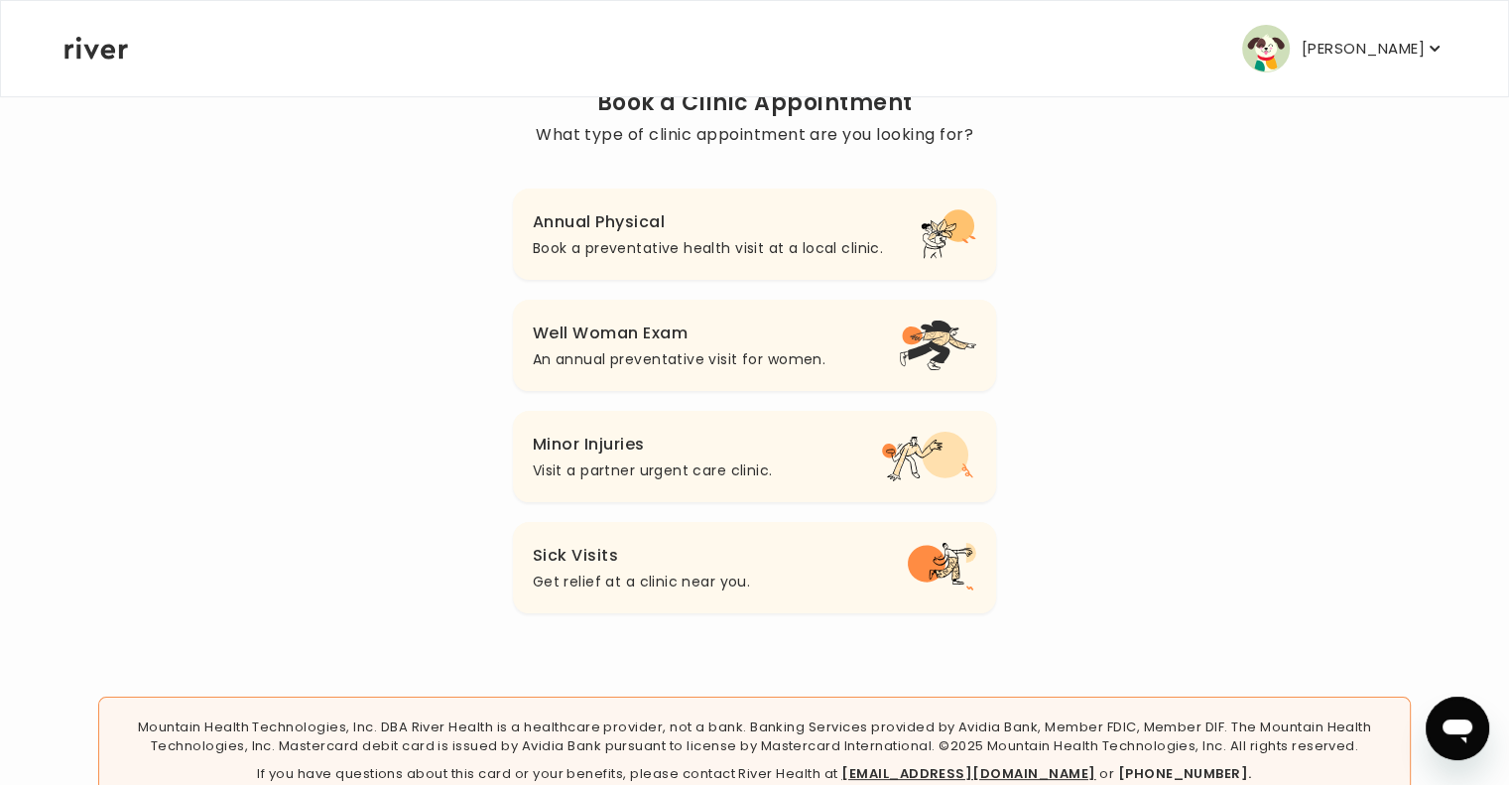
click at [80, 33] on div "Jen Fielding Profile Add Family Activate Card Reimbursement Terms of Service Pr…" at bounding box center [754, 48] width 1380 height 95
click at [97, 62] on div "Jen Fielding Profile Add Family Activate Card Reimbursement Terms of Service Pr…" at bounding box center [754, 48] width 1380 height 95
click at [83, 55] on icon at bounding box center [95, 48] width 63 height 23
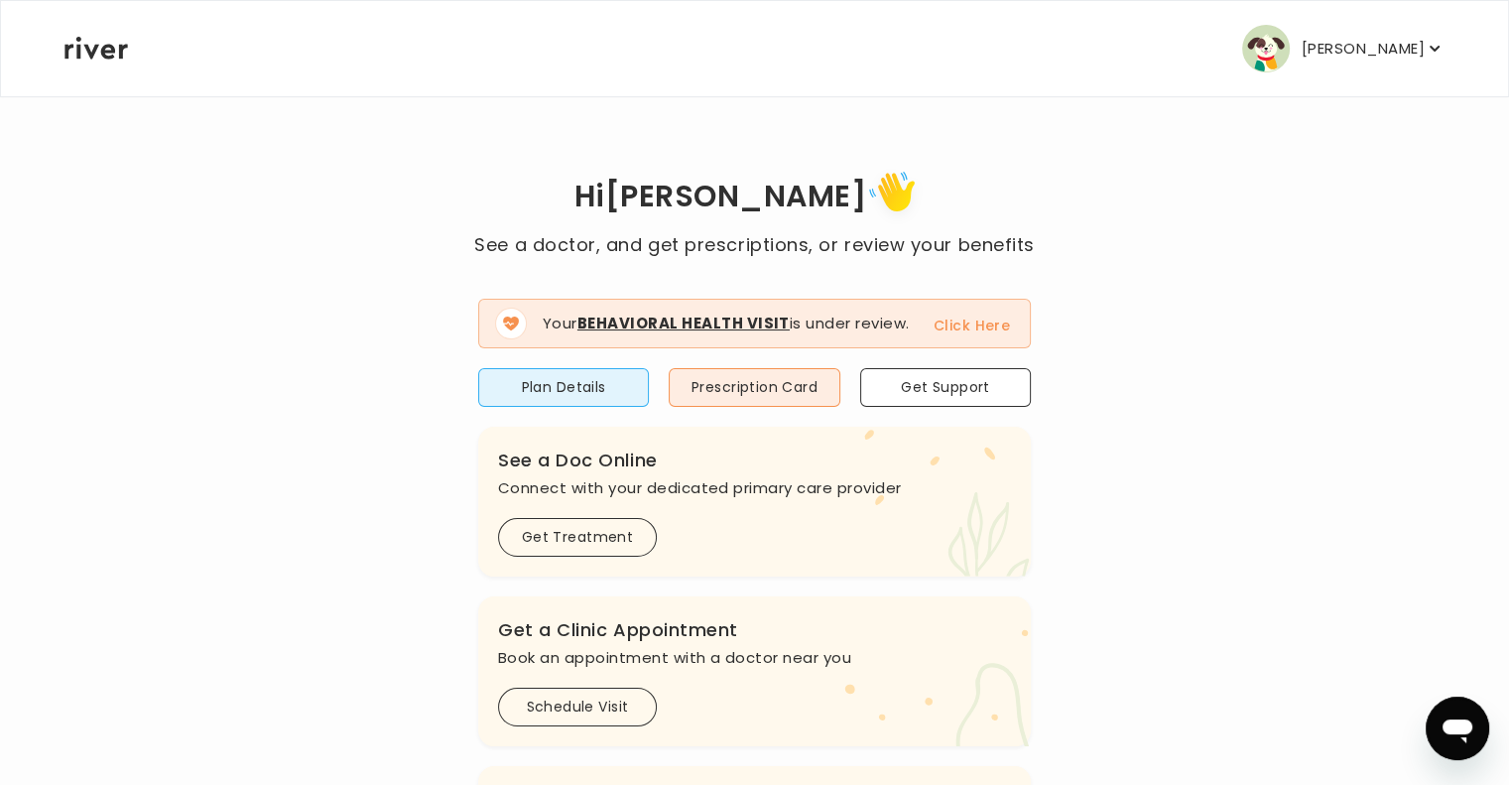
click at [74, 35] on div "Jen Fielding Profile Add Family Activate Card Reimbursement Terms of Service Pr…" at bounding box center [754, 48] width 1380 height 95
click at [108, 57] on icon at bounding box center [95, 48] width 63 height 23
click at [1357, 28] on button "[PERSON_NAME]" at bounding box center [1343, 49] width 202 height 48
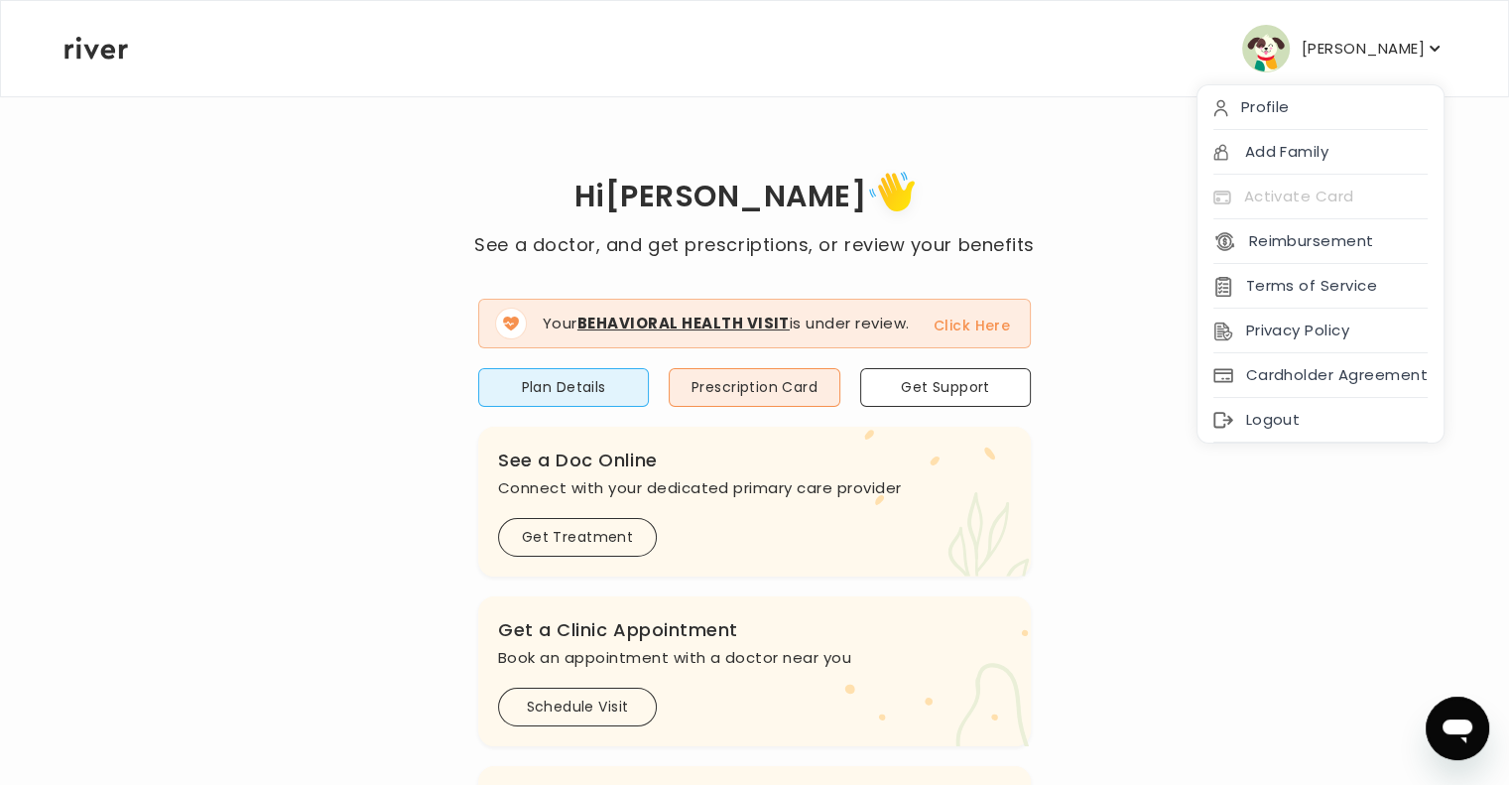
click at [1287, 108] on div "Profile" at bounding box center [1320, 107] width 246 height 45
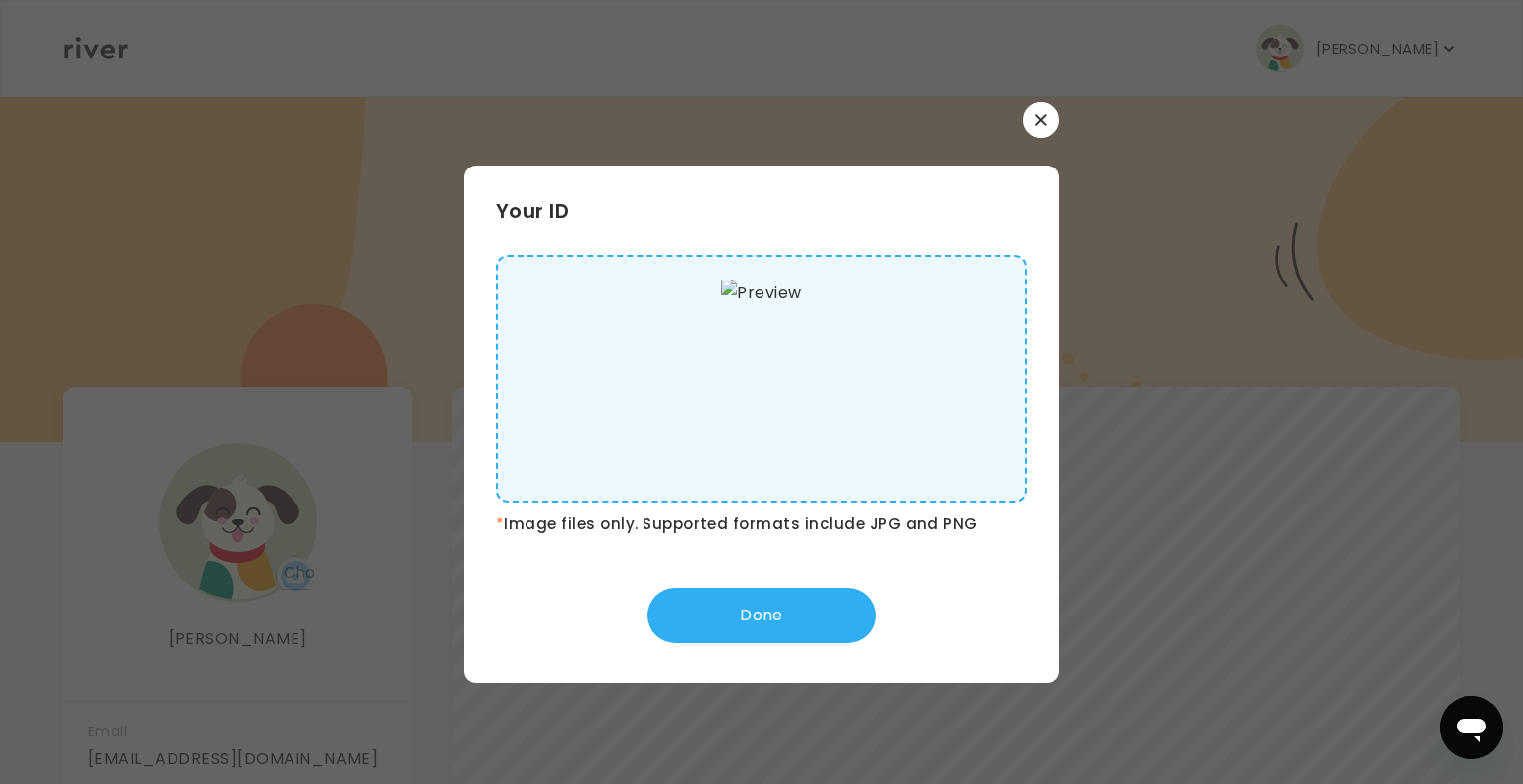
click at [1042, 118] on icon "button" at bounding box center [1040, 119] width 11 height 11
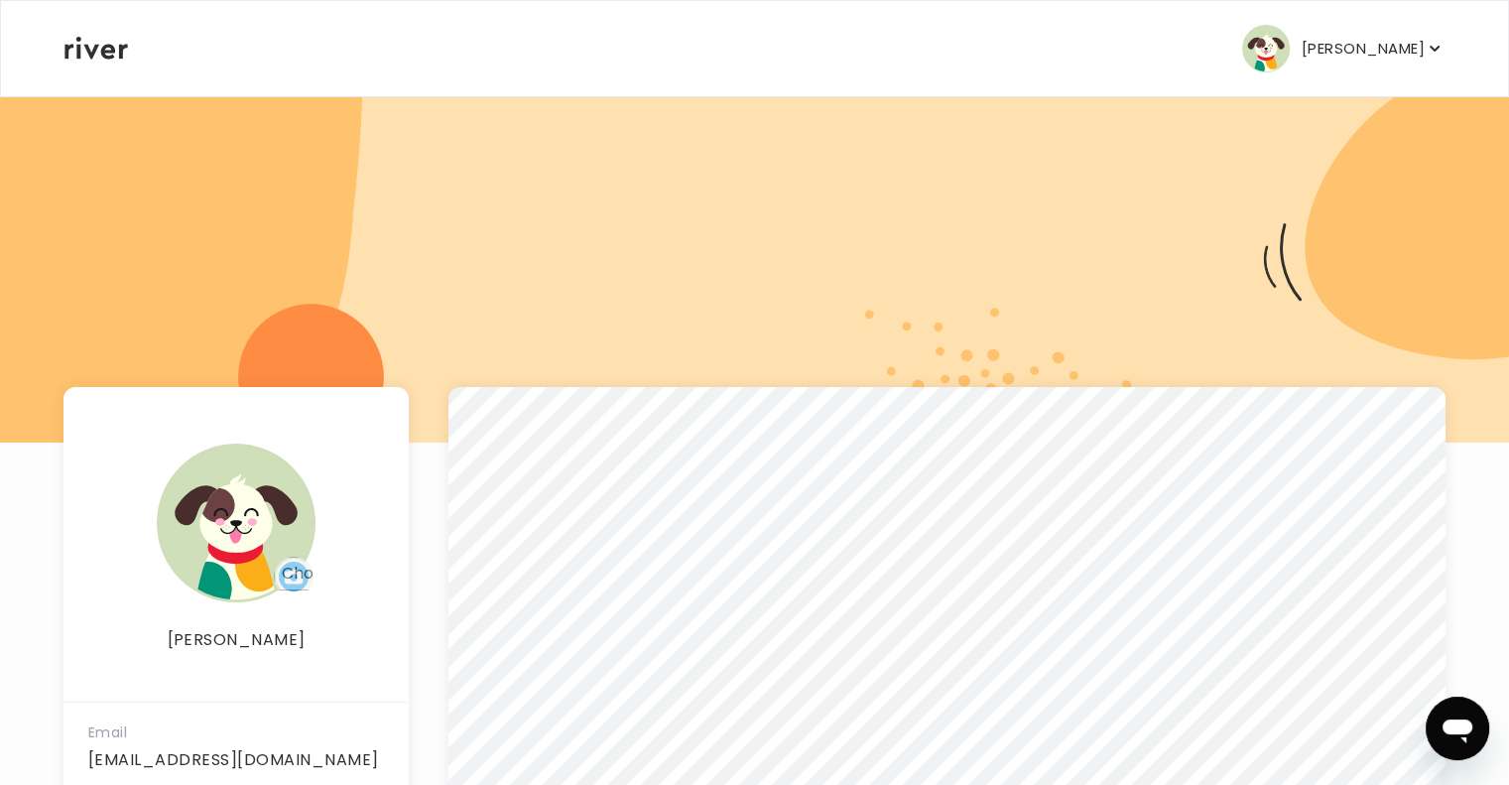
click at [1392, 53] on p "[PERSON_NAME]" at bounding box center [1362, 49] width 123 height 28
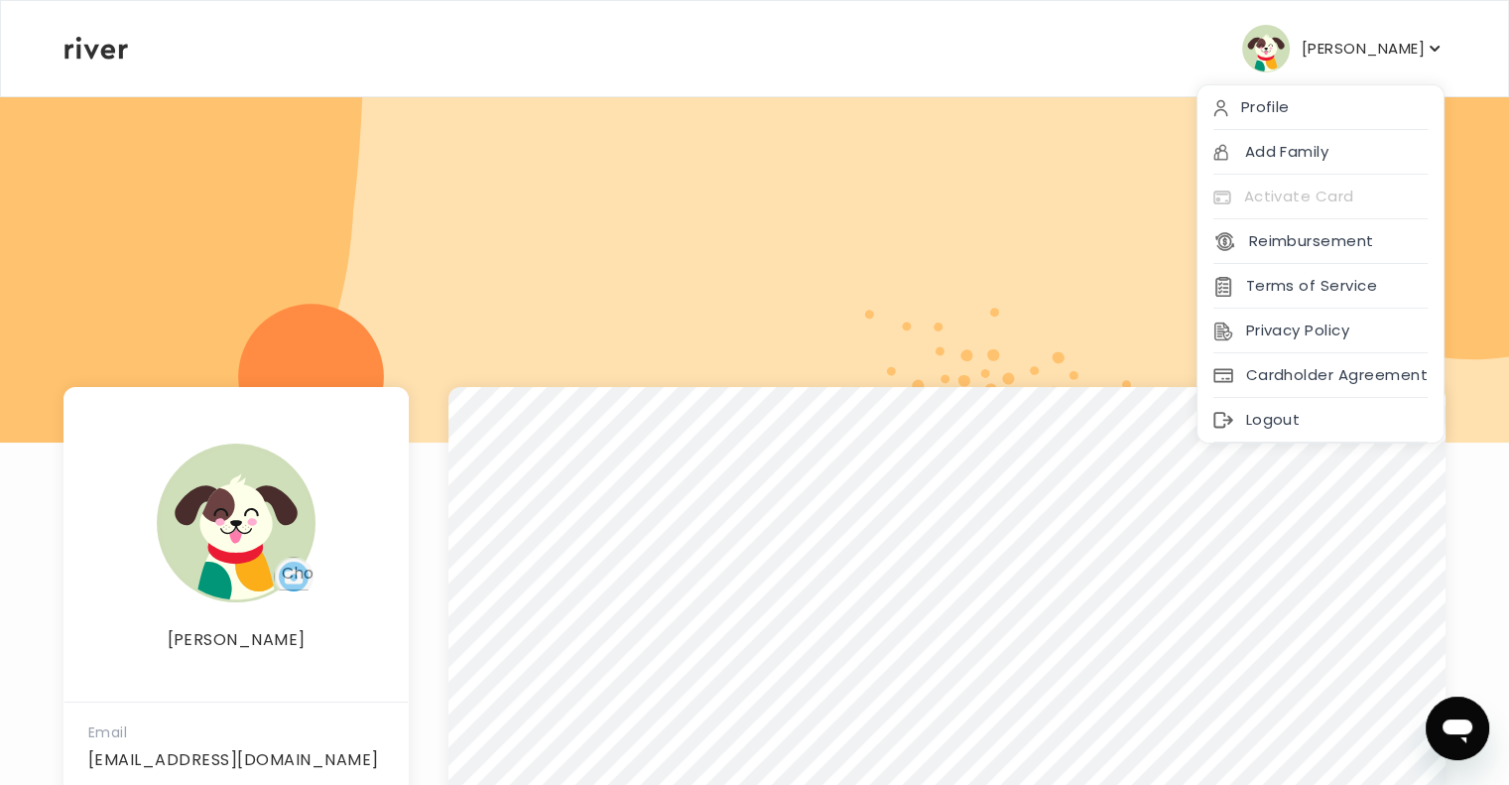
click at [1356, 259] on div "Reimbursement" at bounding box center [1320, 241] width 246 height 45
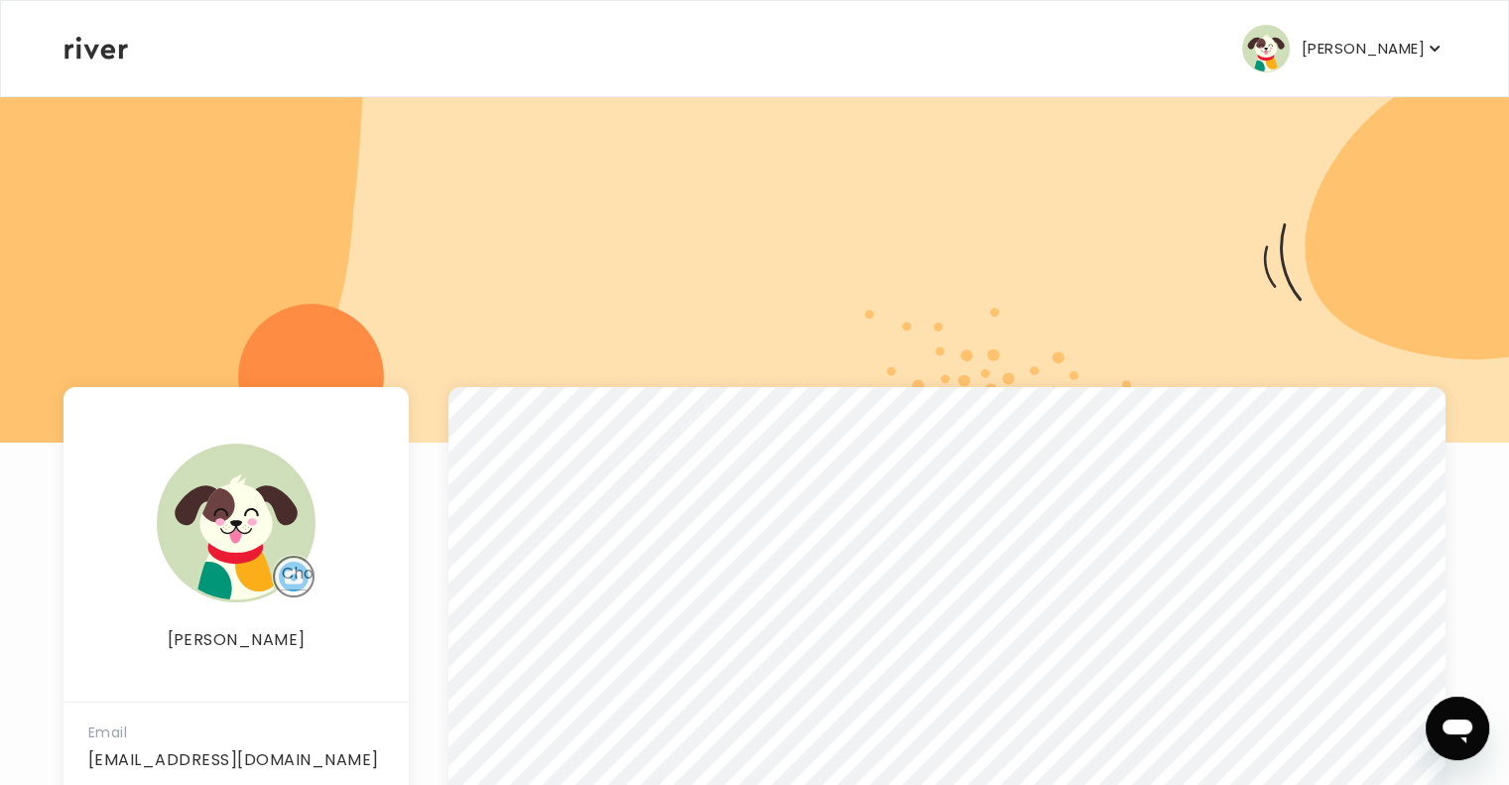
click at [302, 568] on input "file" at bounding box center [294, 576] width 40 height 40
type input "**********"
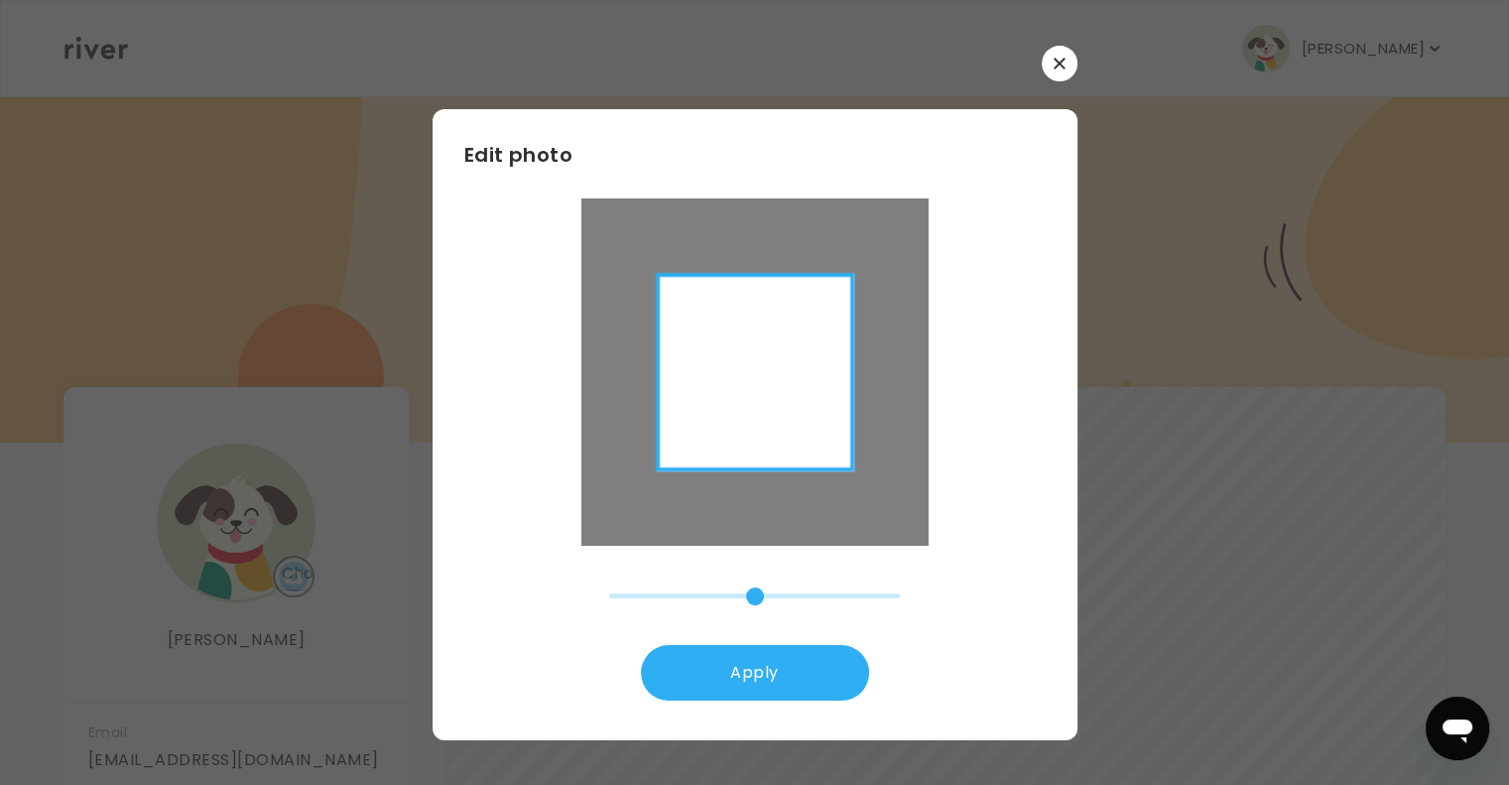
type input "******"
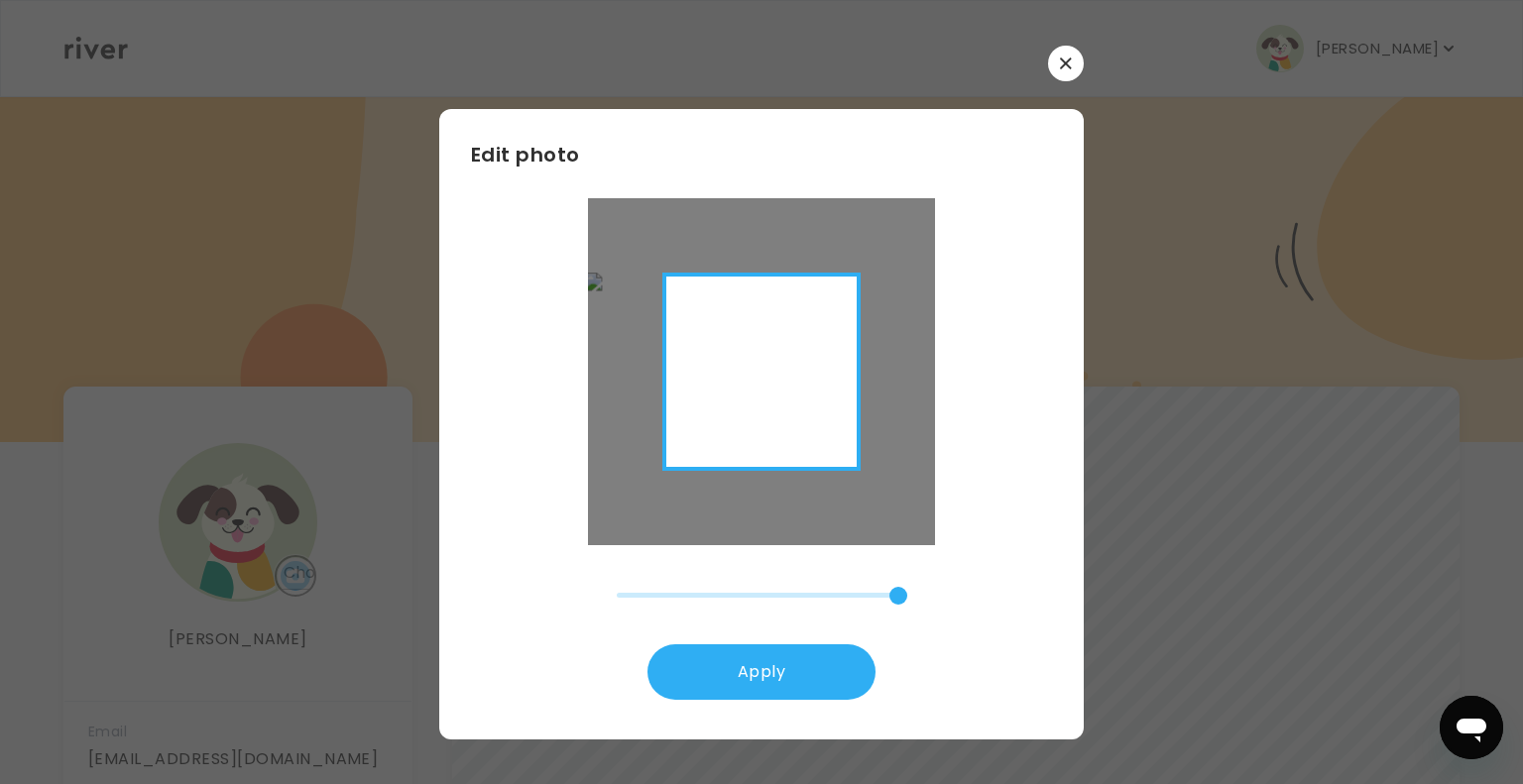
drag, startPoint x: 758, startPoint y: 368, endPoint x: 754, endPoint y: 485, distance: 117.1
click at [754, 485] on div at bounding box center [757, 473] width 347 height 404
click at [742, 665] on button "Apply" at bounding box center [762, 672] width 228 height 56
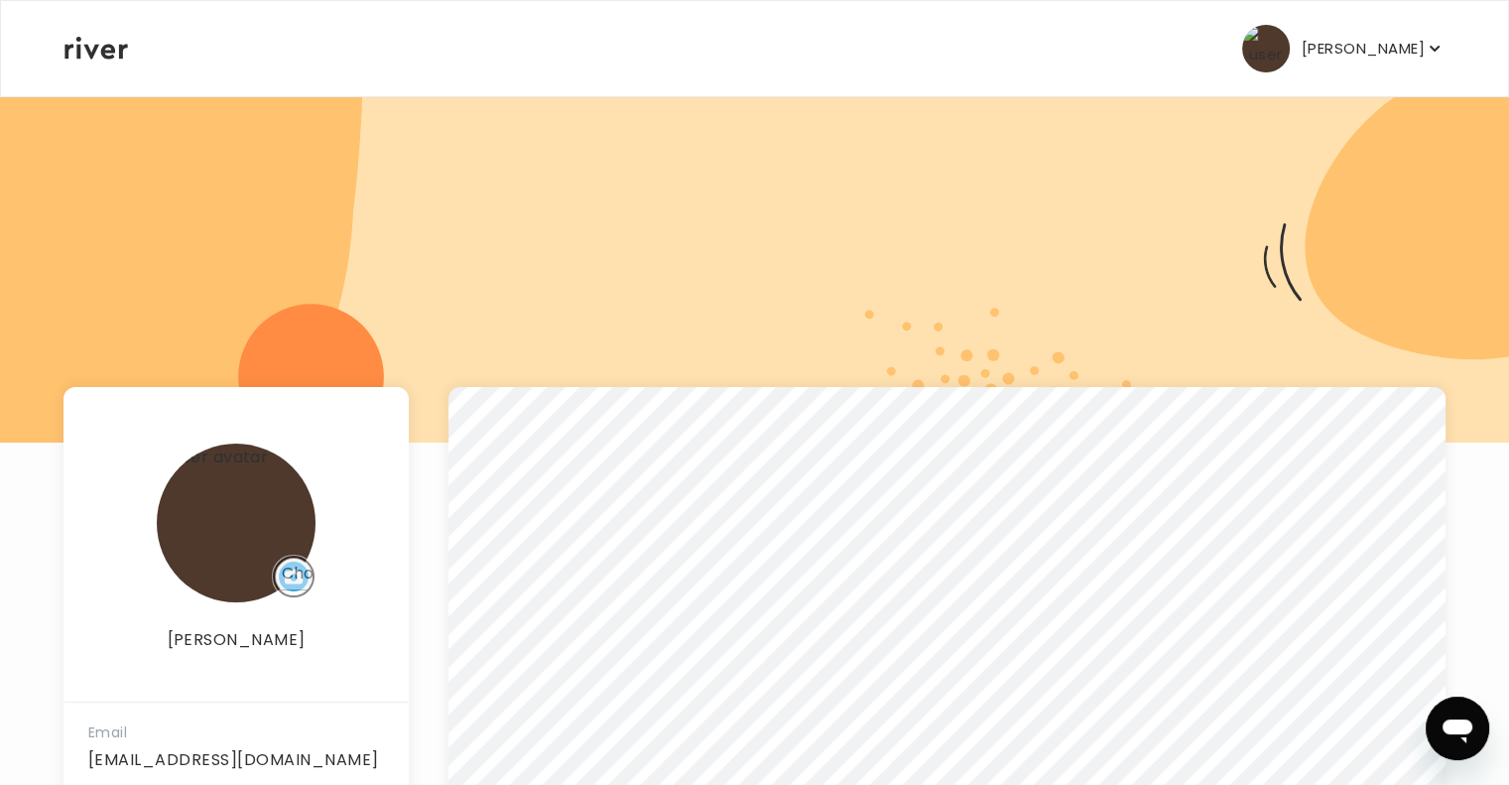
click at [300, 573] on input "file" at bounding box center [294, 576] width 40 height 40
type input "**********"
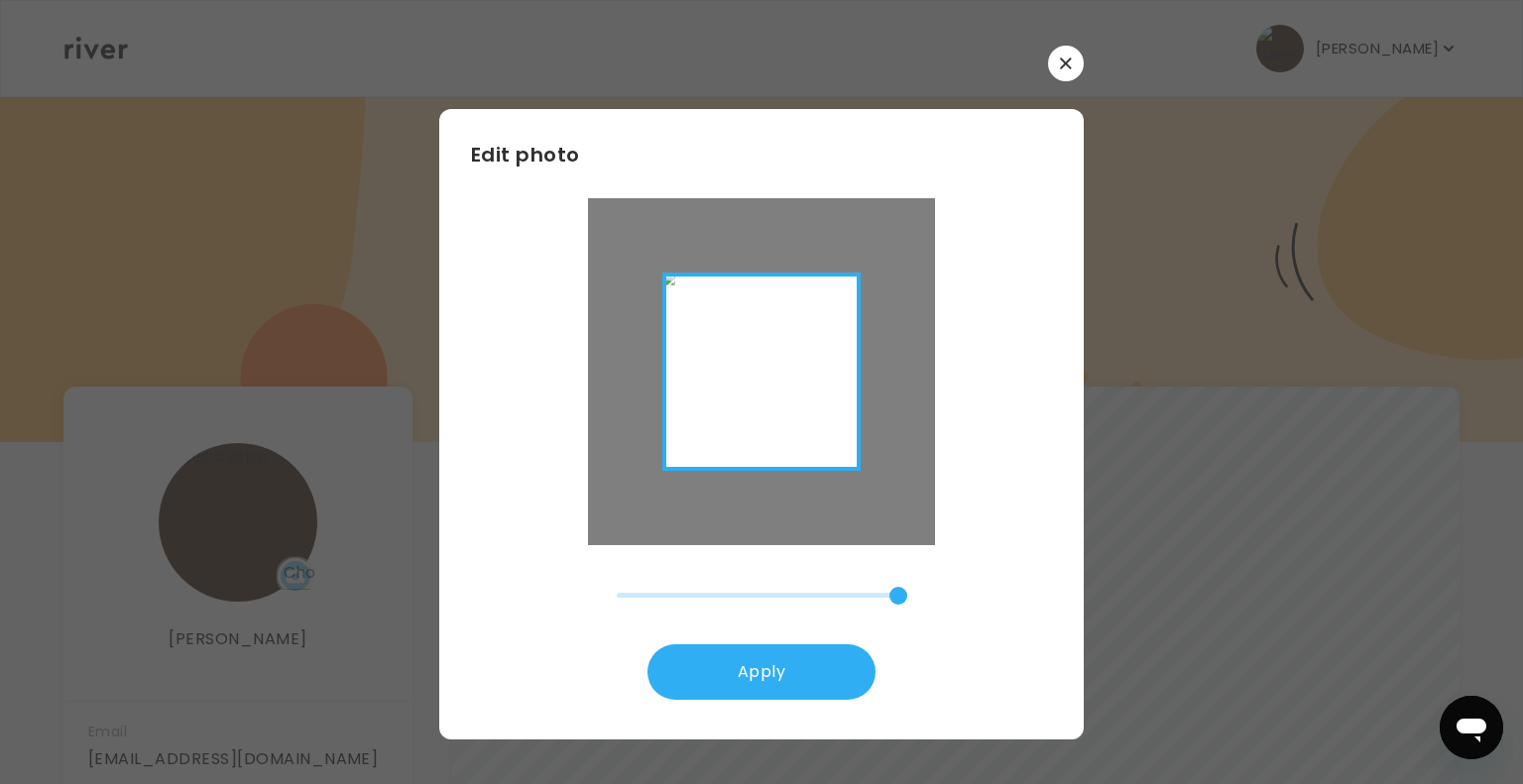
drag, startPoint x: 856, startPoint y: 590, endPoint x: 613, endPoint y: 592, distance: 243.0
type input "***"
click at [617, 592] on input "zoom" at bounding box center [762, 594] width 291 height 21
click at [670, 669] on button "Apply" at bounding box center [762, 672] width 228 height 56
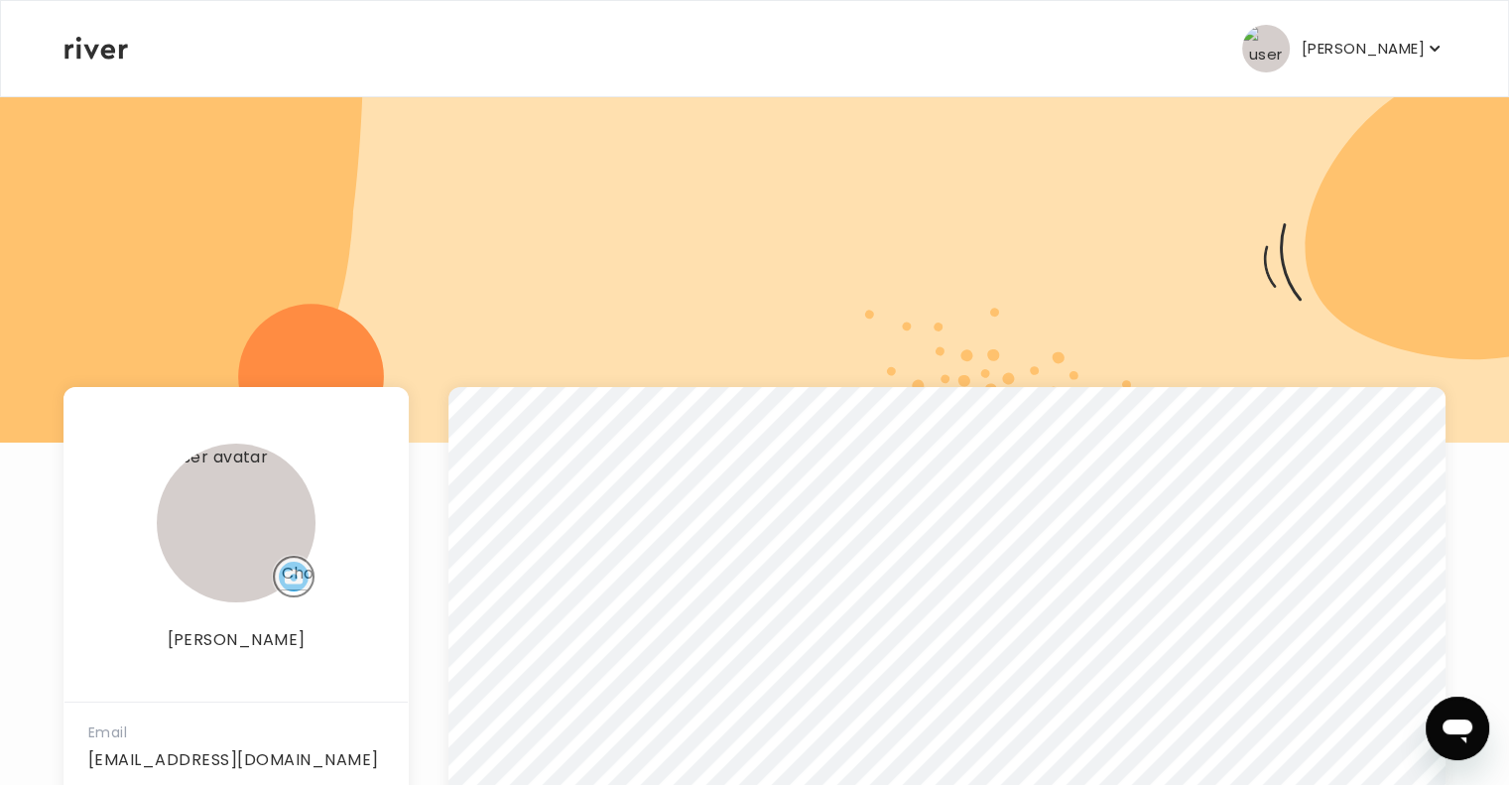
click at [293, 570] on input "file" at bounding box center [294, 576] width 40 height 40
type input "**********"
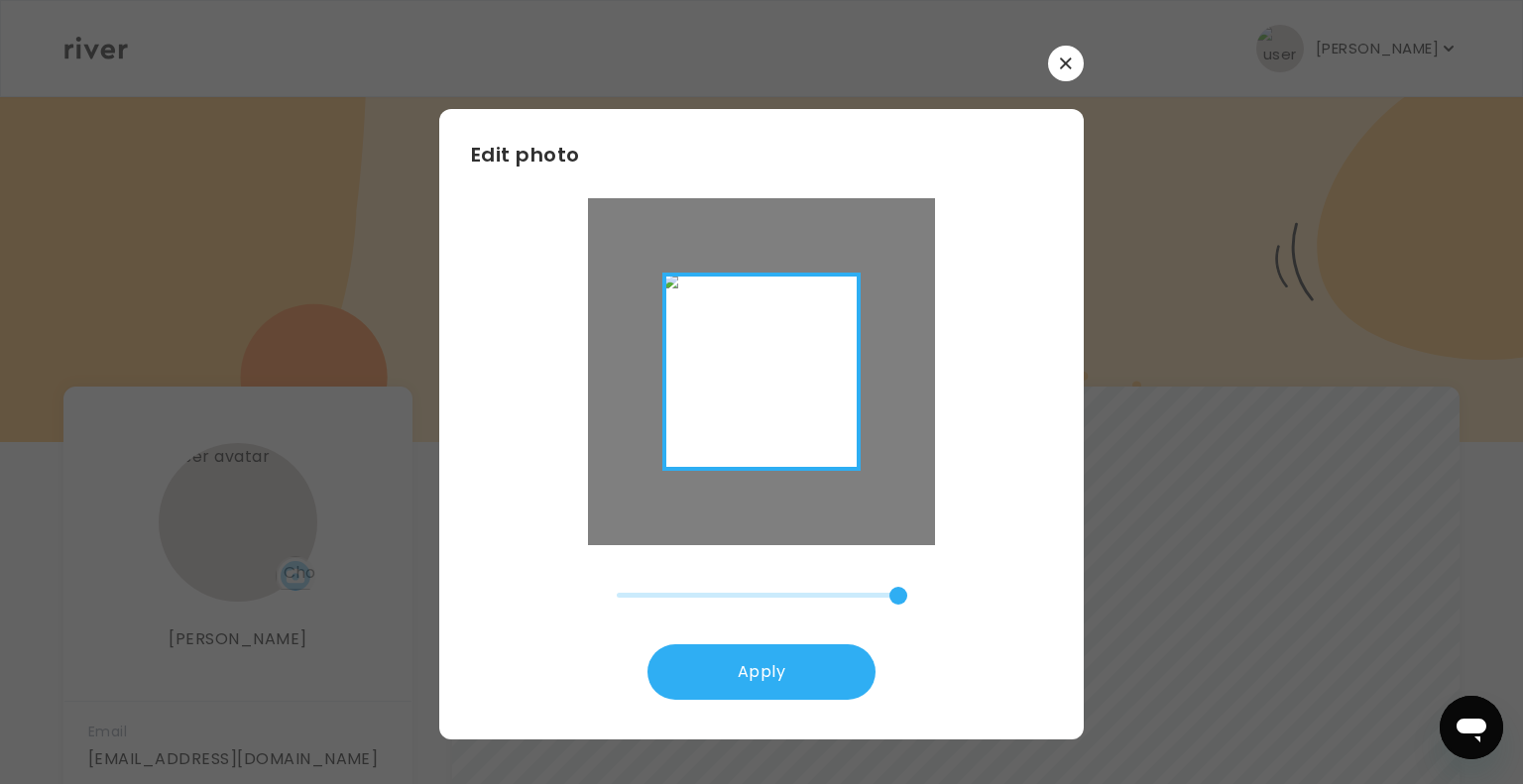
drag, startPoint x: 896, startPoint y: 589, endPoint x: 541, endPoint y: 576, distance: 355.2
click at [617, 584] on input "zoom" at bounding box center [762, 594] width 291 height 21
drag, startPoint x: 626, startPoint y: 592, endPoint x: 742, endPoint y: 587, distance: 116.1
type input "******"
click at [742, 587] on input "zoom" at bounding box center [762, 594] width 291 height 21
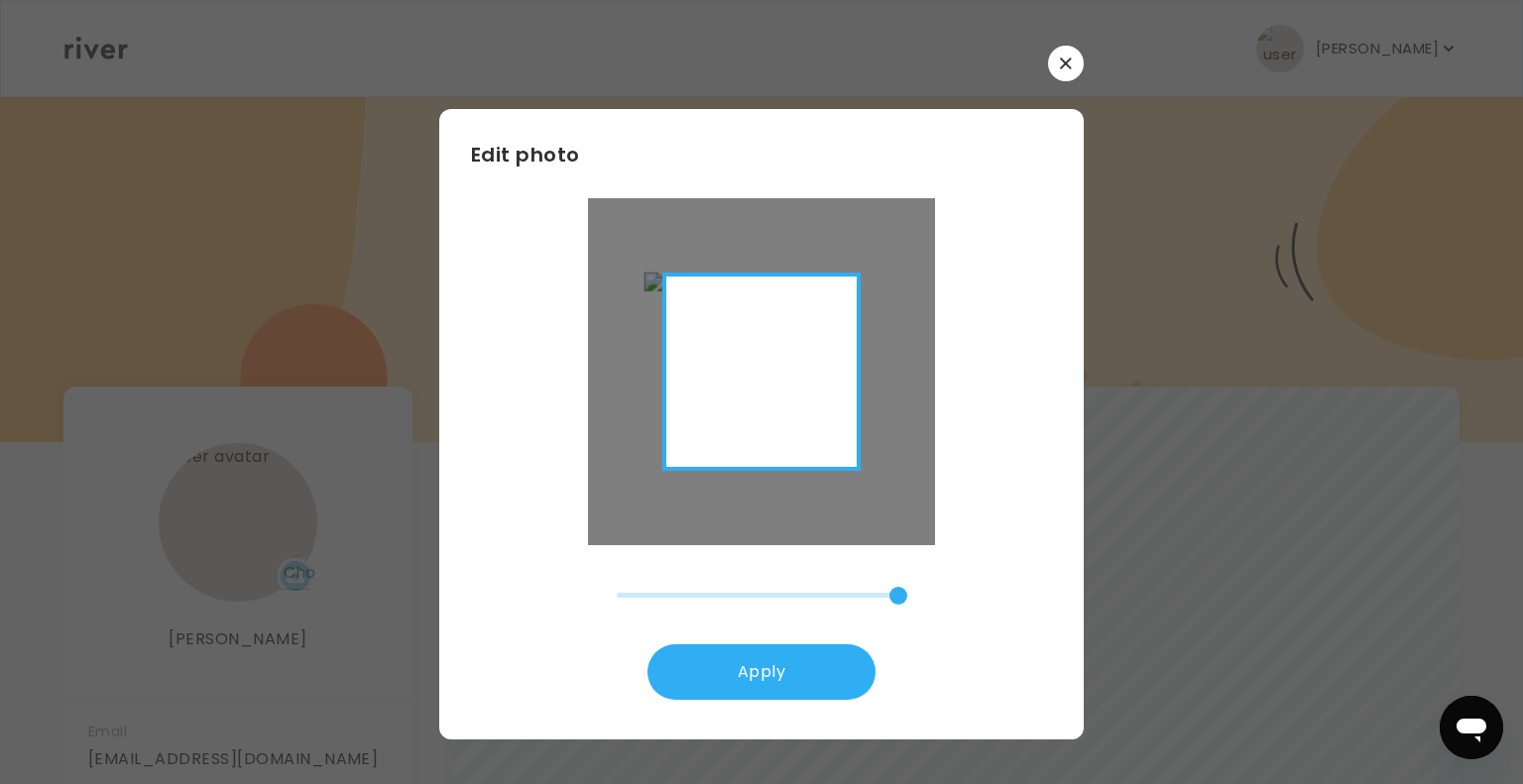
drag, startPoint x: 800, startPoint y: 325, endPoint x: 803, endPoint y: 355, distance: 30.1
click at [803, 355] on div at bounding box center [764, 392] width 241 height 241
click at [708, 675] on button "Apply" at bounding box center [762, 672] width 228 height 56
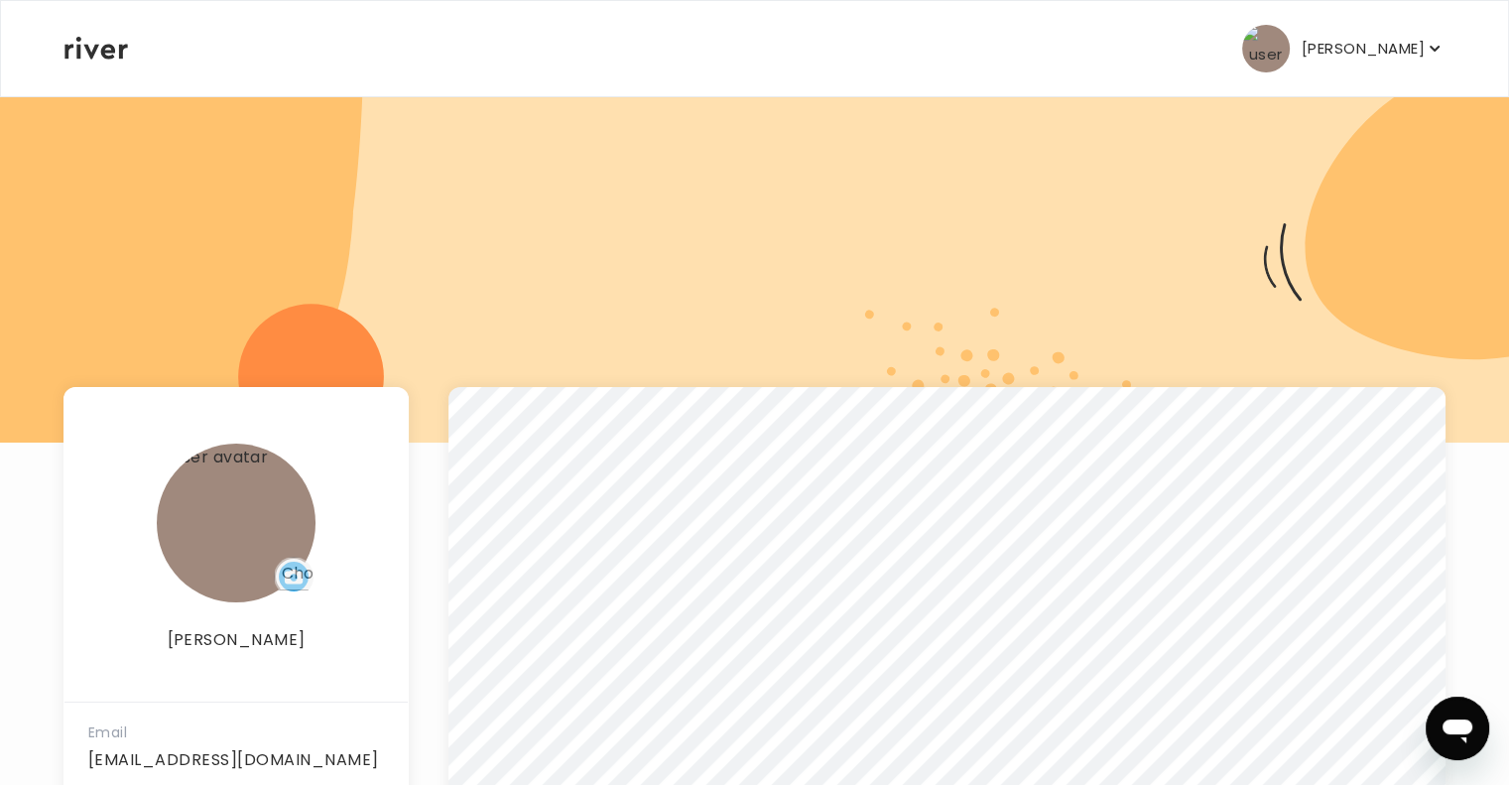
click at [1434, 28] on button "[PERSON_NAME]" at bounding box center [1343, 49] width 202 height 48
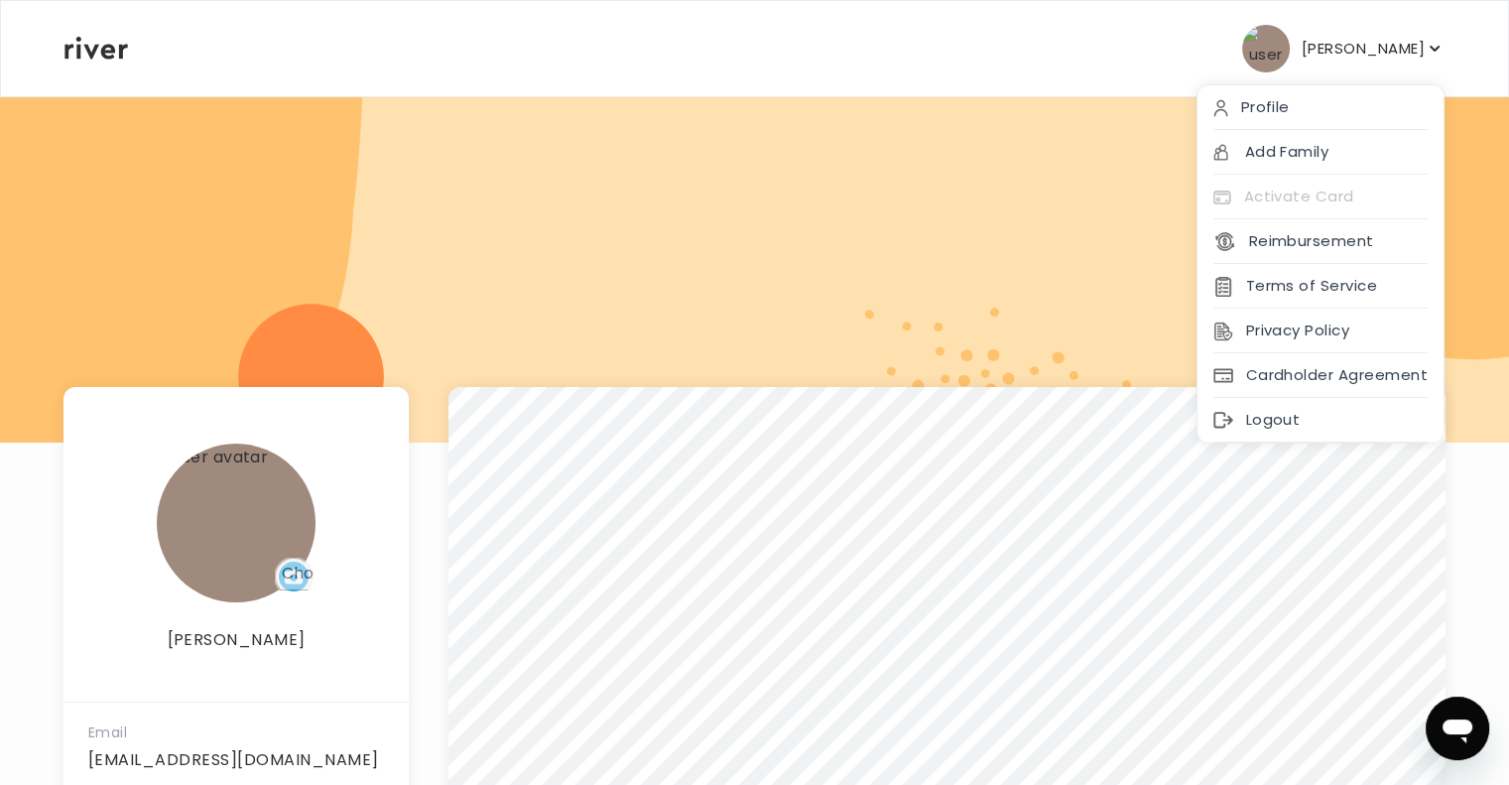
click at [1369, 269] on div "Terms of Service" at bounding box center [1320, 286] width 246 height 45
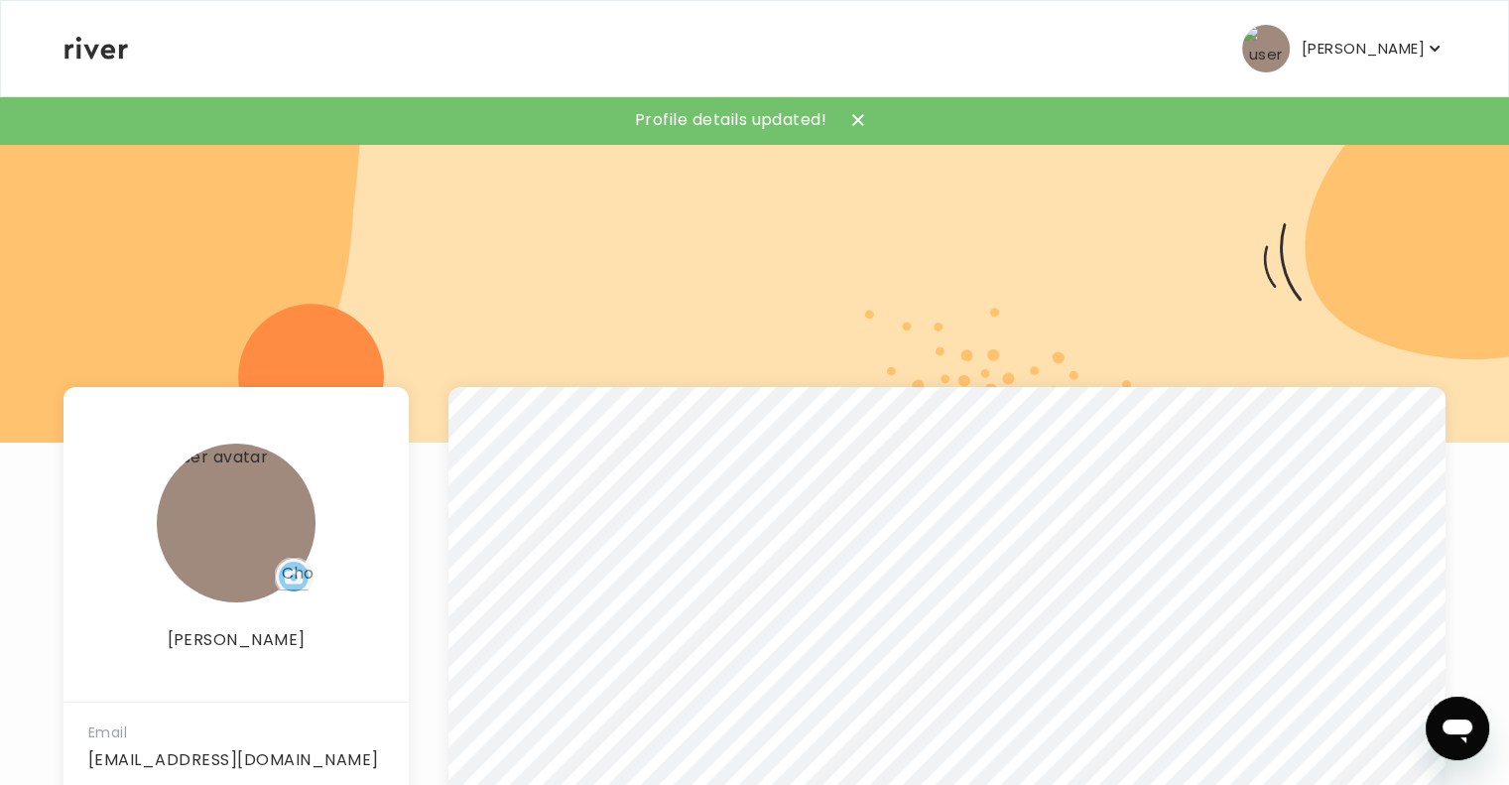
click at [96, 55] on icon at bounding box center [95, 48] width 63 height 23
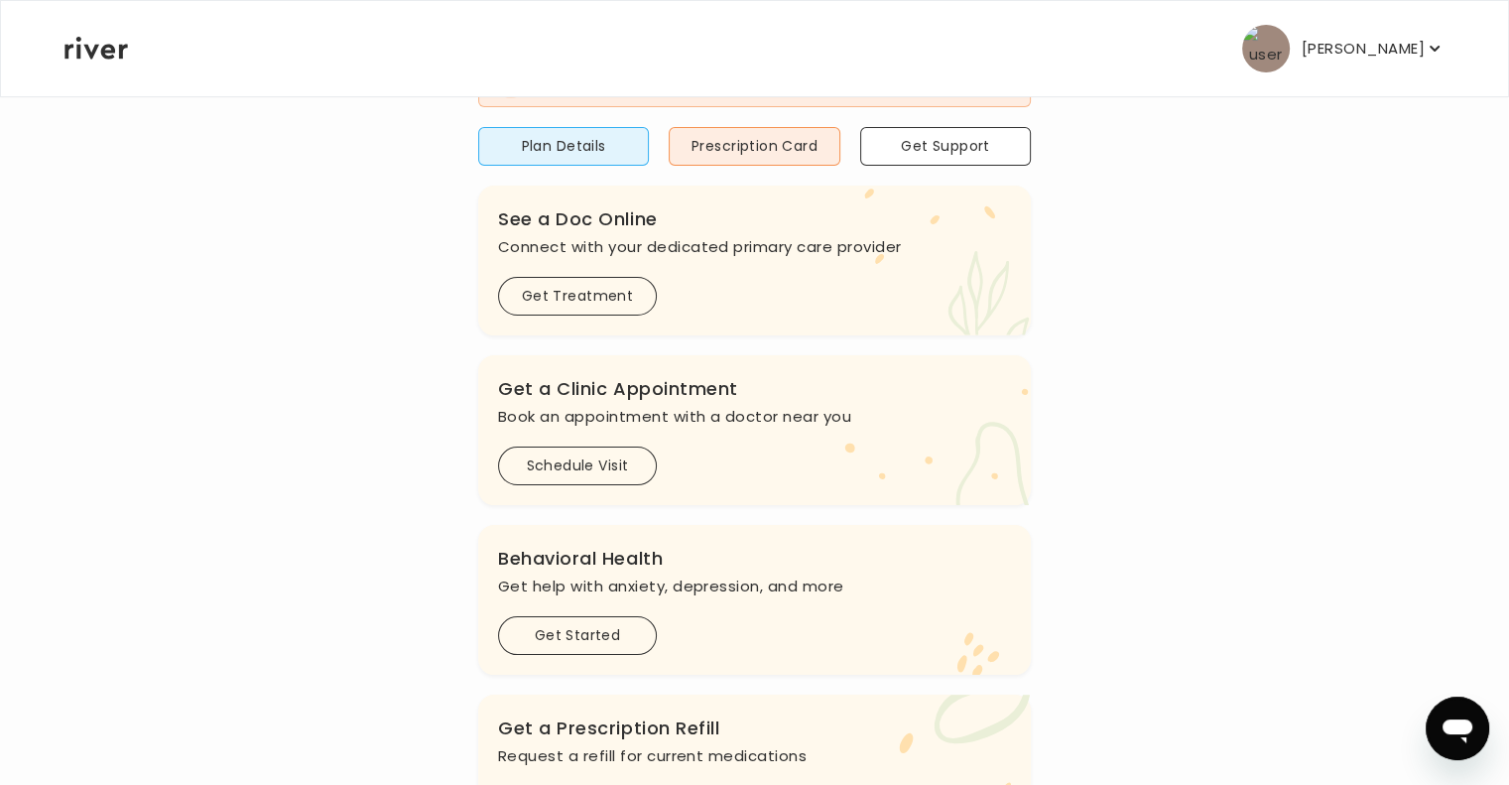
scroll to position [242, 0]
click at [608, 465] on button "Schedule Visit" at bounding box center [577, 464] width 159 height 39
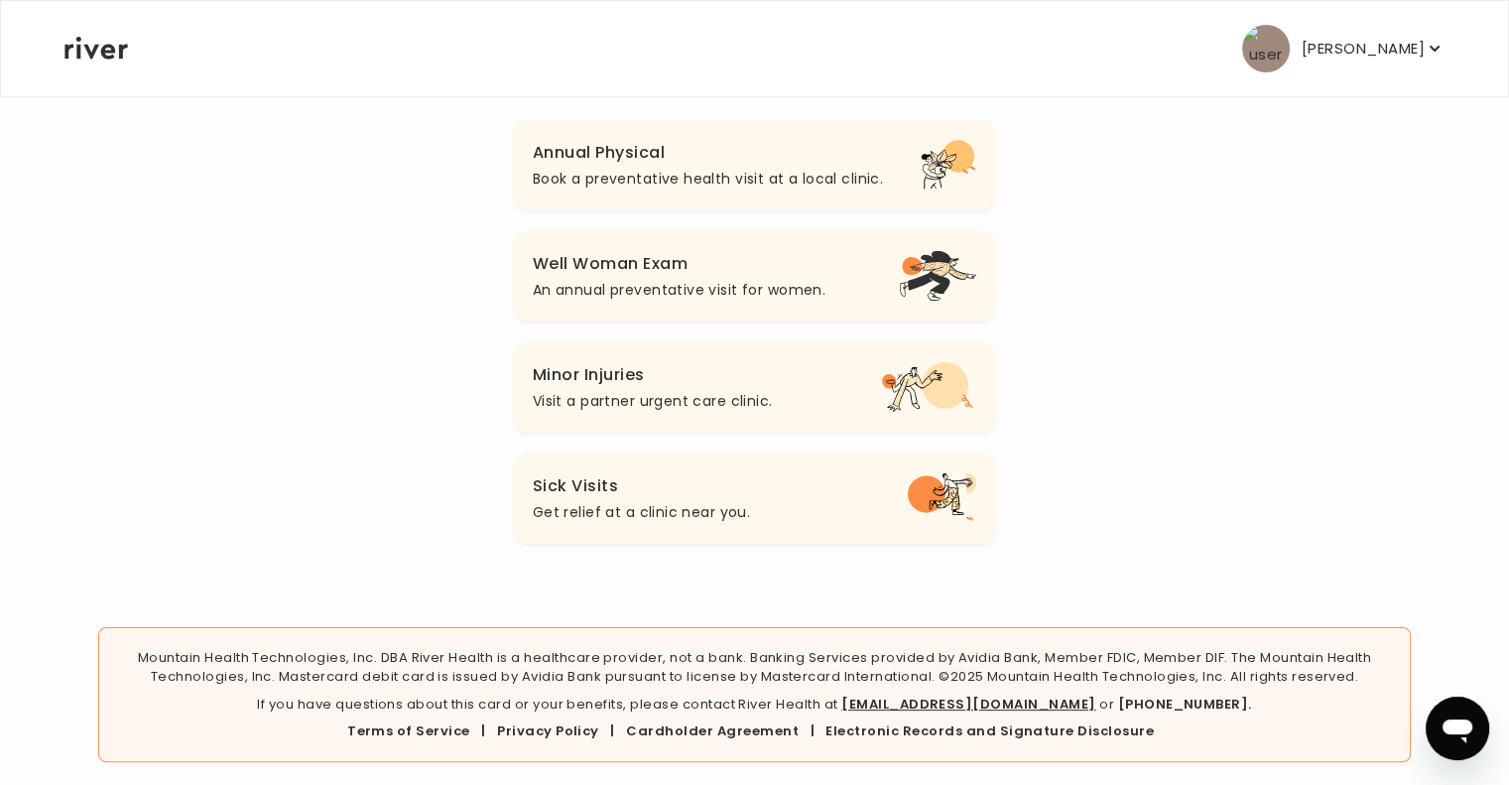
click at [575, 166] on h3 "Annual Physical" at bounding box center [708, 153] width 350 height 28
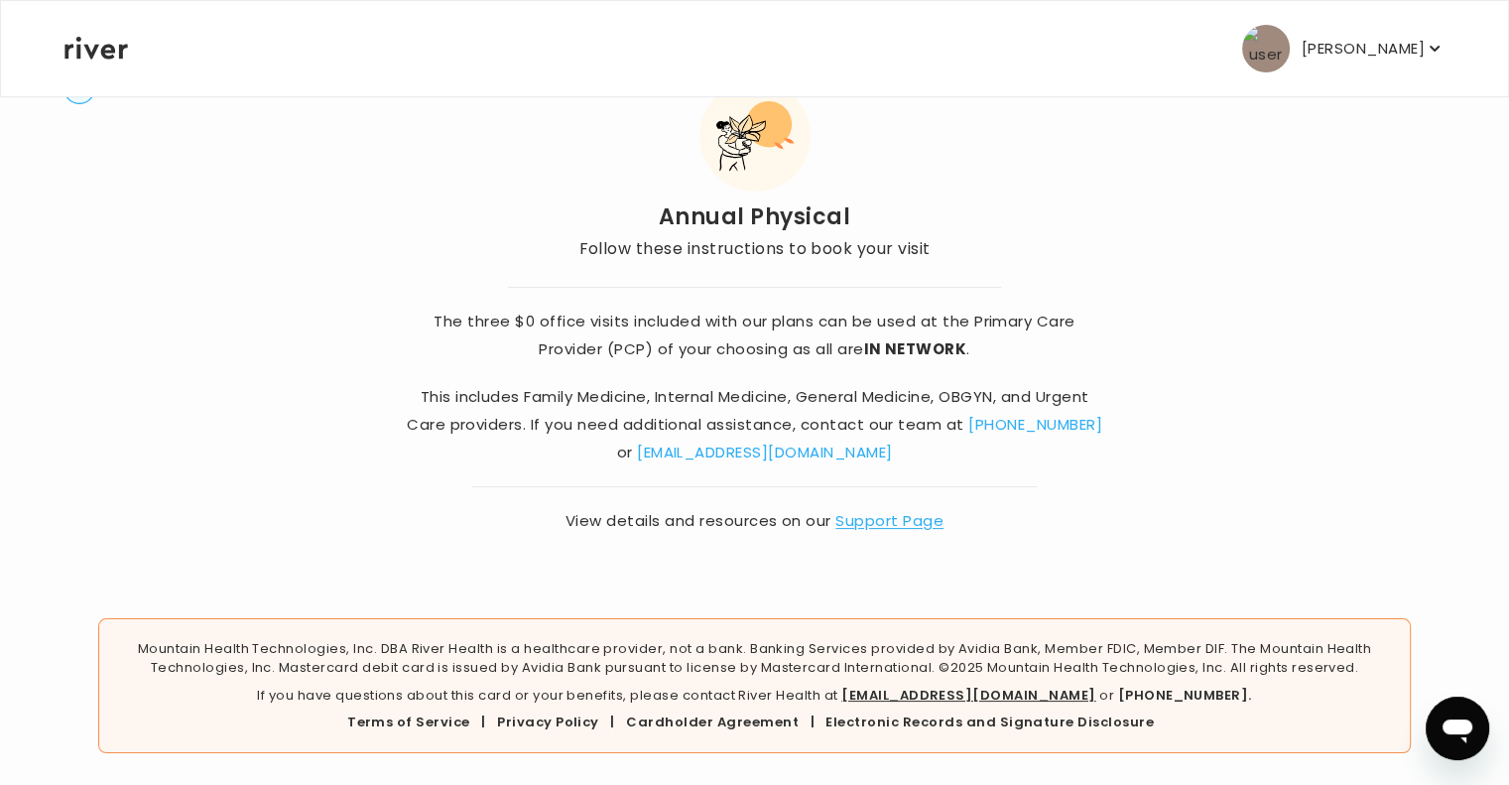
scroll to position [68, 0]
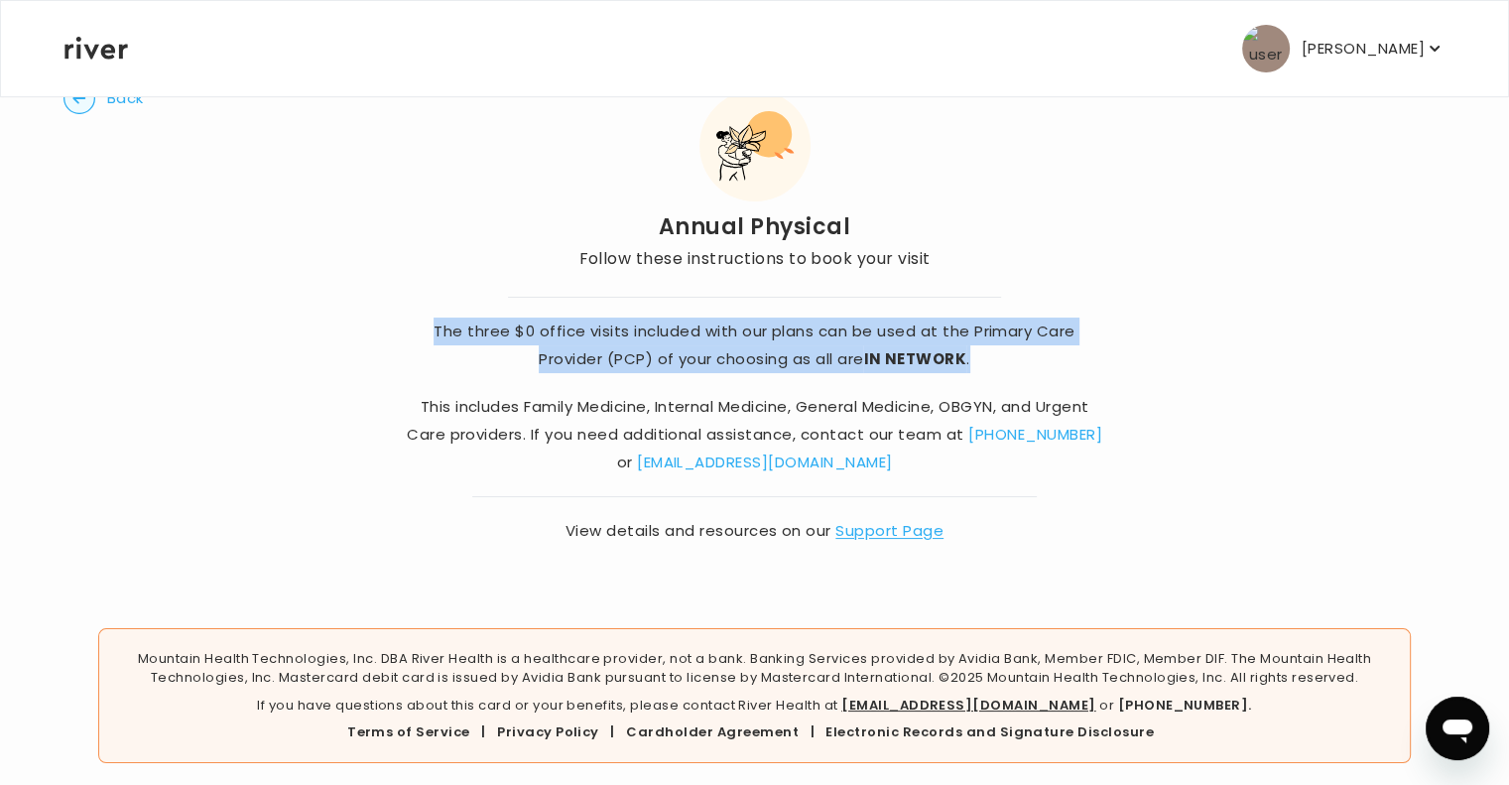
drag, startPoint x: 434, startPoint y: 329, endPoint x: 1049, endPoint y: 357, distance: 615.6
click at [1049, 357] on p "The three $0 office visits included with our plans can be used at the Primary C…" at bounding box center [754, 345] width 704 height 56
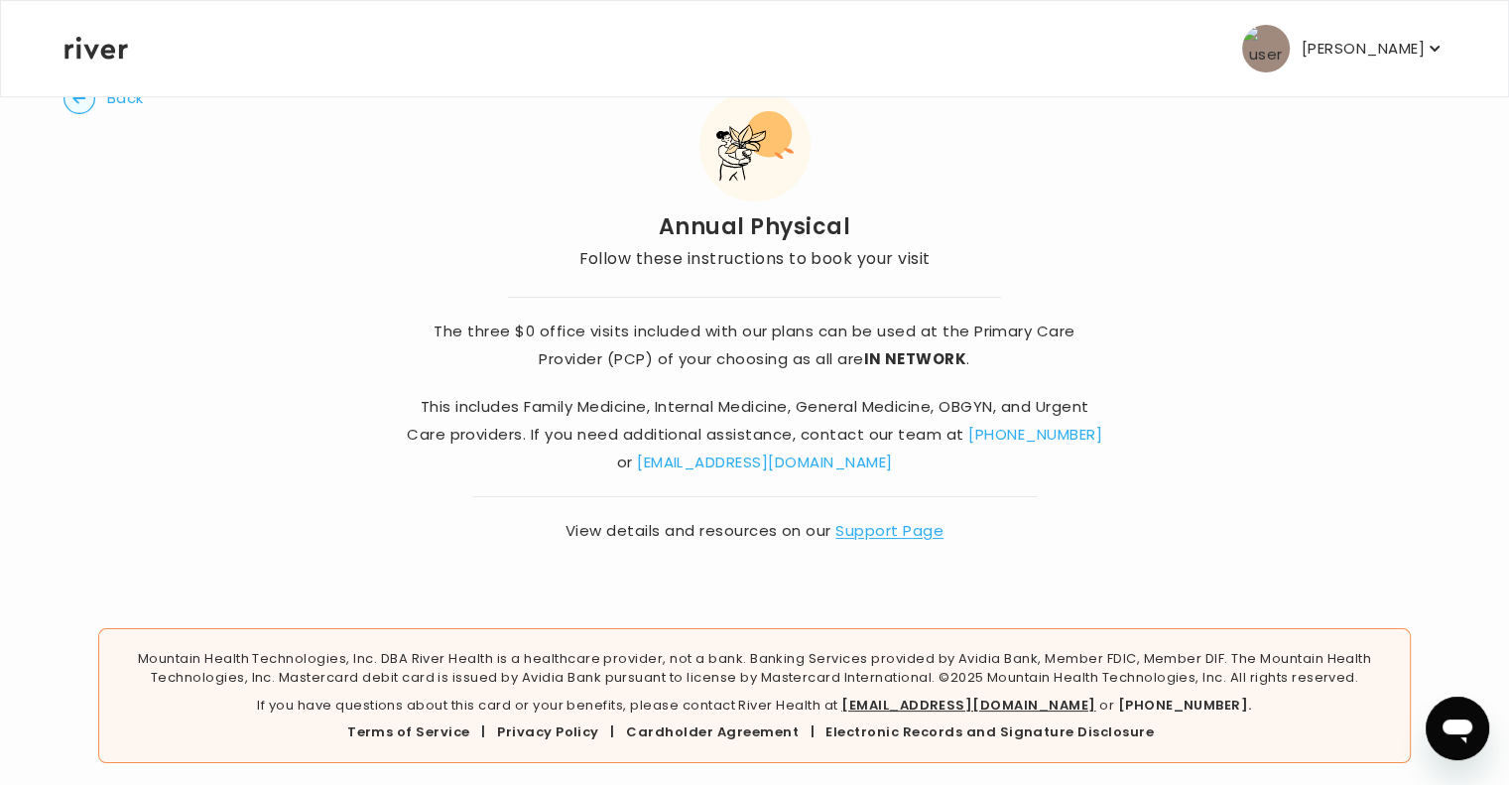
drag, startPoint x: 949, startPoint y: 479, endPoint x: 272, endPoint y: 407, distance: 681.3
click at [272, 407] on div "Back Annual Physical Follow these instructions to book your visit The three $0 …" at bounding box center [754, 313] width 1382 height 573
click at [220, 303] on div "Back Annual Physical Follow these instructions to book your visit The three $0 …" at bounding box center [754, 313] width 1382 height 573
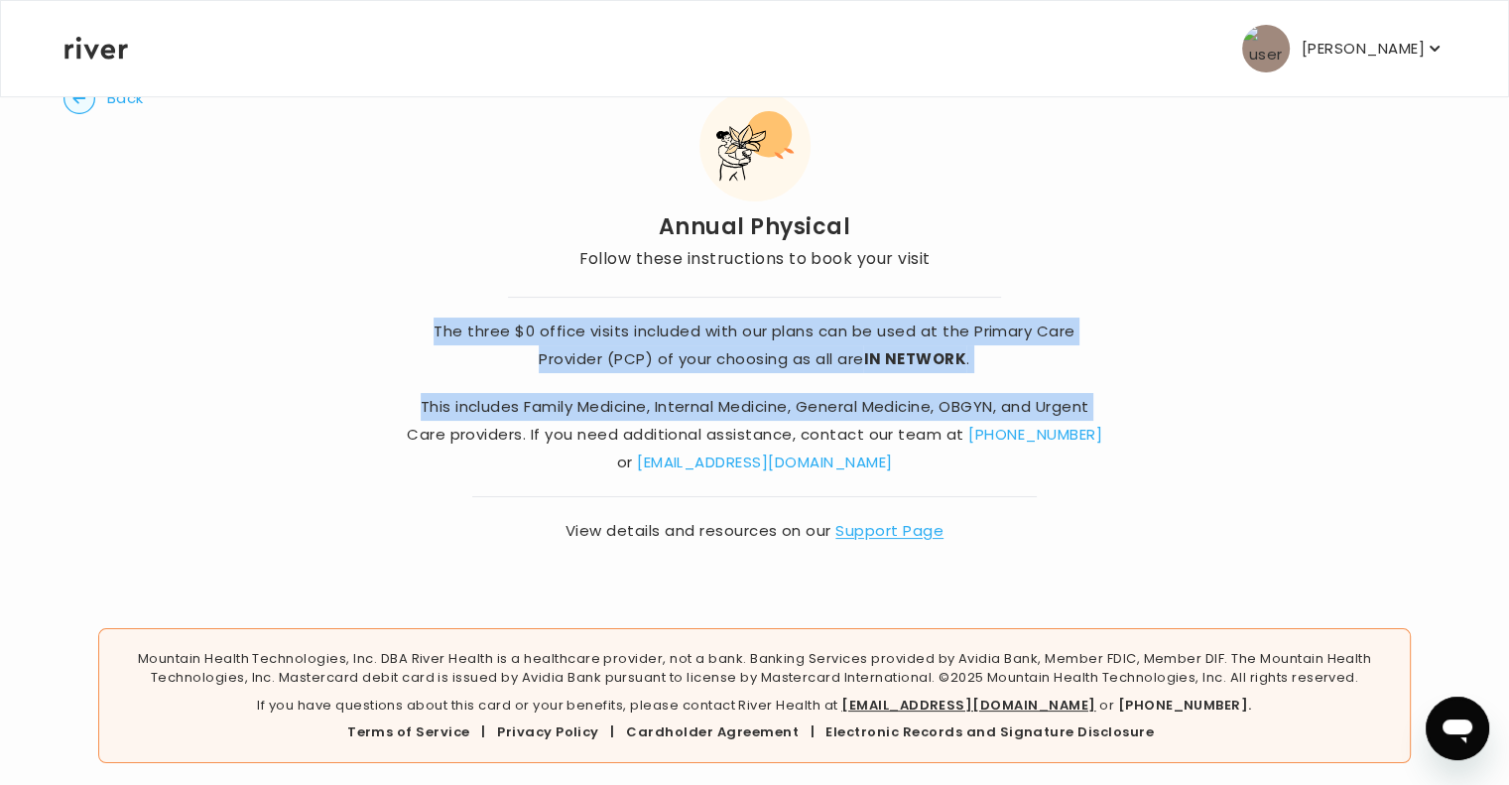
drag, startPoint x: 260, startPoint y: 439, endPoint x: 0, endPoint y: 284, distance: 303.0
click at [0, 284] on main "Back Annual Physical Follow these instructions to book your visit The three $0 …" at bounding box center [754, 363] width 1509 height 863
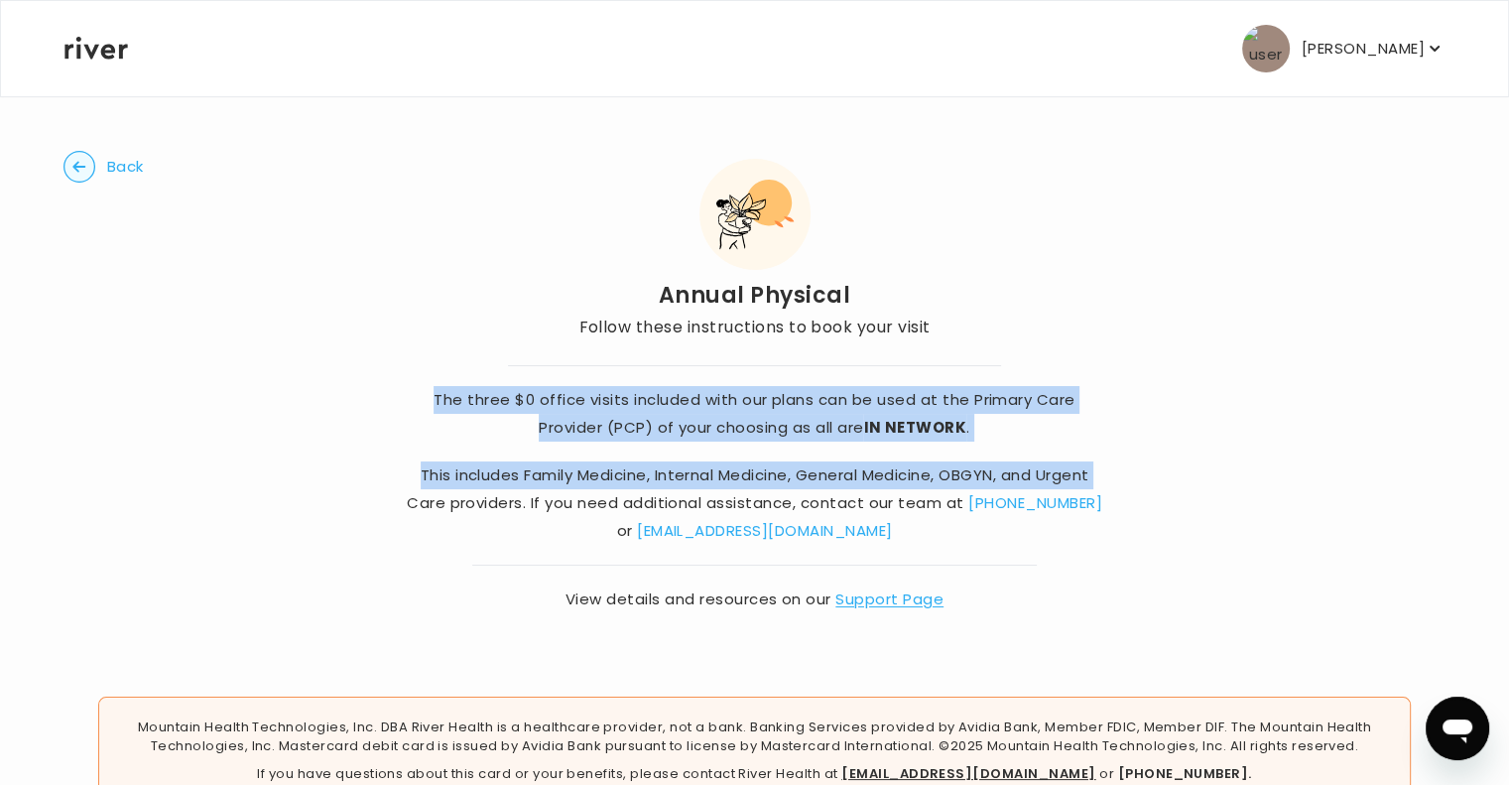
click at [110, 159] on span "Back" at bounding box center [125, 167] width 37 height 28
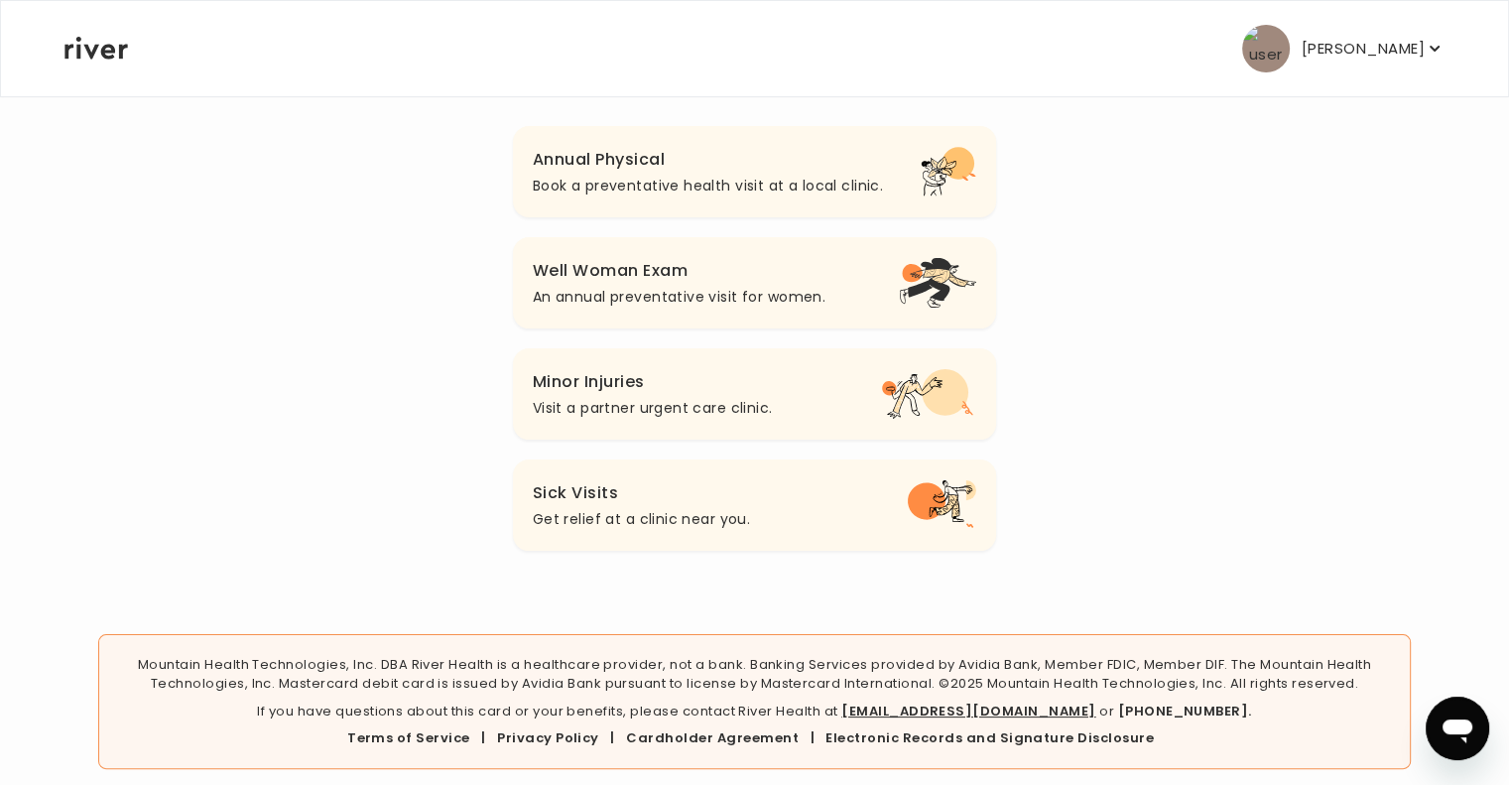
scroll to position [242, 0]
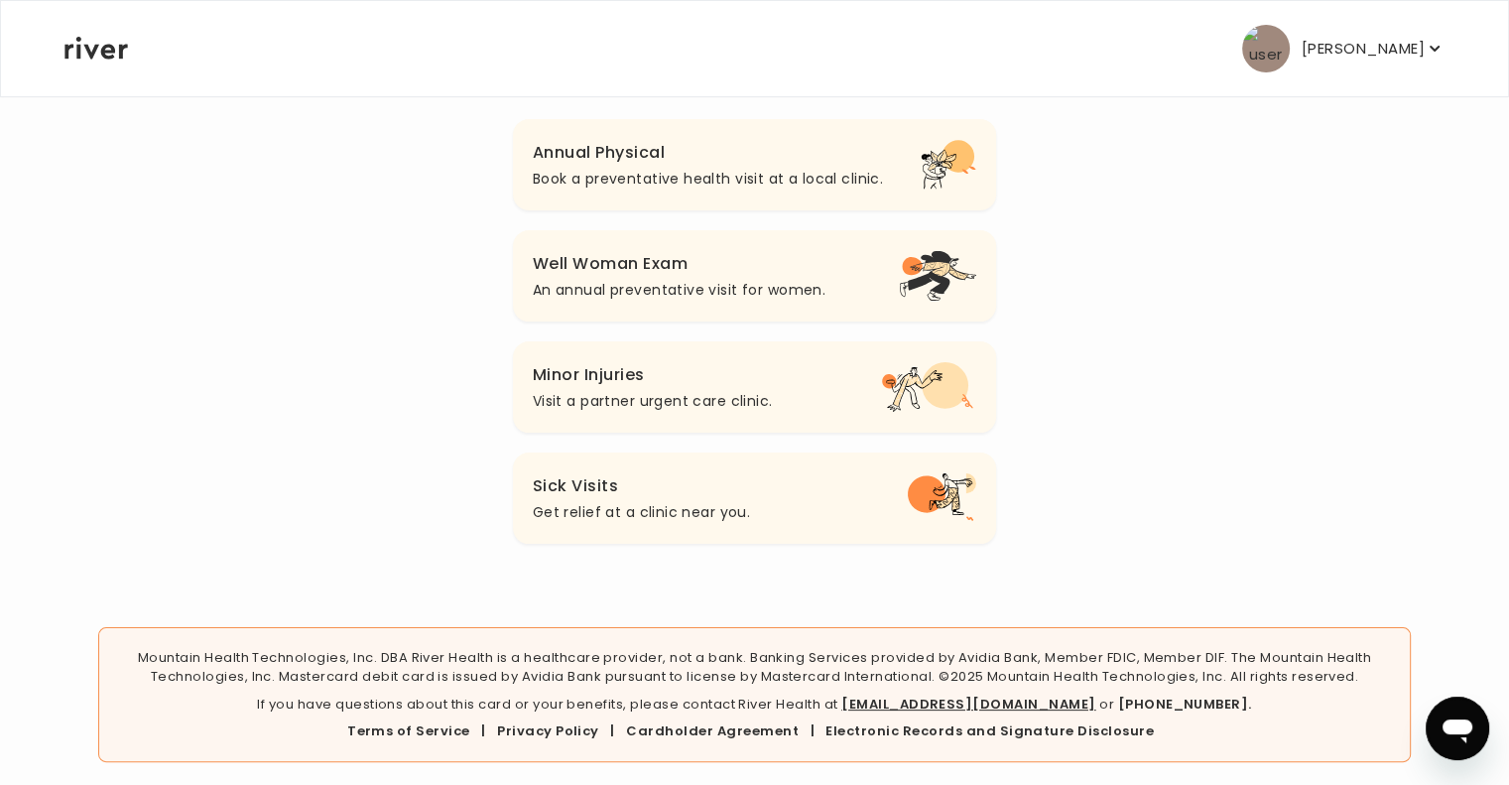
click at [74, 66] on div "Jen Fielding Profile Add Family Activate Card Reimbursement Terms of Service Pr…" at bounding box center [754, 48] width 1380 height 95
click at [92, 53] on icon at bounding box center [95, 48] width 63 height 23
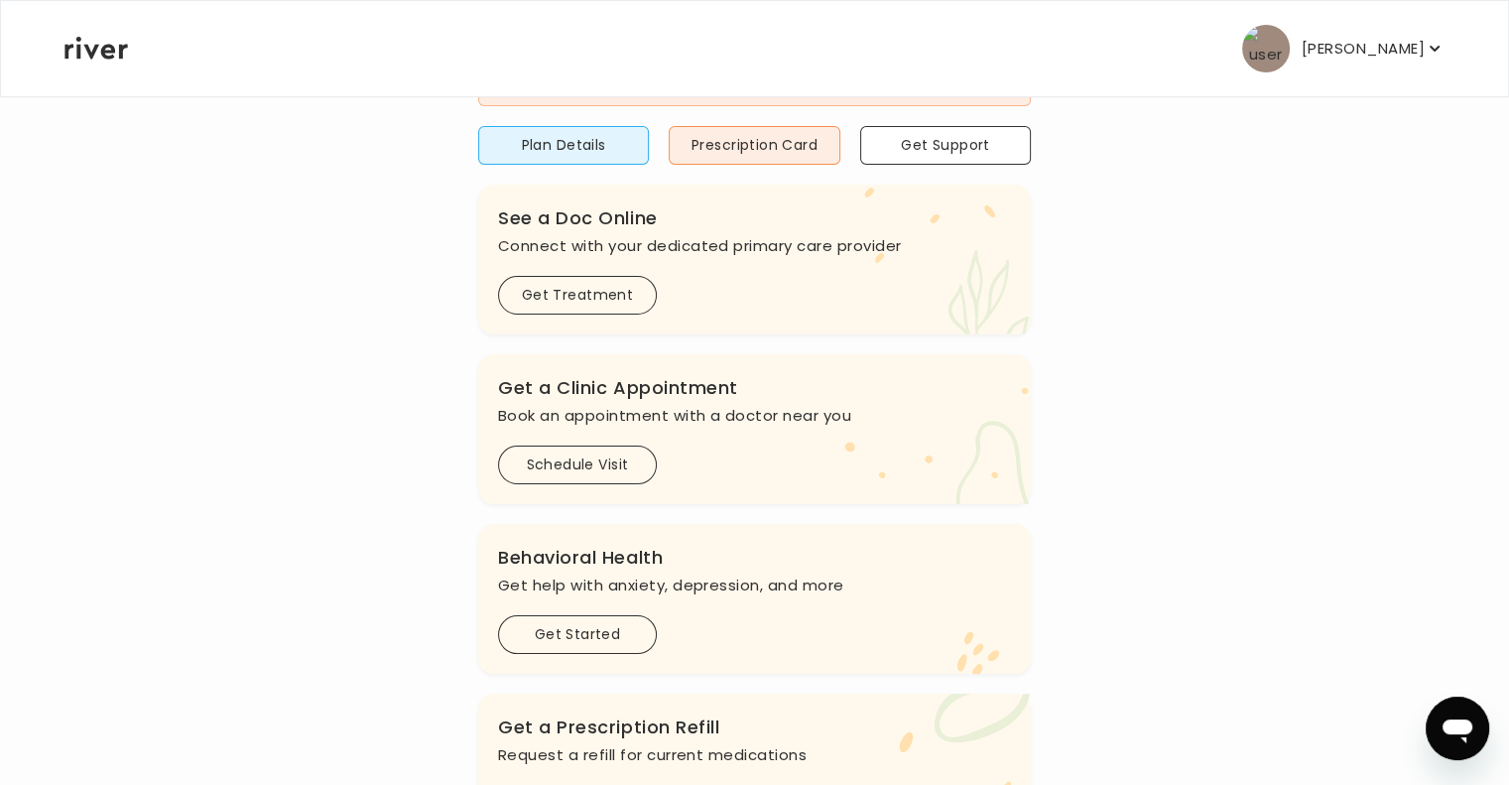
scroll to position [721, 0]
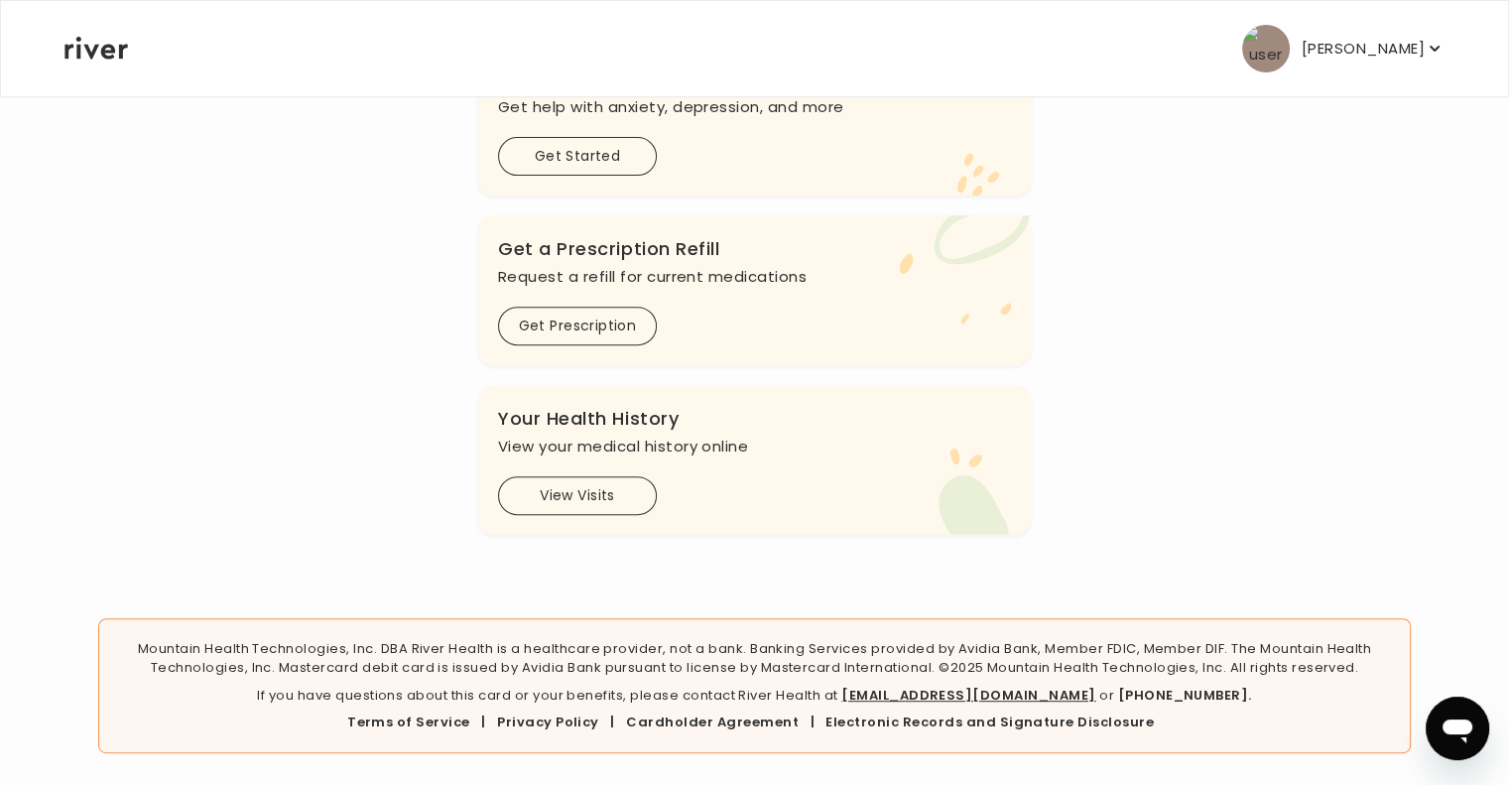
click at [92, 53] on icon at bounding box center [95, 48] width 63 height 23
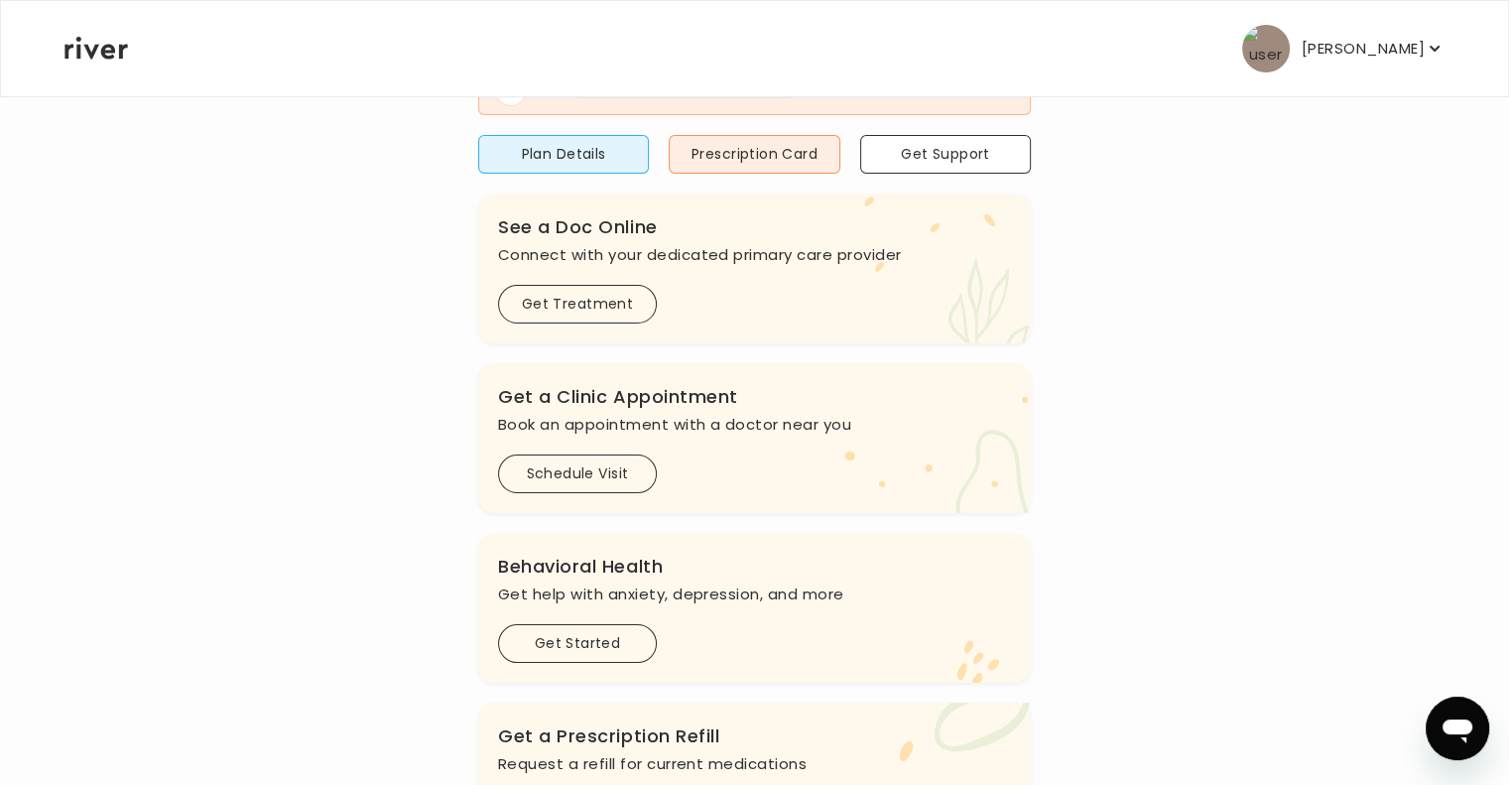
scroll to position [0, 0]
